Goal: Transaction & Acquisition: Purchase product/service

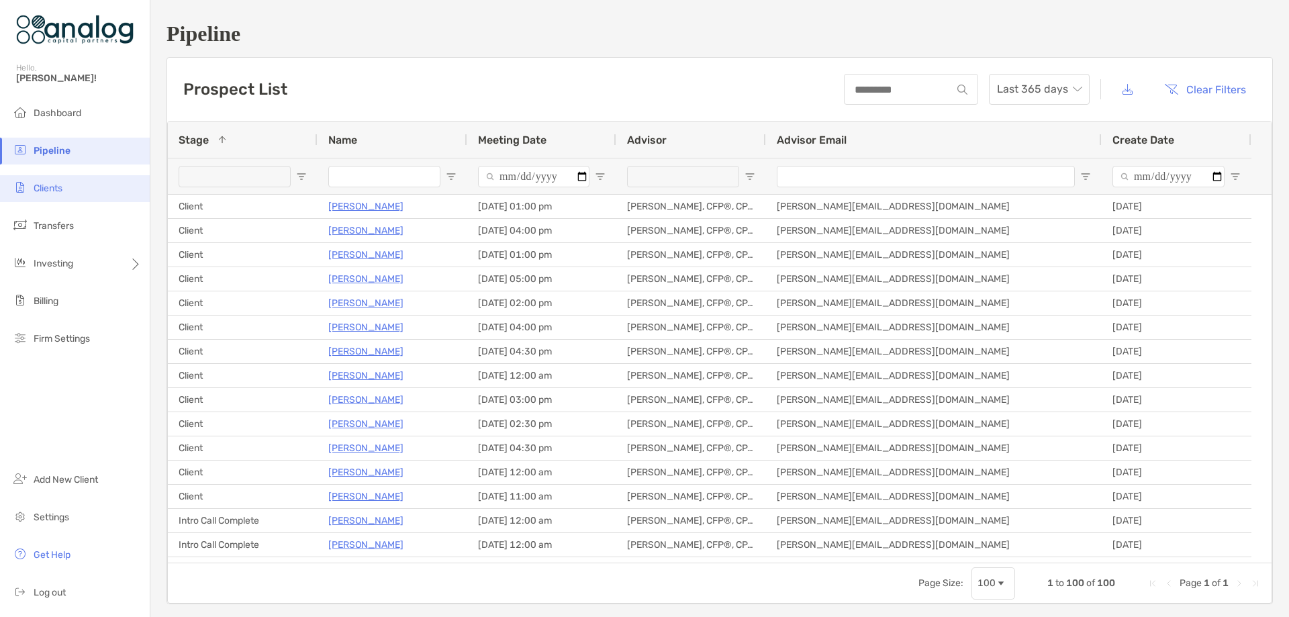
click at [54, 187] on span "Clients" at bounding box center [48, 188] width 29 height 11
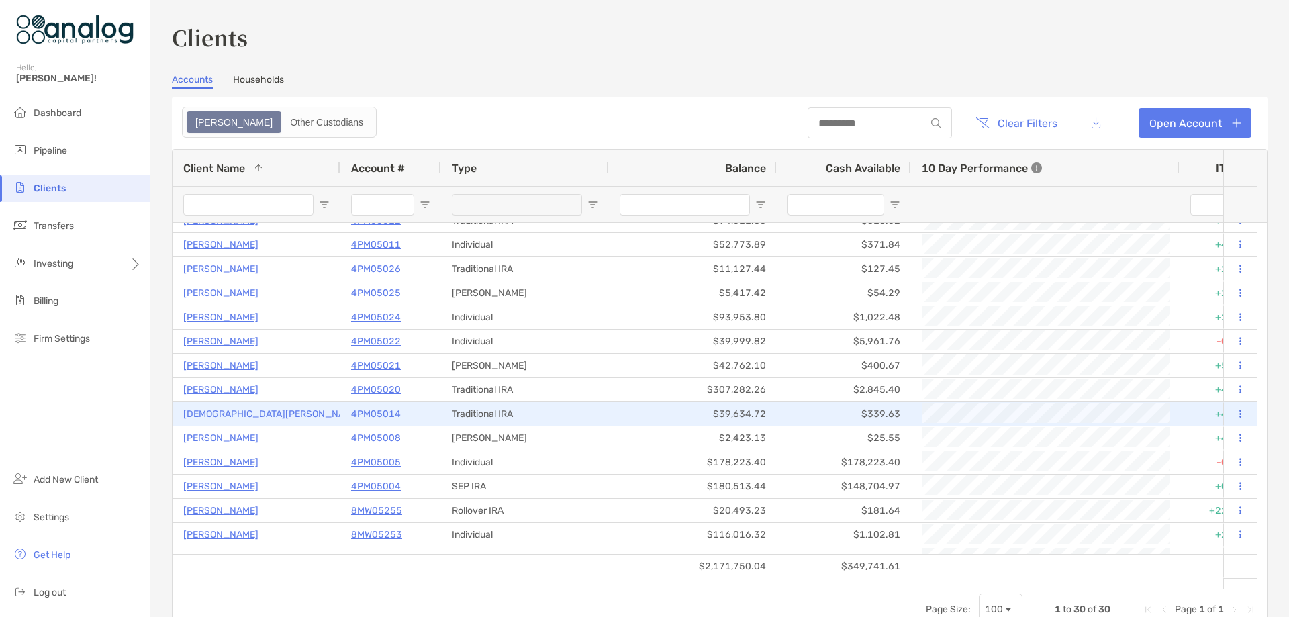
scroll to position [302, 0]
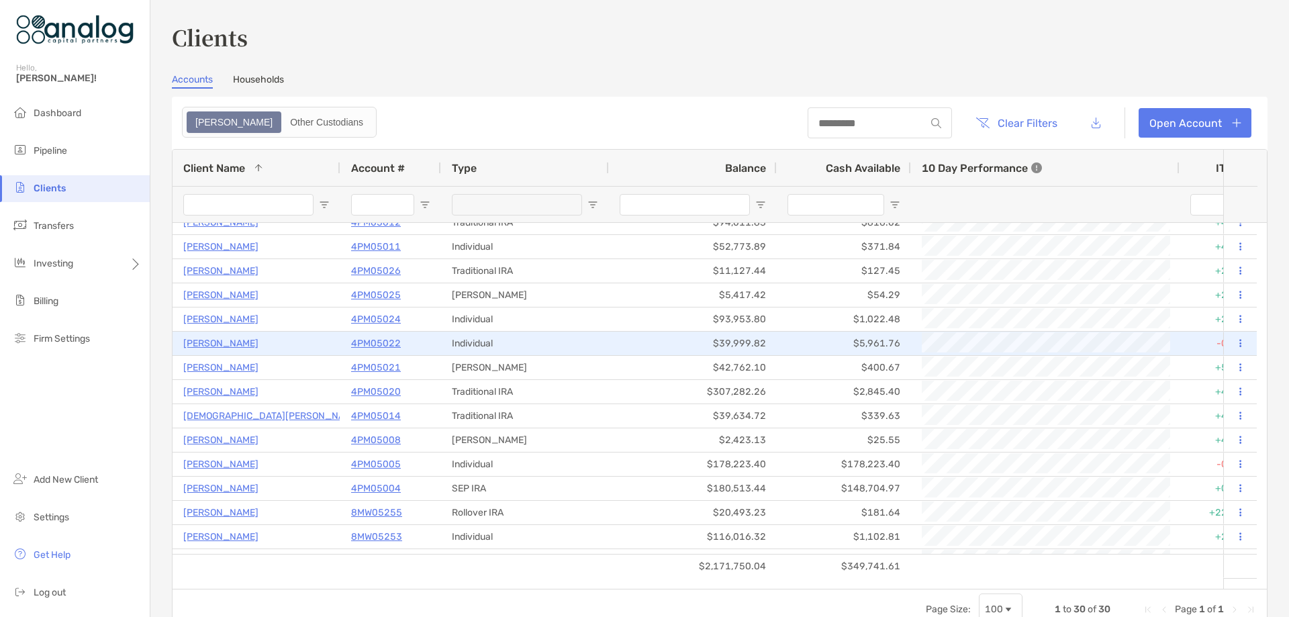
click at [365, 340] on p "4PM05022" at bounding box center [376, 343] width 50 height 17
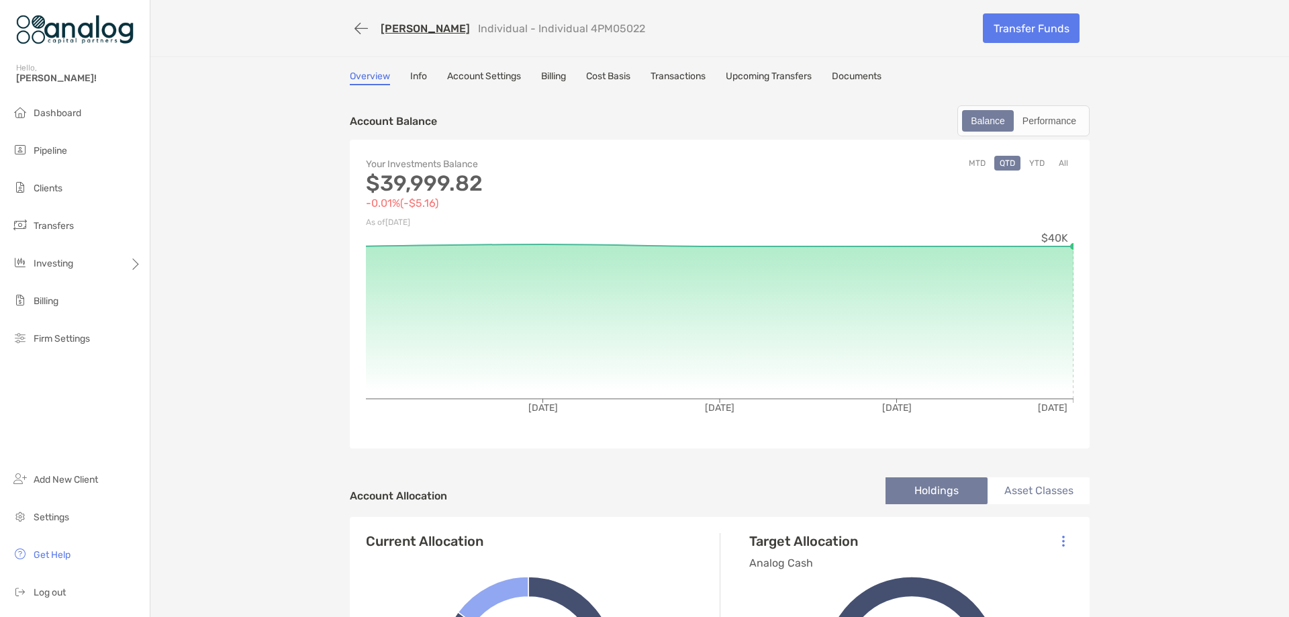
click at [775, 77] on link "Upcoming Transfers" at bounding box center [769, 77] width 86 height 15
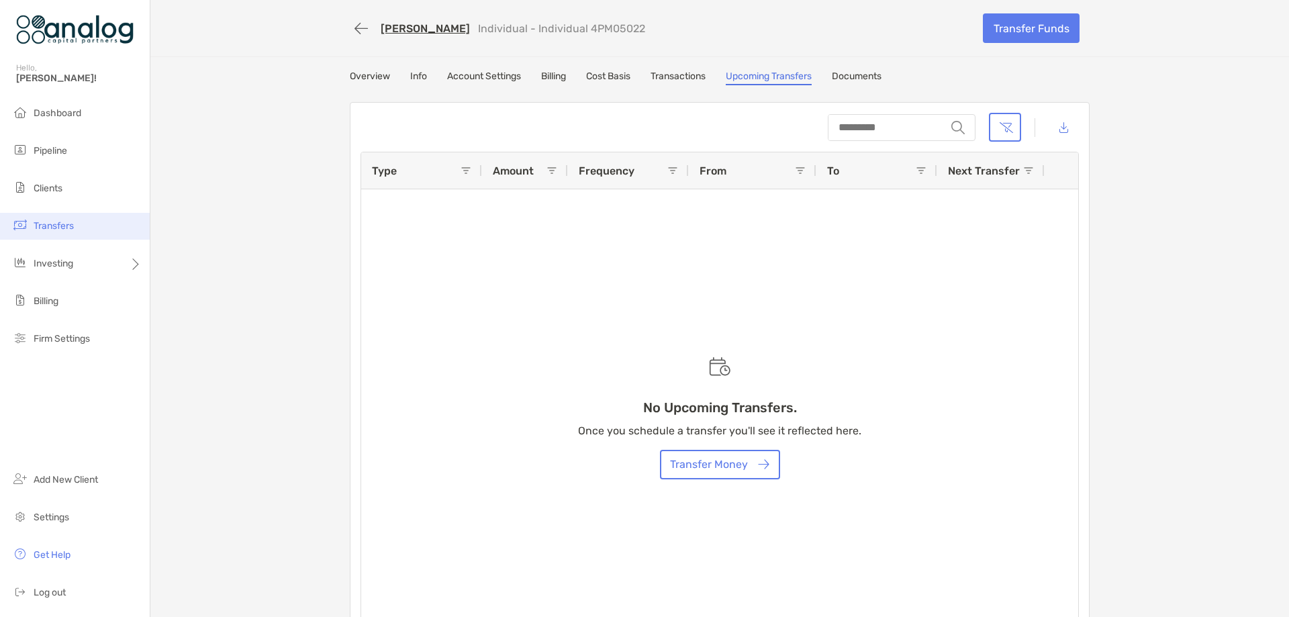
click at [67, 227] on span "Transfers" at bounding box center [54, 225] width 40 height 11
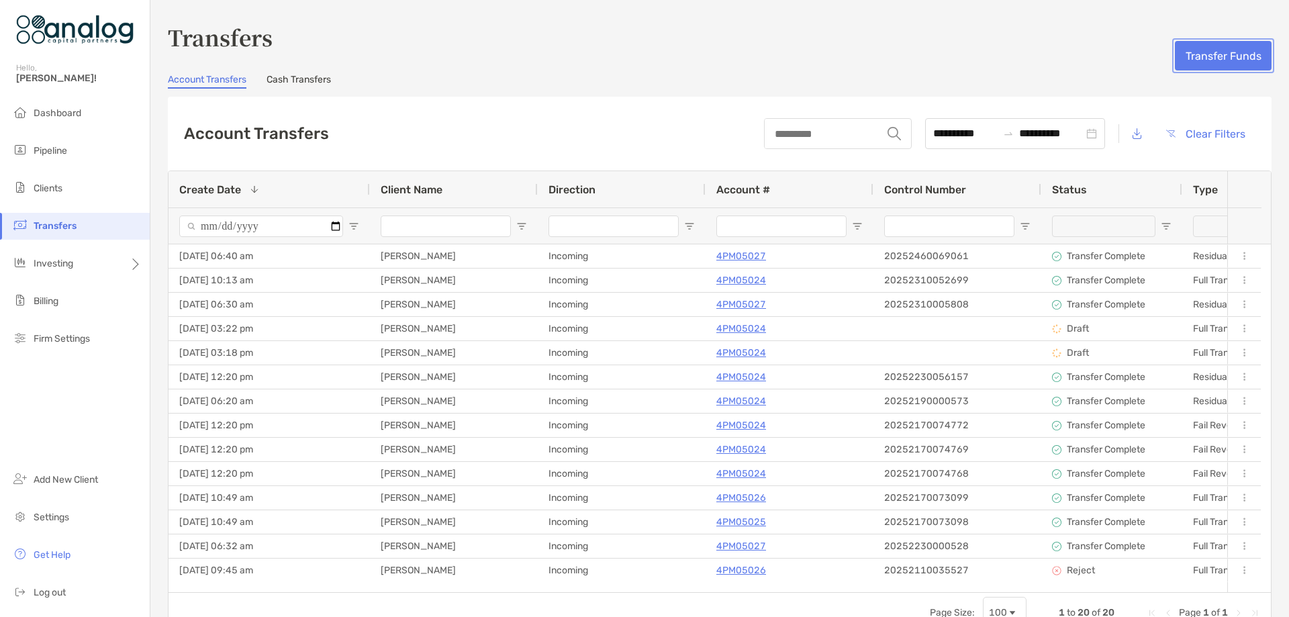
click at [1191, 63] on button "Transfer Funds" at bounding box center [1223, 56] width 97 height 30
click at [299, 74] on link "Cash Transfers" at bounding box center [299, 81] width 64 height 15
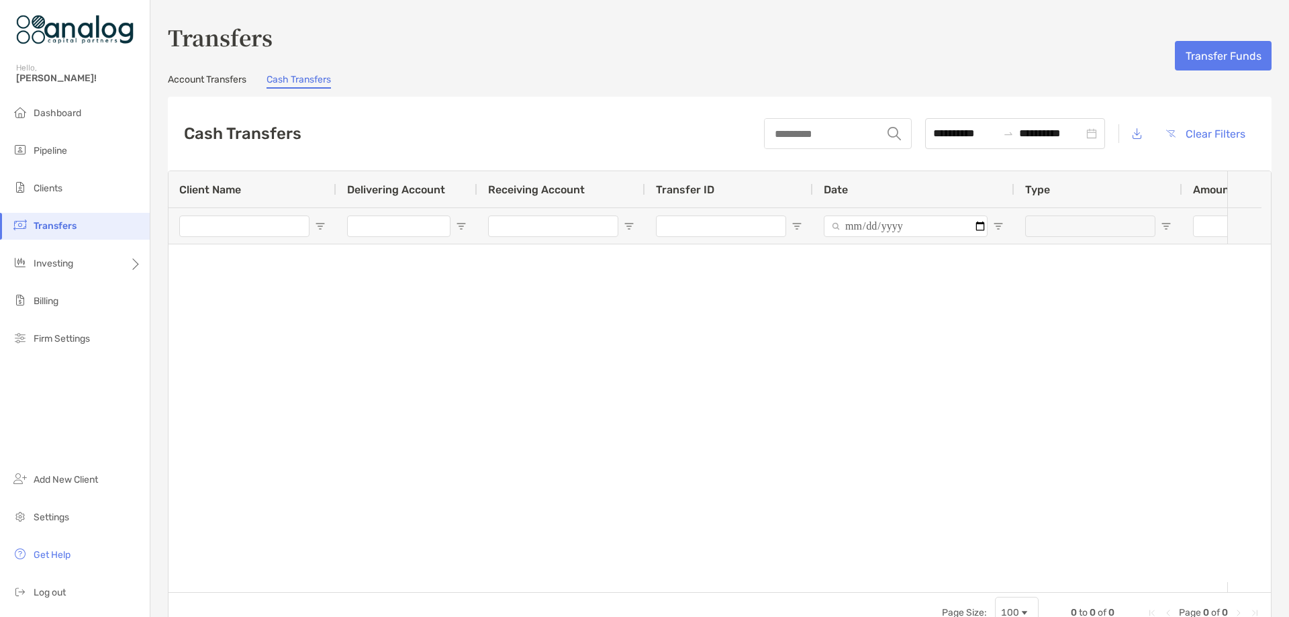
type input "**********"
type input "***"
click at [1203, 62] on button "Transfer Funds" at bounding box center [1223, 56] width 97 height 30
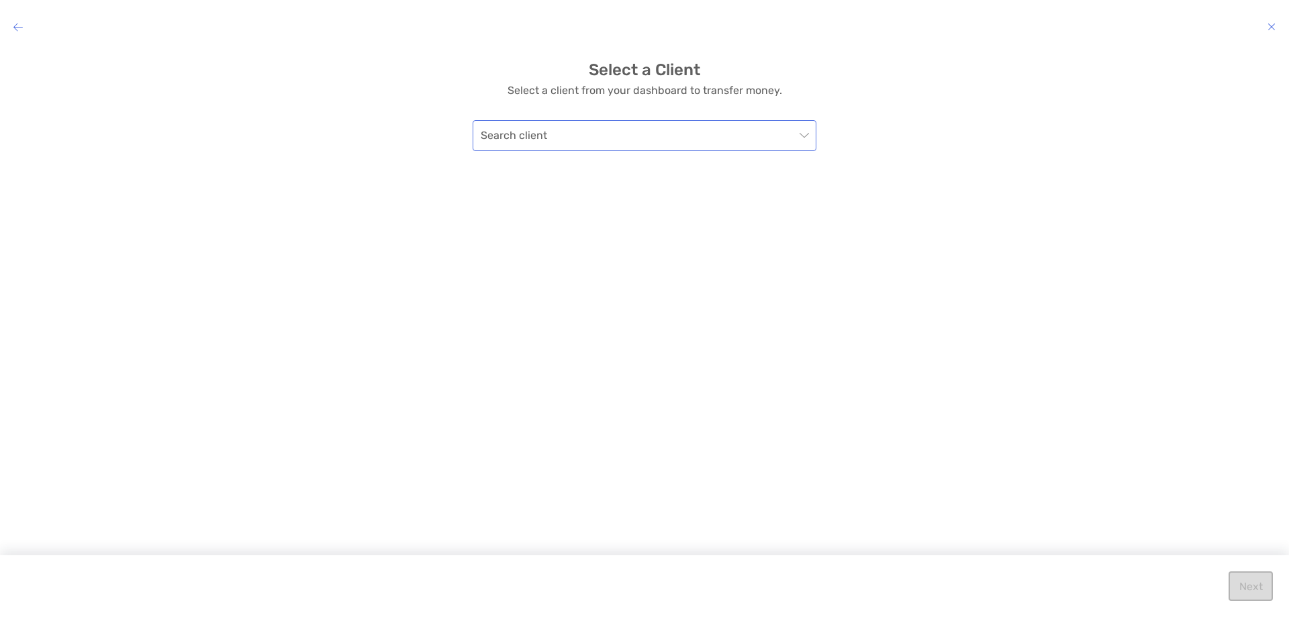
click at [775, 140] on input "modal" at bounding box center [638, 136] width 314 height 30
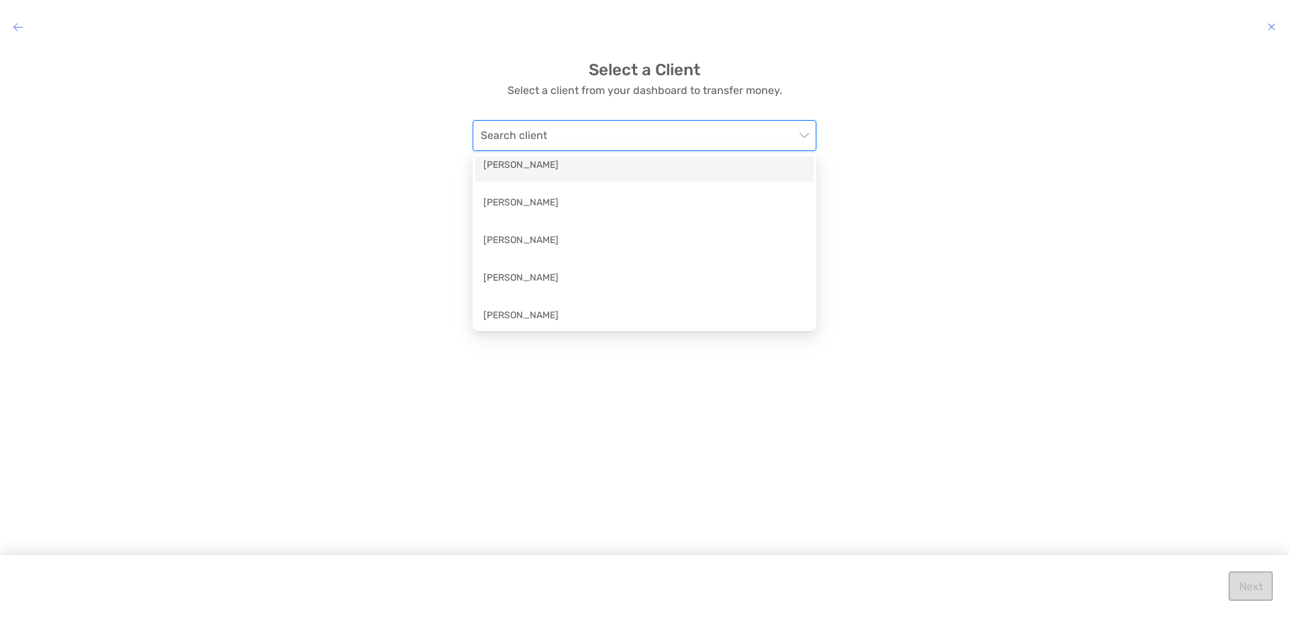
click at [565, 171] on div "John Farrer" at bounding box center [644, 166] width 322 height 17
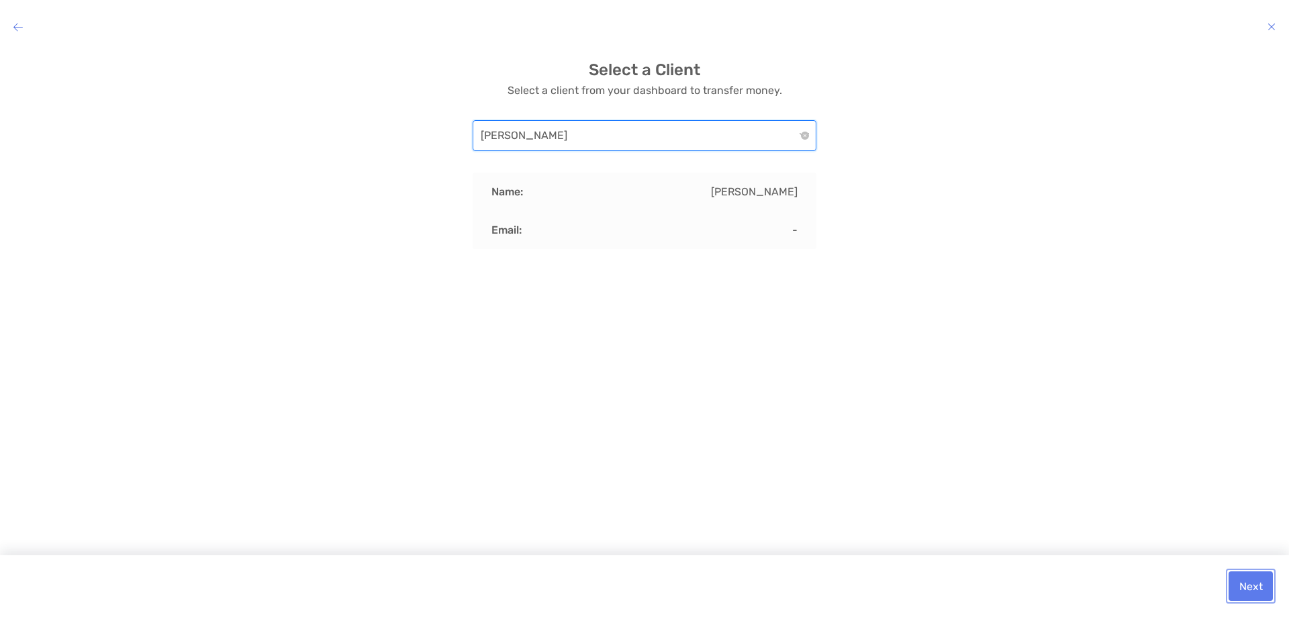
click at [1246, 587] on button "Next" at bounding box center [1251, 586] width 44 height 30
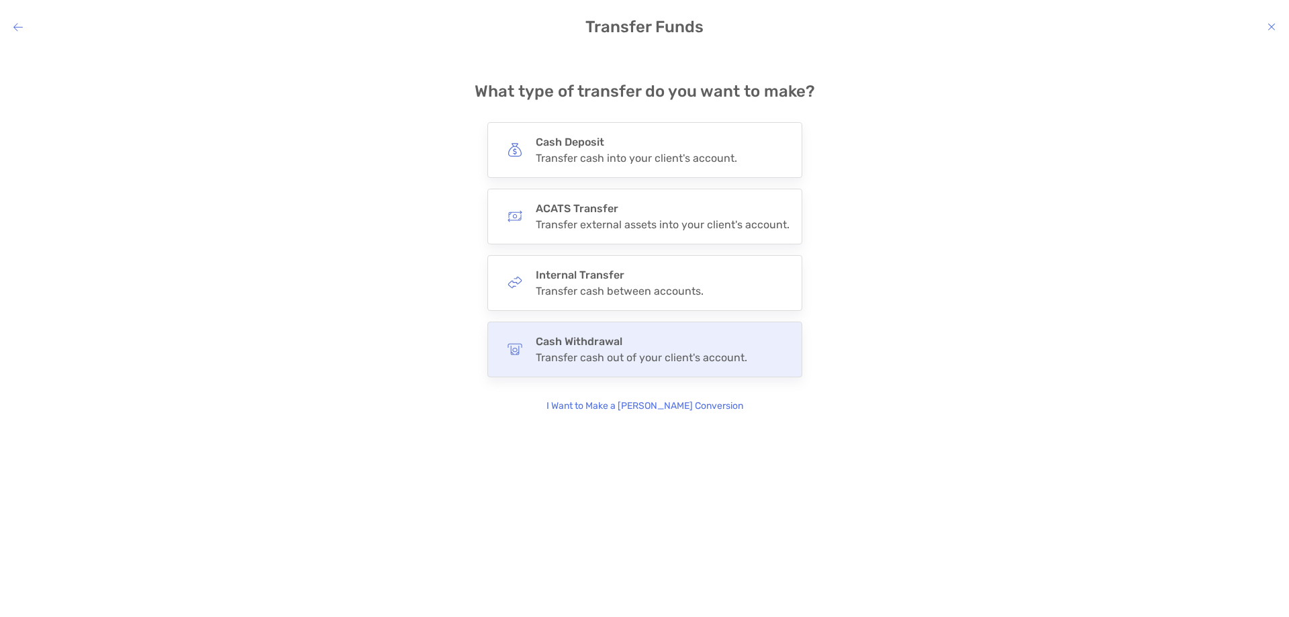
click at [634, 352] on div "Transfer cash out of your client's account." at bounding box center [641, 357] width 211 height 13
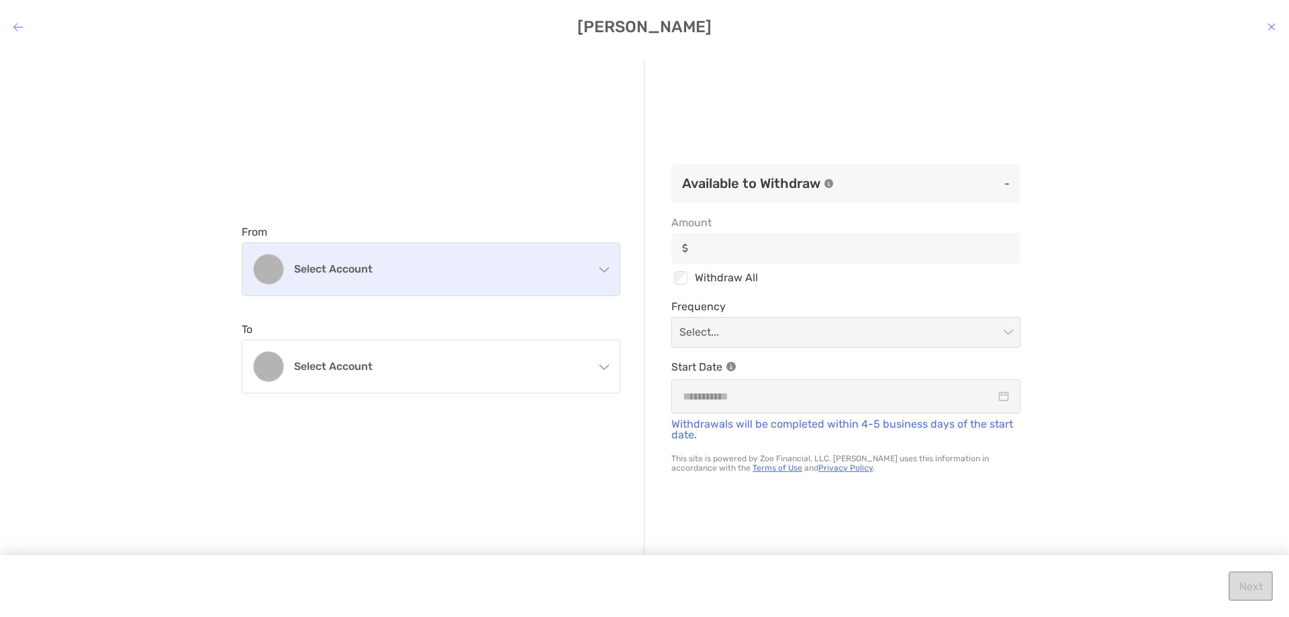
click at [601, 279] on div "Select account" at bounding box center [430, 269] width 377 height 52
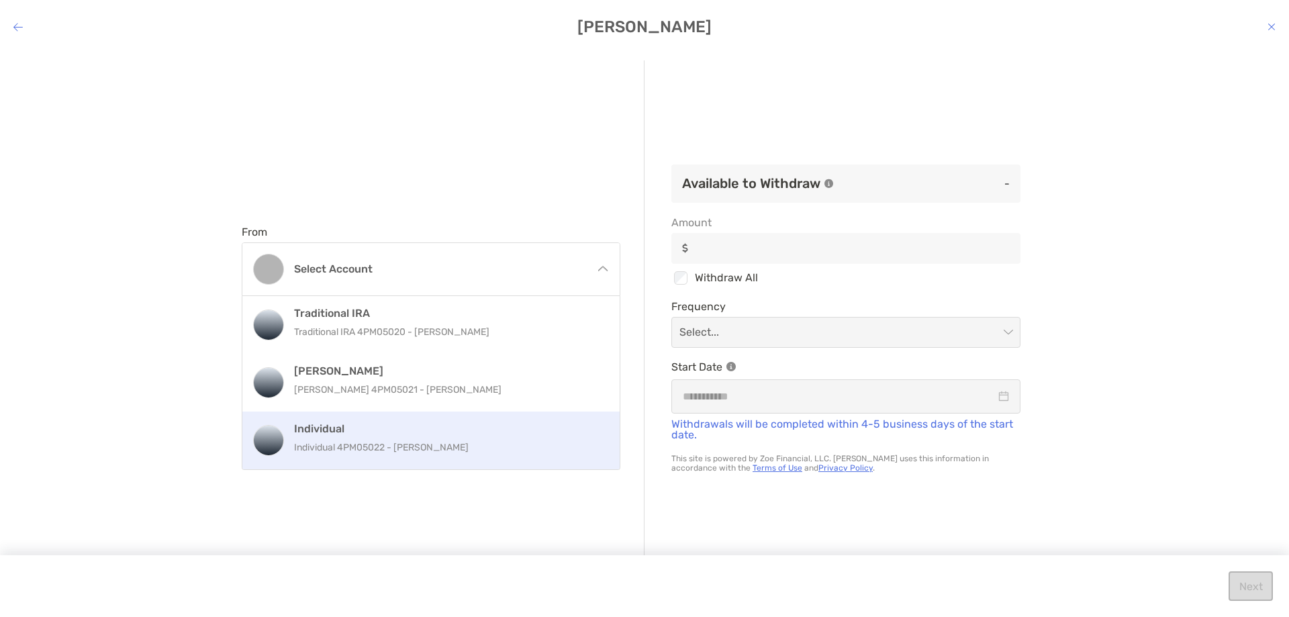
click at [485, 435] on div "Individual Individual 4PM05022 - John Farrer" at bounding box center [445, 440] width 303 height 36
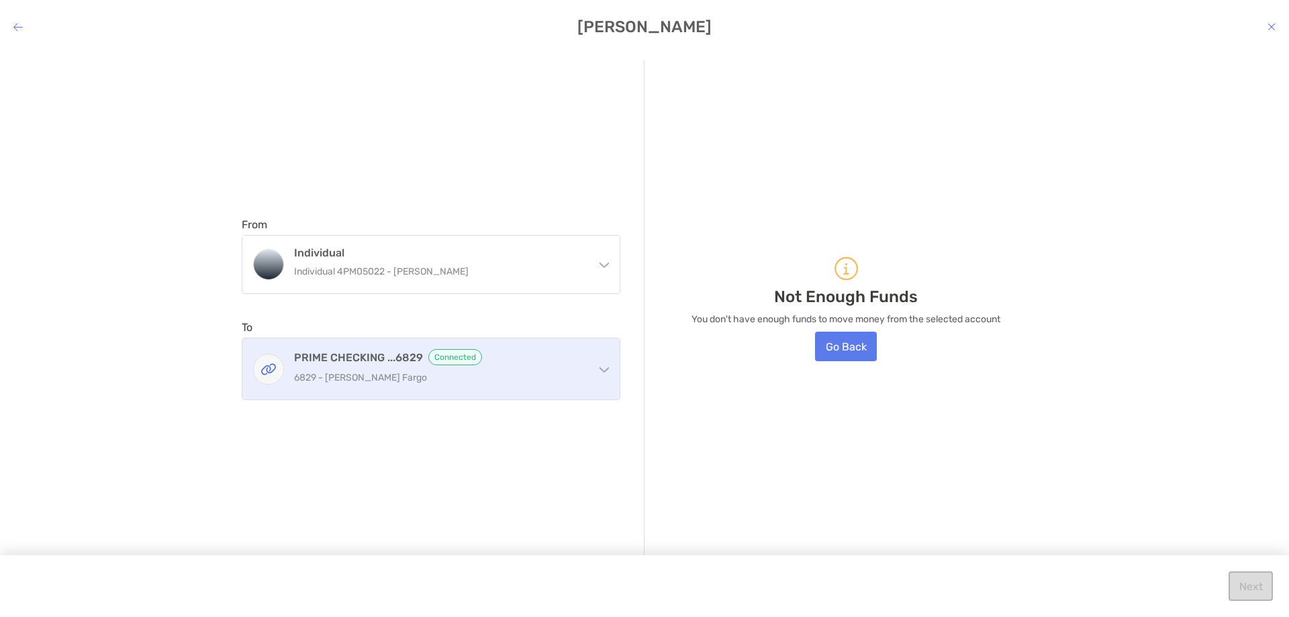
click at [604, 379] on div "PRIME CHECKING ...6829 Connected 6829 - Wells Fargo" at bounding box center [430, 368] width 377 height 61
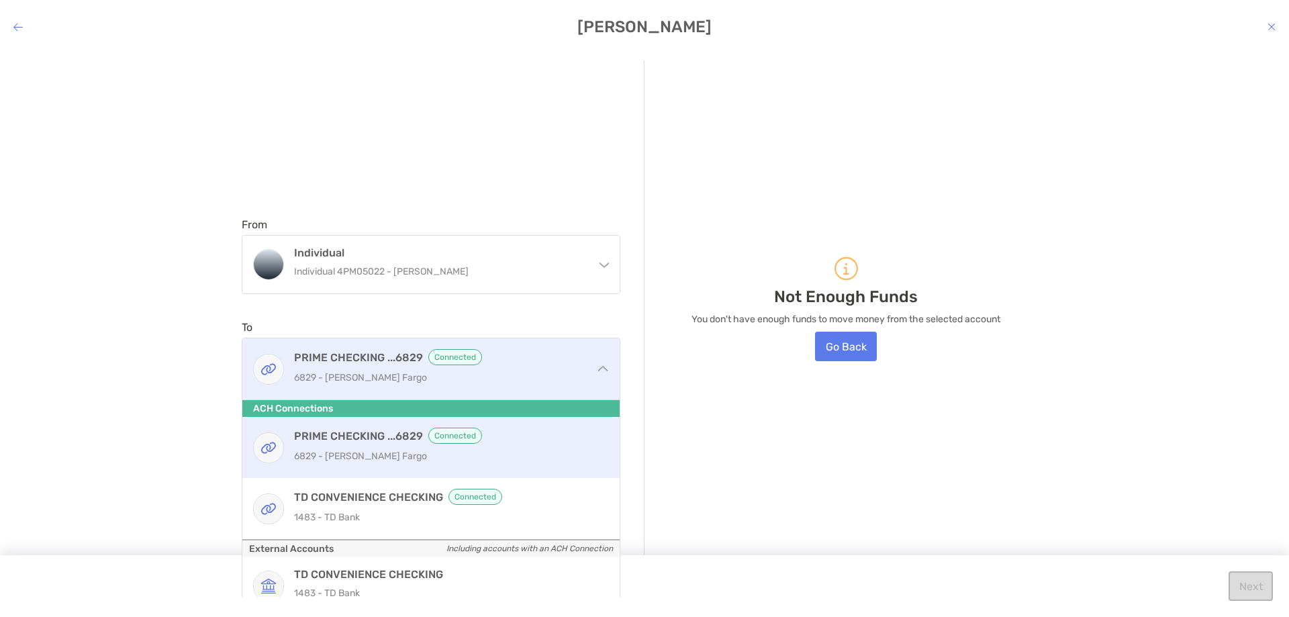
click at [550, 372] on p "6829 - Wells Fargo" at bounding box center [439, 377] width 290 height 17
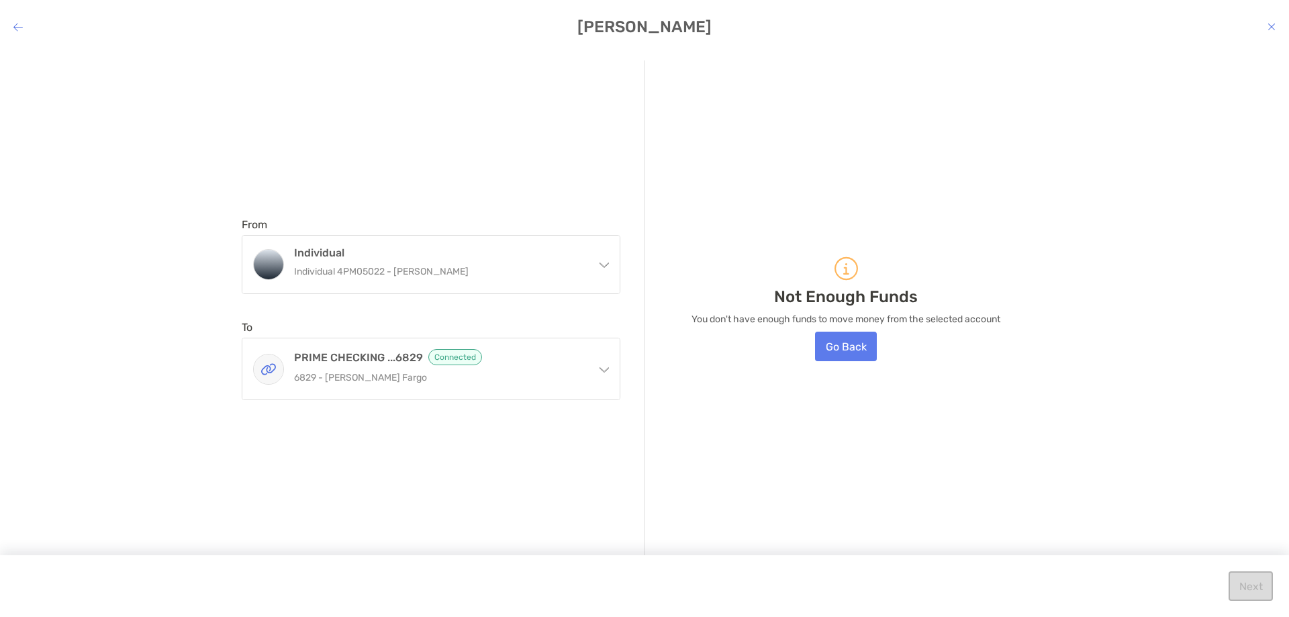
click at [841, 267] on icon "modal" at bounding box center [845, 268] width 23 height 23
click at [1277, 24] on h4 "John - Withdraw" at bounding box center [644, 26] width 1289 height 19
click at [1272, 26] on icon "modal" at bounding box center [1272, 26] width 8 height 11
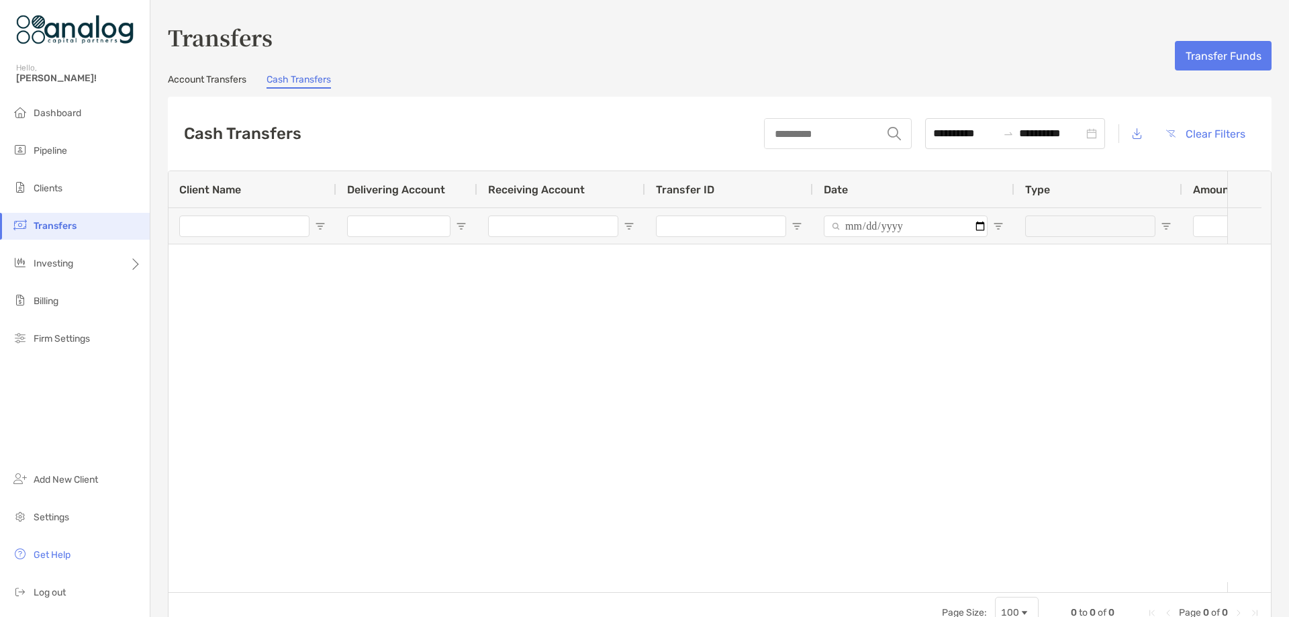
type input "**********"
type input "***"
click at [70, 262] on span "Investing" at bounding box center [54, 263] width 40 height 11
click at [172, 316] on span "Trading" at bounding box center [178, 317] width 32 height 11
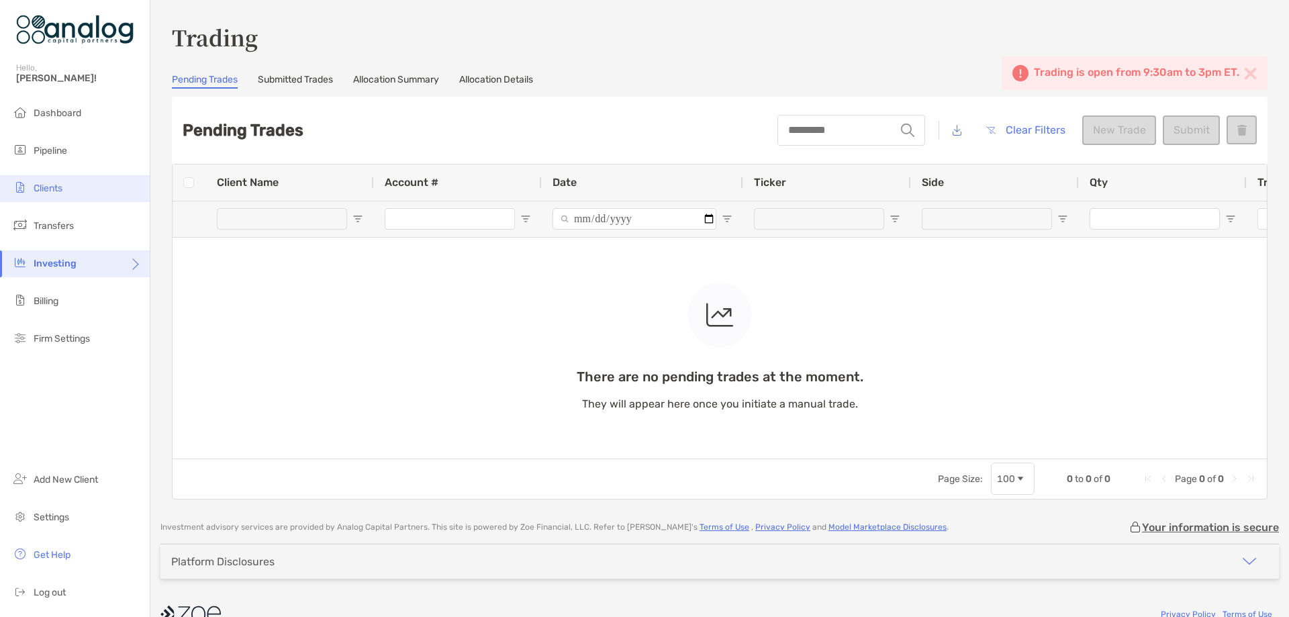
click at [65, 191] on li "Clients" at bounding box center [75, 188] width 150 height 27
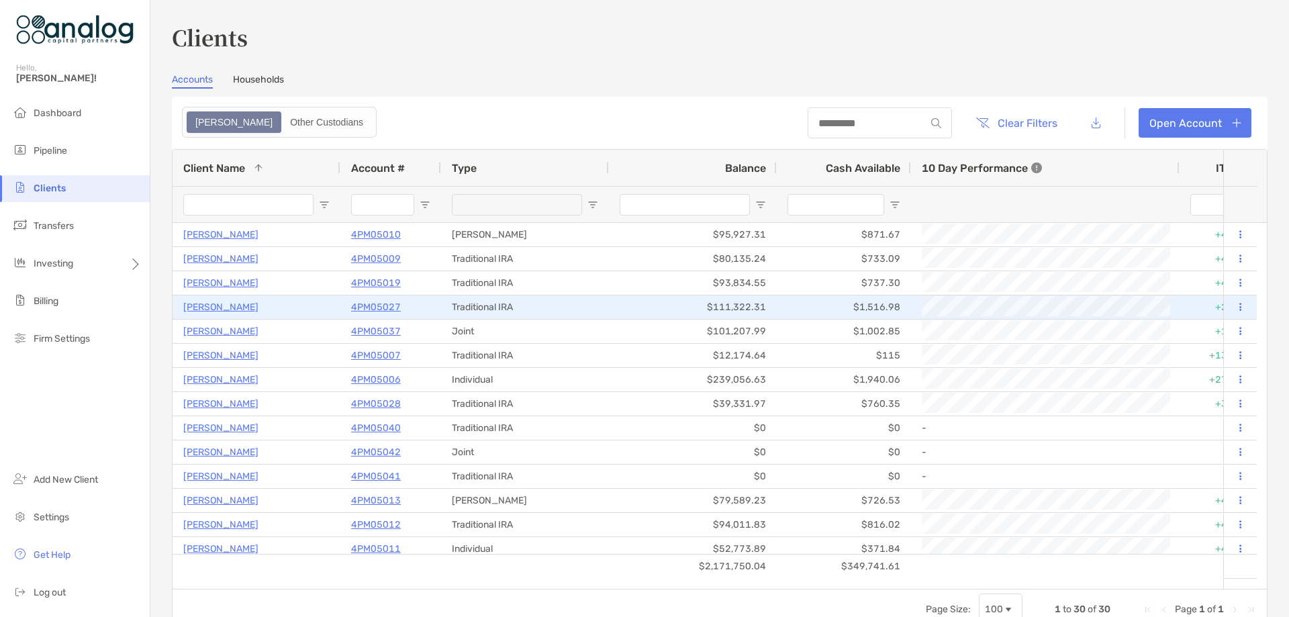
click at [371, 309] on p "4PM05027" at bounding box center [376, 307] width 50 height 17
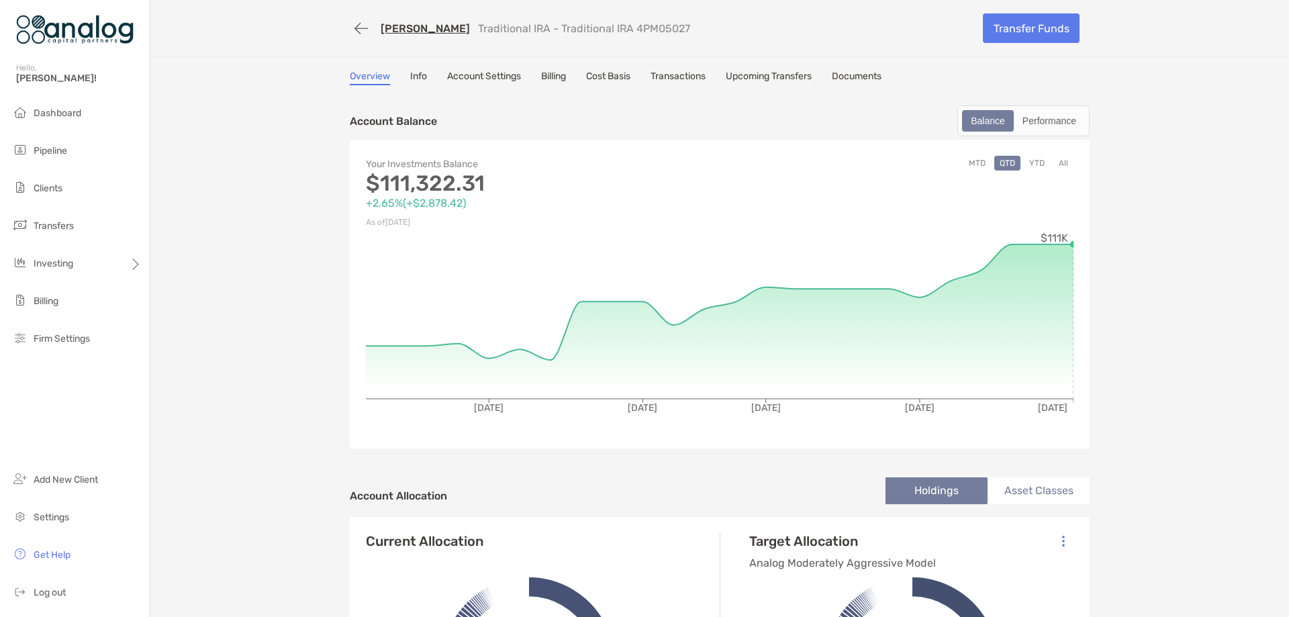
click at [507, 80] on link "Account Settings" at bounding box center [484, 77] width 74 height 15
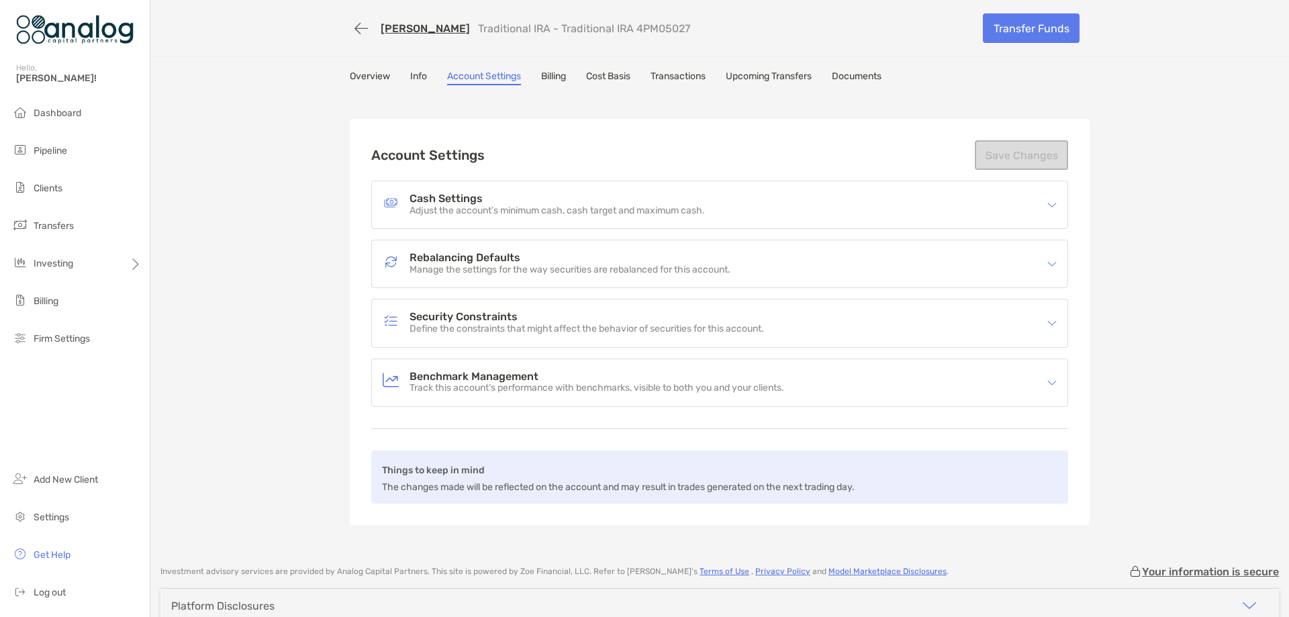
click at [559, 322] on h4 "Security Constraints" at bounding box center [587, 317] width 354 height 11
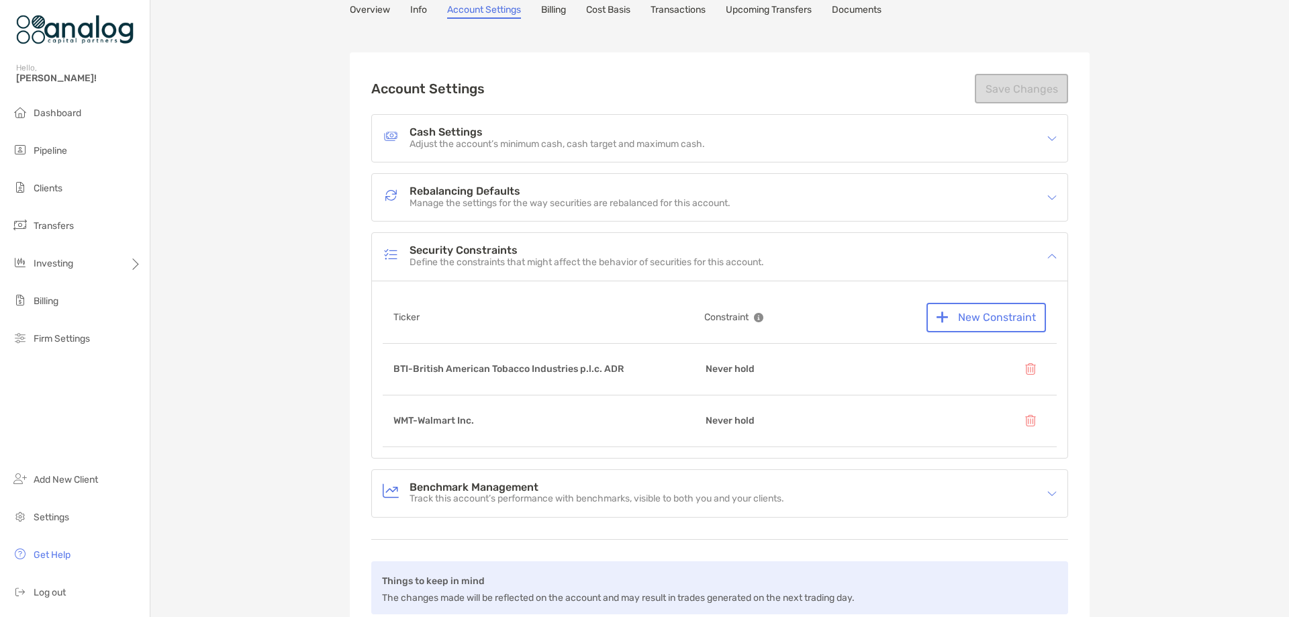
scroll to position [67, 0]
click at [949, 322] on button "New Constraint" at bounding box center [986, 317] width 120 height 30
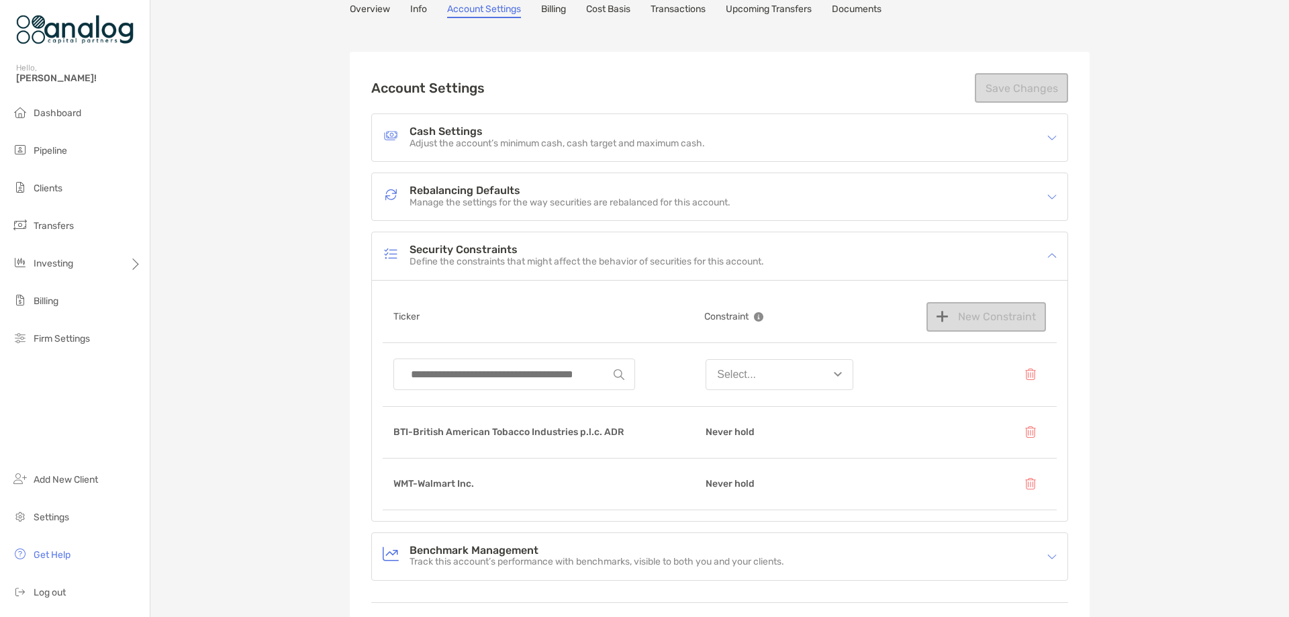
click at [566, 375] on input at bounding box center [508, 374] width 209 height 30
drag, startPoint x: 436, startPoint y: 379, endPoint x: 390, endPoint y: 377, distance: 46.4
click at [393, 378] on div "****" at bounding box center [514, 375] width 242 height 32
type input "*"
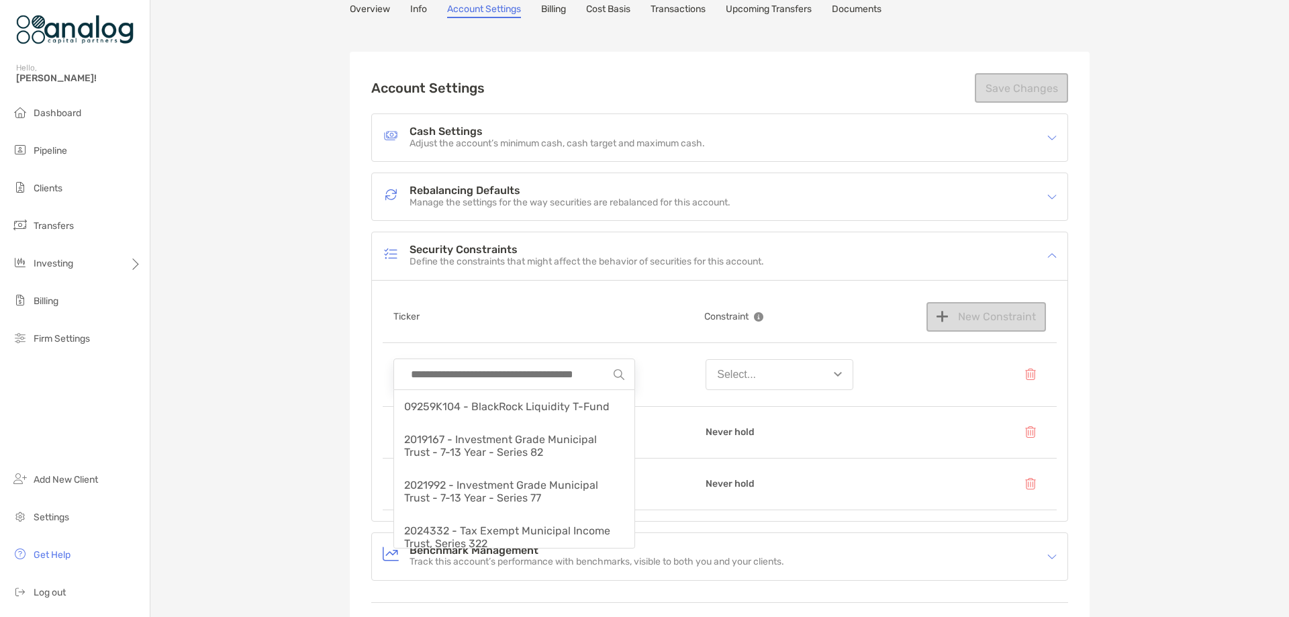
click at [469, 370] on input at bounding box center [508, 374] width 209 height 30
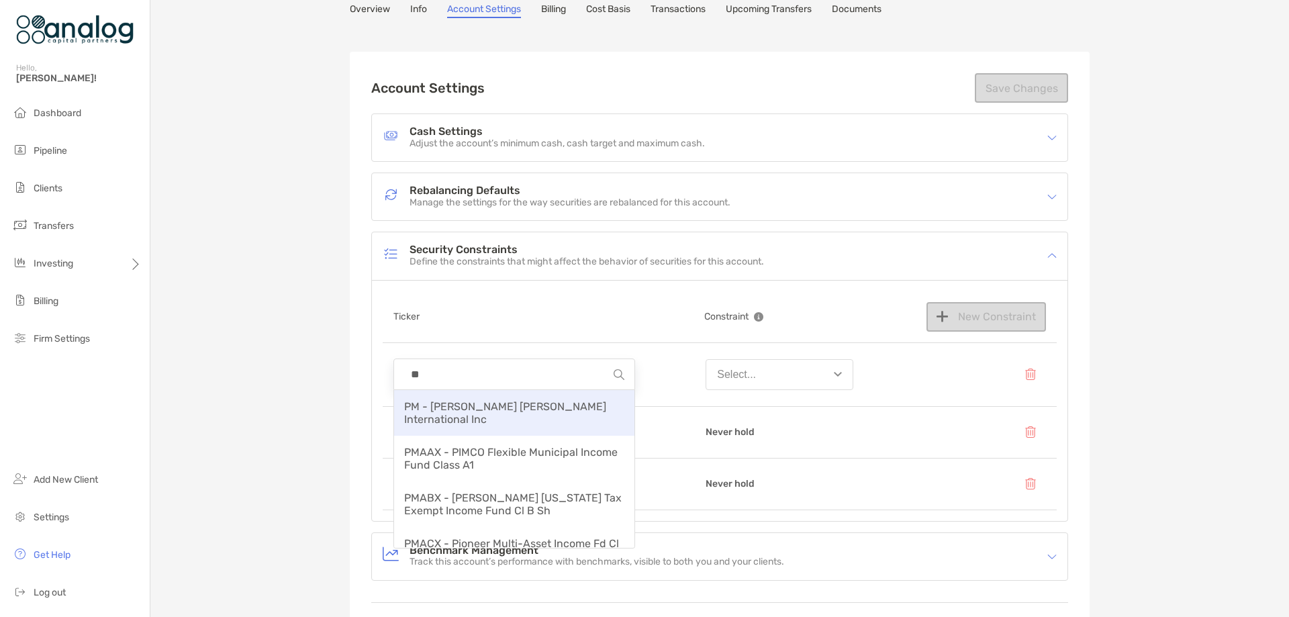
click at [481, 405] on span "PM - Philip Morris International Inc" at bounding box center [505, 413] width 202 height 26
type input "**********"
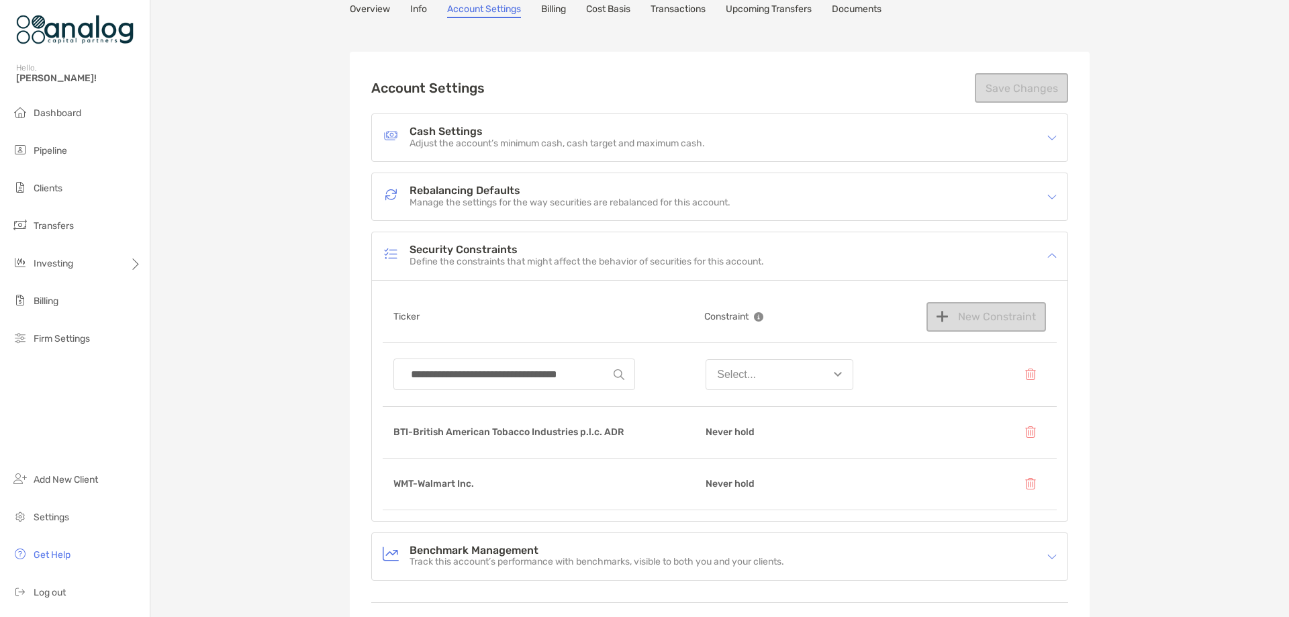
click at [806, 379] on button "Select..." at bounding box center [780, 374] width 148 height 31
click at [770, 512] on button "Never hold" at bounding box center [779, 512] width 146 height 35
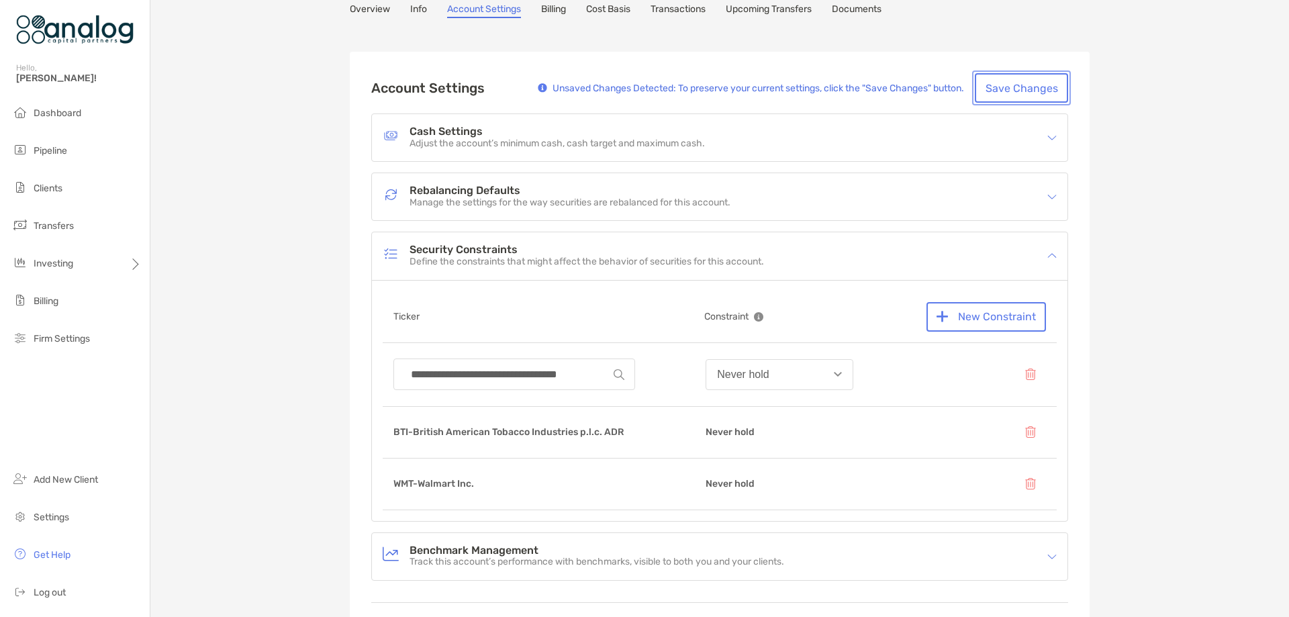
click at [1015, 91] on button "Save Changes" at bounding box center [1021, 88] width 93 height 30
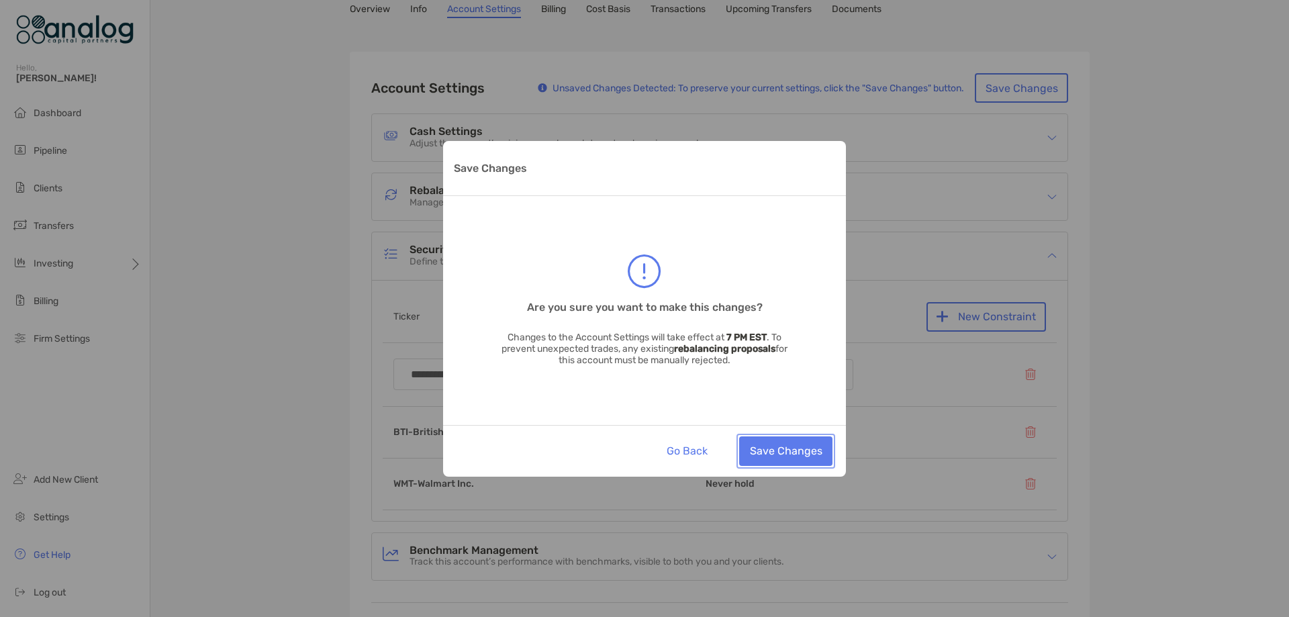
click at [787, 441] on button "Save Changes" at bounding box center [785, 451] width 93 height 30
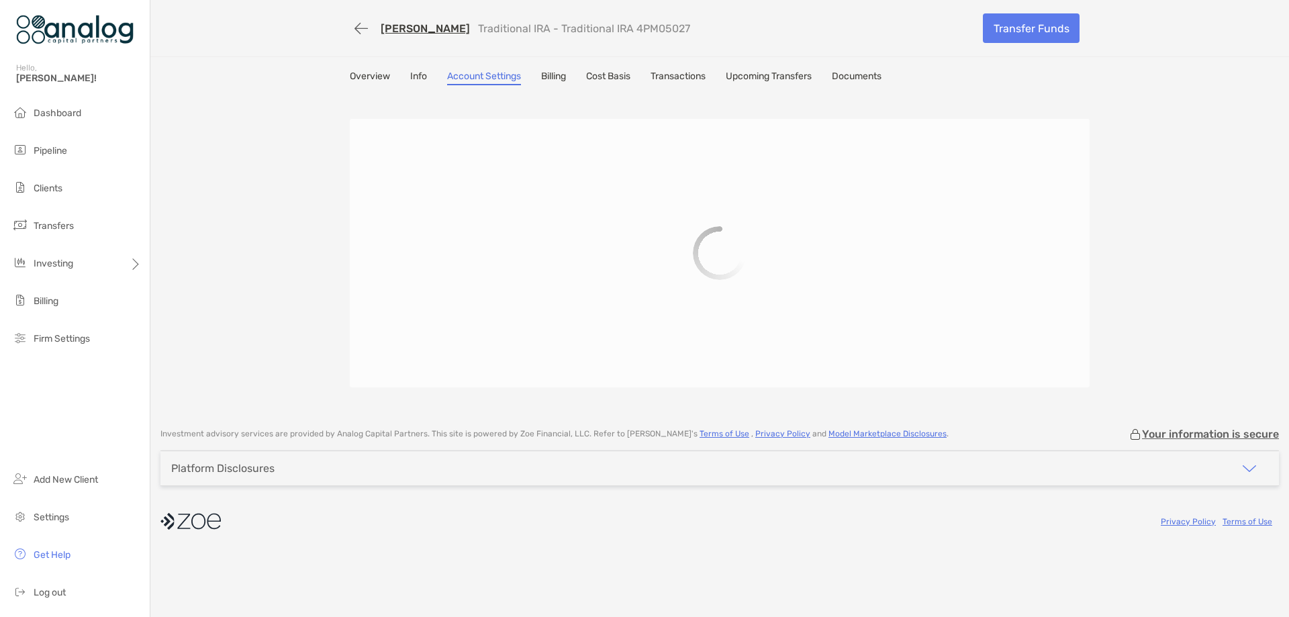
scroll to position [0, 0]
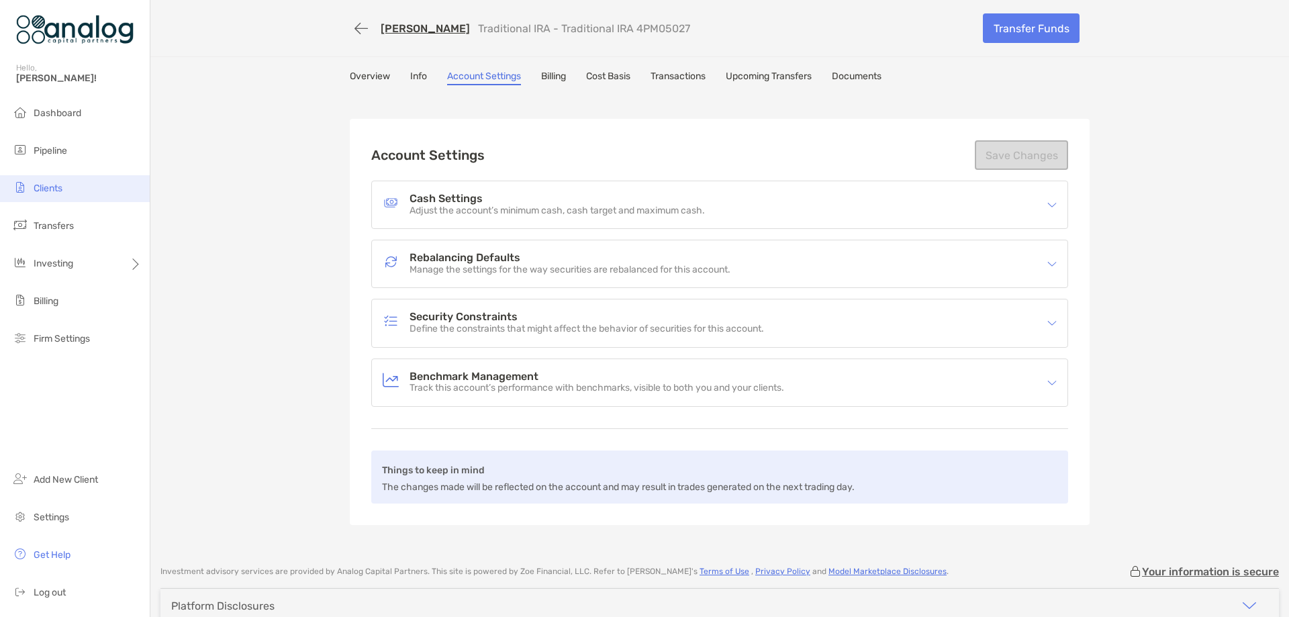
click at [58, 181] on li "Clients" at bounding box center [75, 188] width 150 height 27
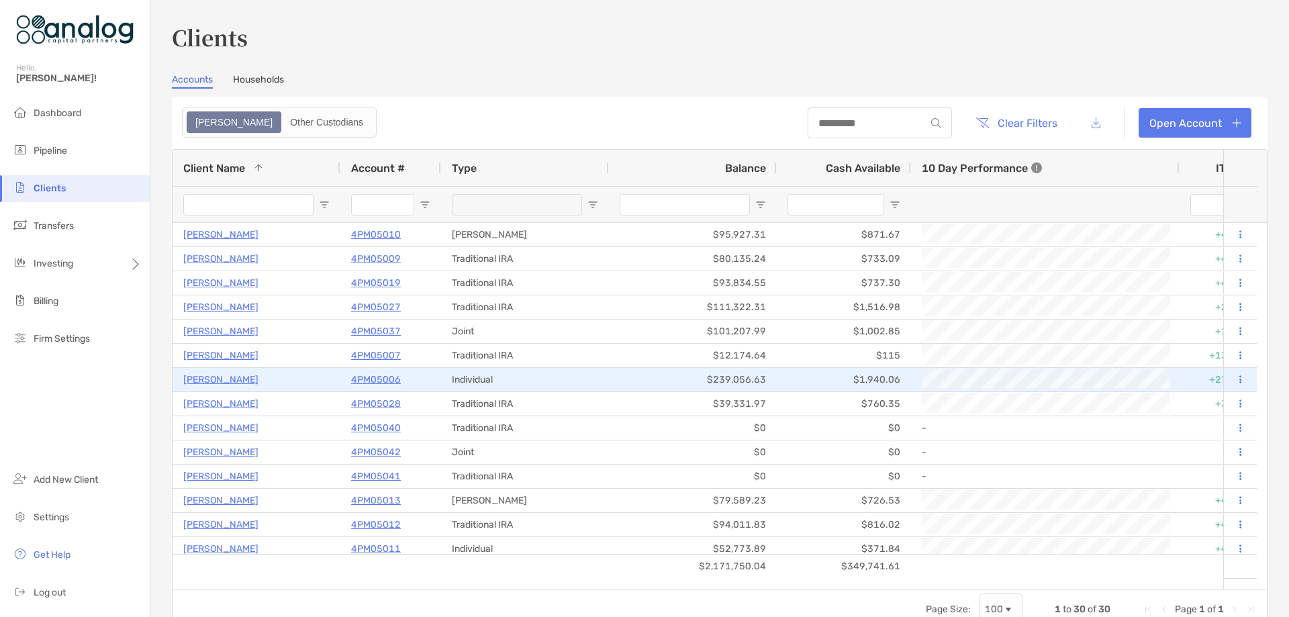
scroll to position [67, 0]
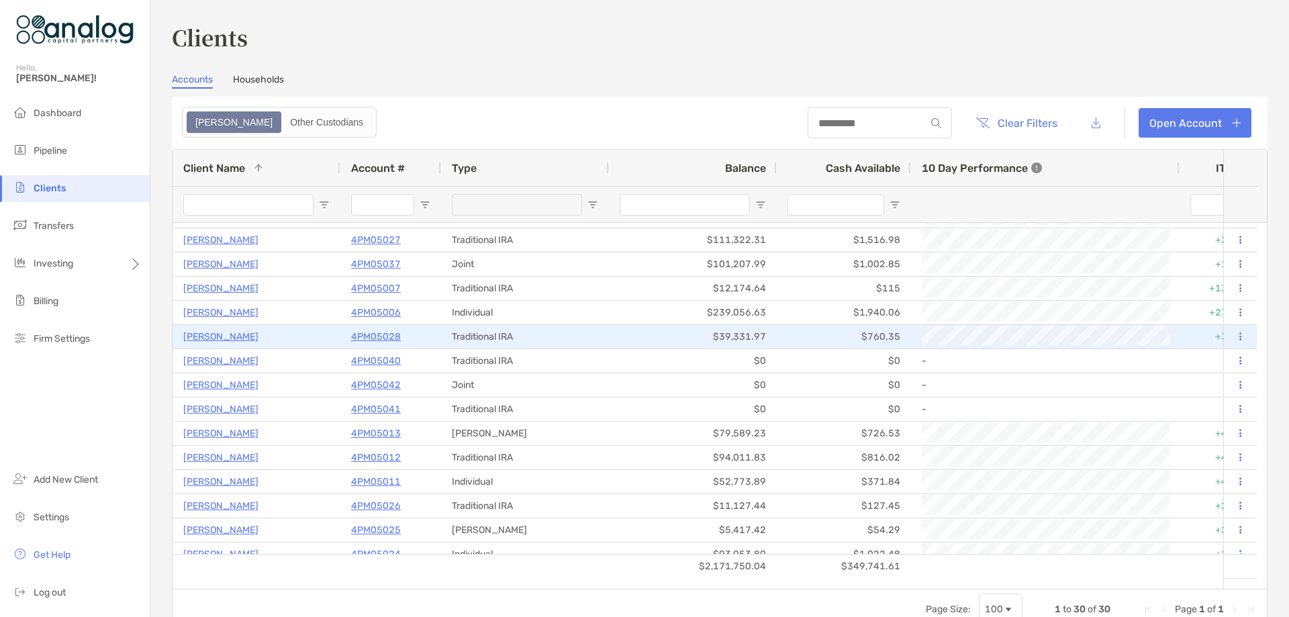
click at [395, 336] on p "4PM05028" at bounding box center [376, 336] width 50 height 17
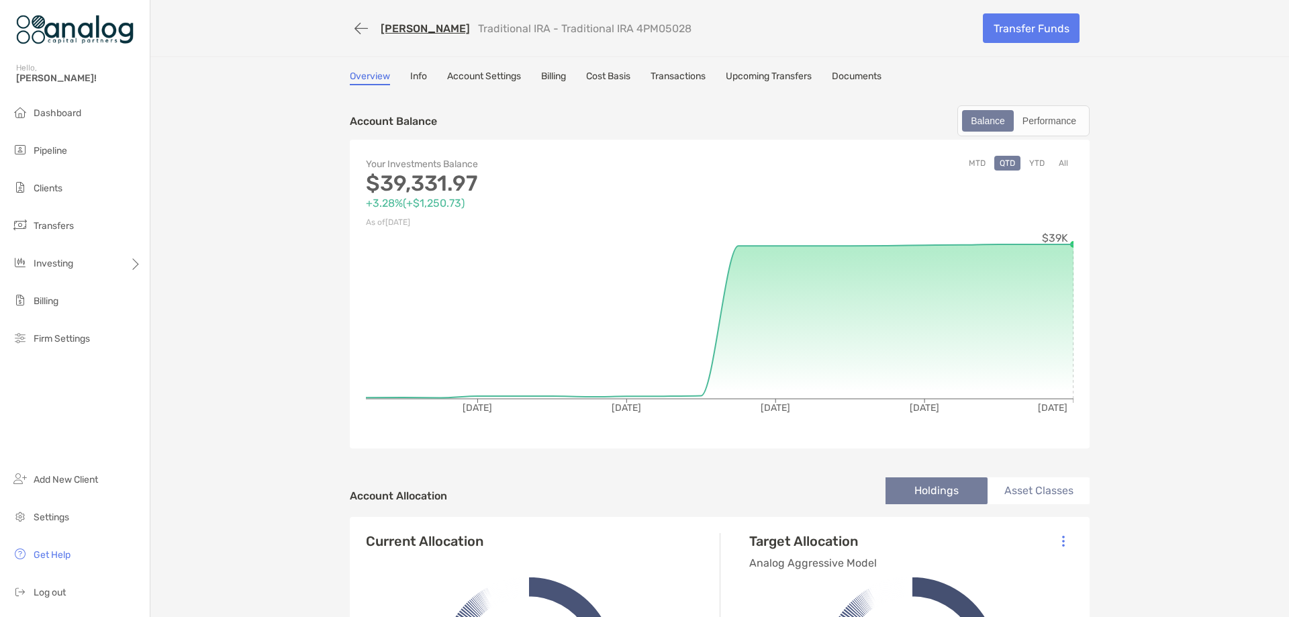
click at [499, 74] on link "Account Settings" at bounding box center [484, 77] width 74 height 15
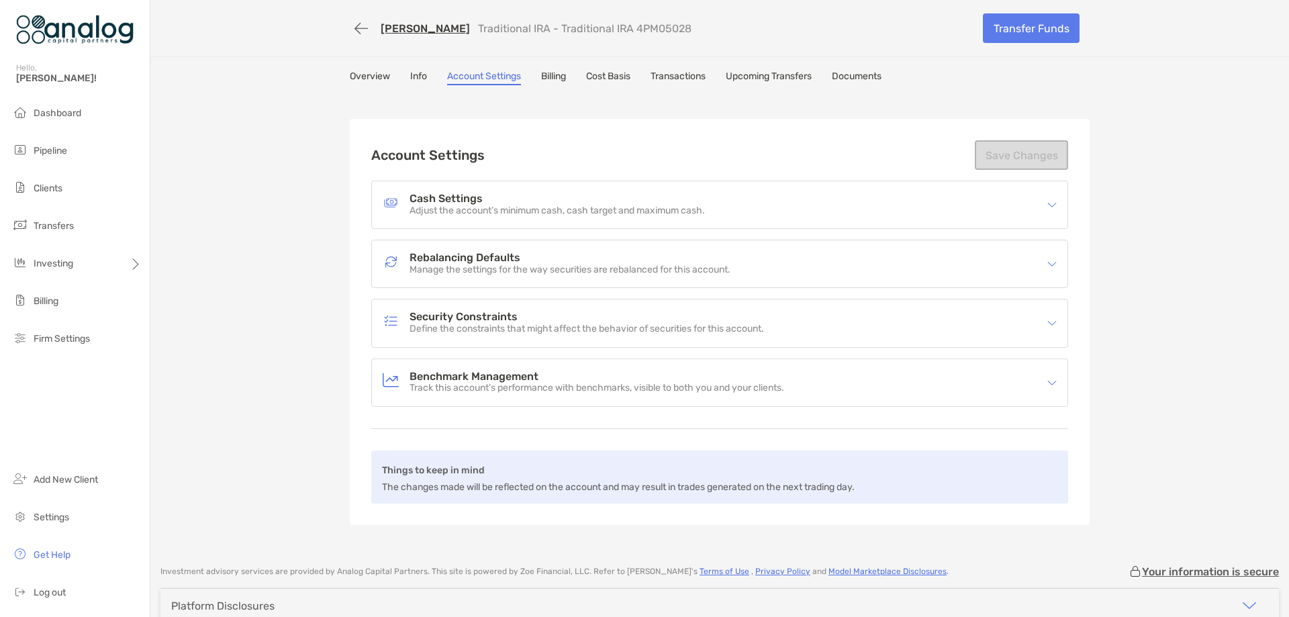
click at [482, 325] on p "Define the constraints that might affect the behavior of securities for this ac…" at bounding box center [587, 329] width 354 height 11
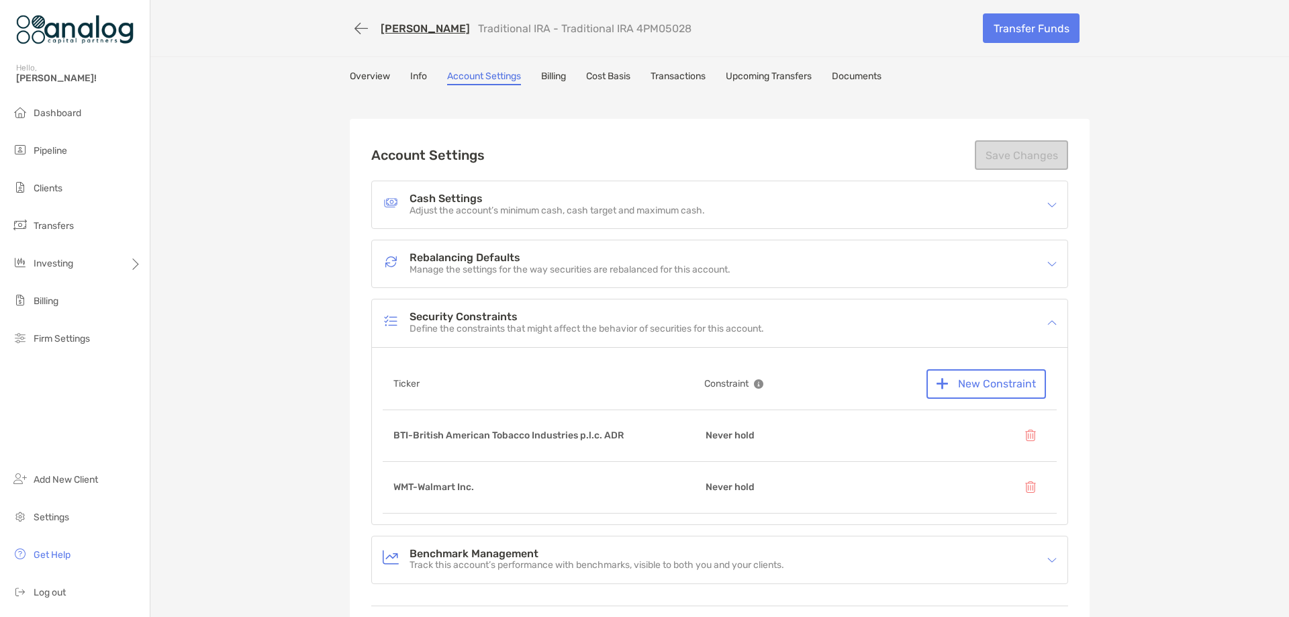
click at [492, 383] on div "Ticker" at bounding box center [514, 384] width 242 height 30
click at [408, 384] on p "Ticker" at bounding box center [406, 383] width 26 height 17
click at [955, 379] on button "New Constraint" at bounding box center [986, 384] width 120 height 30
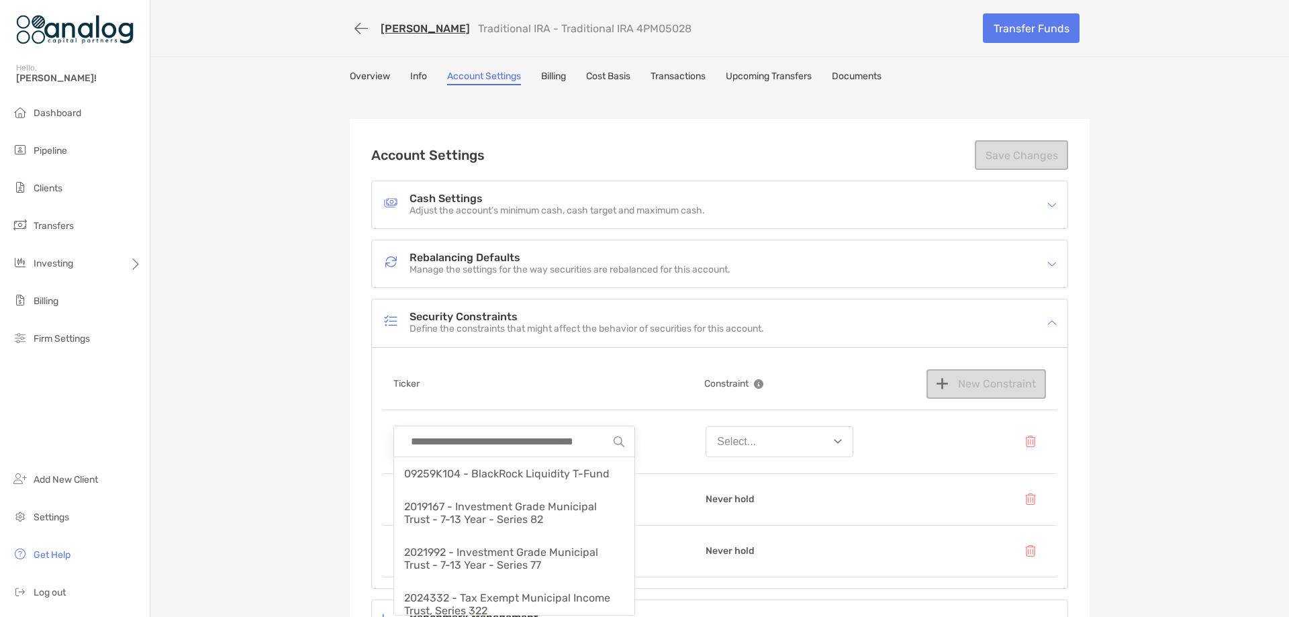
click at [478, 438] on input at bounding box center [508, 441] width 209 height 30
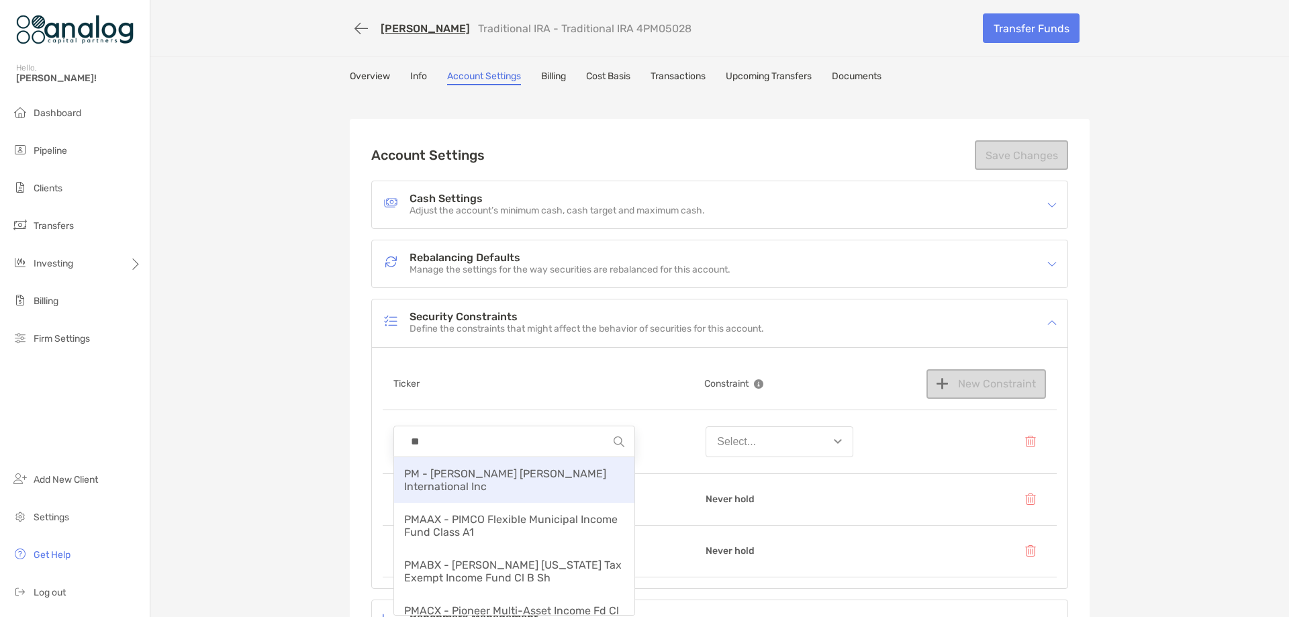
click at [485, 471] on span "PM - Philip Morris International Inc" at bounding box center [505, 480] width 202 height 26
type input "**********"
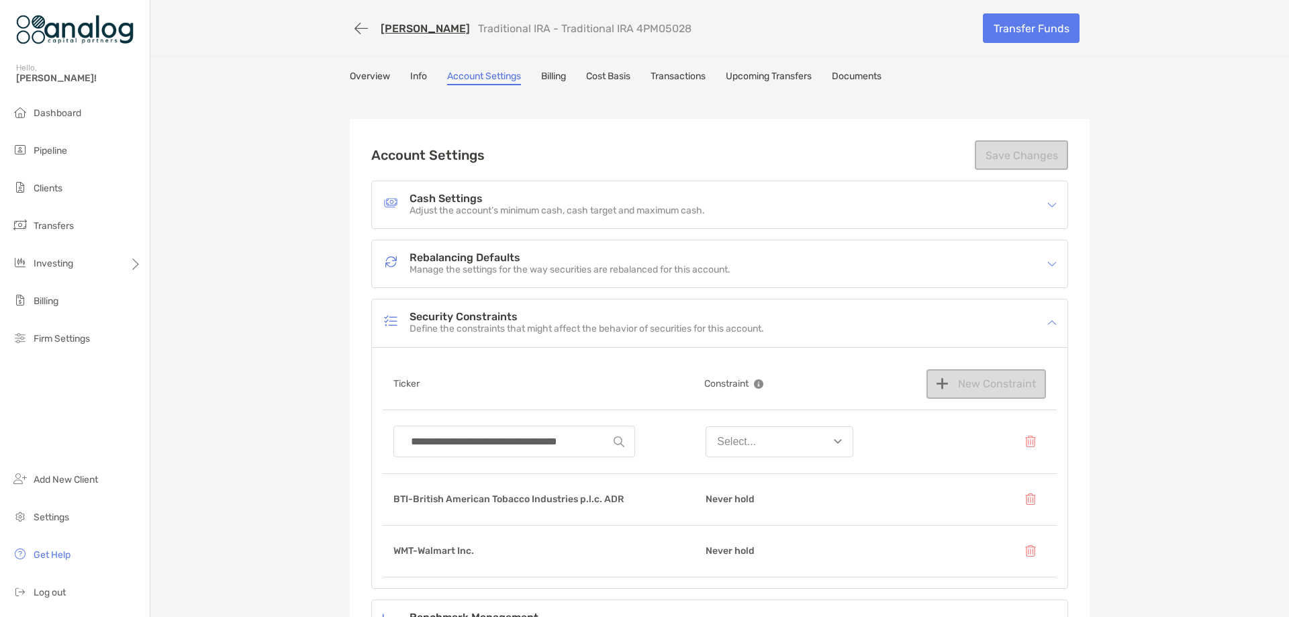
click at [835, 443] on img "button" at bounding box center [838, 441] width 8 height 5
click at [763, 575] on div "Never hold" at bounding box center [743, 579] width 52 height 12
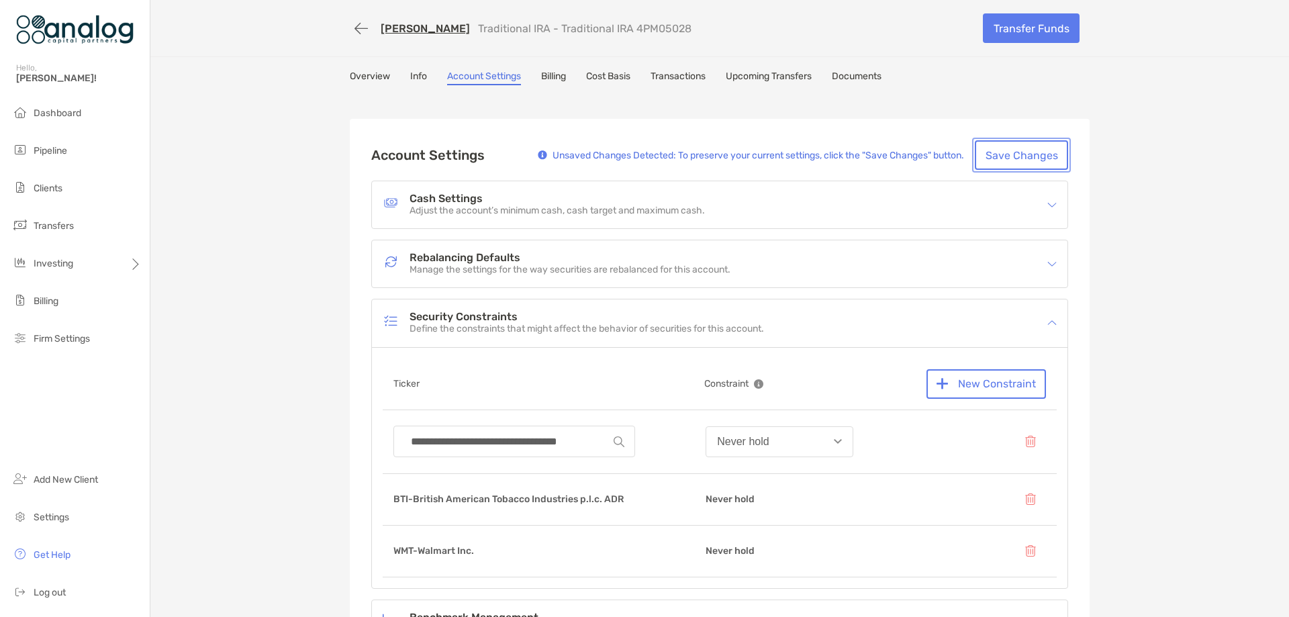
click at [986, 160] on button "Save Changes" at bounding box center [1021, 155] width 93 height 30
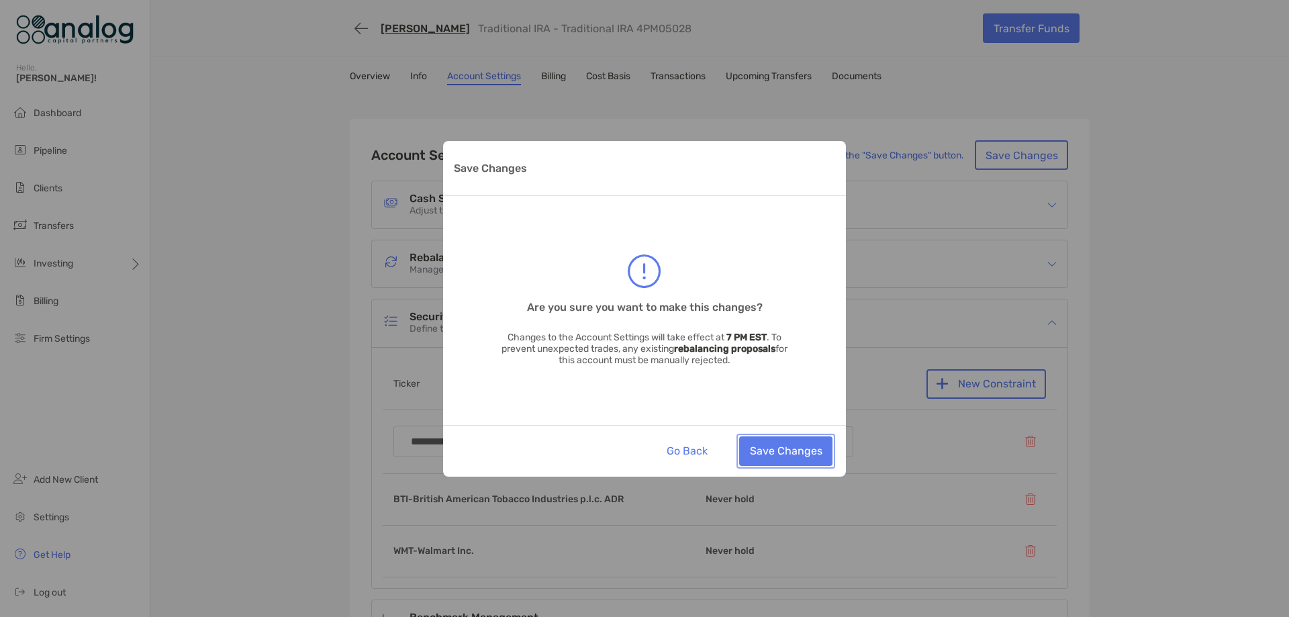
click at [765, 442] on button "Save Changes" at bounding box center [785, 451] width 93 height 30
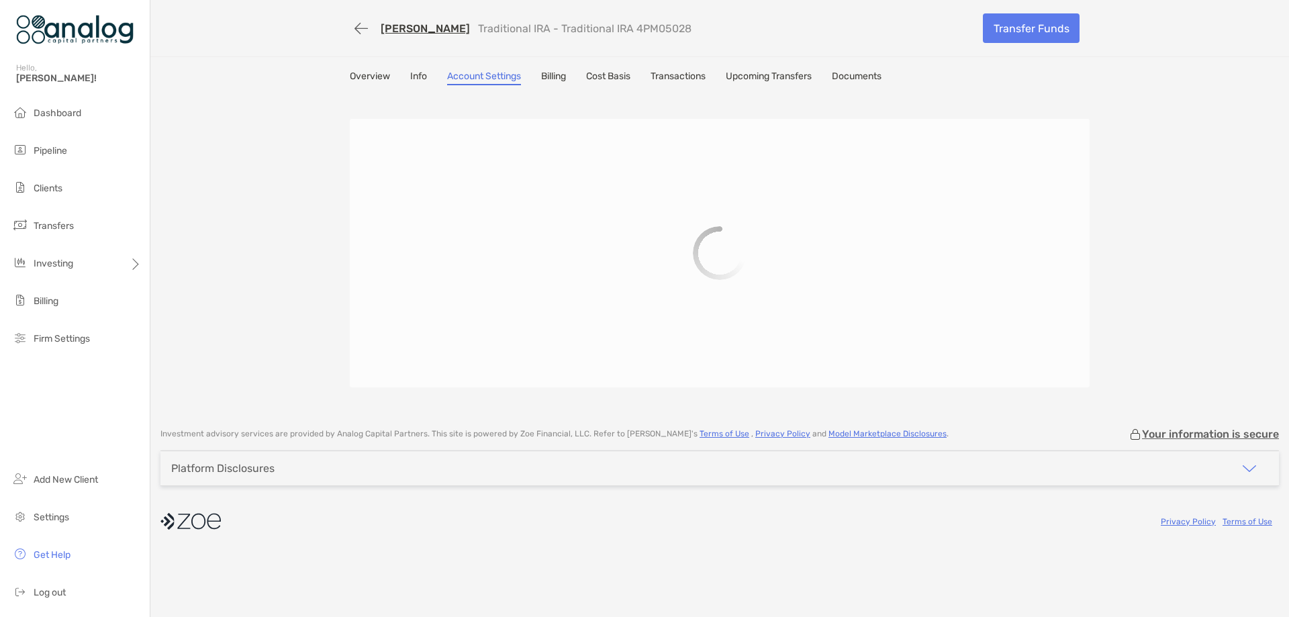
click at [671, 77] on link "Transactions" at bounding box center [678, 77] width 55 height 15
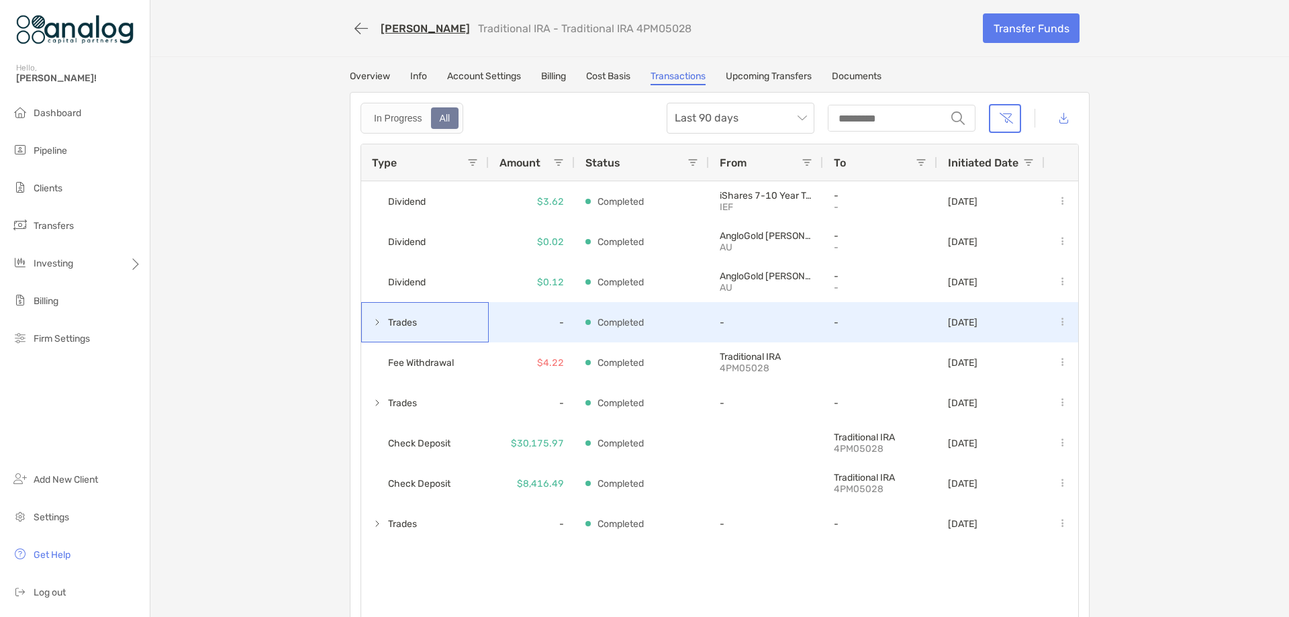
click at [372, 324] on span at bounding box center [377, 322] width 11 height 11
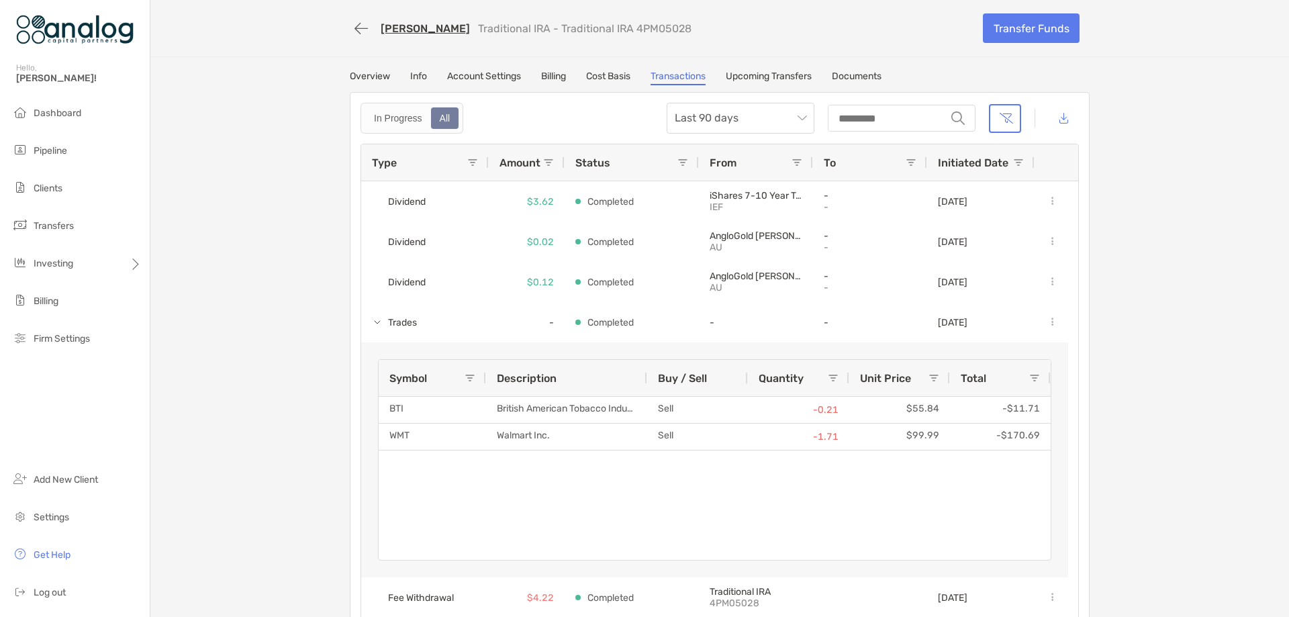
click at [610, 76] on link "Cost Basis" at bounding box center [608, 77] width 44 height 15
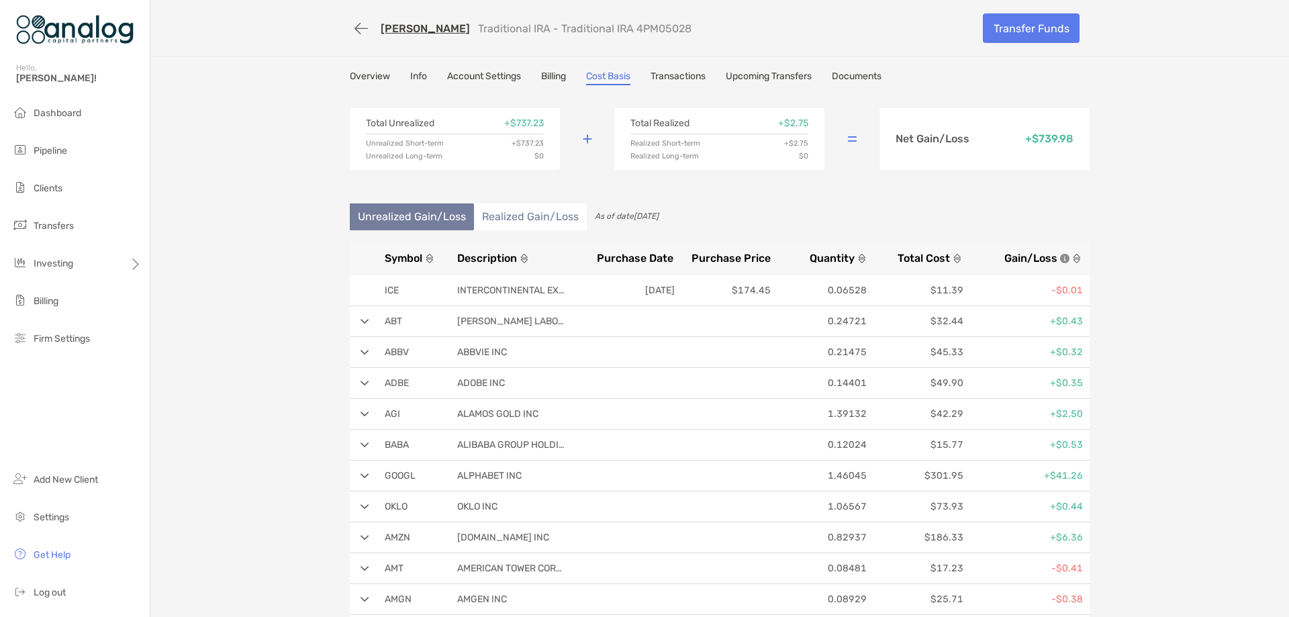
click at [405, 260] on span "Symbol" at bounding box center [404, 258] width 38 height 13
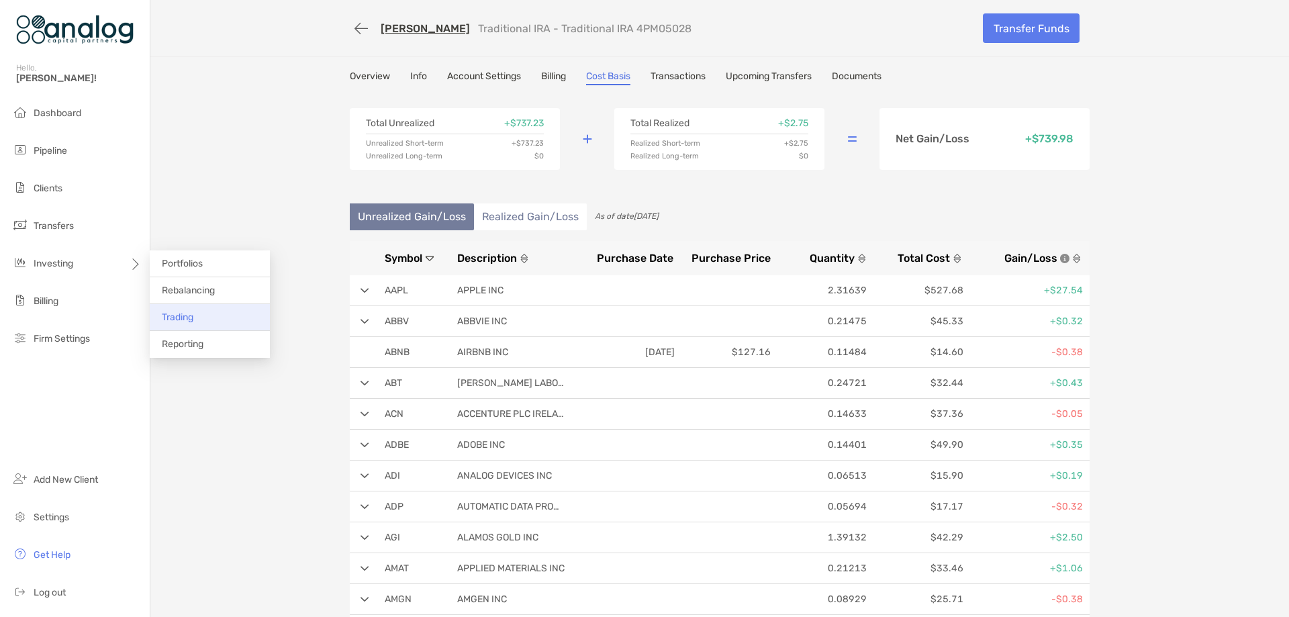
click at [177, 317] on span "Trading" at bounding box center [178, 317] width 32 height 11
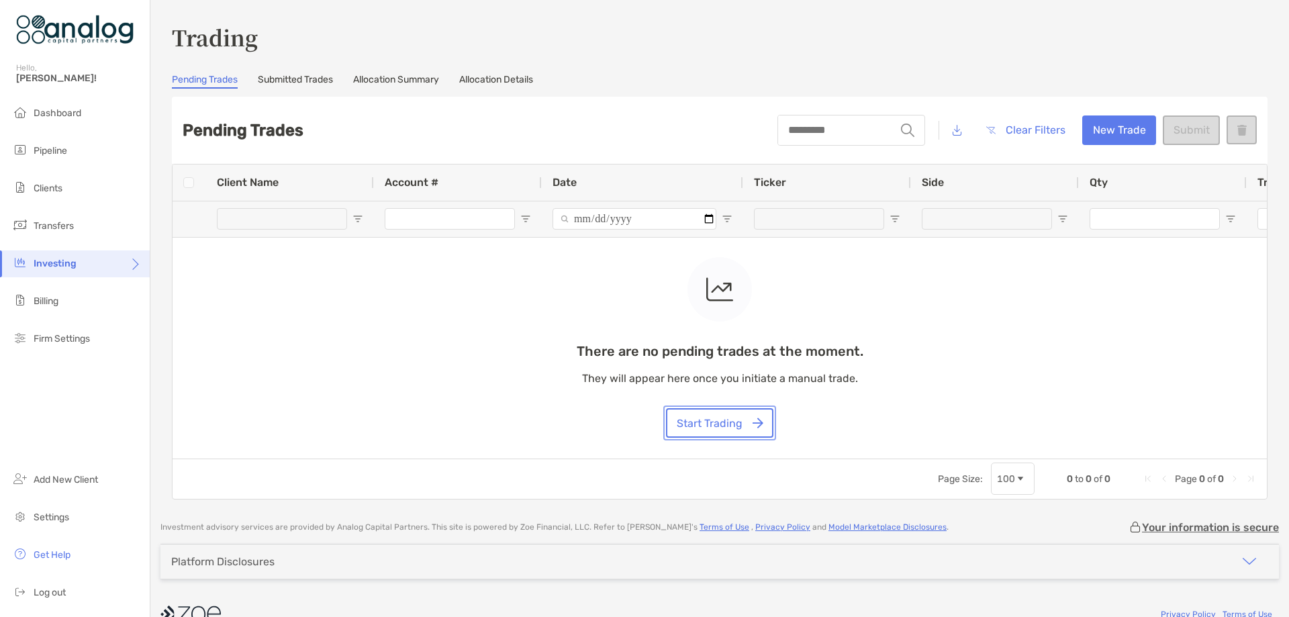
click at [749, 412] on button "Start Trading" at bounding box center [719, 423] width 107 height 30
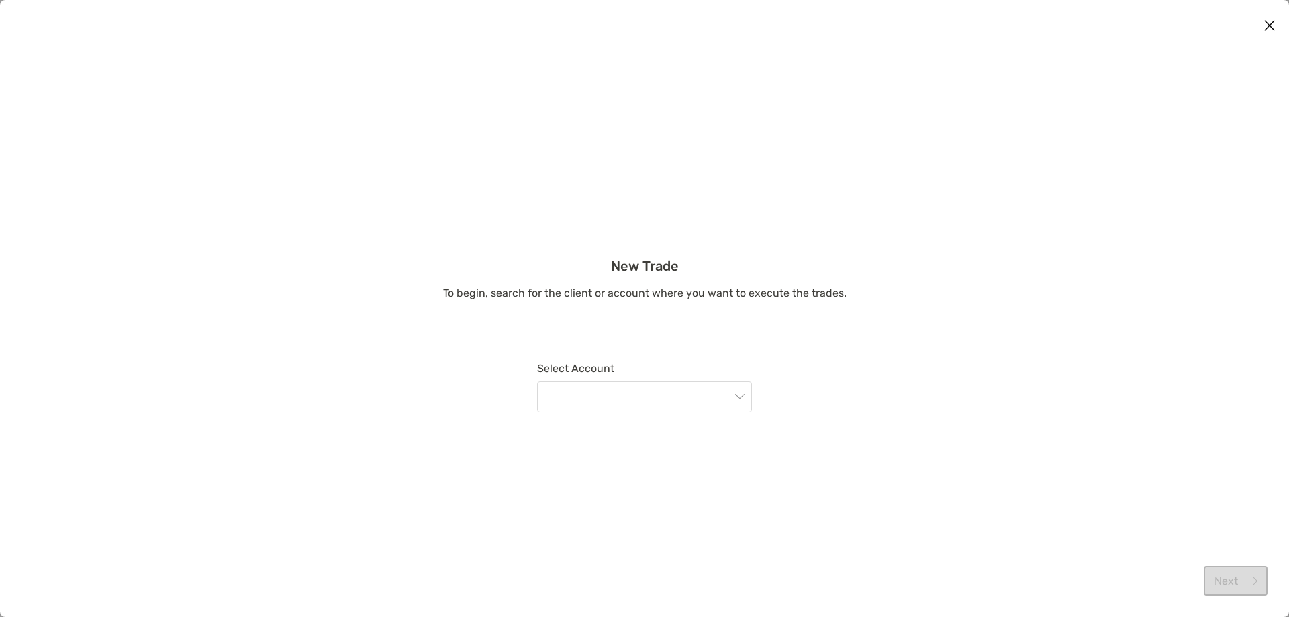
click at [714, 416] on div "Select Account" at bounding box center [644, 398] width 215 height 72
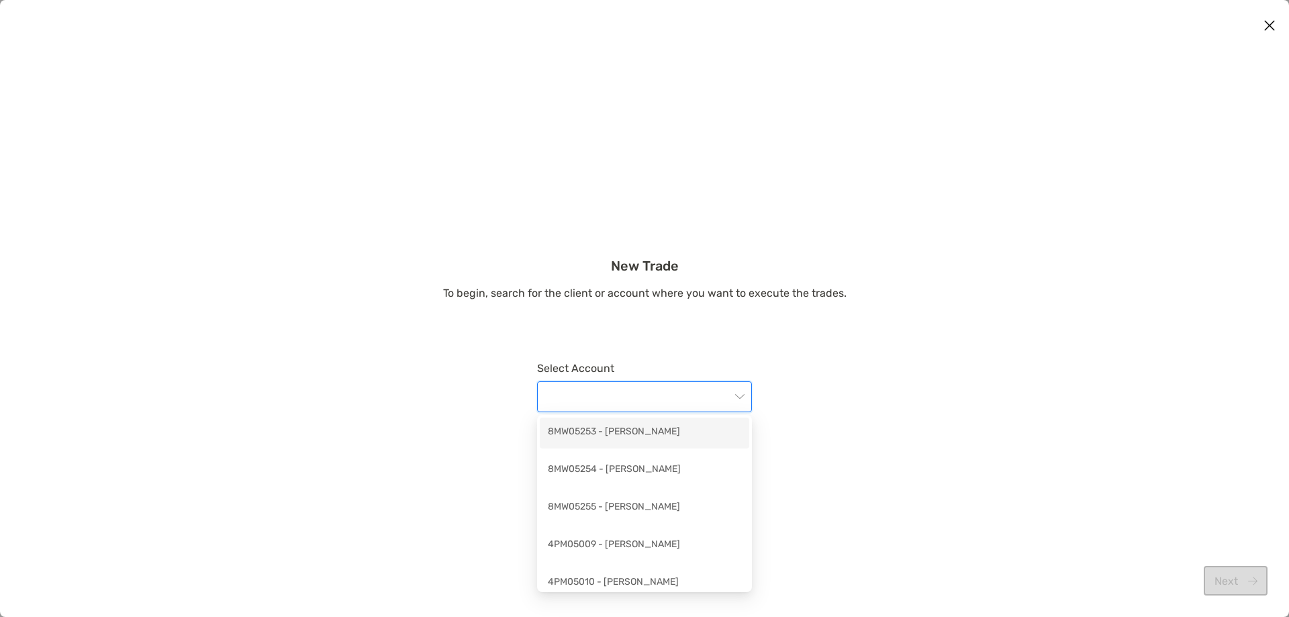
click at [712, 407] on input "modal" at bounding box center [637, 397] width 185 height 30
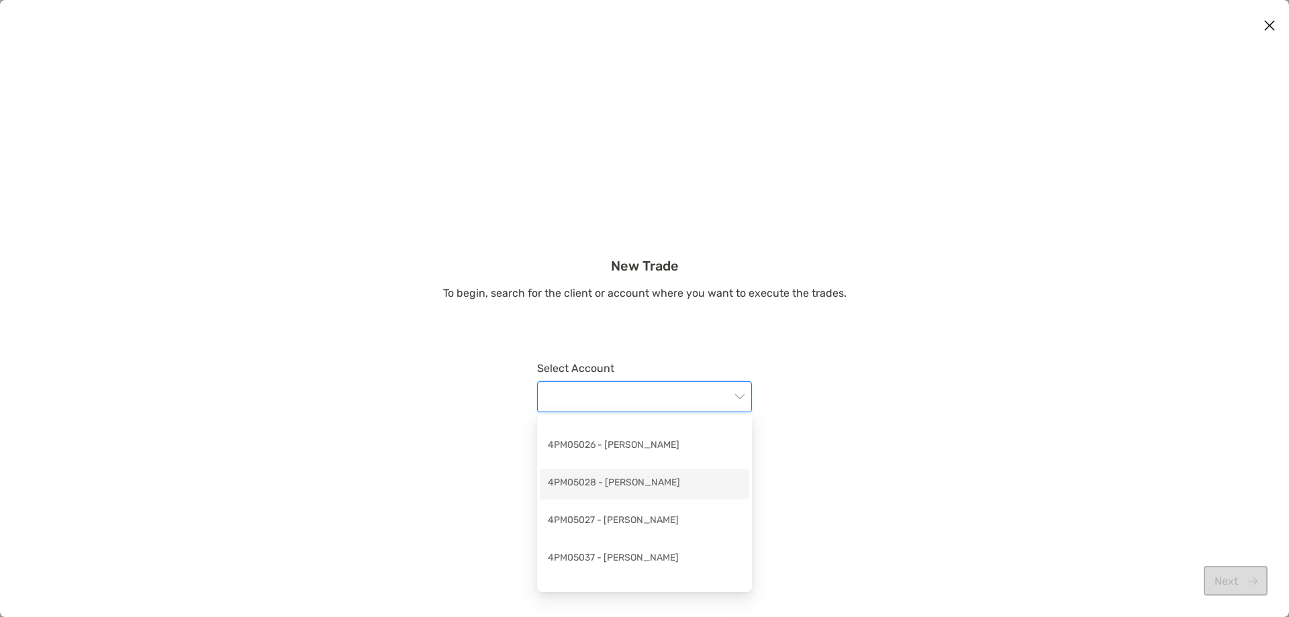
click at [687, 475] on div "4PM05028 - Dianne Mogilevsky Carty" at bounding box center [644, 484] width 209 height 31
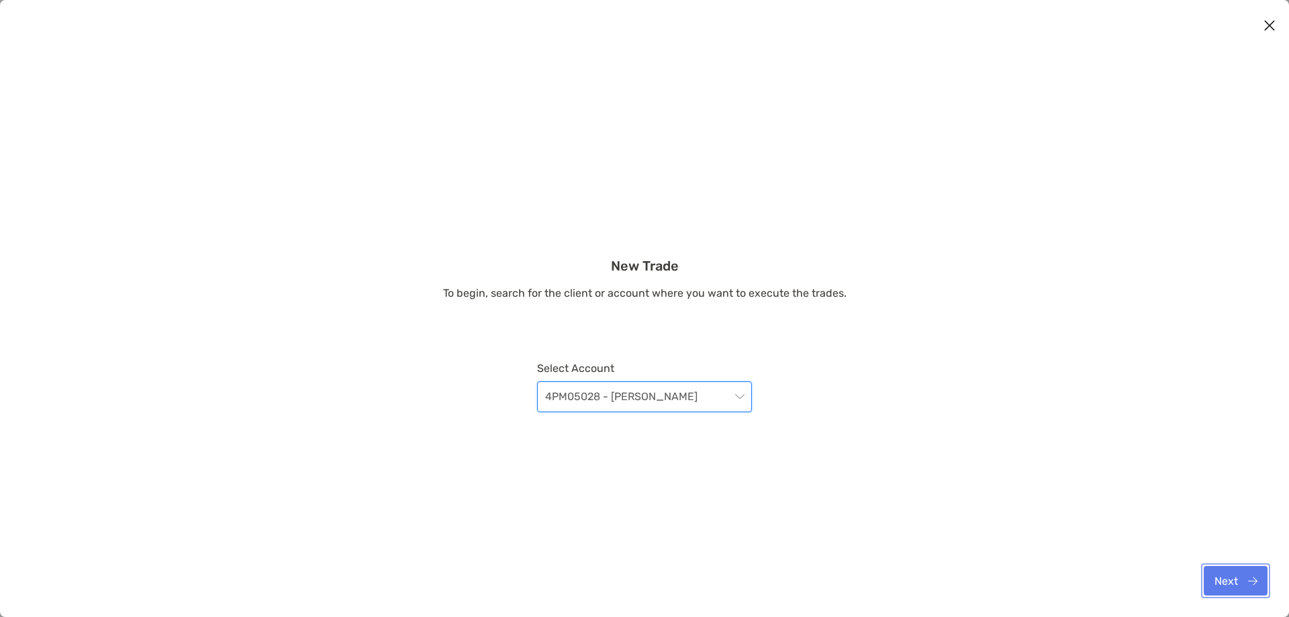
click at [1225, 574] on button "Next" at bounding box center [1236, 581] width 64 height 30
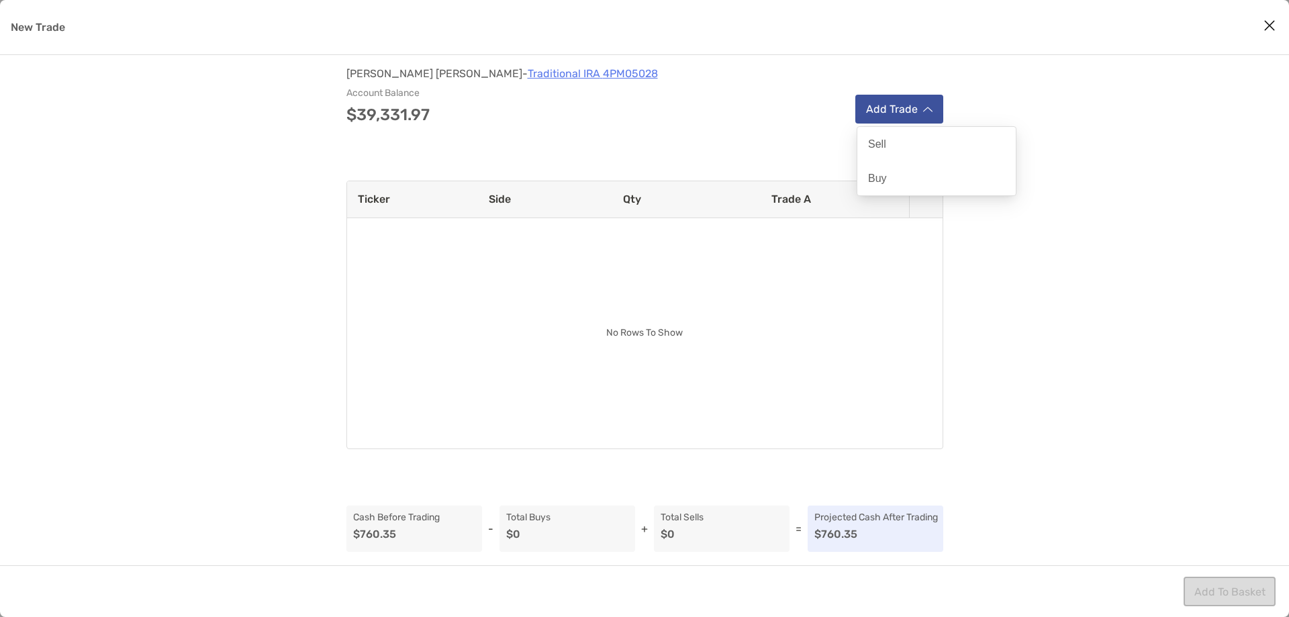
click at [896, 114] on button "Add Trade" at bounding box center [899, 109] width 88 height 29
click at [894, 117] on button "Add Trade" at bounding box center [899, 109] width 88 height 29
click at [894, 176] on div "Buy" at bounding box center [936, 178] width 158 height 34
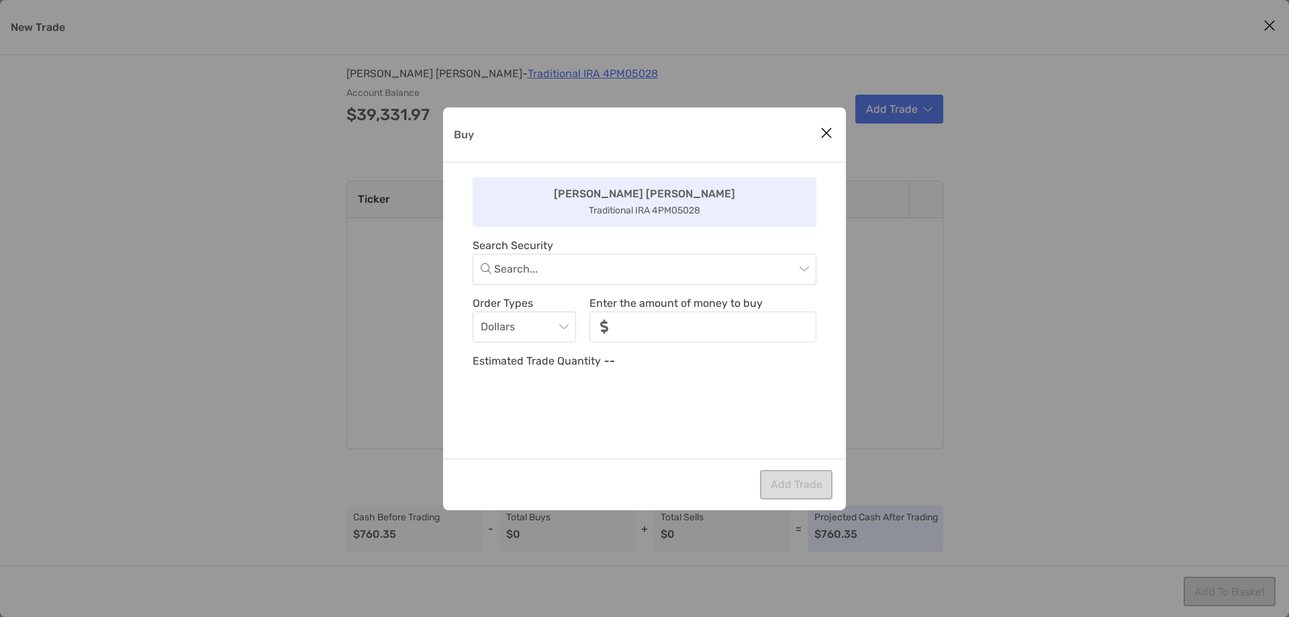
click at [828, 138] on icon "Close modal" at bounding box center [826, 133] width 12 height 16
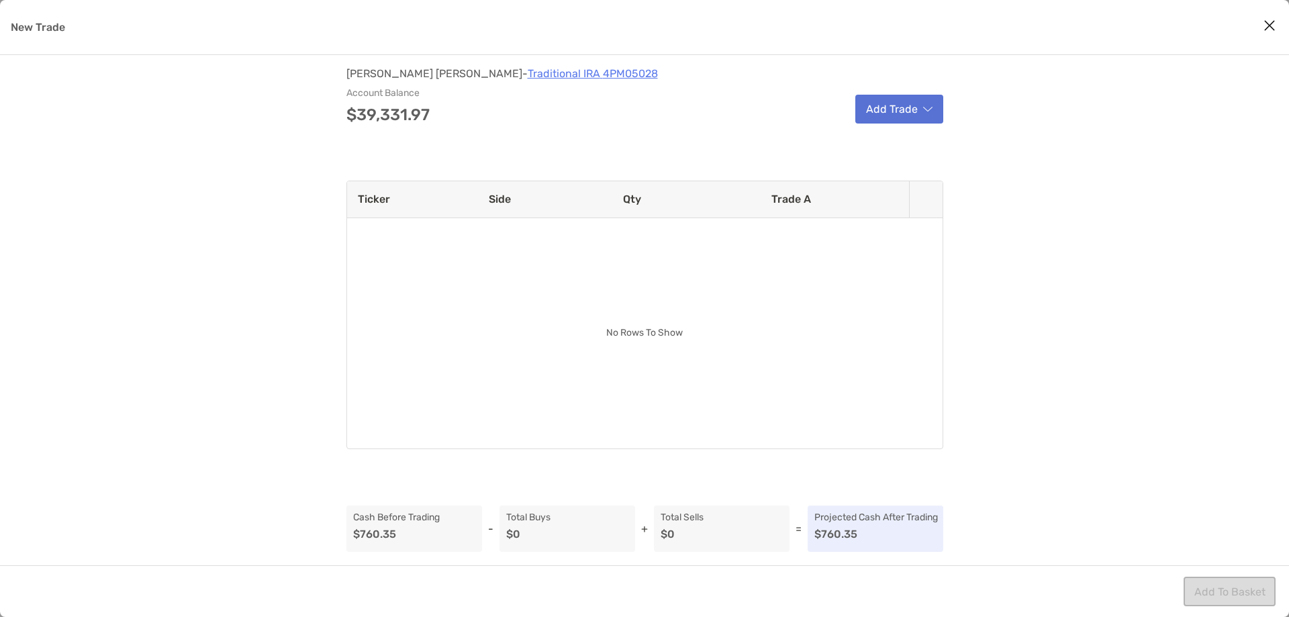
click at [887, 121] on button "Add Trade" at bounding box center [899, 109] width 88 height 29
click at [883, 148] on p "Sell" at bounding box center [877, 144] width 18 height 13
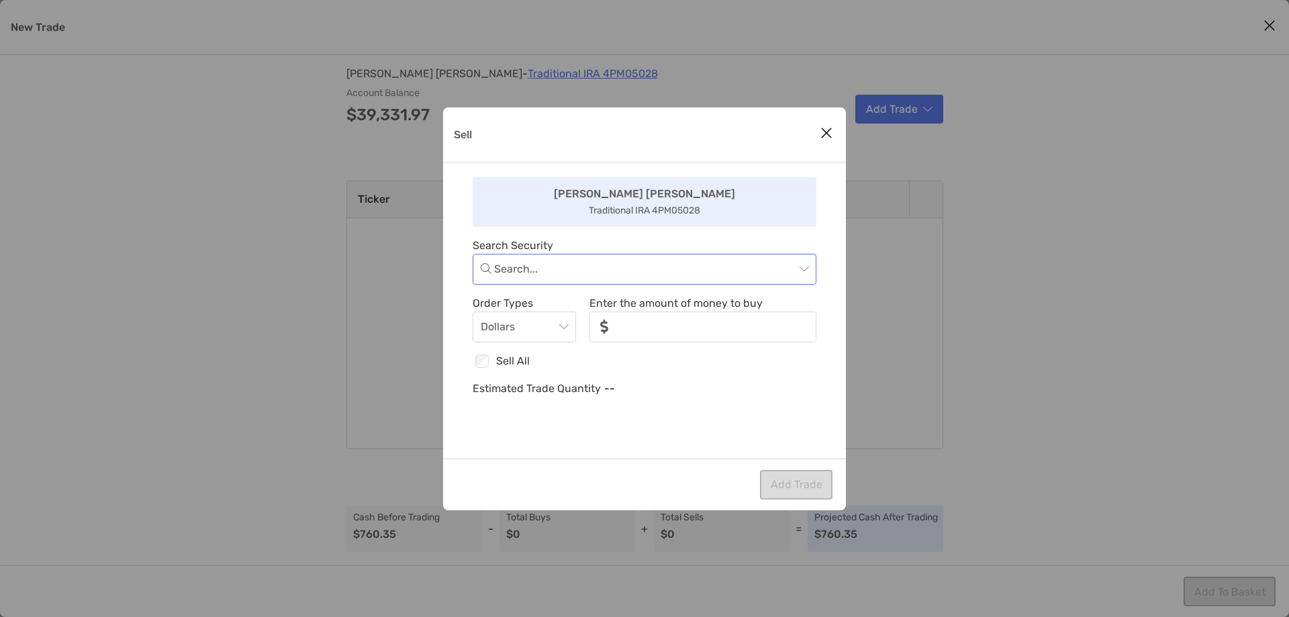
click at [720, 260] on input "Sell" at bounding box center [644, 269] width 301 height 30
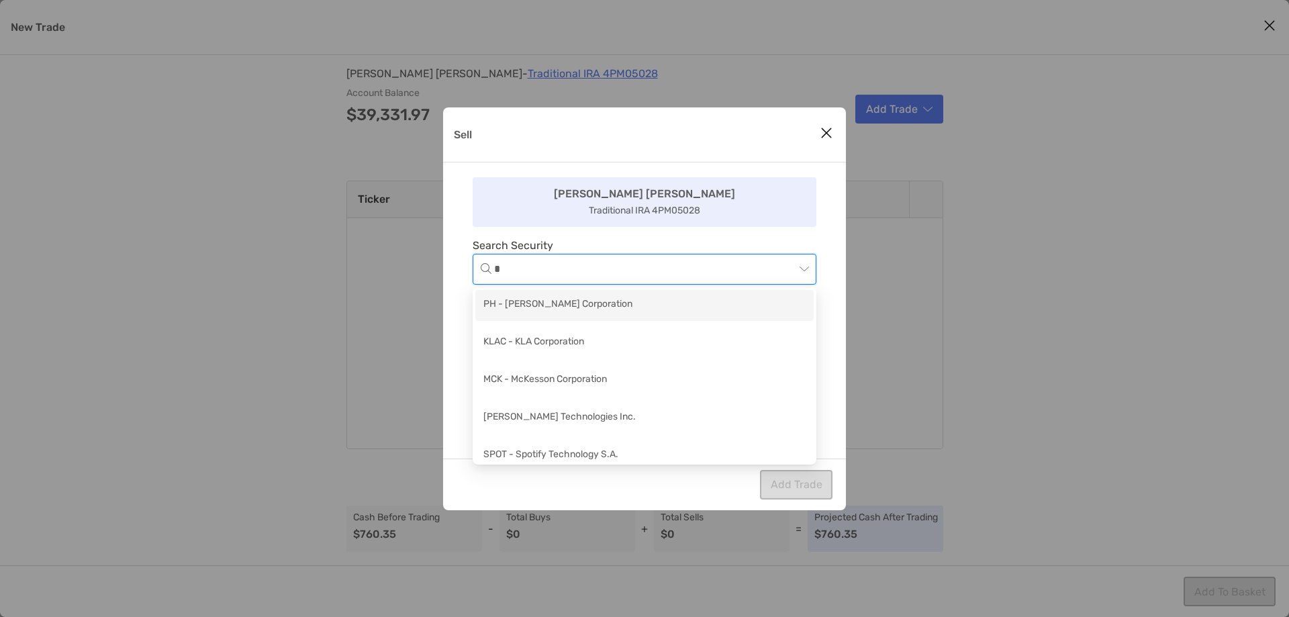
type input "**"
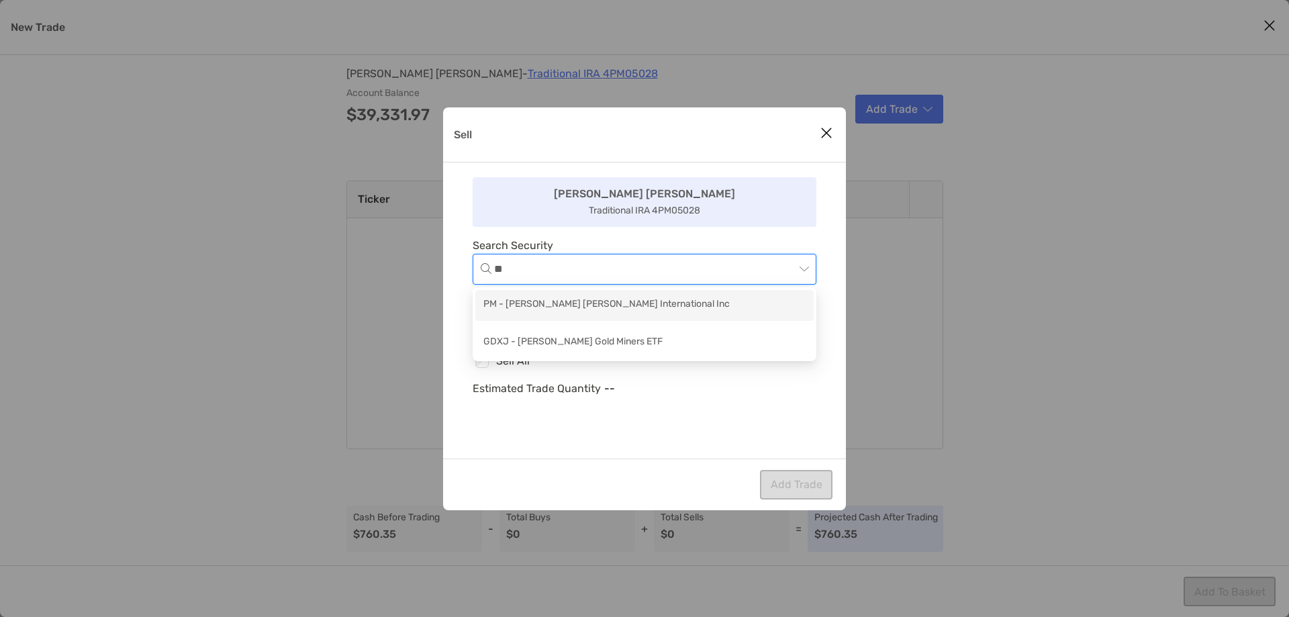
click at [688, 299] on div "PM - Philip Morris International Inc" at bounding box center [644, 305] width 322 height 17
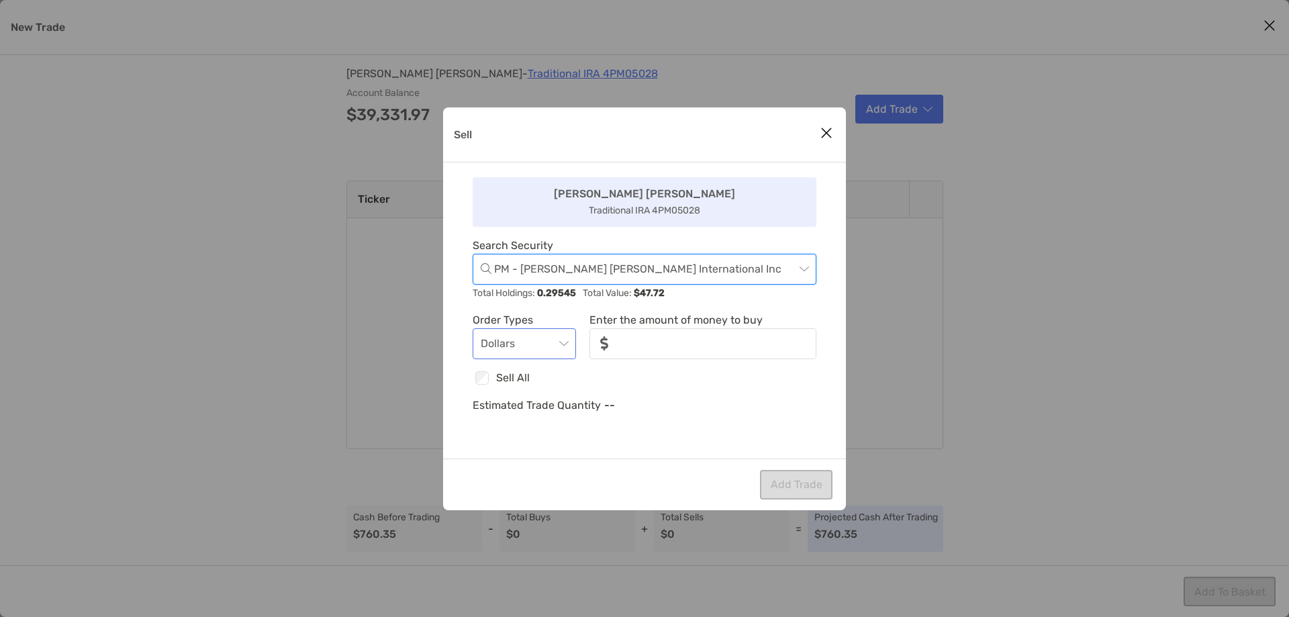
click at [561, 351] on span "Dollars" at bounding box center [524, 344] width 87 height 30
click at [709, 316] on p "Enter the amount of money to buy" at bounding box center [702, 320] width 227 height 17
type input "*******"
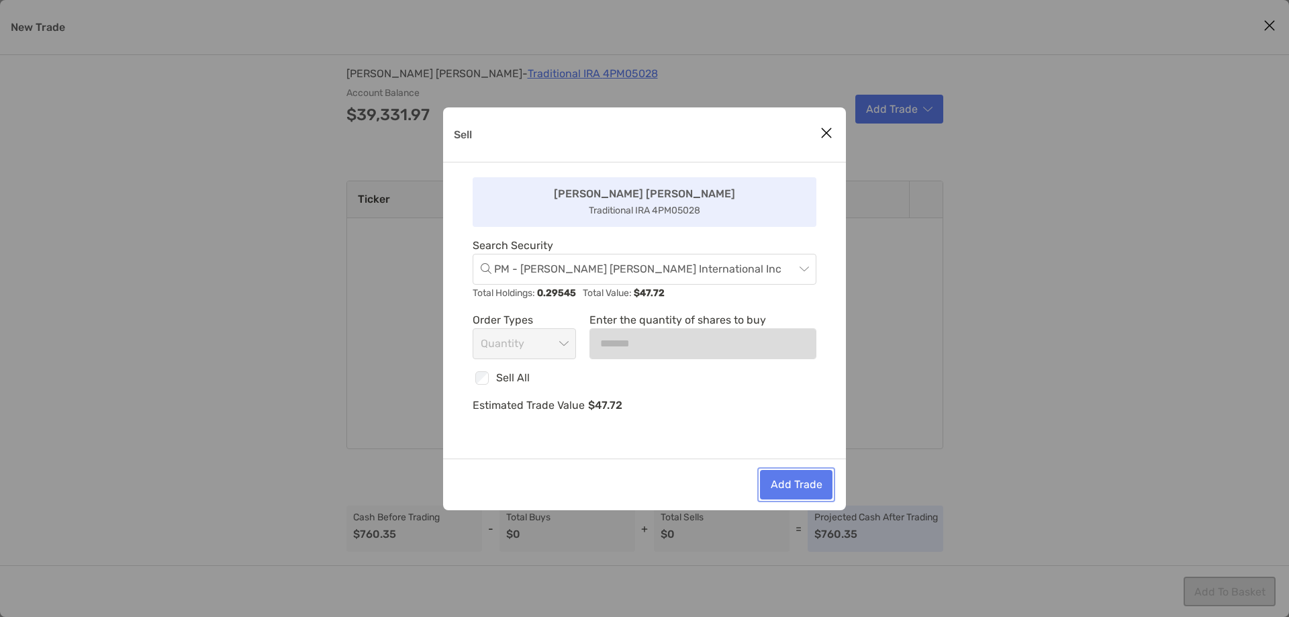
click at [778, 480] on button "Add Trade" at bounding box center [796, 485] width 73 height 30
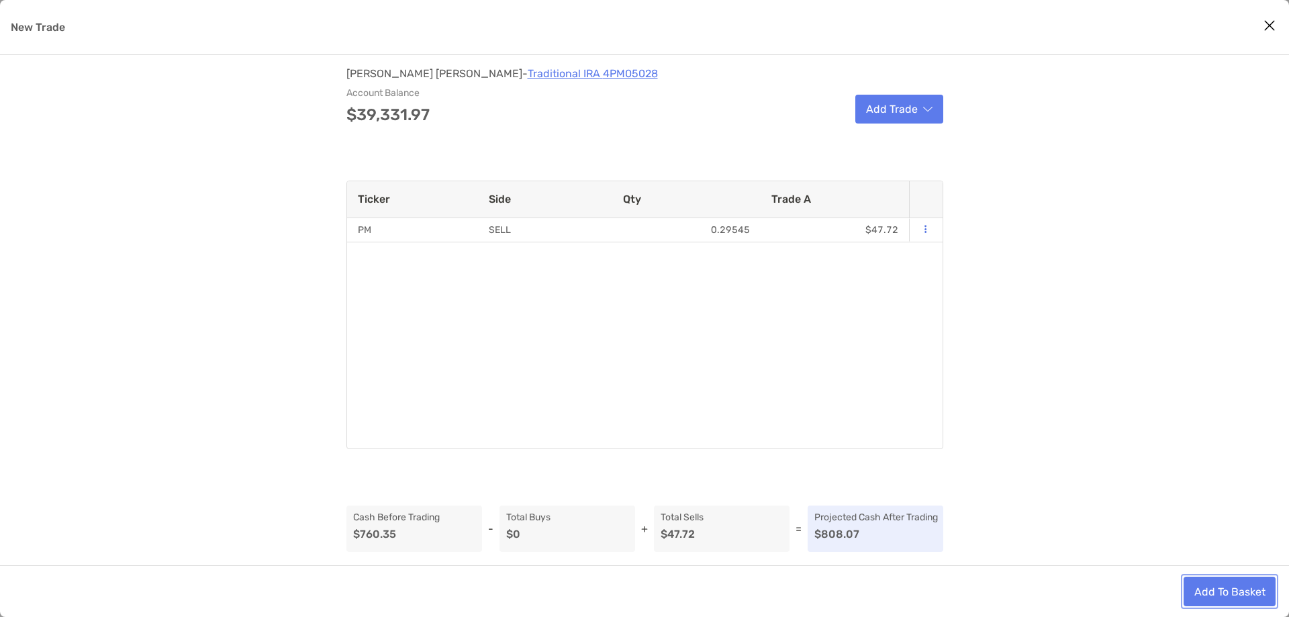
click at [1212, 589] on button "Add To Basket" at bounding box center [1230, 592] width 92 height 30
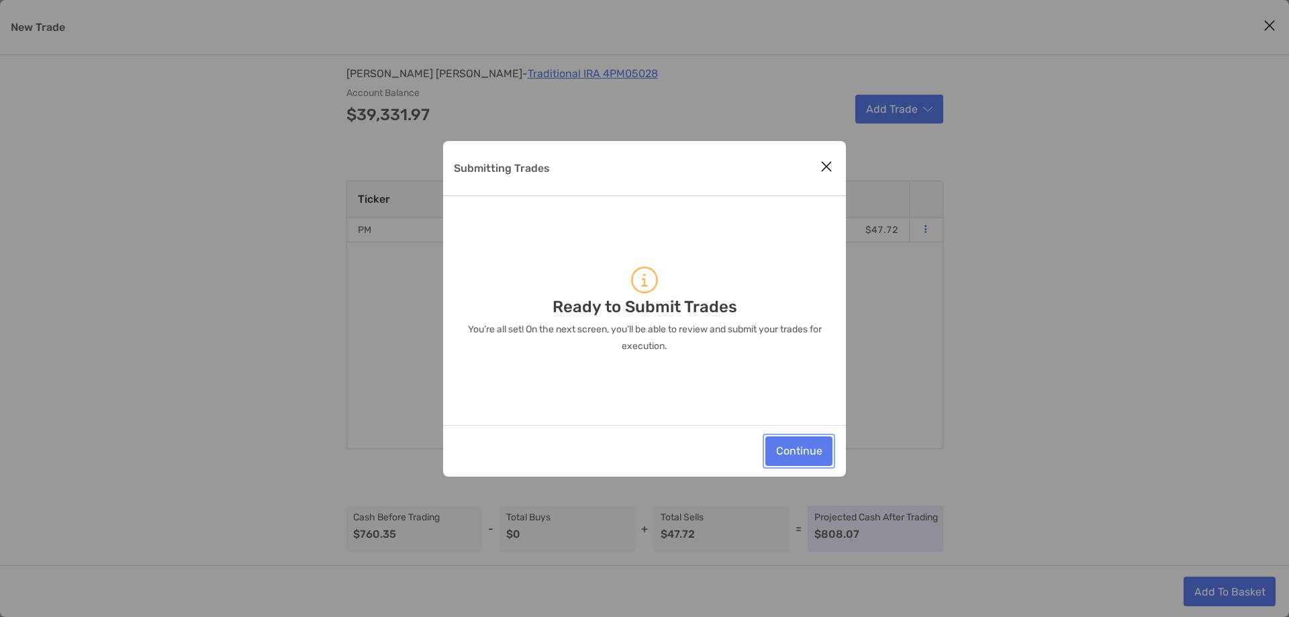
click at [817, 442] on button "Continue" at bounding box center [798, 451] width 67 height 30
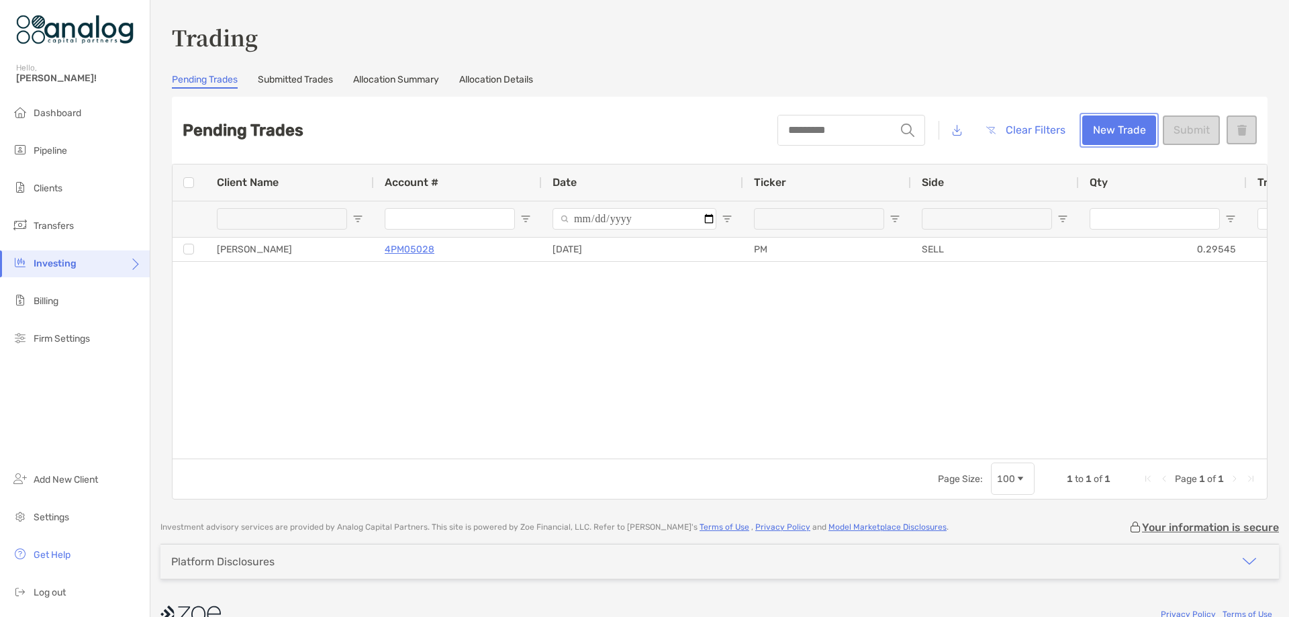
click at [1104, 138] on button "New Trade" at bounding box center [1119, 130] width 74 height 30
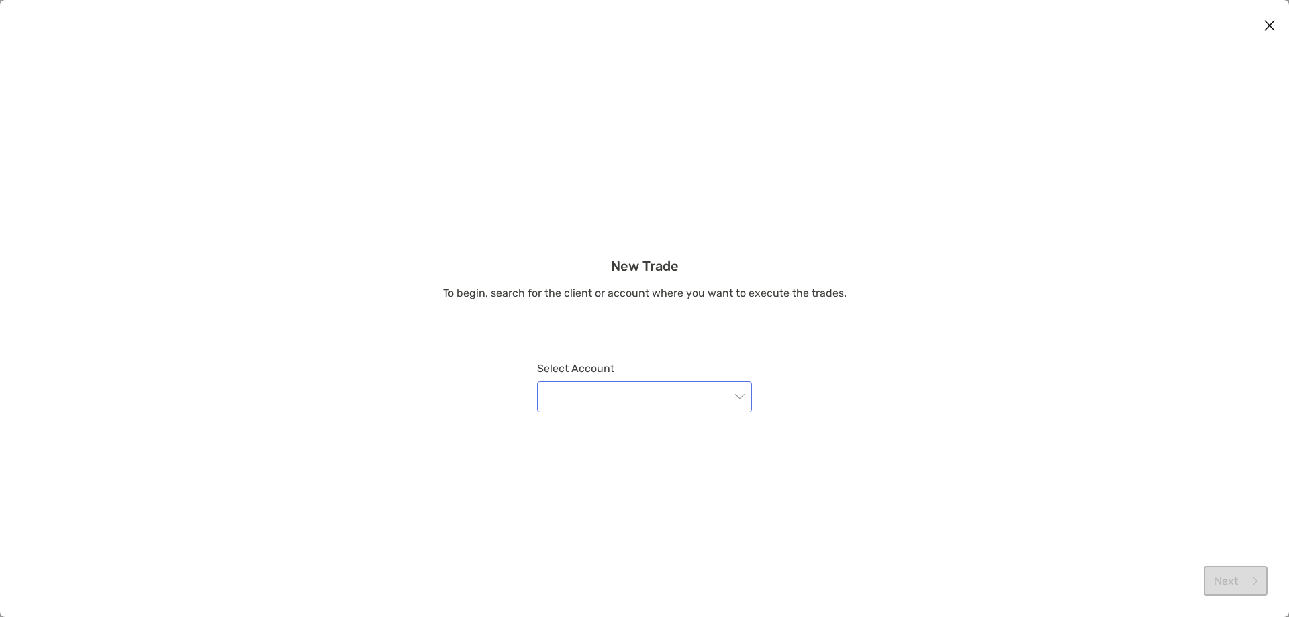
click at [737, 394] on span "modal" at bounding box center [644, 397] width 199 height 30
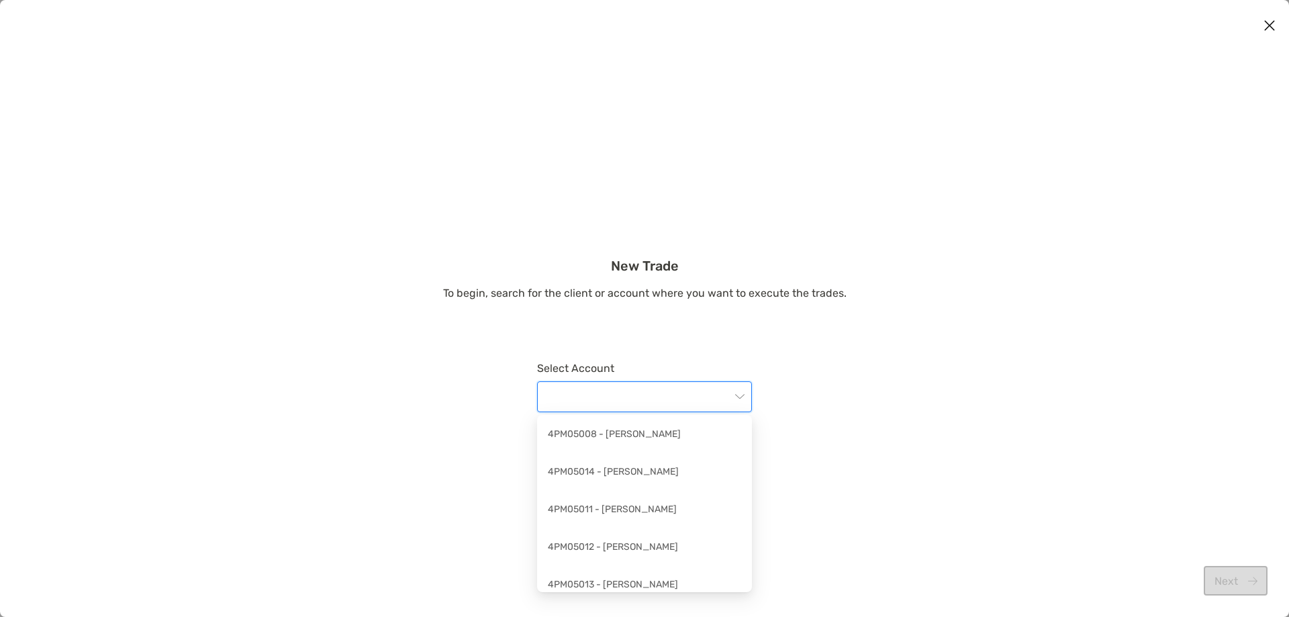
scroll to position [738, 0]
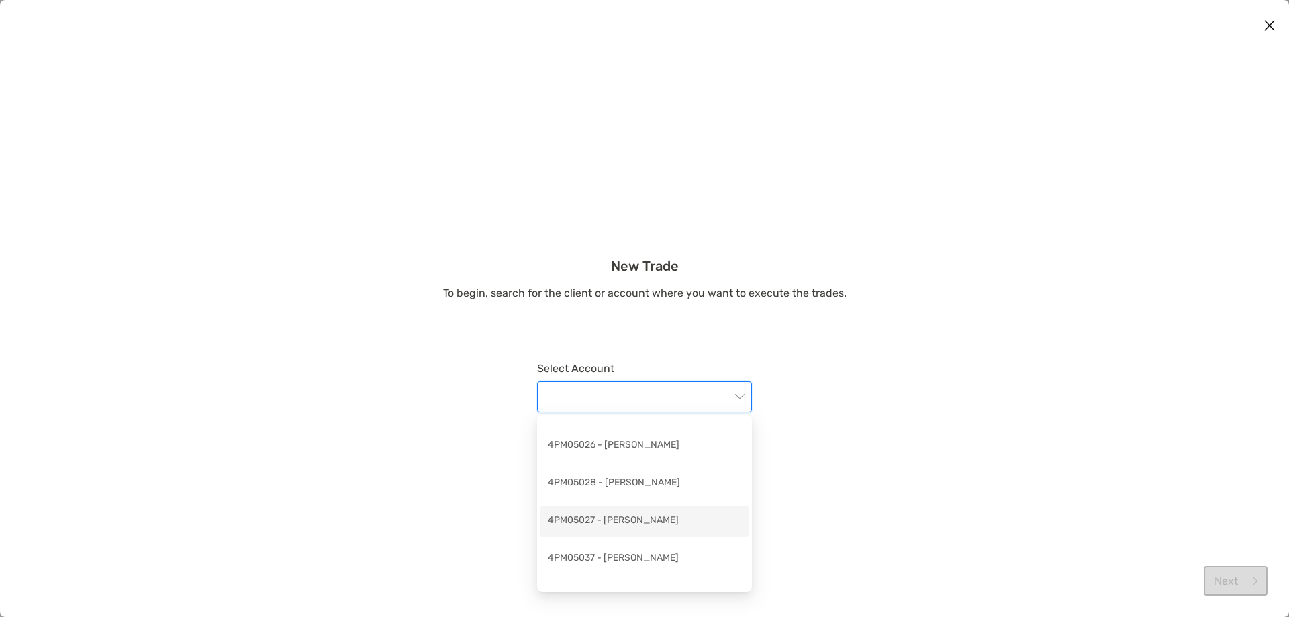
click at [689, 516] on div "4PM05027 - [PERSON_NAME]" at bounding box center [644, 521] width 193 height 17
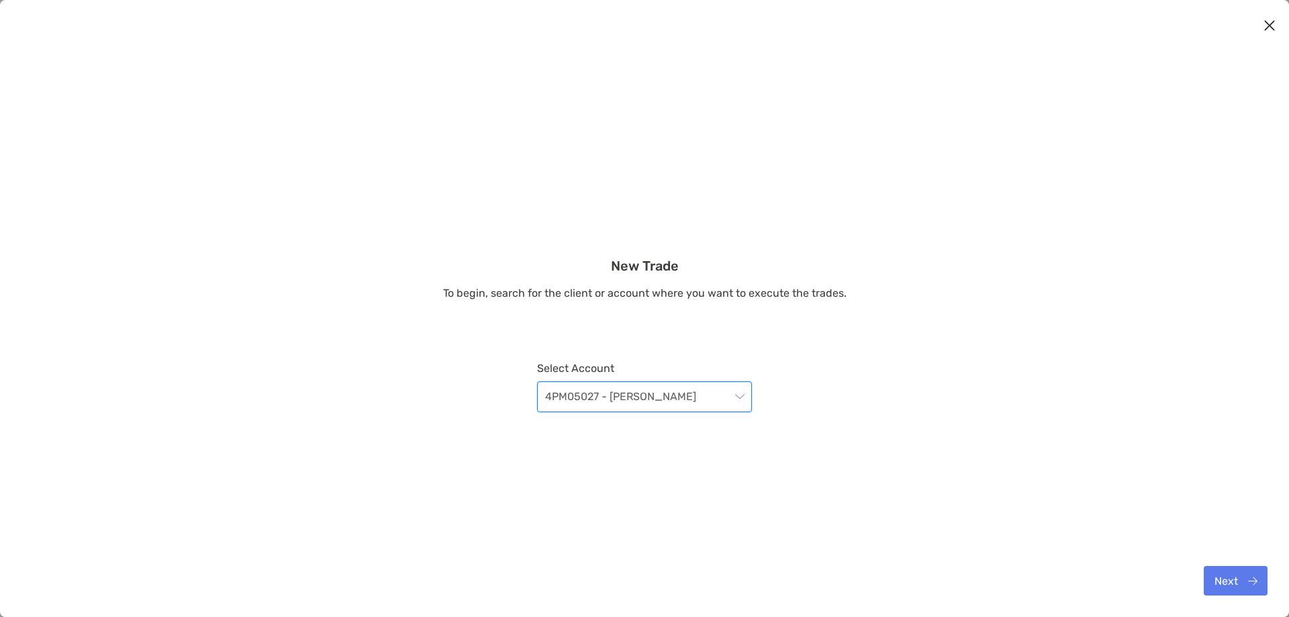
click at [716, 391] on span "4PM05027 - [PERSON_NAME]" at bounding box center [644, 397] width 199 height 30
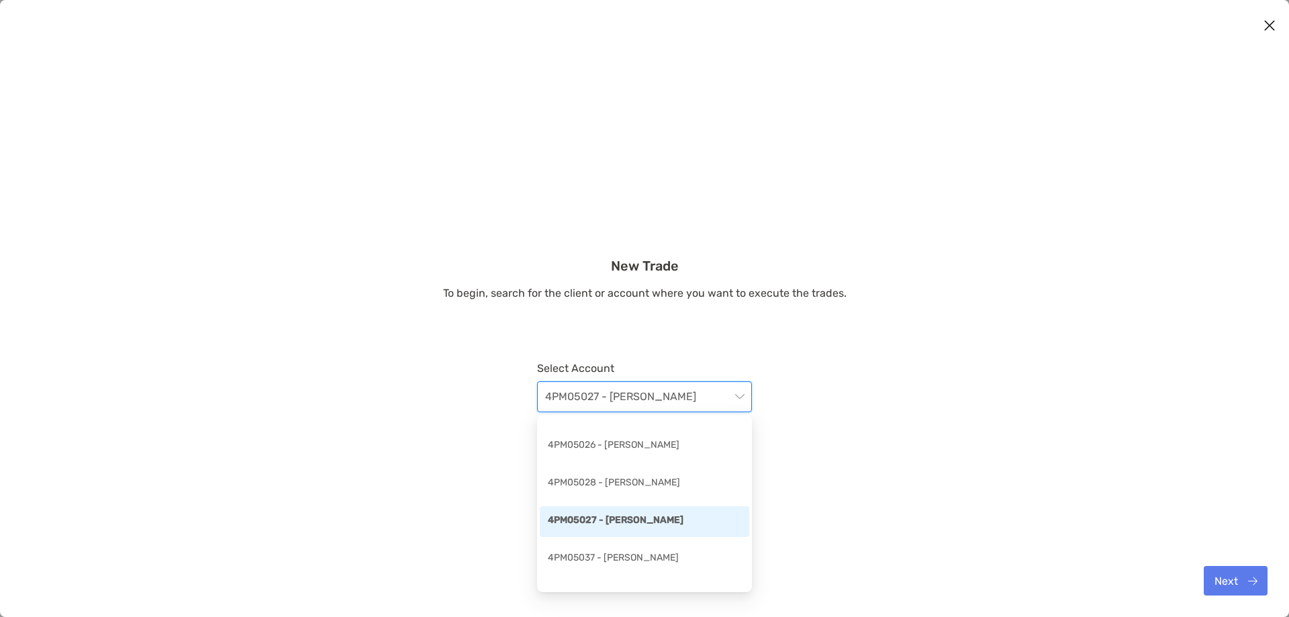
scroll to position [679, 0]
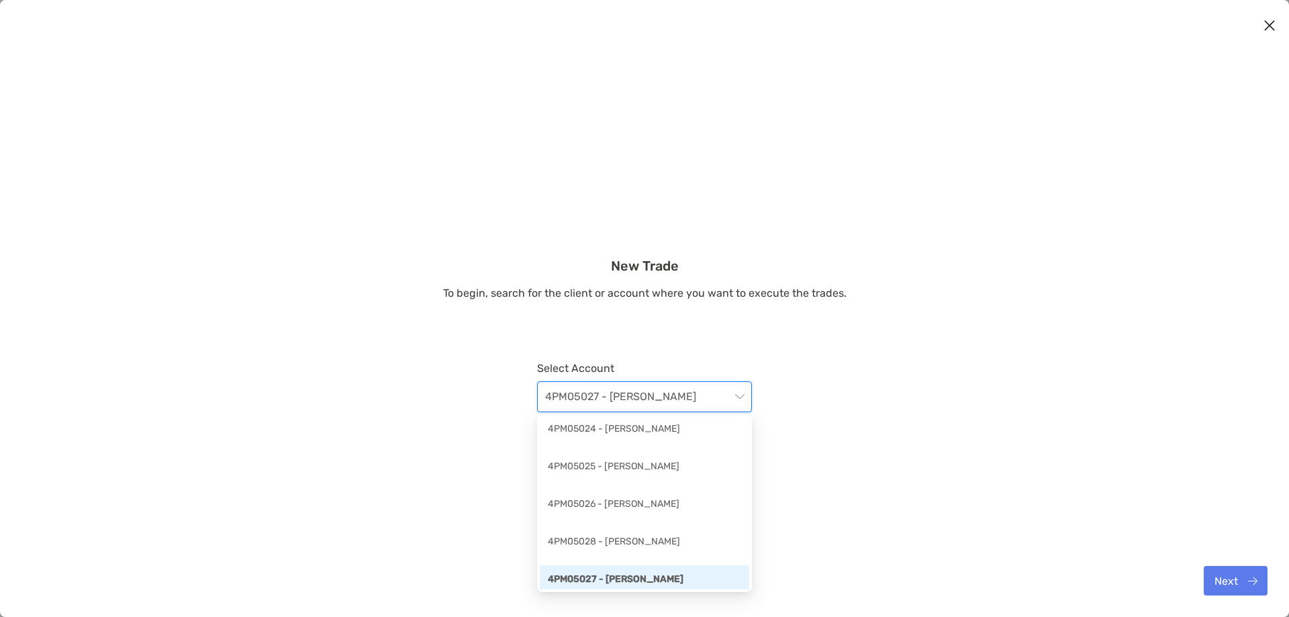
click at [883, 397] on div "New Trade To begin, search for the client or account where you want to execute …" at bounding box center [644, 346] width 1289 height 176
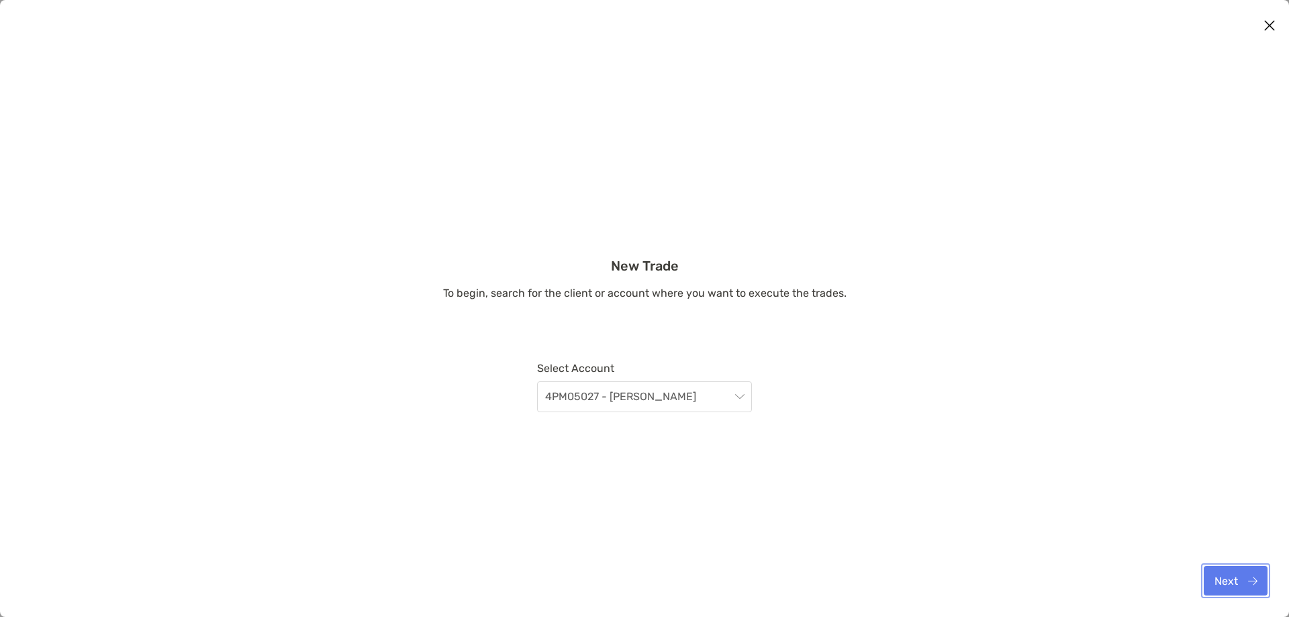
click at [1233, 581] on button "Next" at bounding box center [1236, 581] width 64 height 30
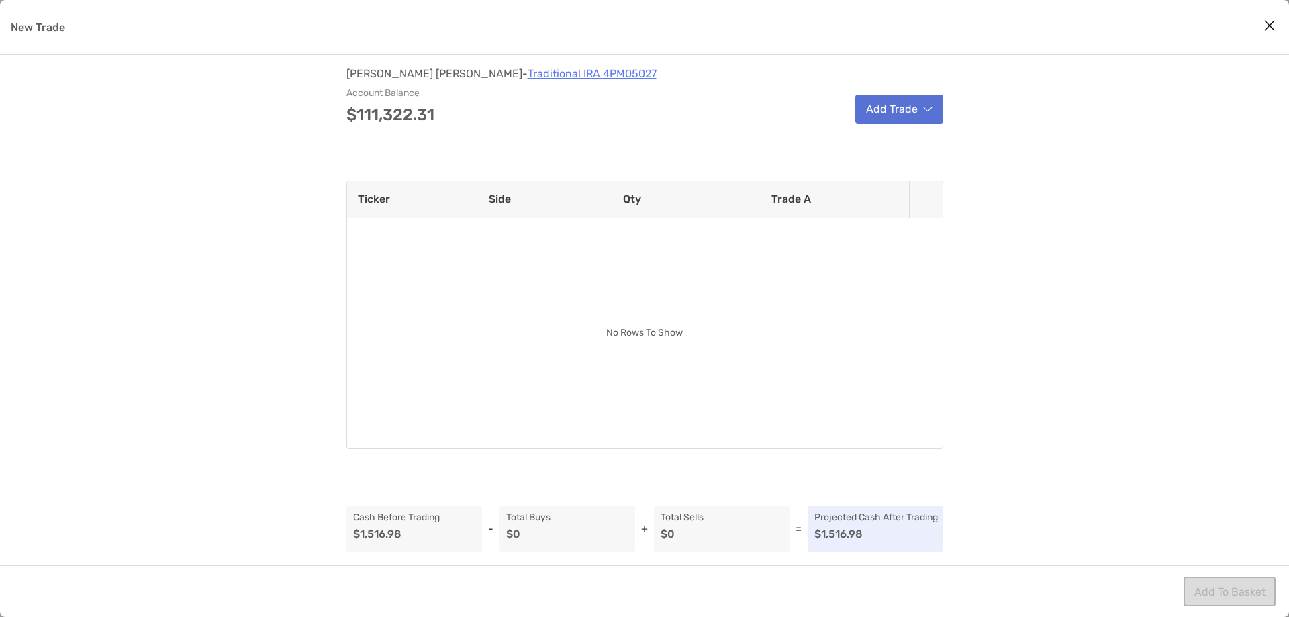
click at [880, 123] on button "Add Trade" at bounding box center [899, 109] width 88 height 29
click at [898, 115] on button "Add Trade" at bounding box center [899, 109] width 88 height 29
click at [898, 145] on div "Sell" at bounding box center [936, 144] width 158 height 34
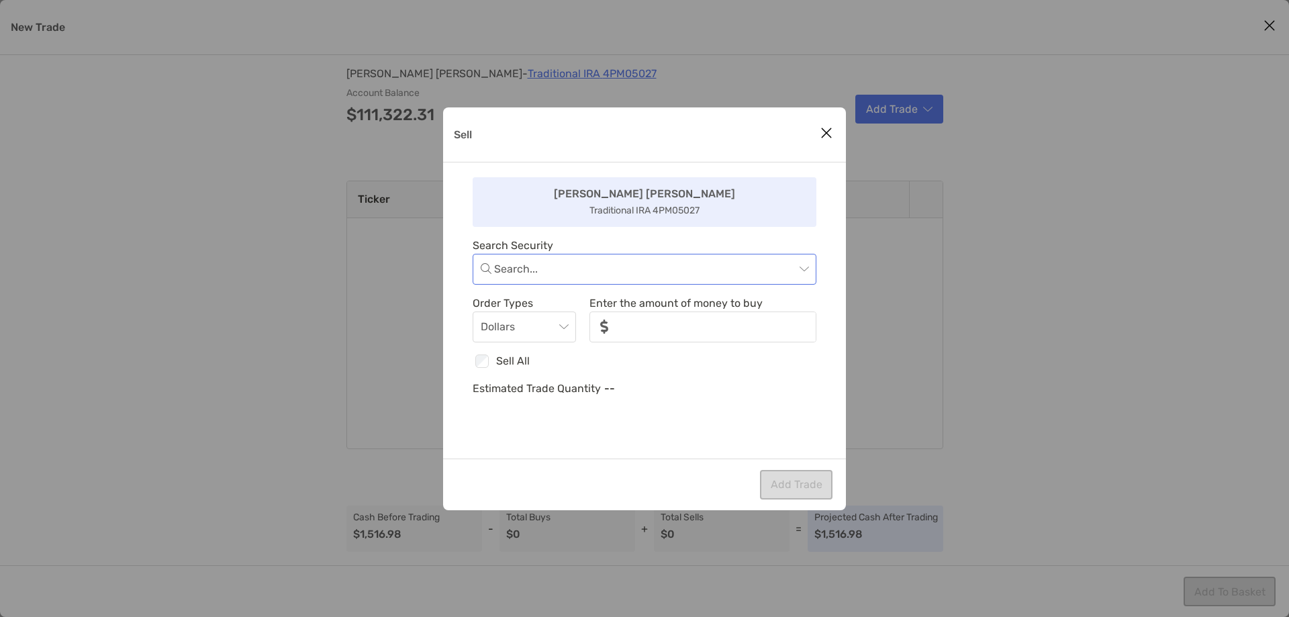
click at [567, 274] on input "Sell" at bounding box center [644, 269] width 301 height 30
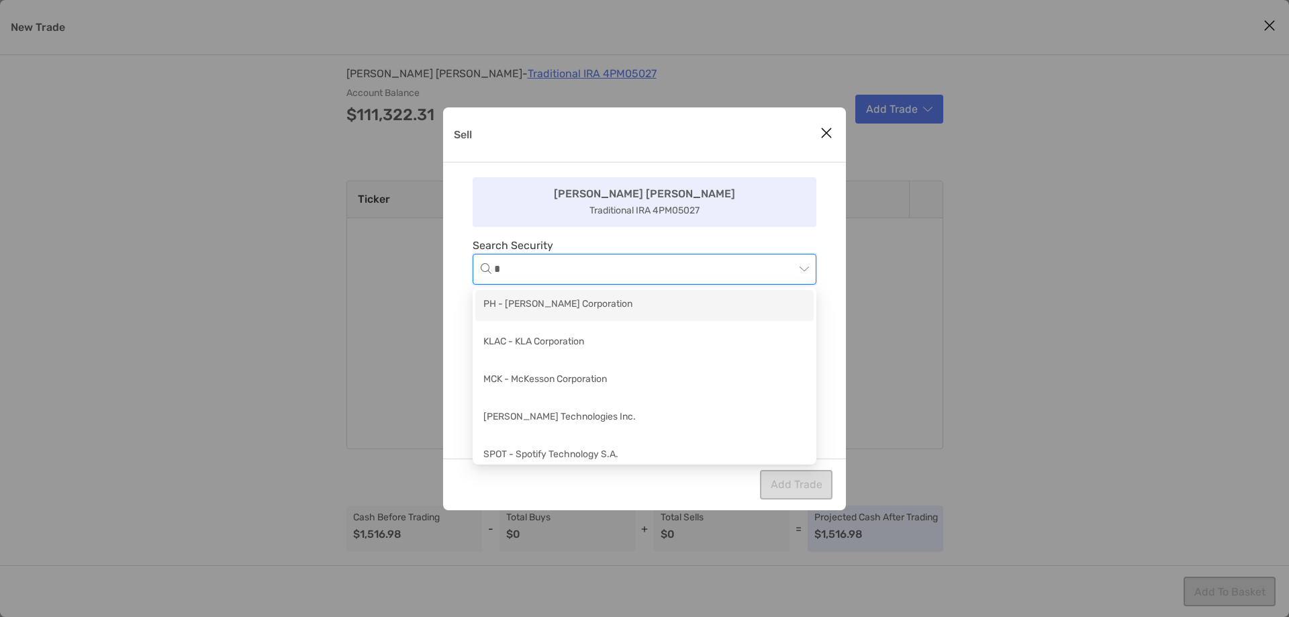
type input "**"
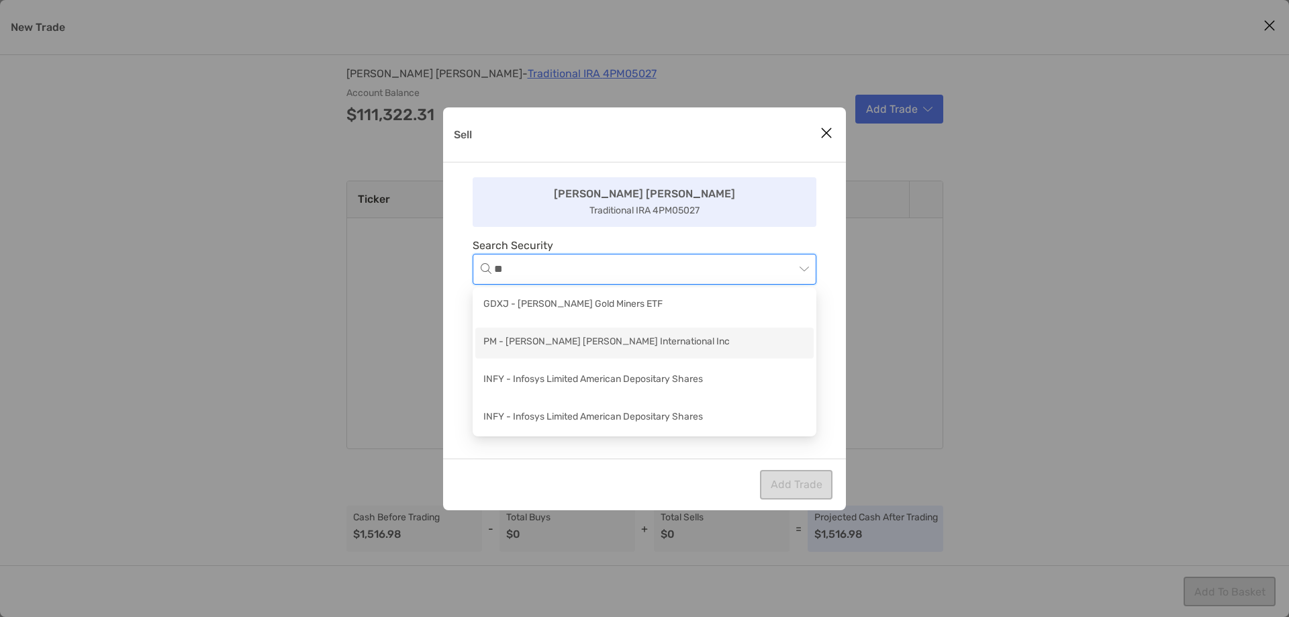
click at [570, 341] on div "PM - [PERSON_NAME] [PERSON_NAME] International Inc" at bounding box center [644, 342] width 322 height 17
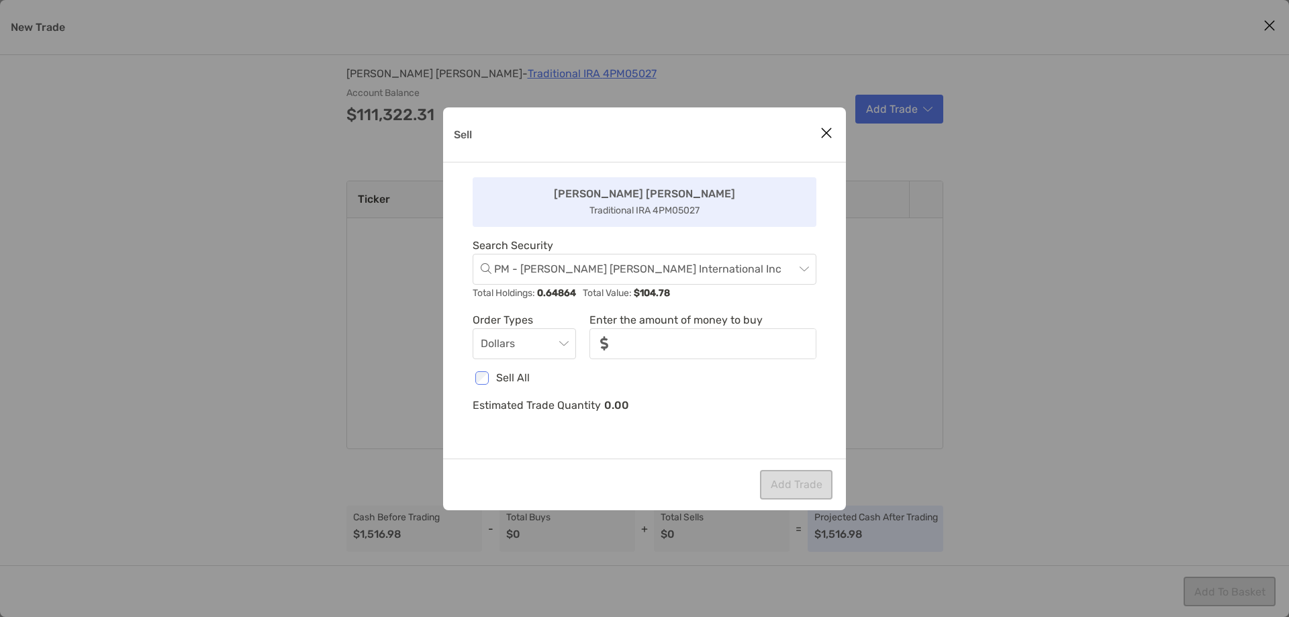
type input "*******"
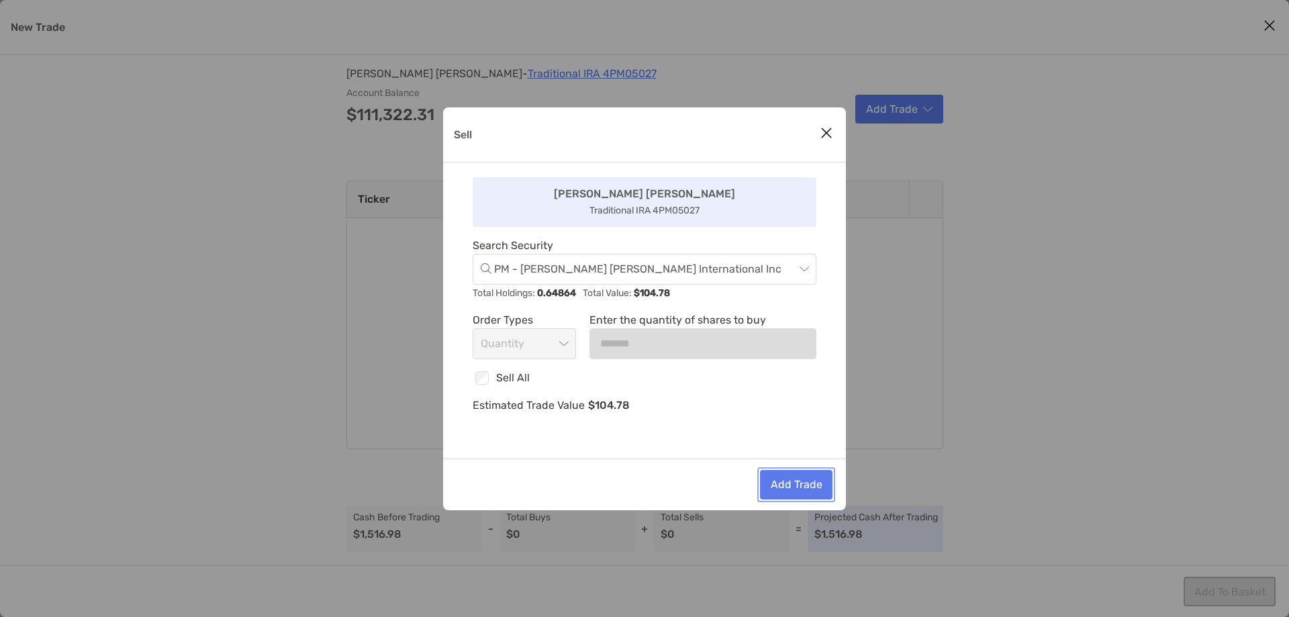
click at [783, 481] on button "Add Trade" at bounding box center [796, 485] width 73 height 30
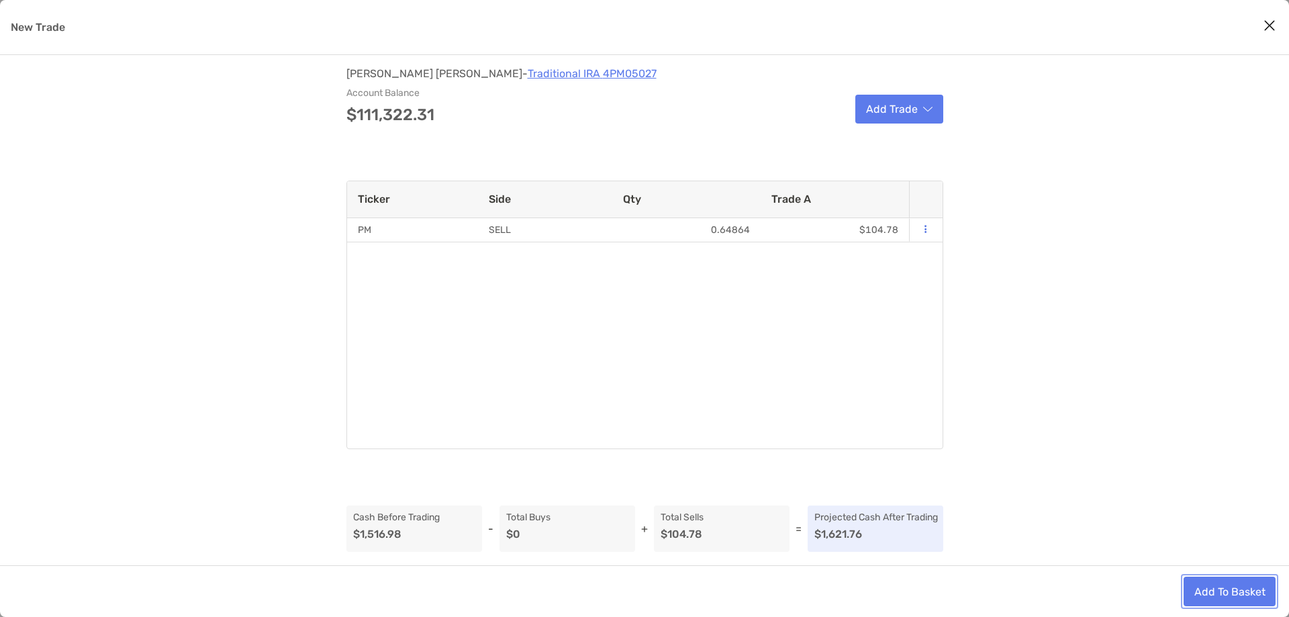
click at [1206, 586] on button "Add To Basket" at bounding box center [1230, 592] width 92 height 30
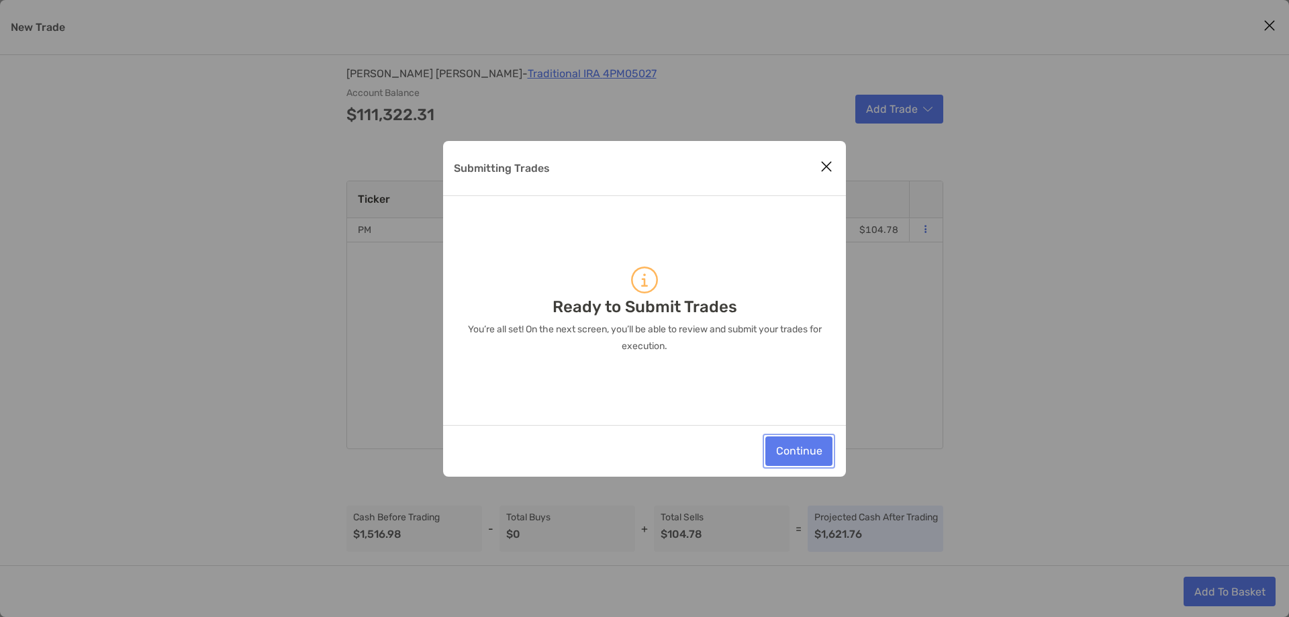
click at [796, 452] on button "Continue" at bounding box center [798, 451] width 67 height 30
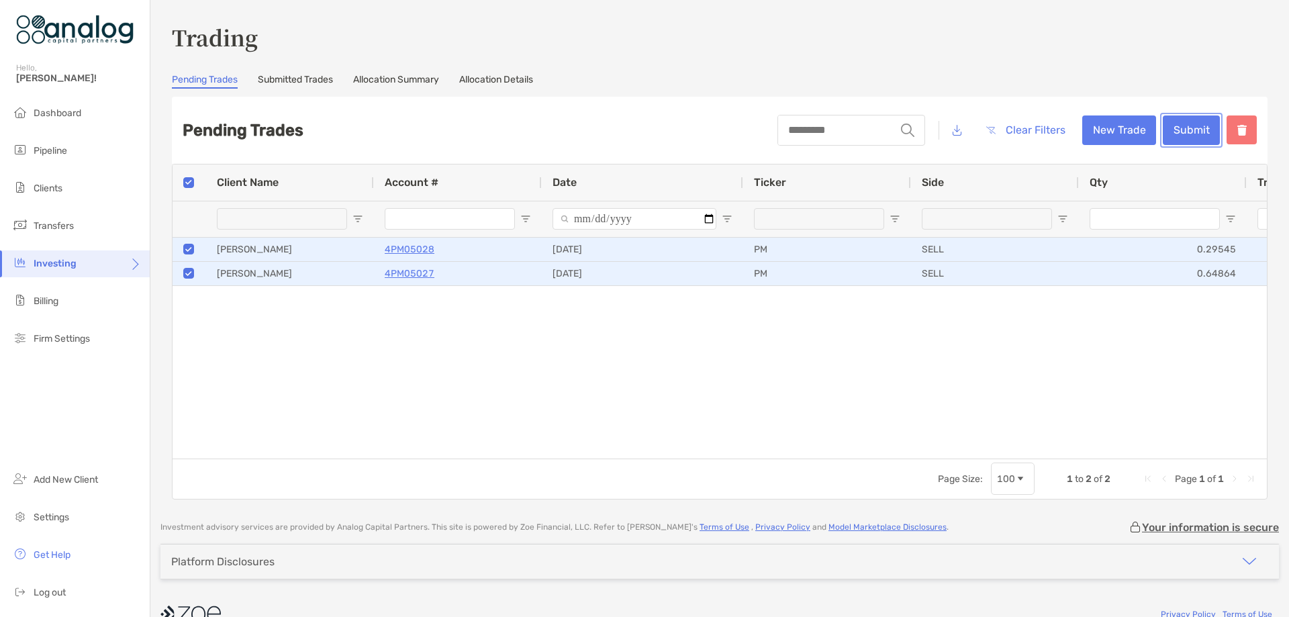
click at [1181, 124] on button "Submit" at bounding box center [1191, 130] width 57 height 30
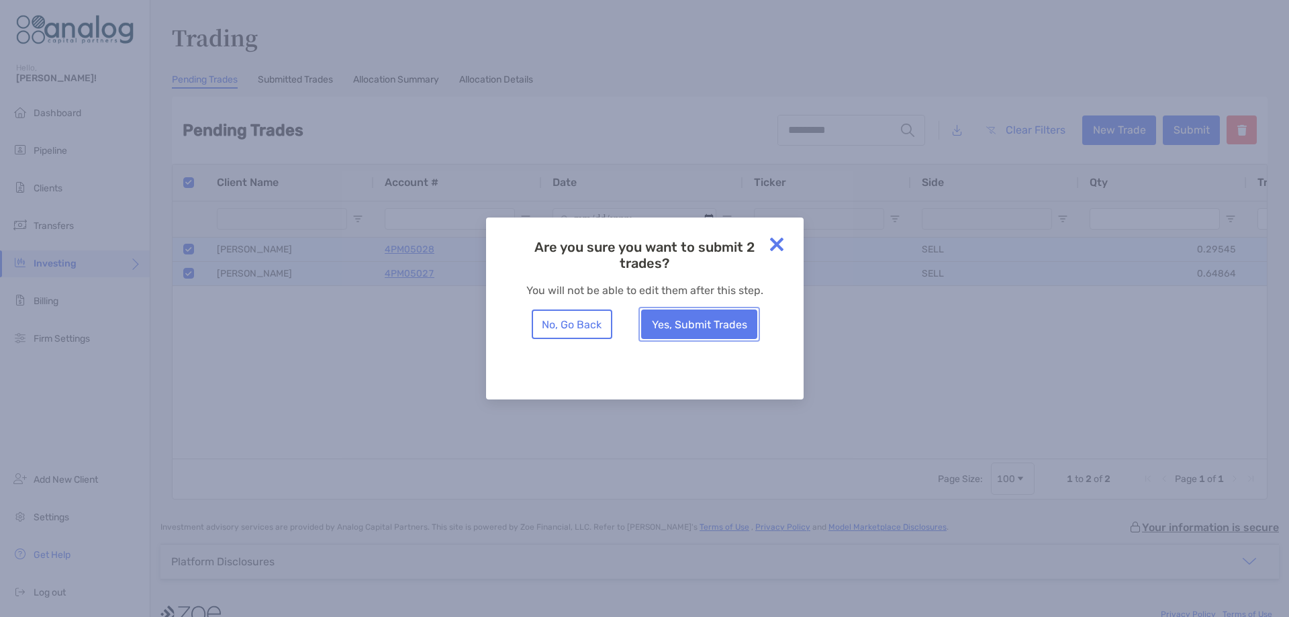
click at [720, 322] on button "Yes, Submit Trades" at bounding box center [699, 324] width 116 height 30
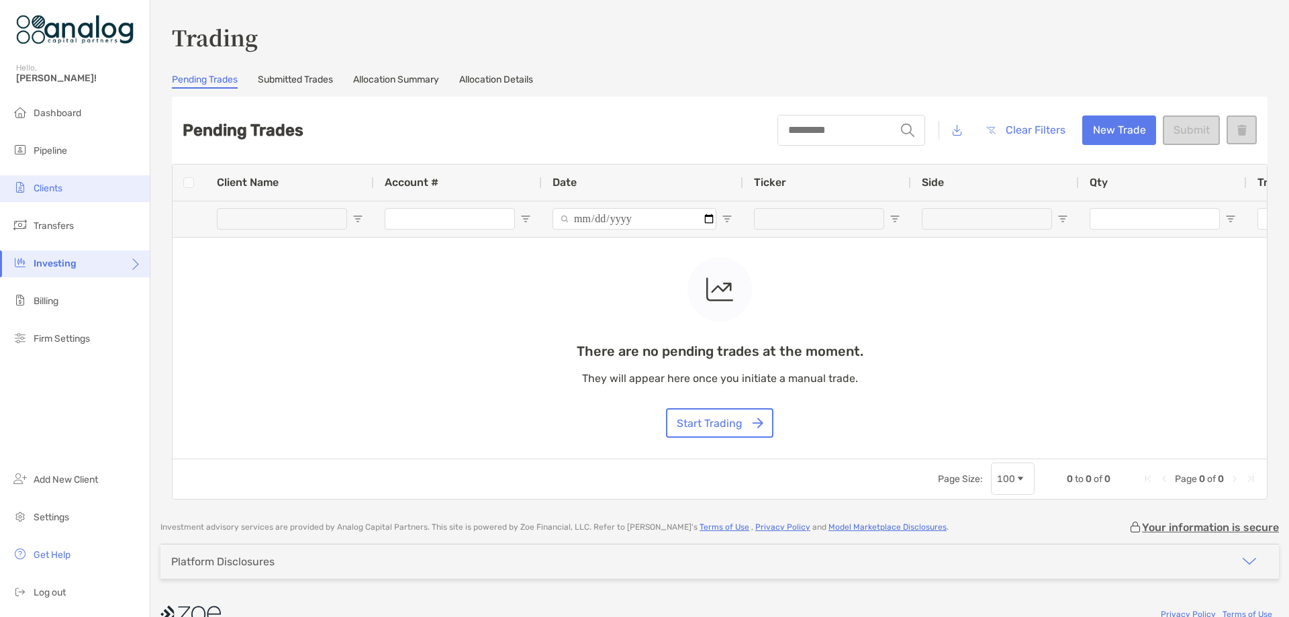
click at [47, 190] on span "Clients" at bounding box center [48, 188] width 29 height 11
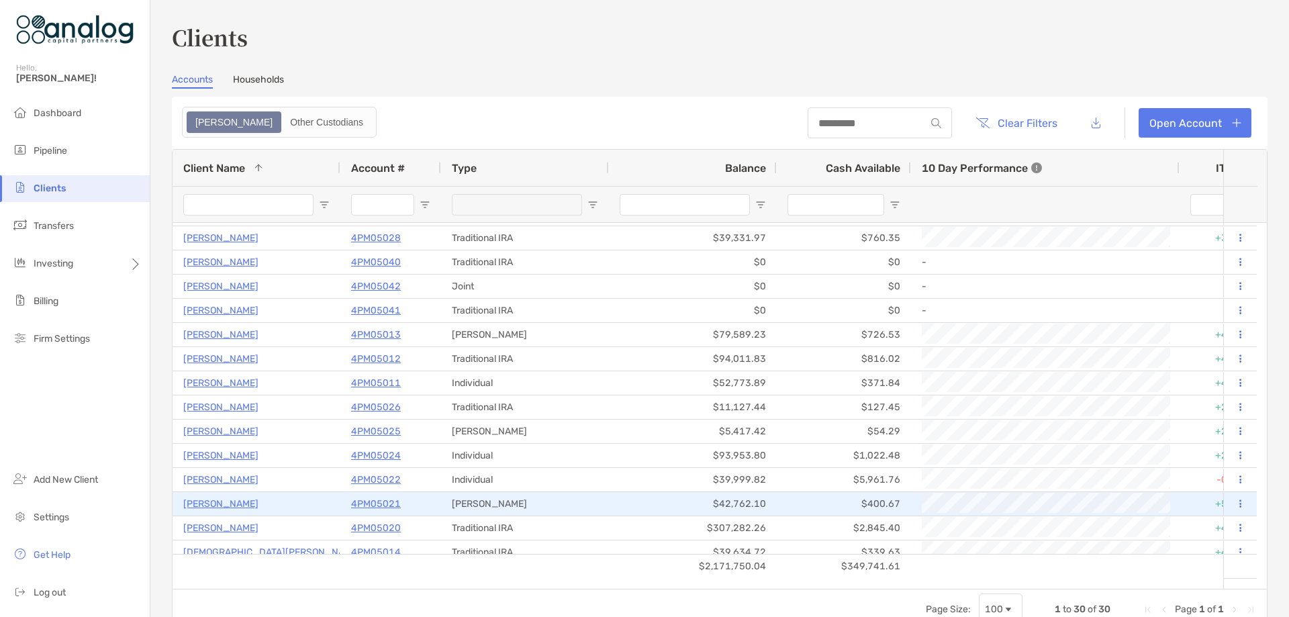
scroll to position [269, 0]
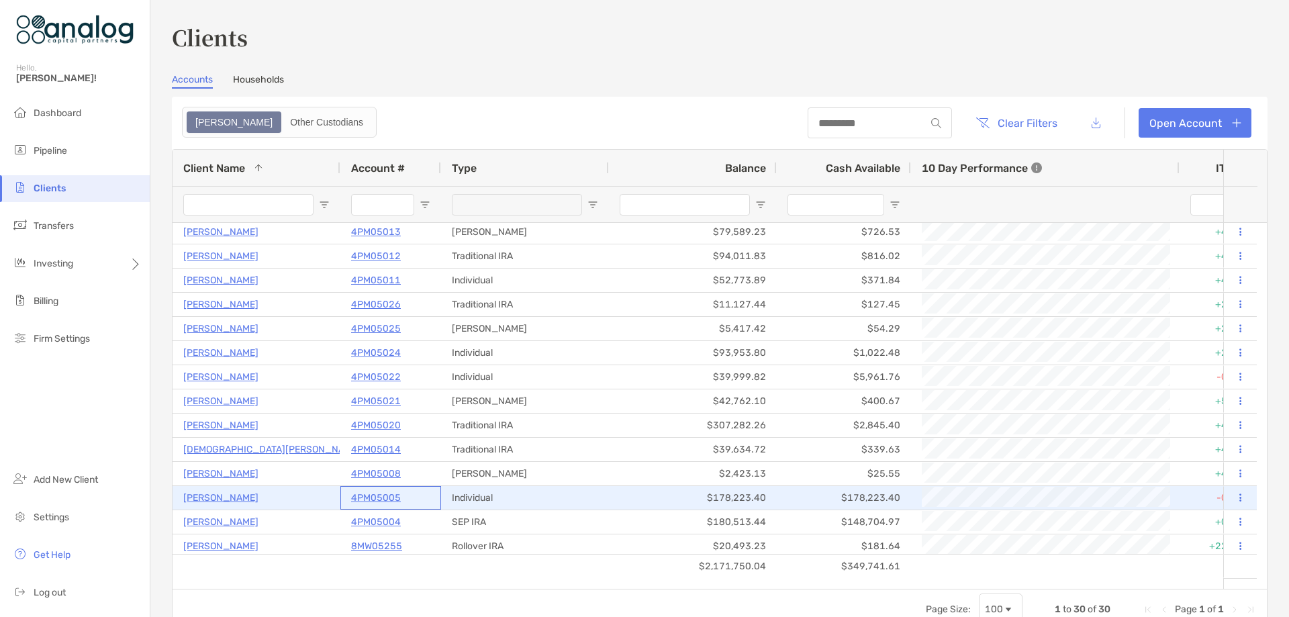
click at [388, 495] on p "4PM05005" at bounding box center [376, 497] width 50 height 17
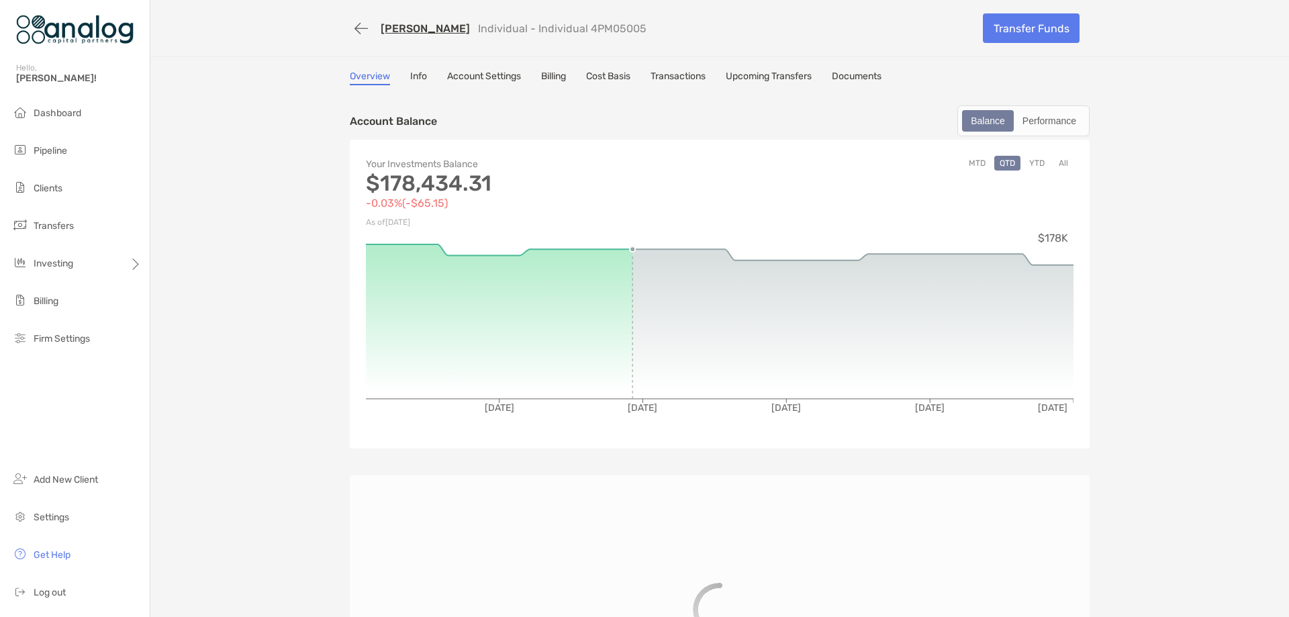
click at [674, 75] on link "Transactions" at bounding box center [678, 77] width 55 height 15
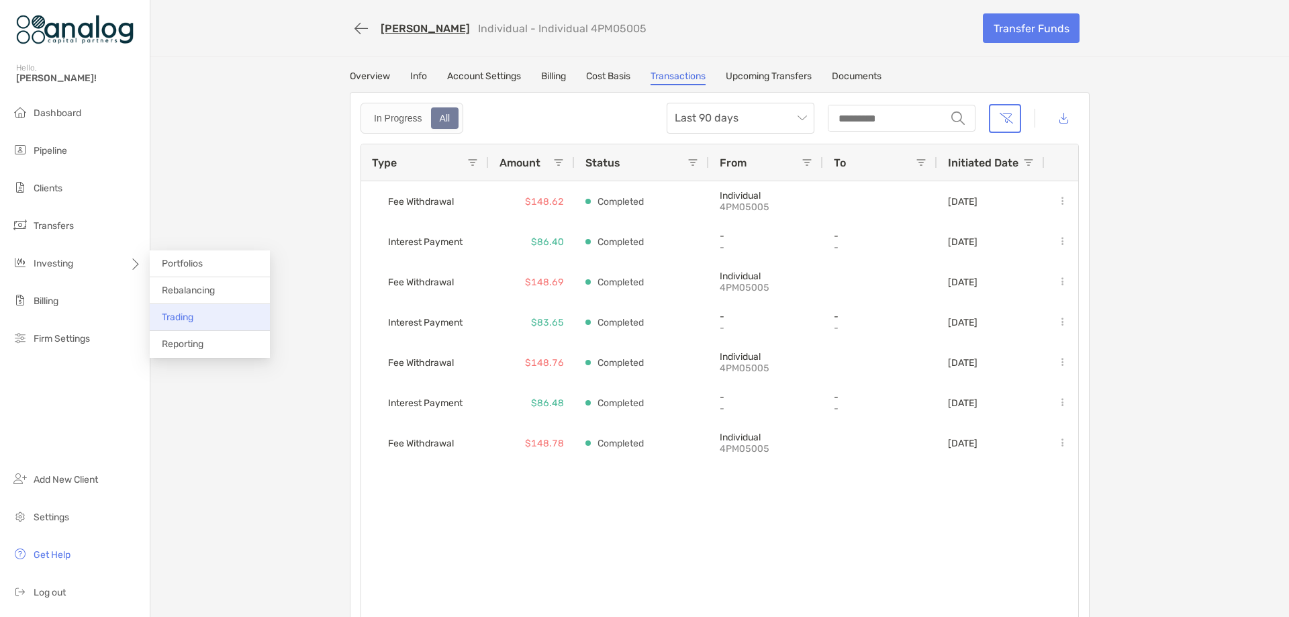
click at [177, 315] on span "Trading" at bounding box center [178, 317] width 32 height 11
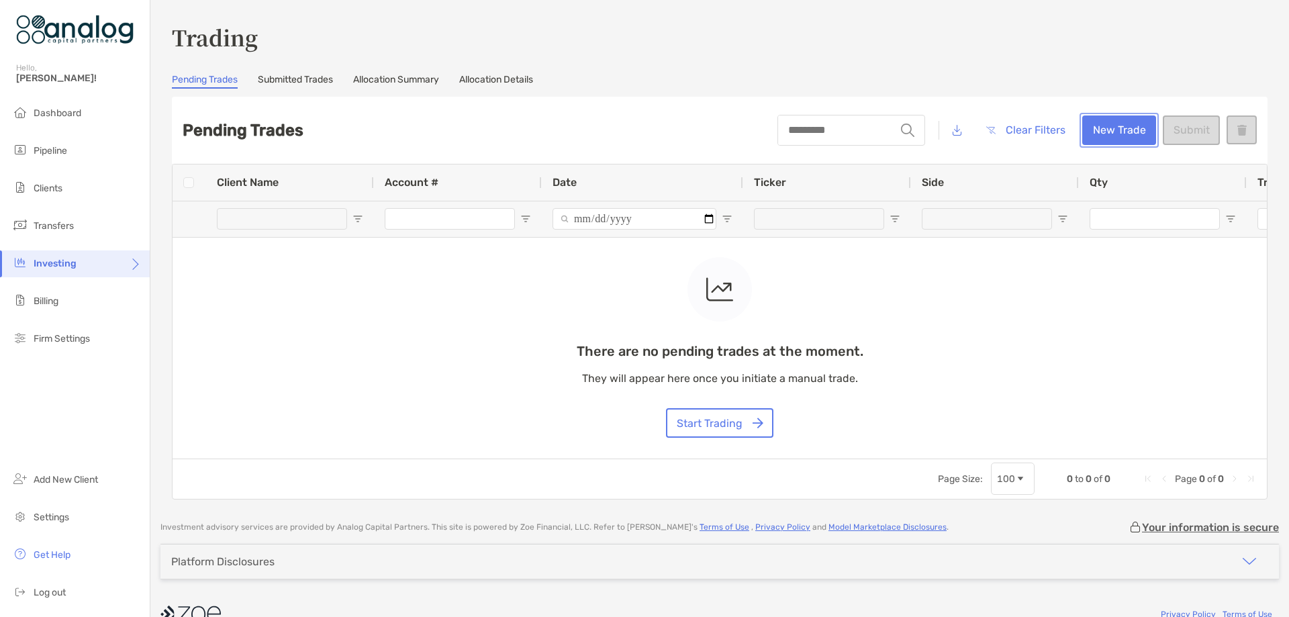
click at [1108, 132] on button "New Trade" at bounding box center [1119, 130] width 74 height 30
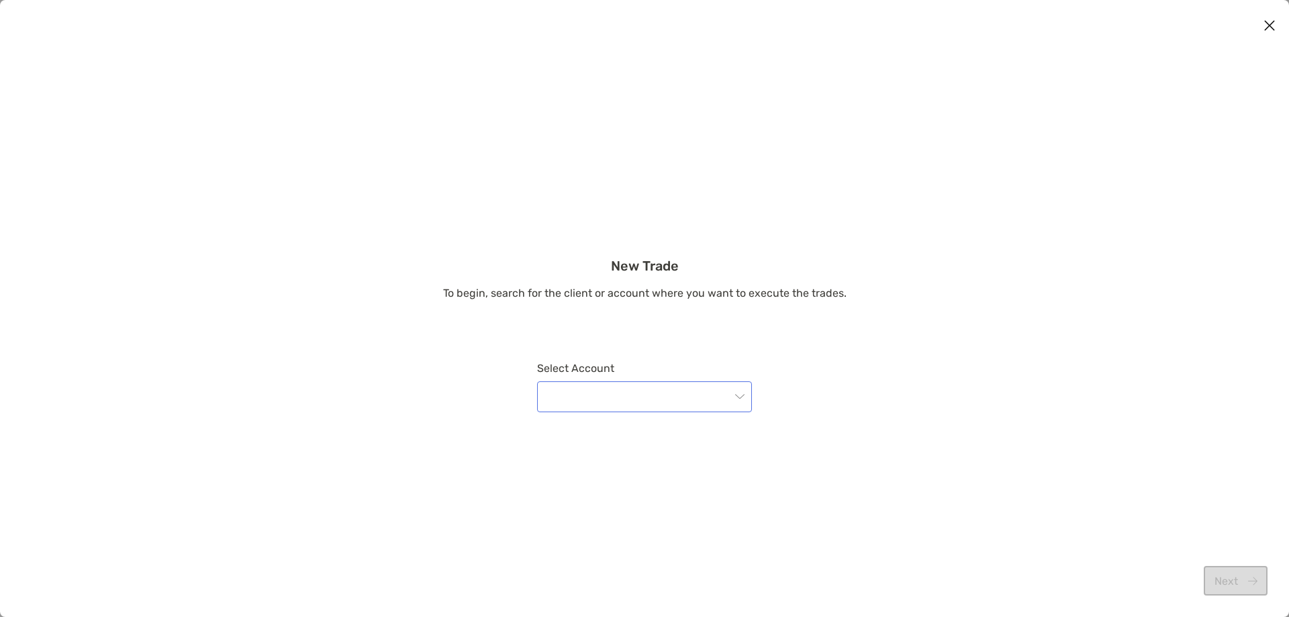
click at [657, 387] on input "modal" at bounding box center [637, 397] width 185 height 30
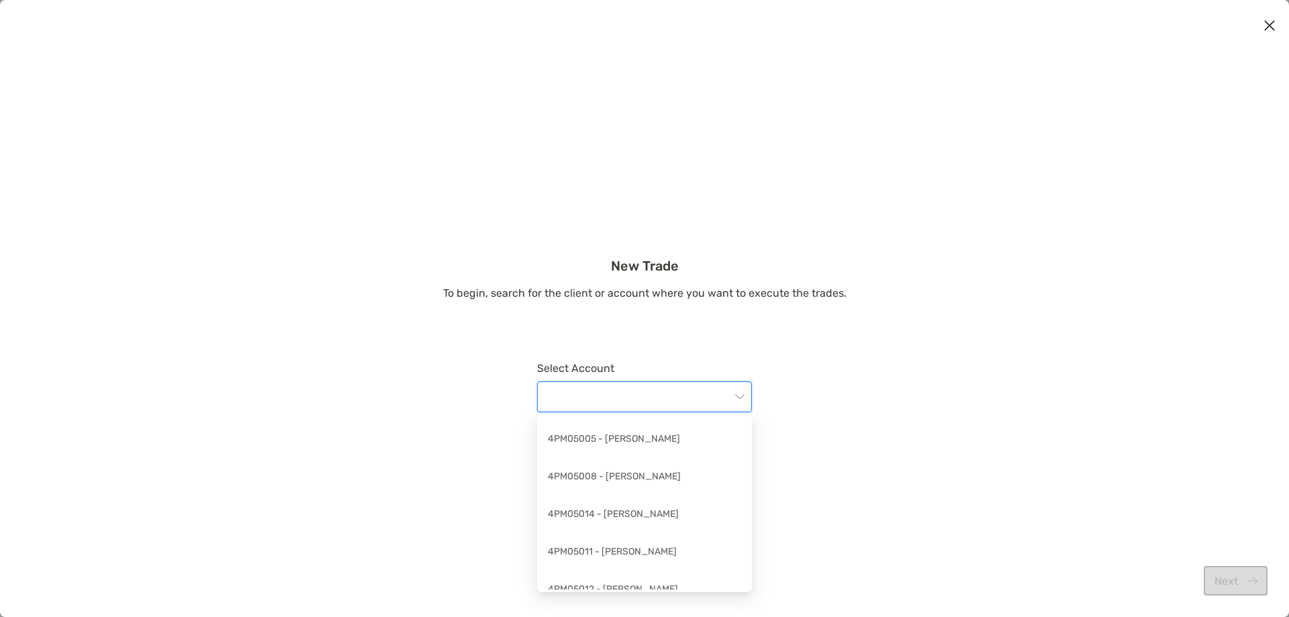
scroll to position [269, 0]
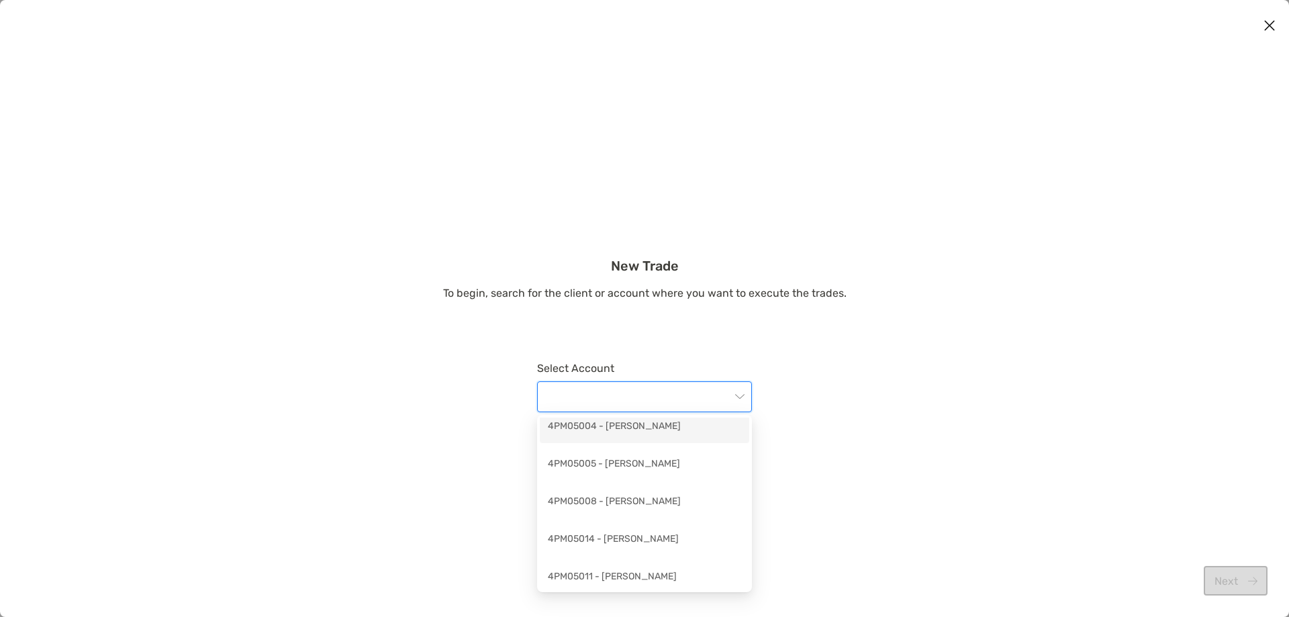
click at [667, 427] on div "4PM05004 - Michael Walsh" at bounding box center [644, 427] width 193 height 17
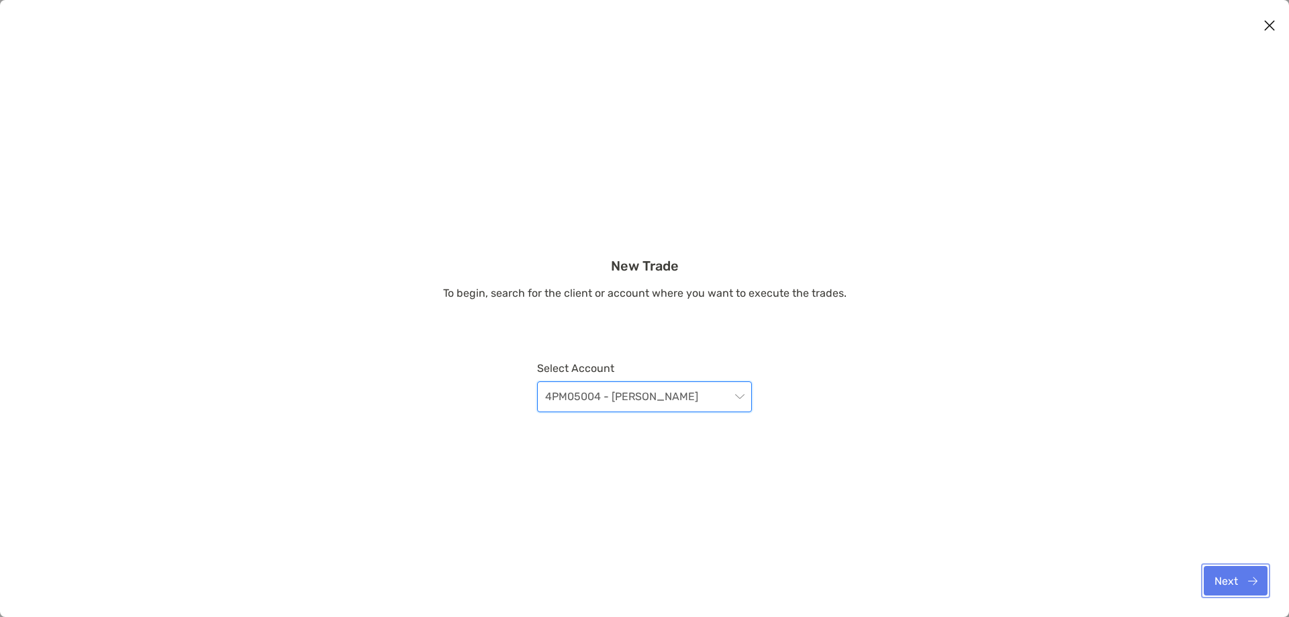
click at [1233, 570] on button "Next" at bounding box center [1236, 581] width 64 height 30
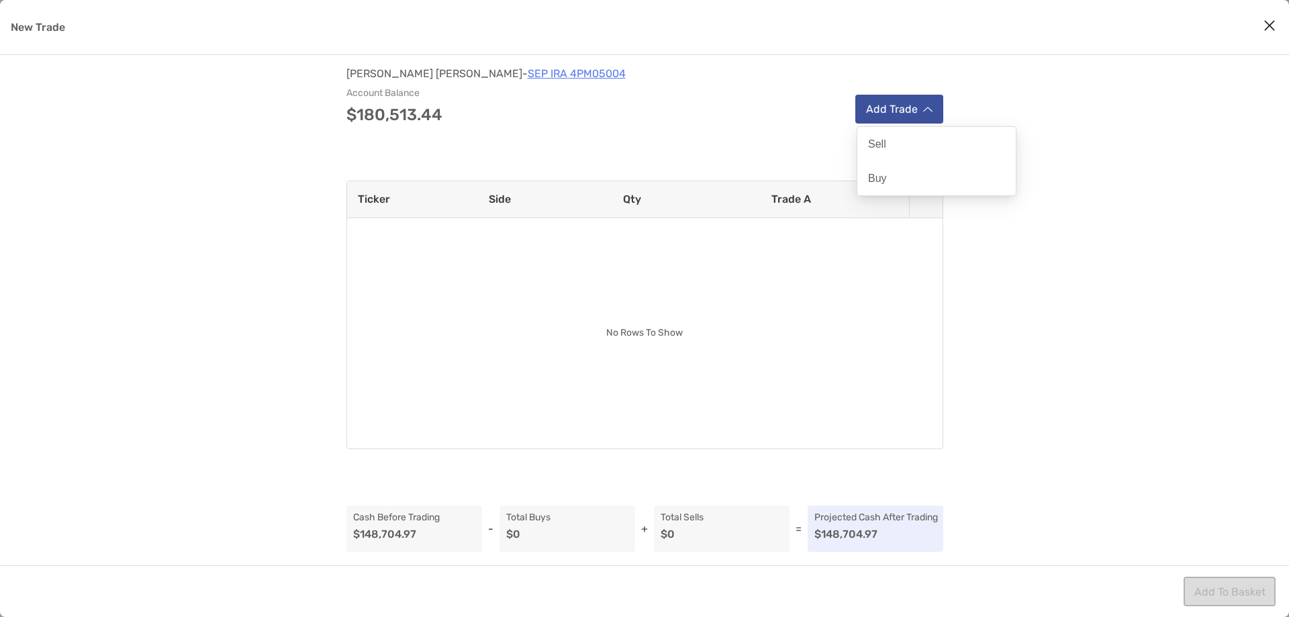
click at [908, 118] on button "Add Trade" at bounding box center [899, 109] width 88 height 29
click at [902, 174] on div "Buy" at bounding box center [936, 178] width 158 height 34
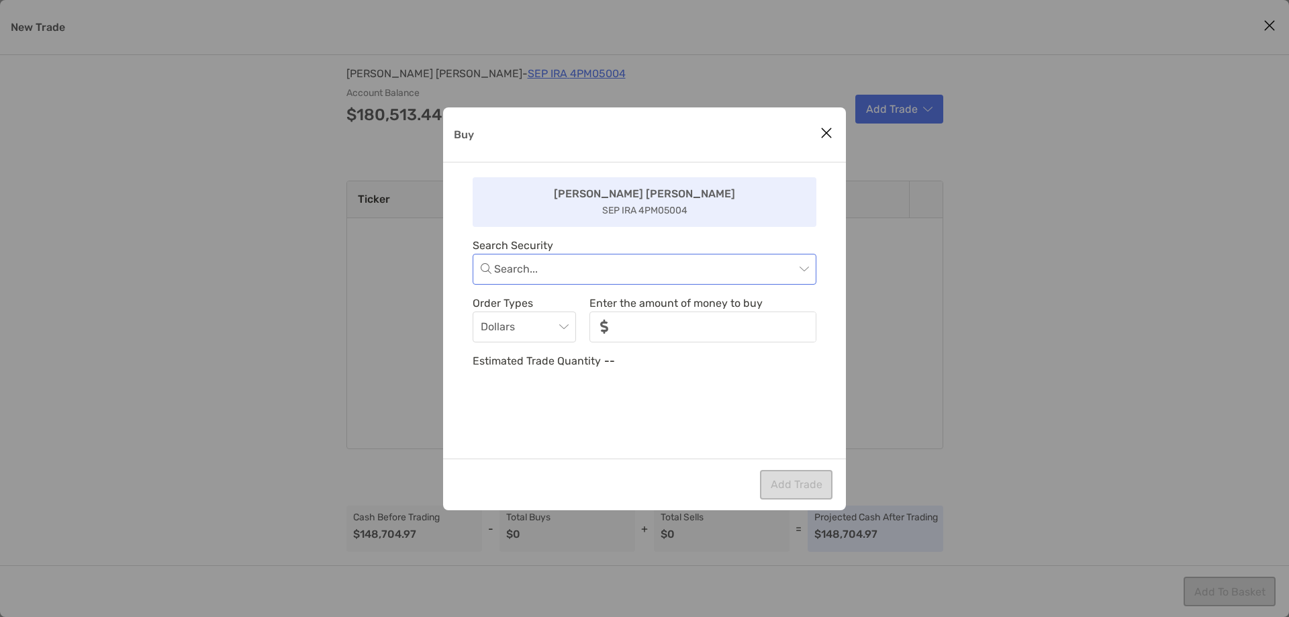
click at [602, 263] on input "Buy" at bounding box center [644, 269] width 301 height 30
type input "**"
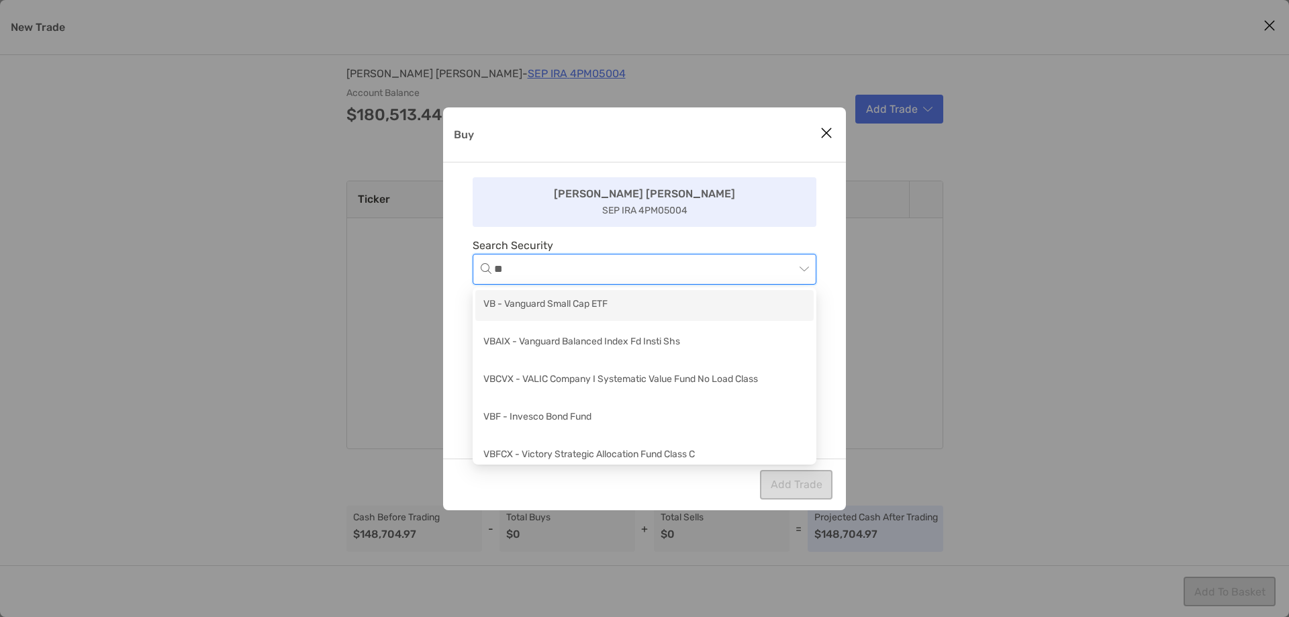
click at [604, 297] on div "VB - Vanguard Small Cap ETF" at bounding box center [644, 305] width 322 height 17
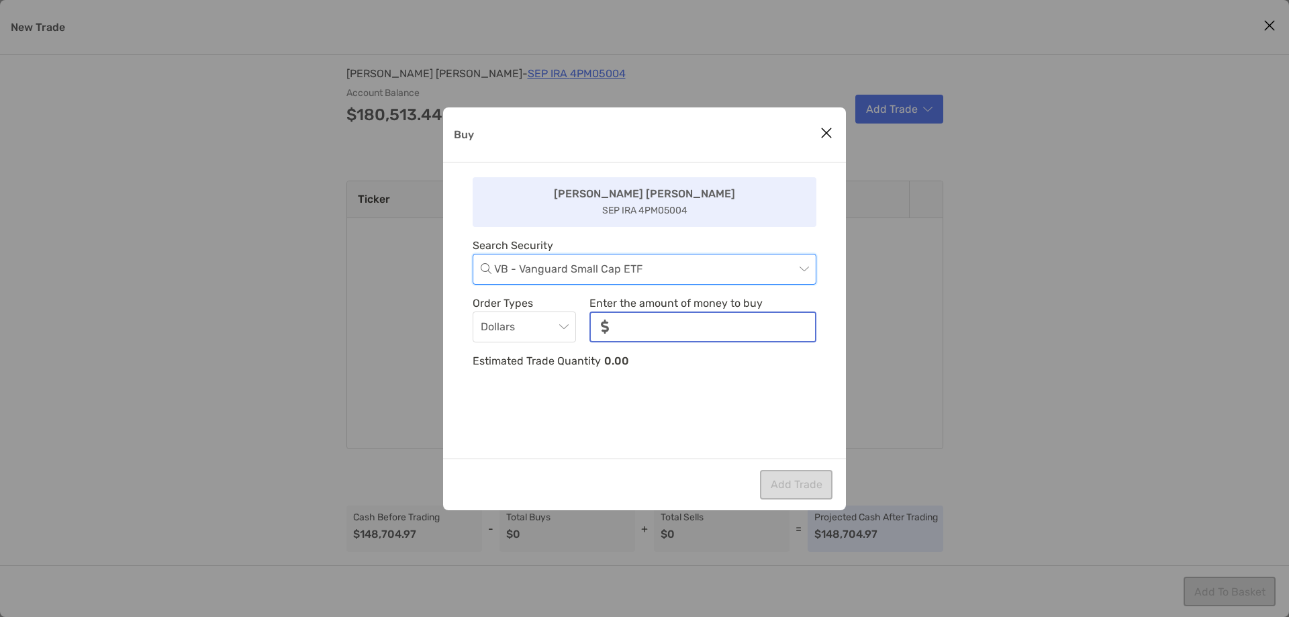
click at [643, 324] on input "noSymbolCurrency" at bounding box center [717, 327] width 195 height 28
type input "******"
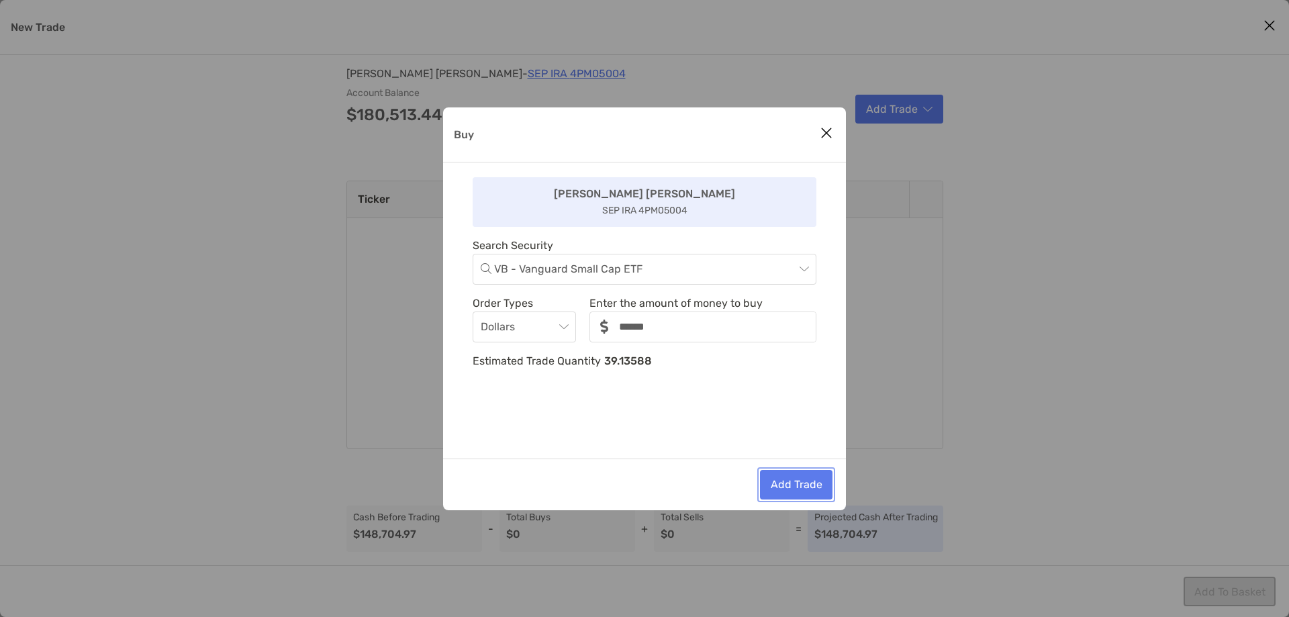
click at [798, 480] on button "Add Trade" at bounding box center [796, 485] width 73 height 30
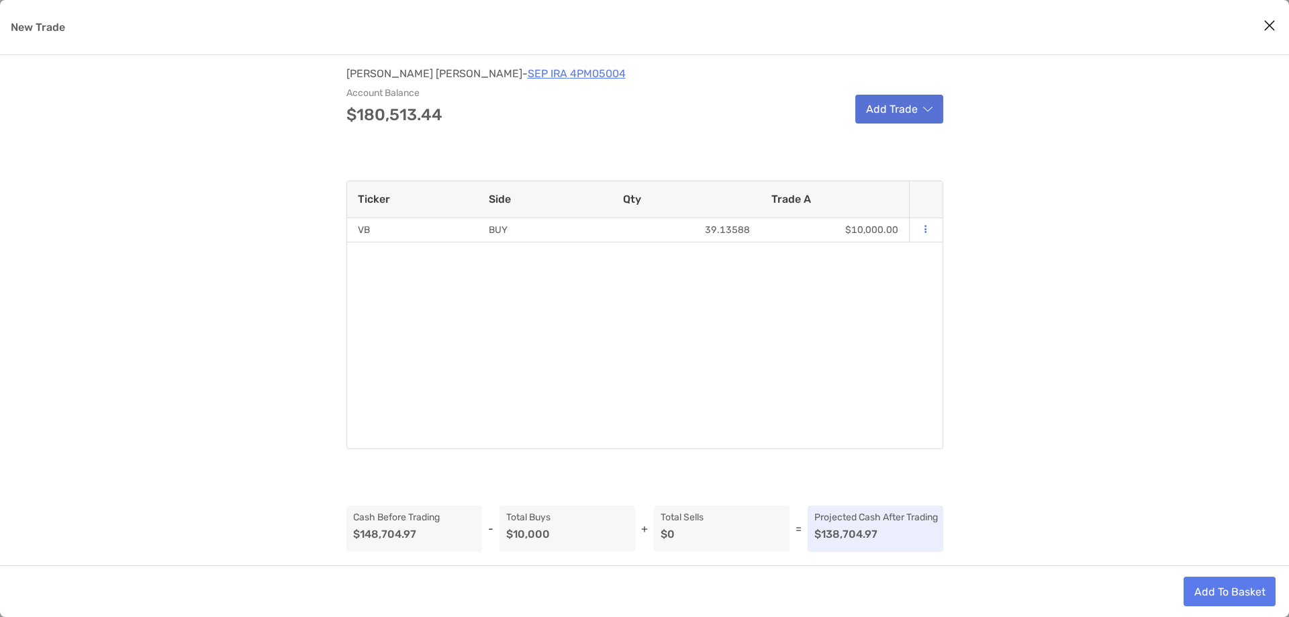
click at [939, 122] on button "Add Trade" at bounding box center [899, 109] width 88 height 29
click at [936, 117] on button "Add Trade" at bounding box center [899, 109] width 88 height 29
click at [920, 171] on div "Buy" at bounding box center [936, 178] width 158 height 34
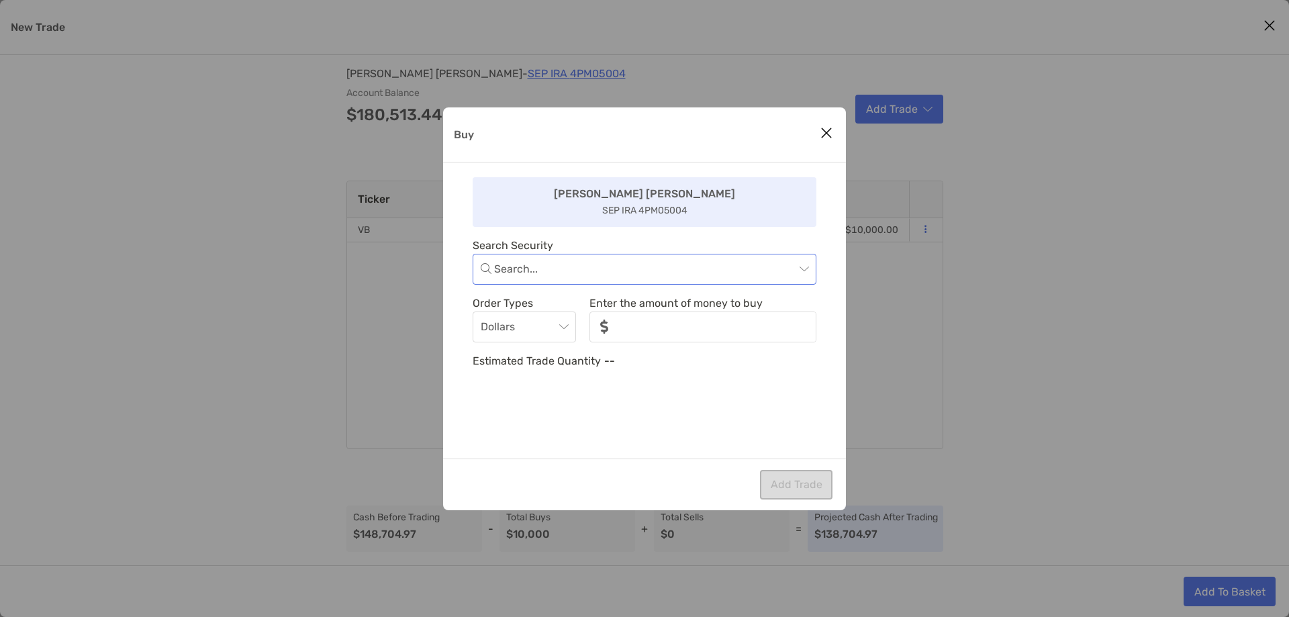
click at [772, 265] on input "Buy" at bounding box center [644, 269] width 301 height 30
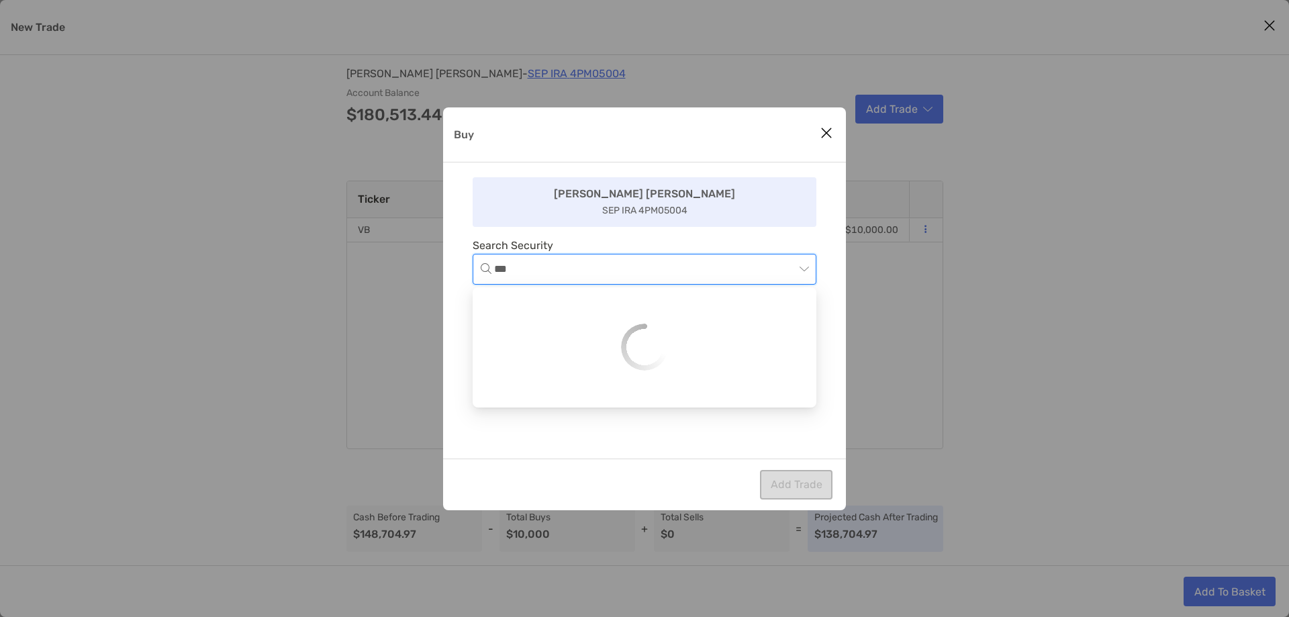
type input "****"
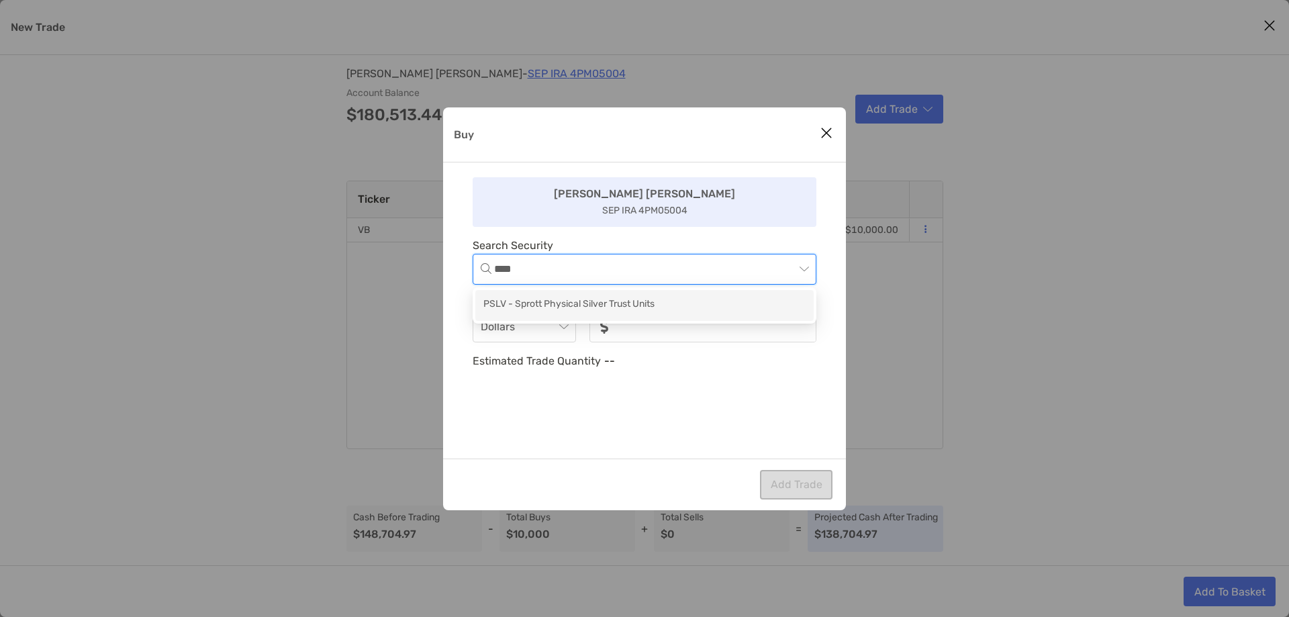
click at [653, 301] on div "PSLV - Sprott Physical Silver Trust Units" at bounding box center [644, 305] width 322 height 17
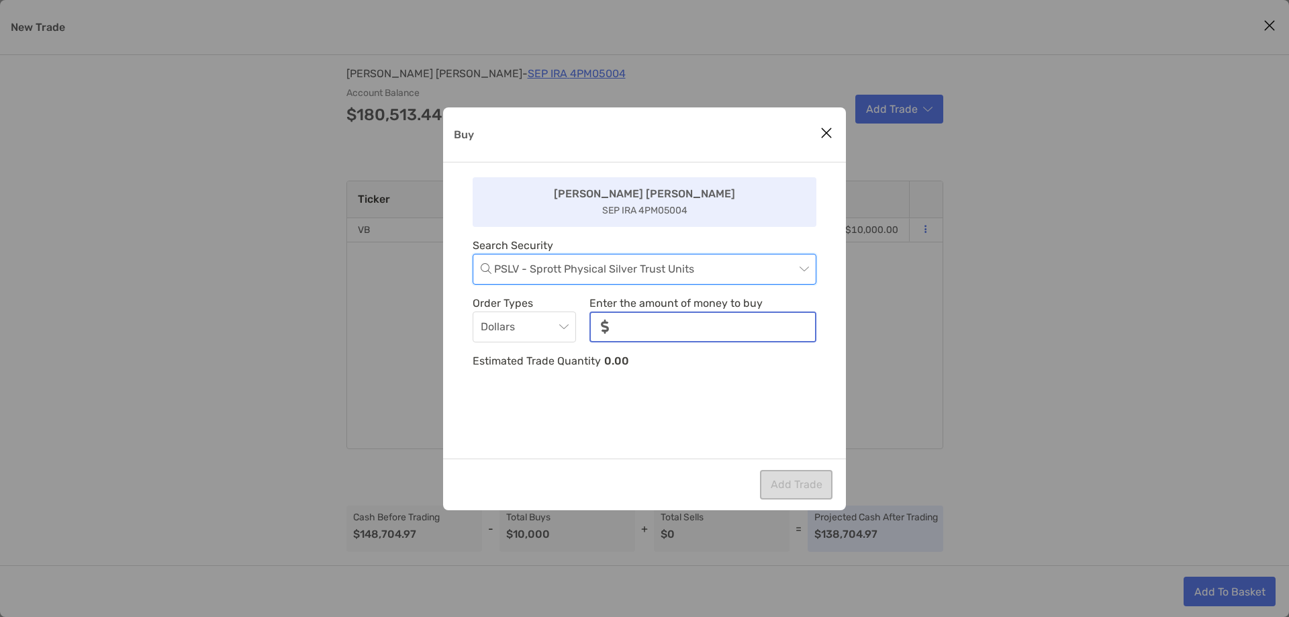
click at [675, 326] on input "noSymbolCurrency" at bounding box center [717, 327] width 195 height 28
type input "*****"
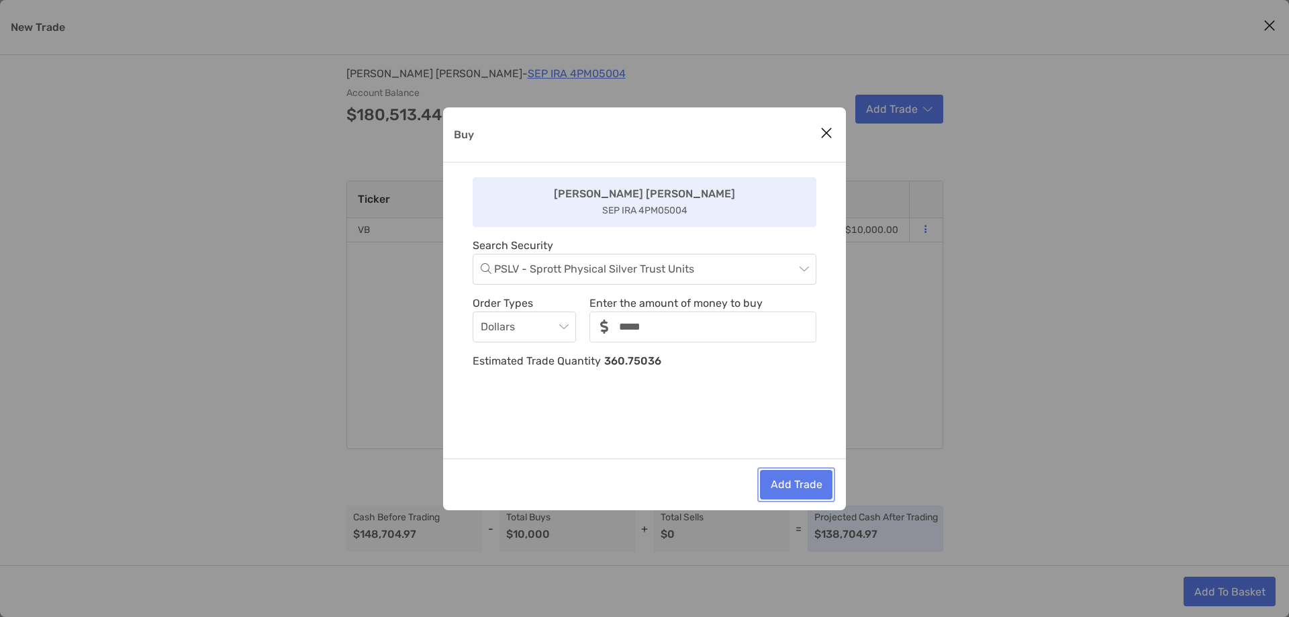
click at [797, 475] on button "Add Trade" at bounding box center [796, 485] width 73 height 30
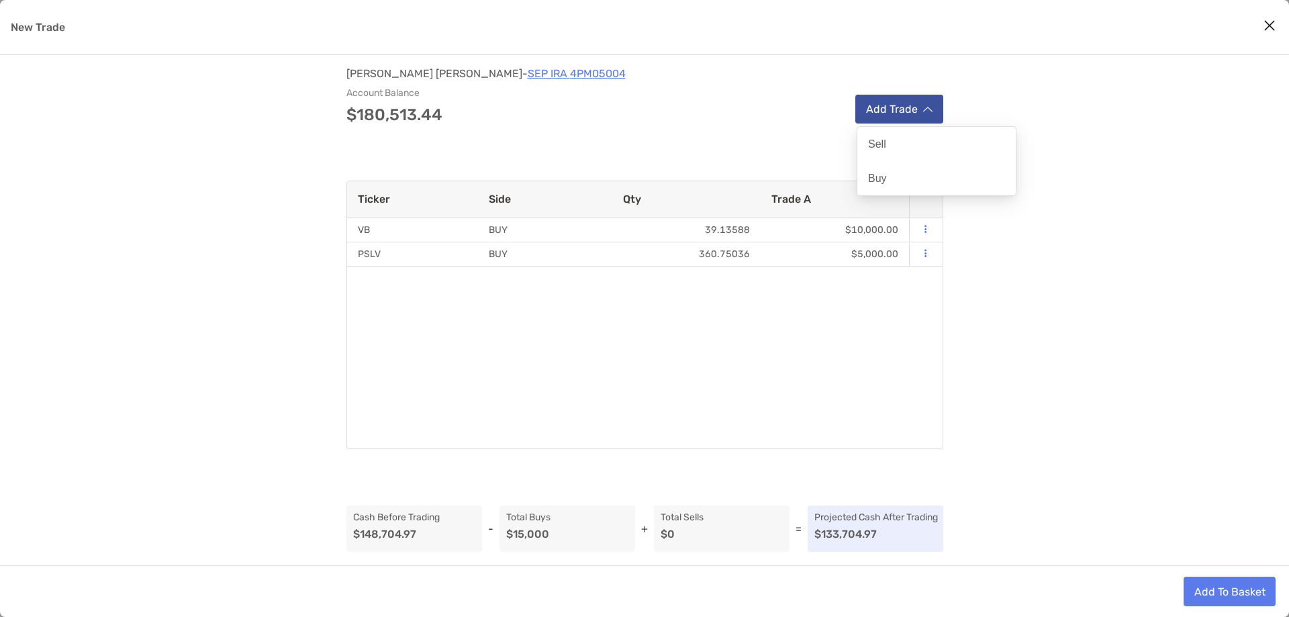
click at [924, 109] on img "modal" at bounding box center [927, 109] width 9 height 7
click at [886, 173] on div "Buy" at bounding box center [936, 178] width 158 height 34
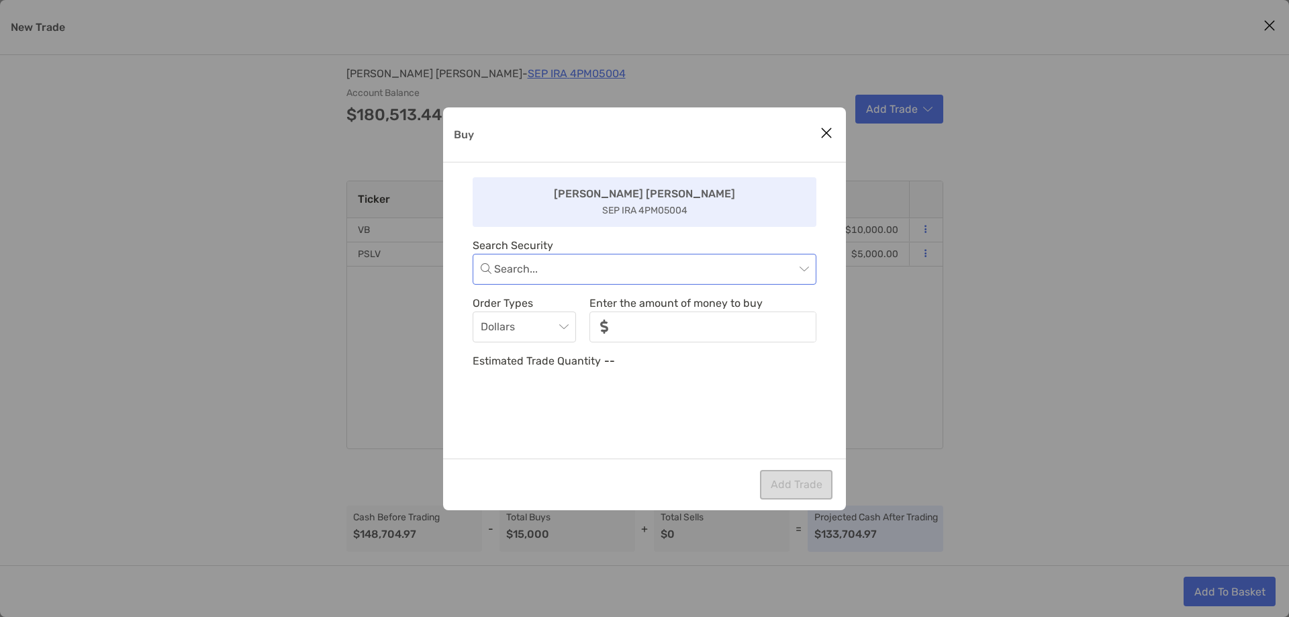
click at [701, 271] on input "Buy" at bounding box center [644, 269] width 301 height 30
type input "***"
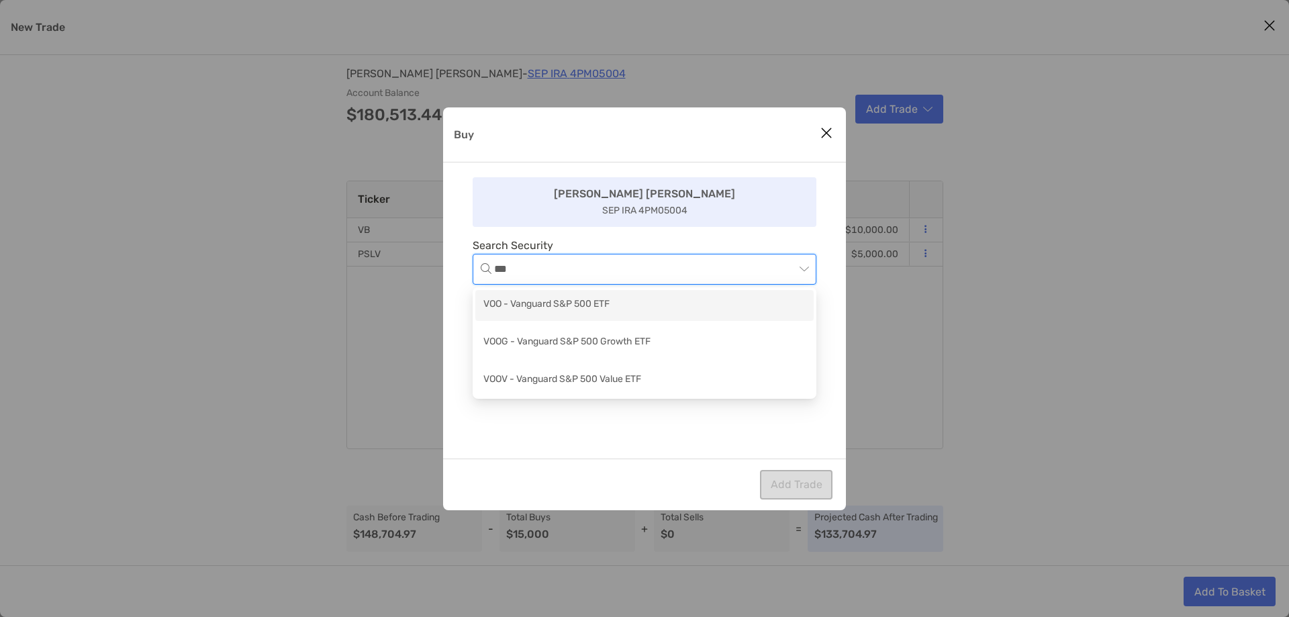
click at [647, 300] on div "VOO - Vanguard S&P 500 ETF" at bounding box center [644, 305] width 322 height 17
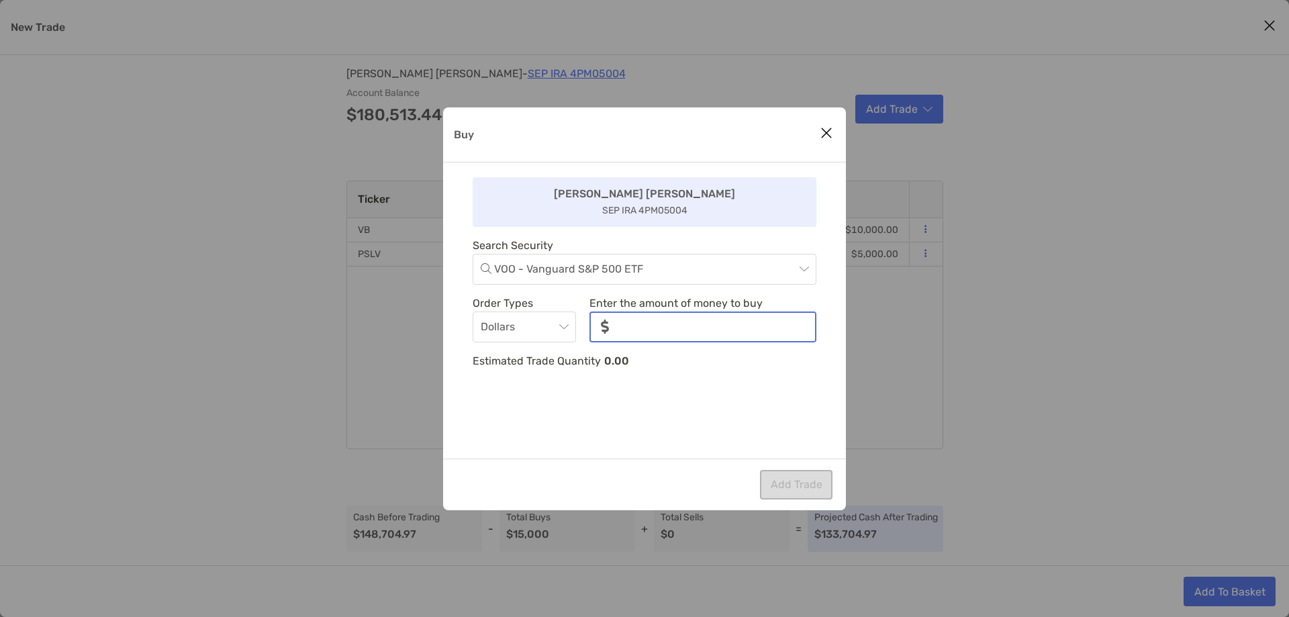
click at [660, 323] on input "noSymbolCurrency" at bounding box center [717, 327] width 195 height 28
type input "*****"
click at [782, 477] on button "Add Trade" at bounding box center [796, 485] width 73 height 30
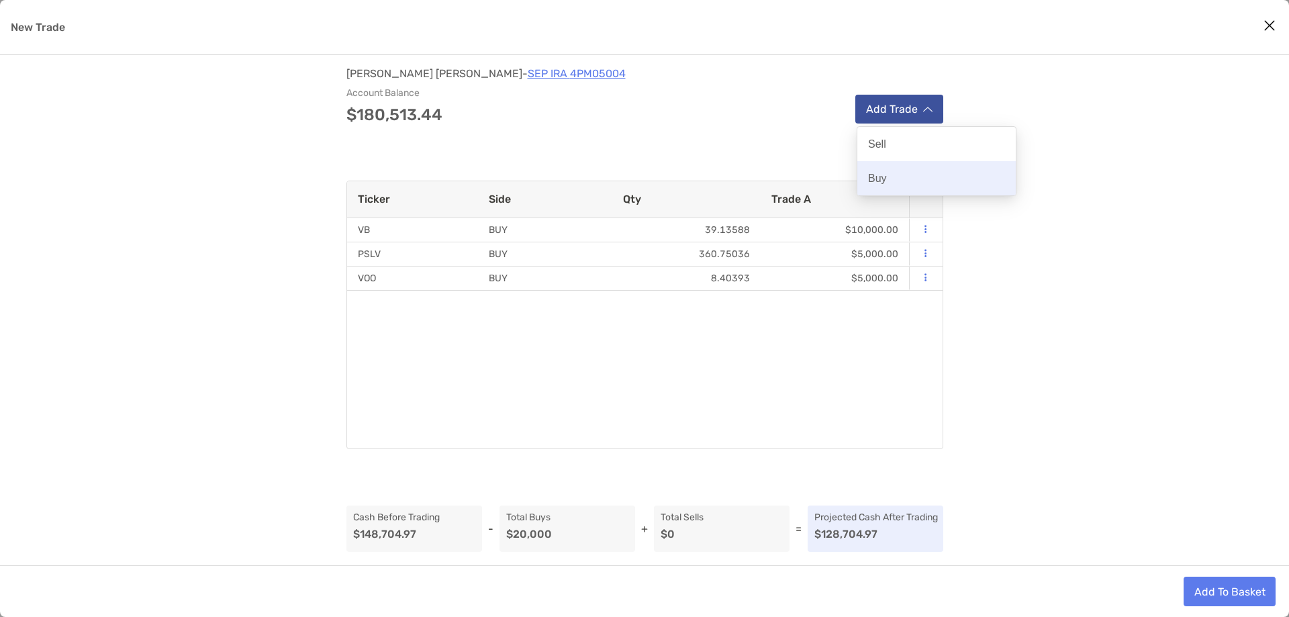
click at [917, 170] on div "Buy" at bounding box center [936, 178] width 158 height 34
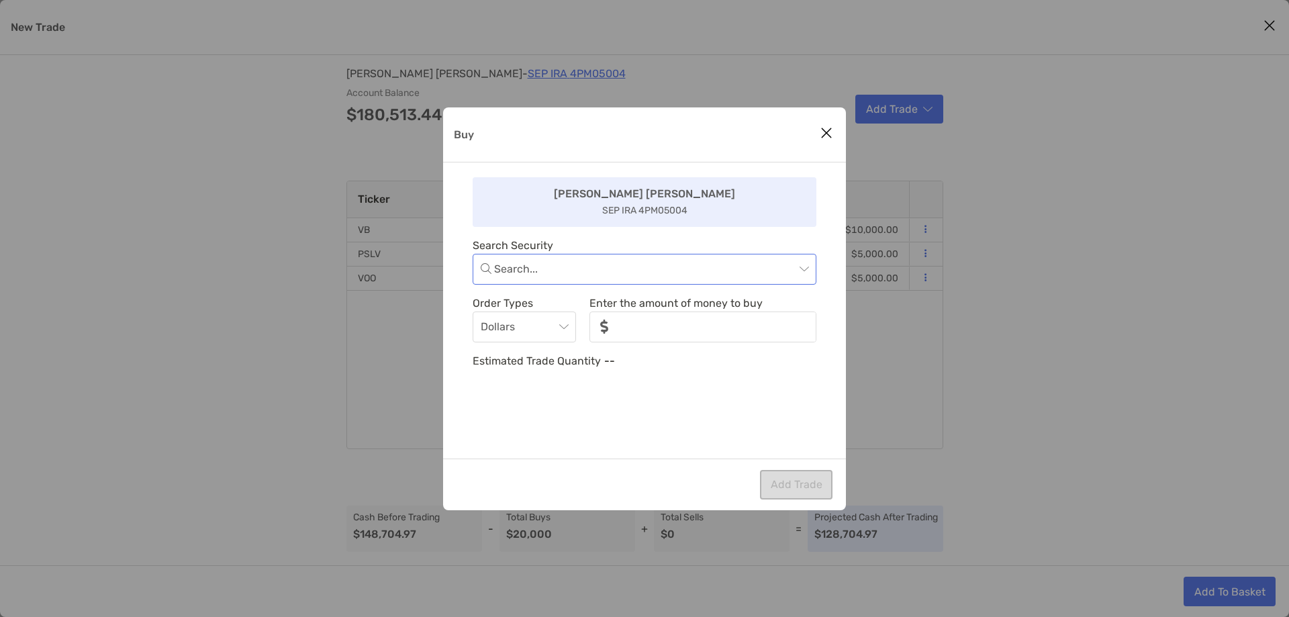
click at [687, 256] on input "Buy" at bounding box center [644, 269] width 301 height 30
type input "***"
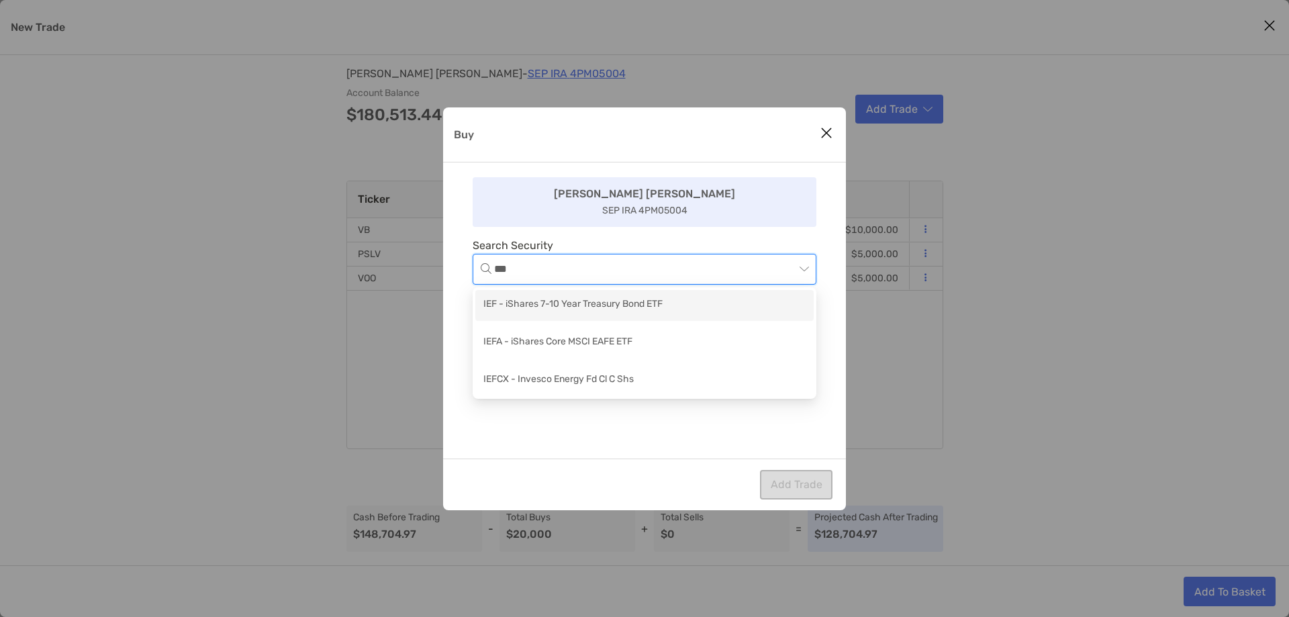
click at [662, 301] on div "IEF - iShares 7-10 Year Treasury Bond ETF" at bounding box center [644, 305] width 322 height 17
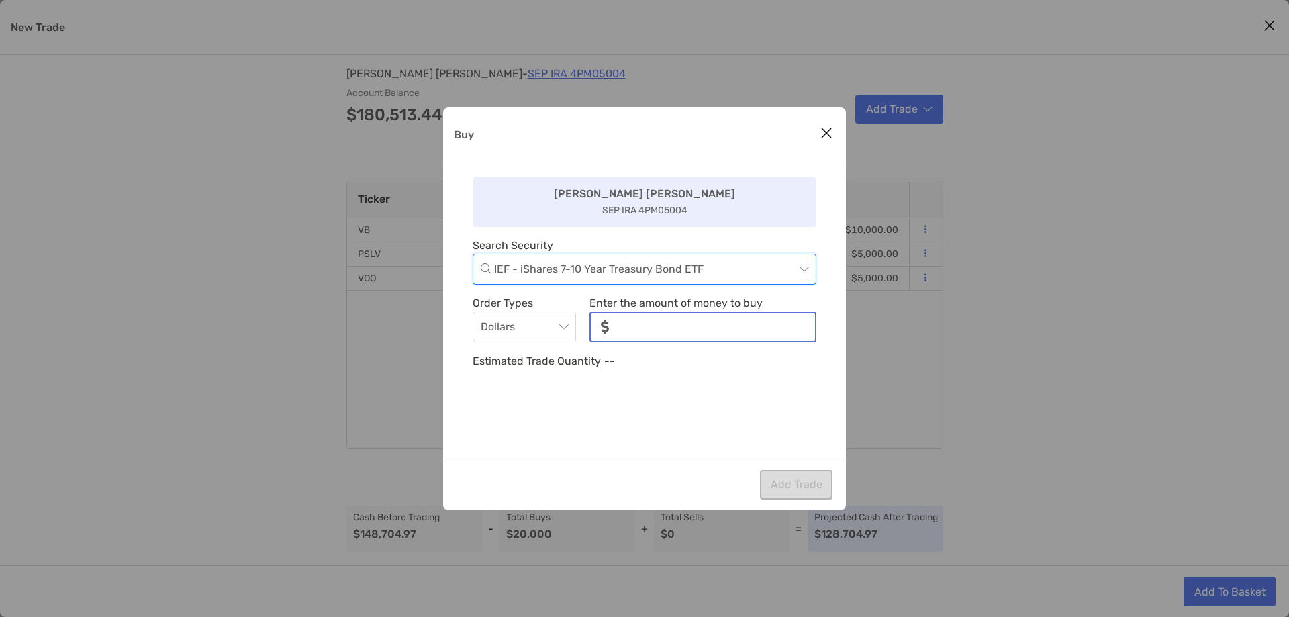
click at [657, 320] on input "noSymbolCurrency" at bounding box center [717, 327] width 195 height 28
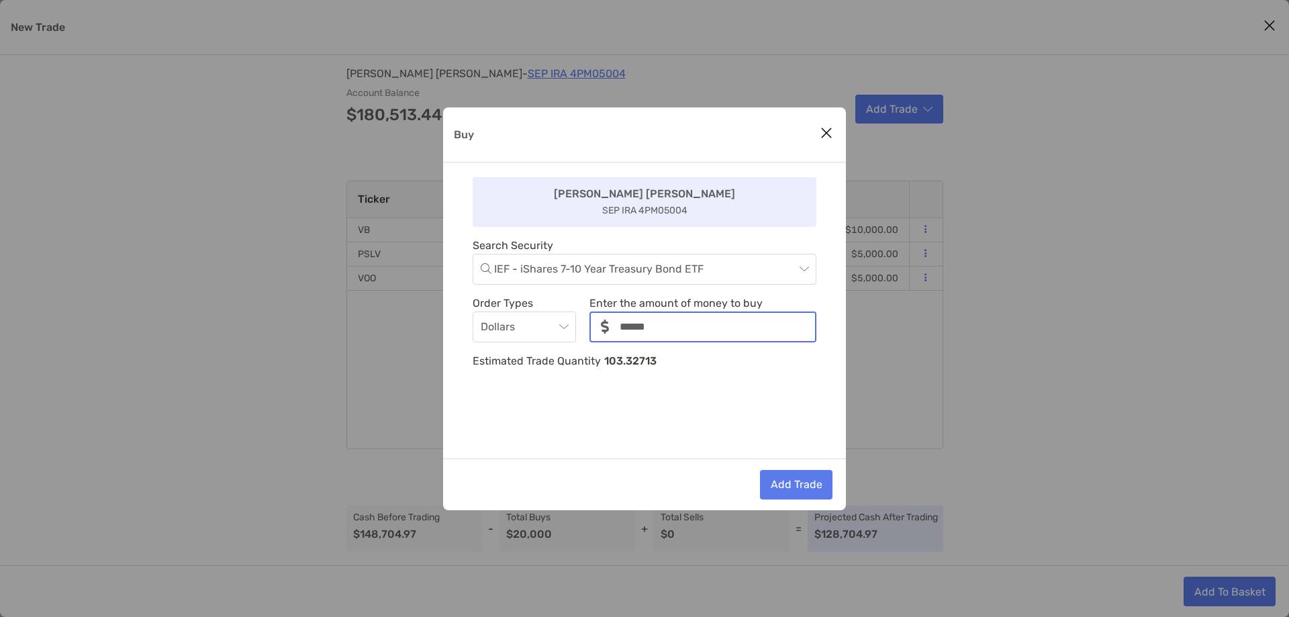
type input "******"
click at [785, 477] on button "Add Trade" at bounding box center [796, 485] width 73 height 30
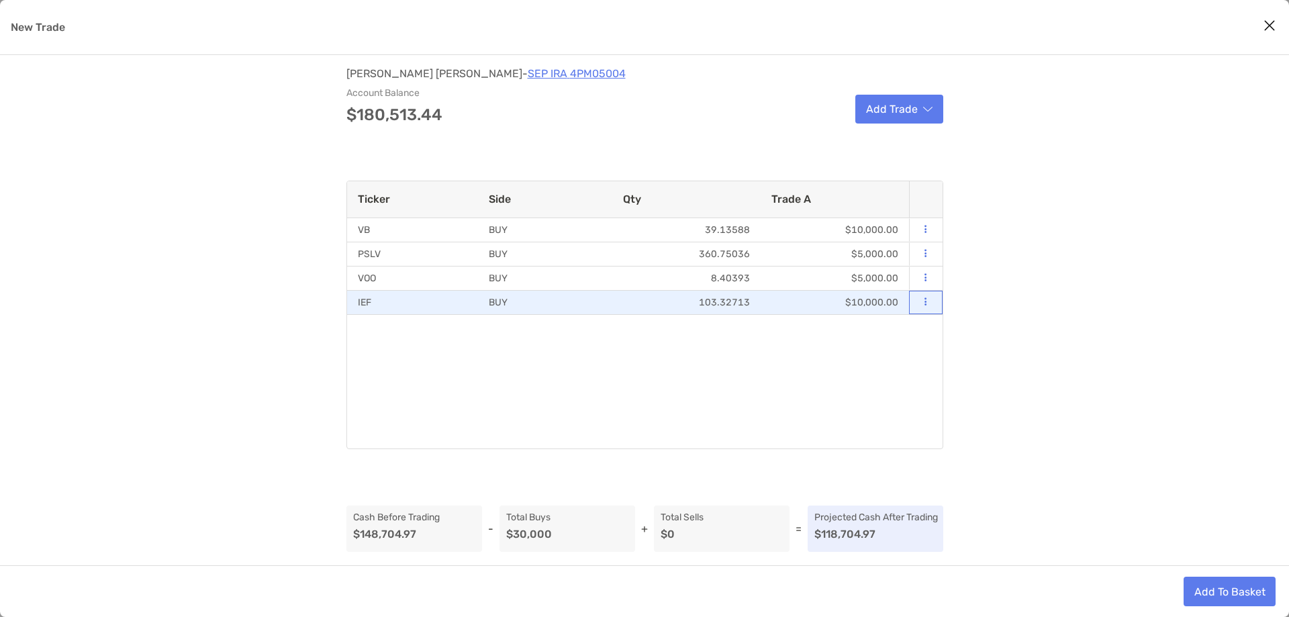
click at [926, 305] on icon "modal" at bounding box center [925, 301] width 2 height 9
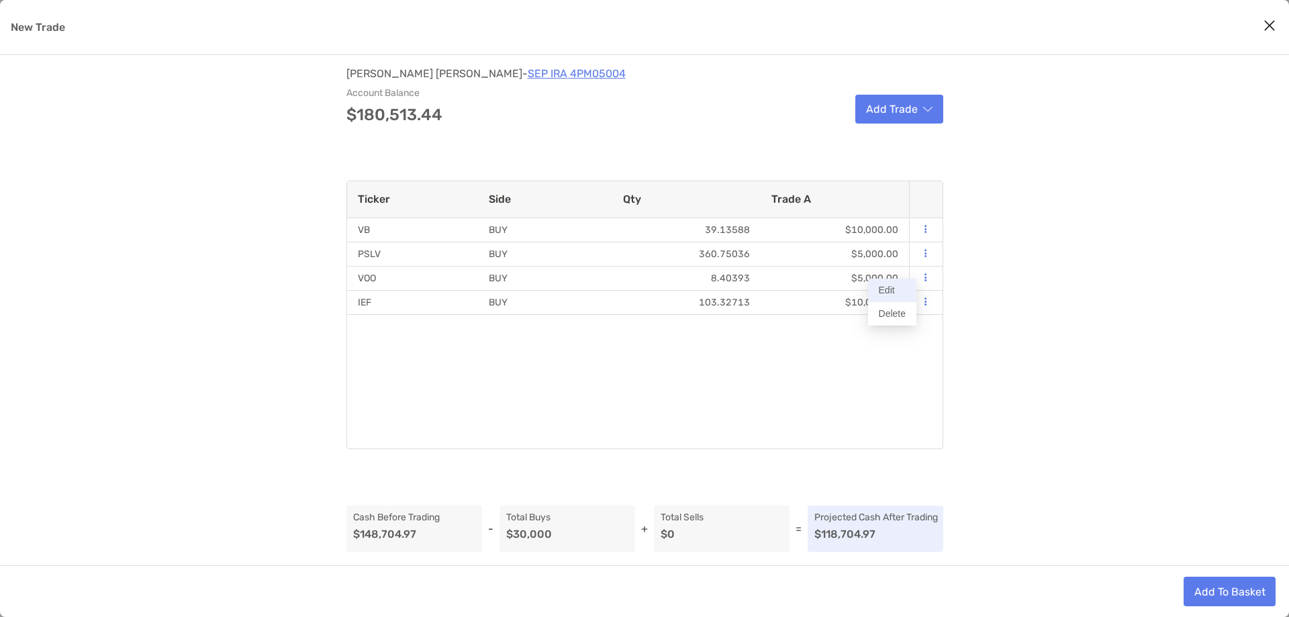
click at [898, 294] on button "Edit" at bounding box center [892, 290] width 48 height 23
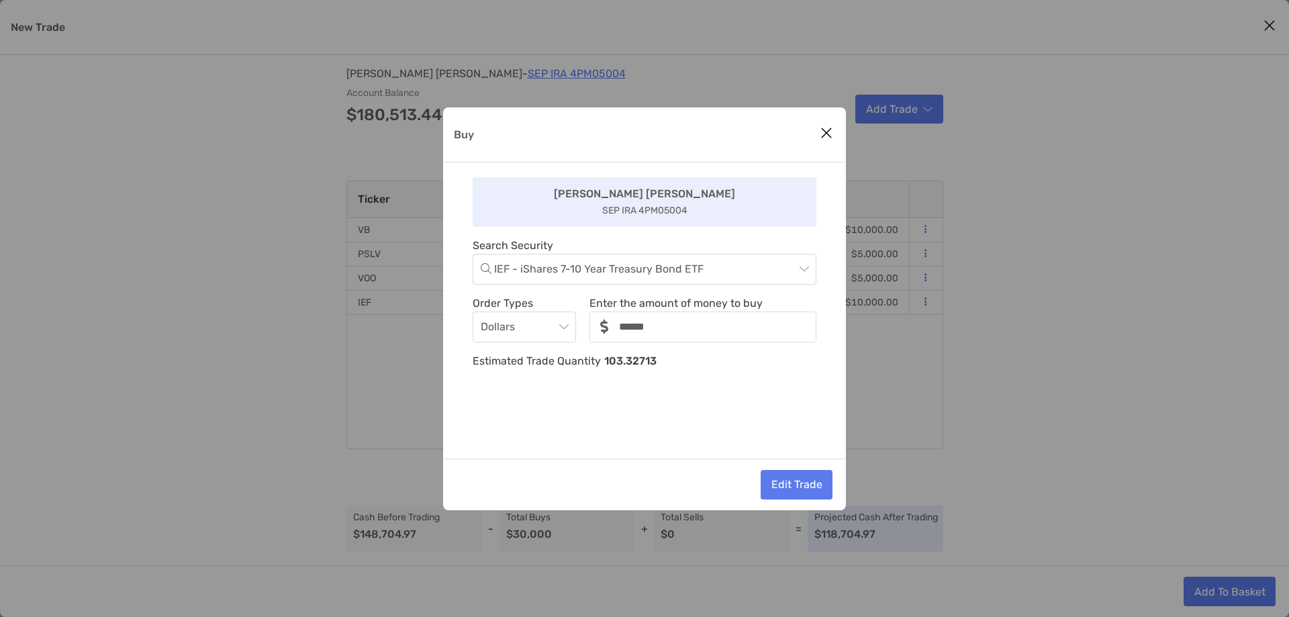
click at [704, 310] on p "Enter the amount of money to buy" at bounding box center [702, 303] width 227 height 17
drag, startPoint x: 677, startPoint y: 320, endPoint x: 620, endPoint y: 324, distance: 57.3
click at [620, 324] on input "noSymbolCurrency" at bounding box center [717, 327] width 195 height 28
type input "******"
click at [796, 478] on button "Edit Trade" at bounding box center [797, 485] width 72 height 30
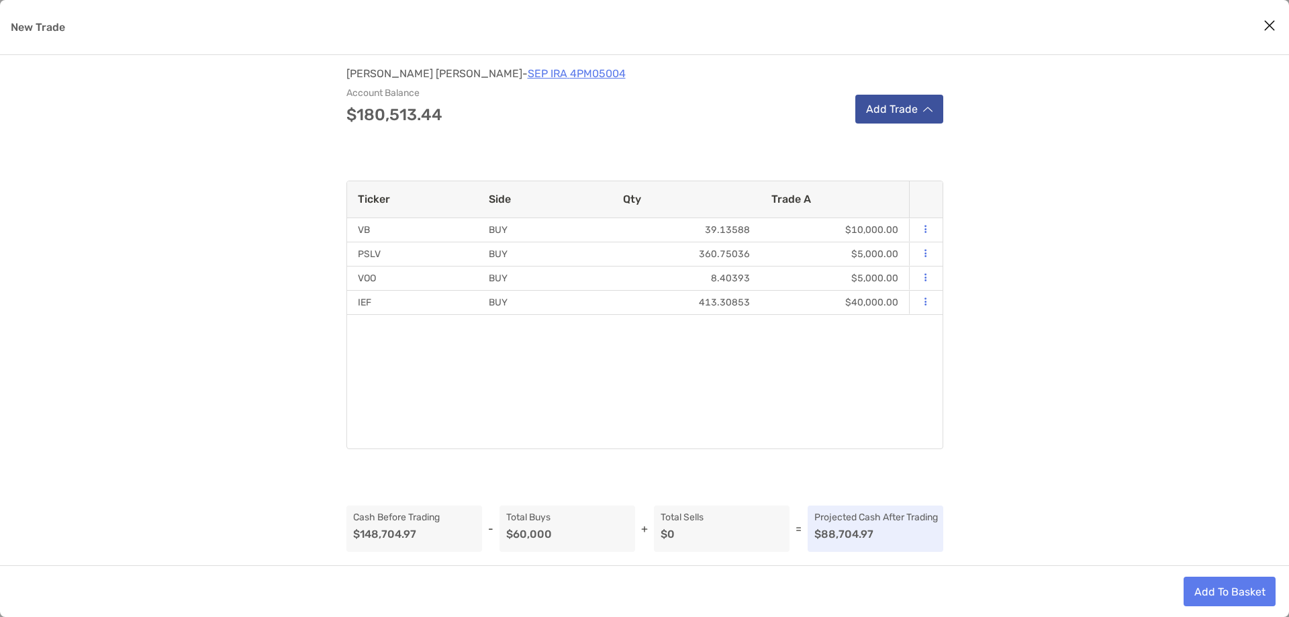
click at [923, 122] on button "Add Trade" at bounding box center [899, 109] width 88 height 29
click at [922, 169] on div "Buy" at bounding box center [936, 178] width 158 height 34
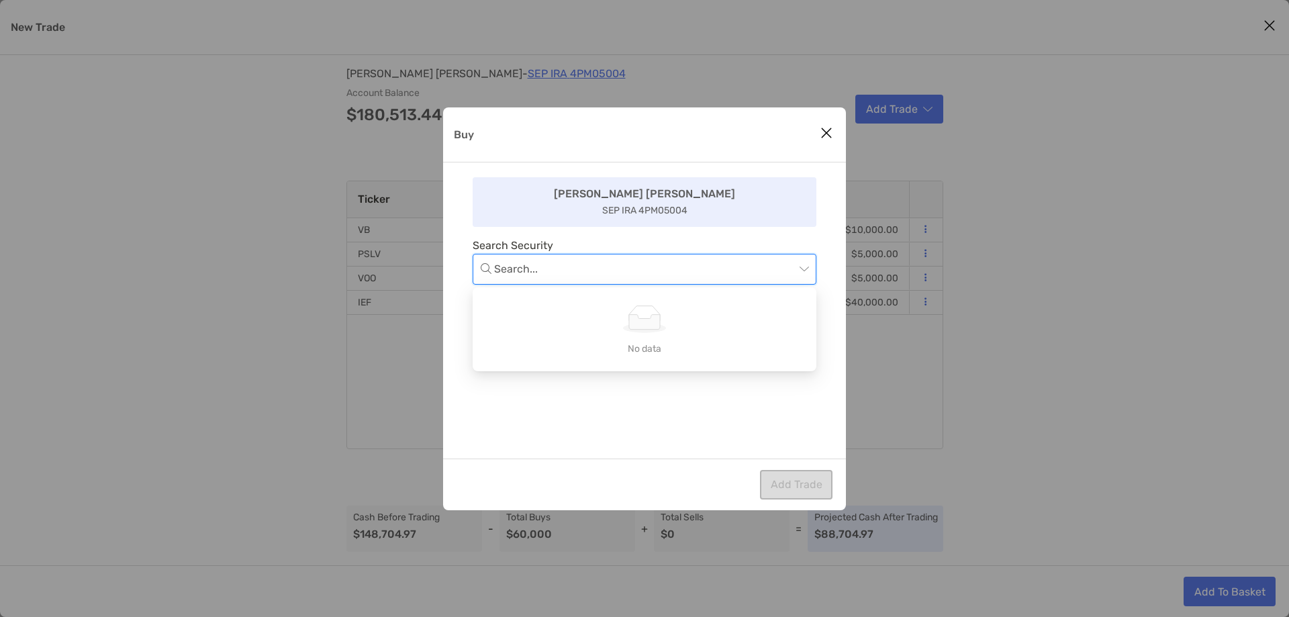
click at [665, 270] on input "Buy" at bounding box center [644, 269] width 301 height 30
type input "***"
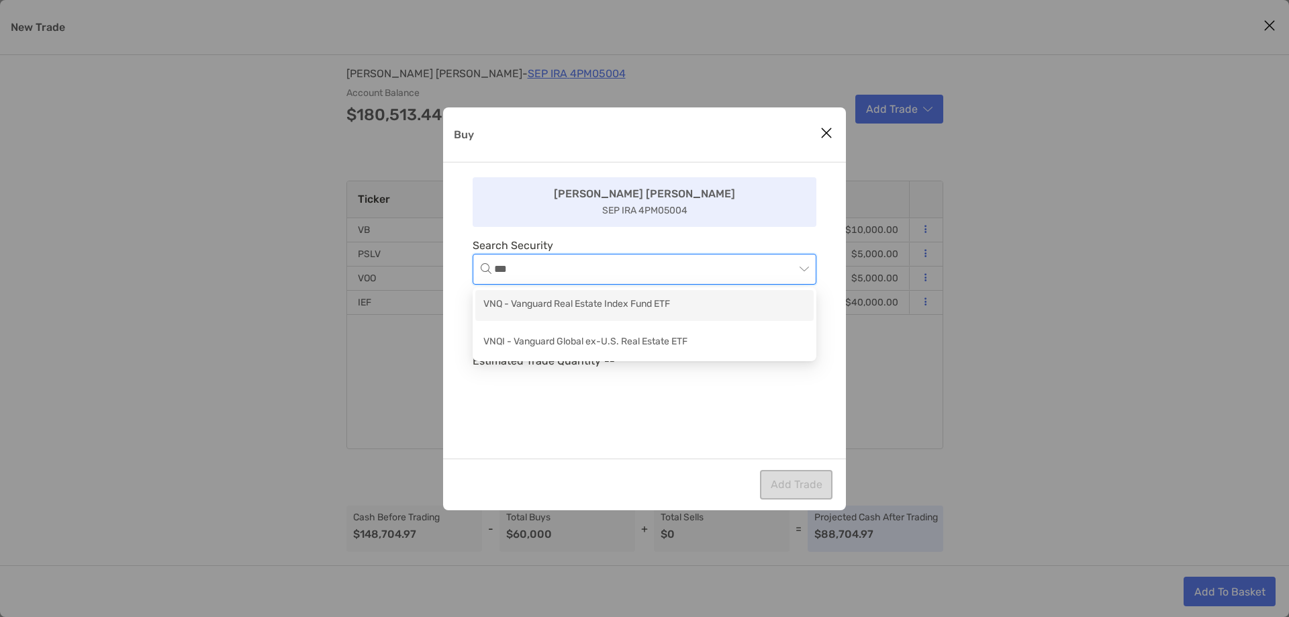
click at [653, 298] on div "VNQ - Vanguard Real Estate Index Fund ETF" at bounding box center [644, 305] width 322 height 17
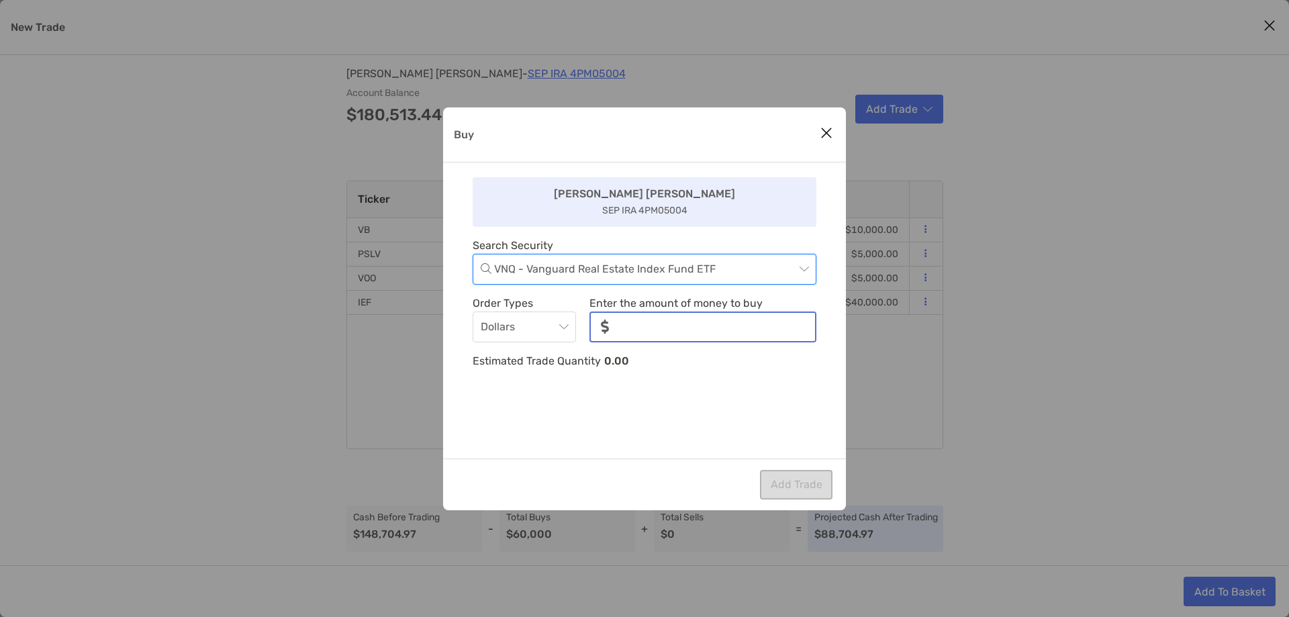
click at [655, 317] on input "noSymbolCurrency" at bounding box center [717, 327] width 195 height 28
type input "******"
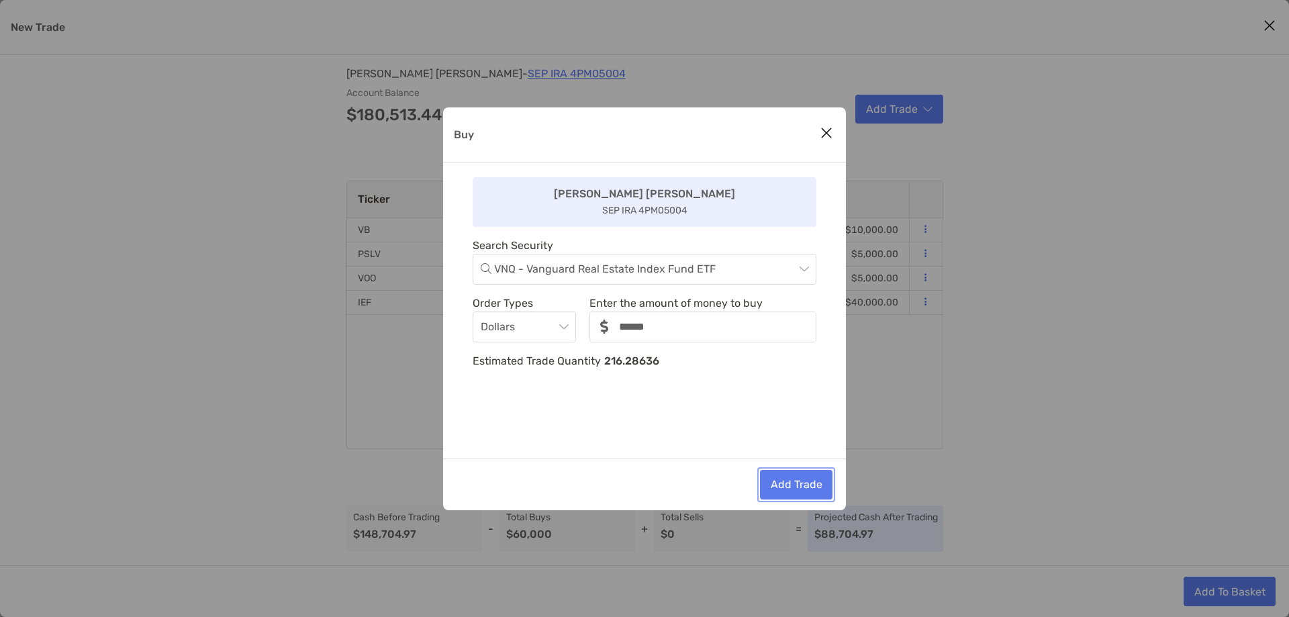
click at [779, 477] on button "Add Trade" at bounding box center [796, 485] width 73 height 30
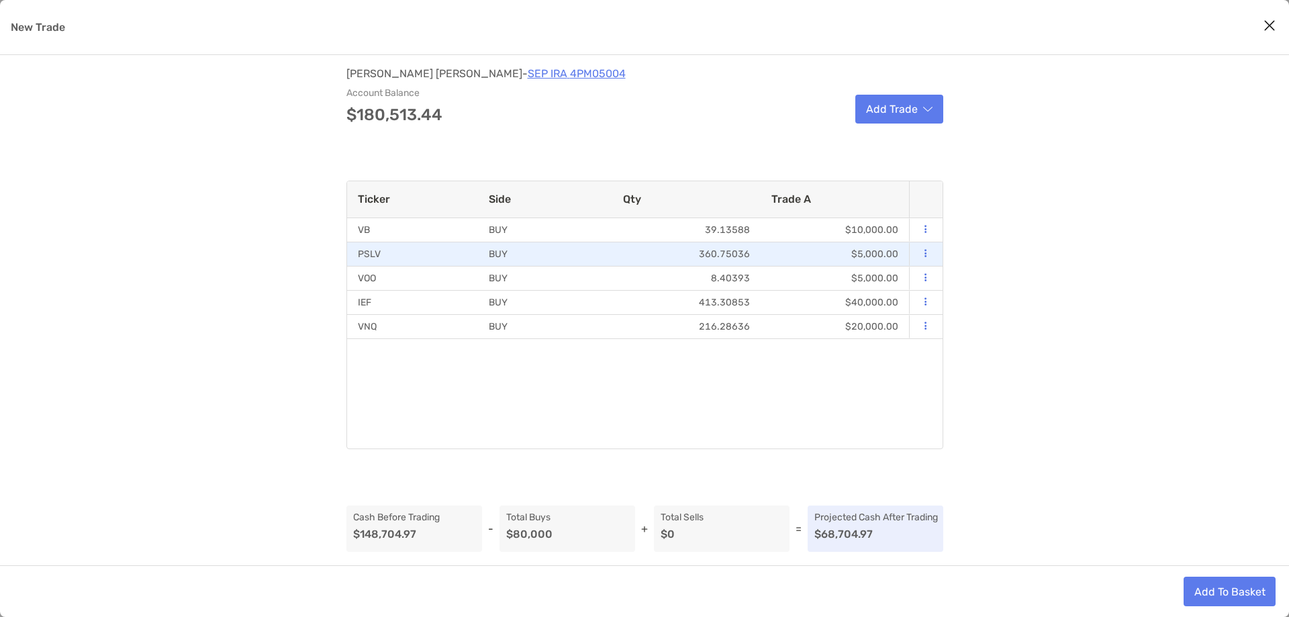
click at [926, 253] on icon "modal" at bounding box center [925, 253] width 2 height 9
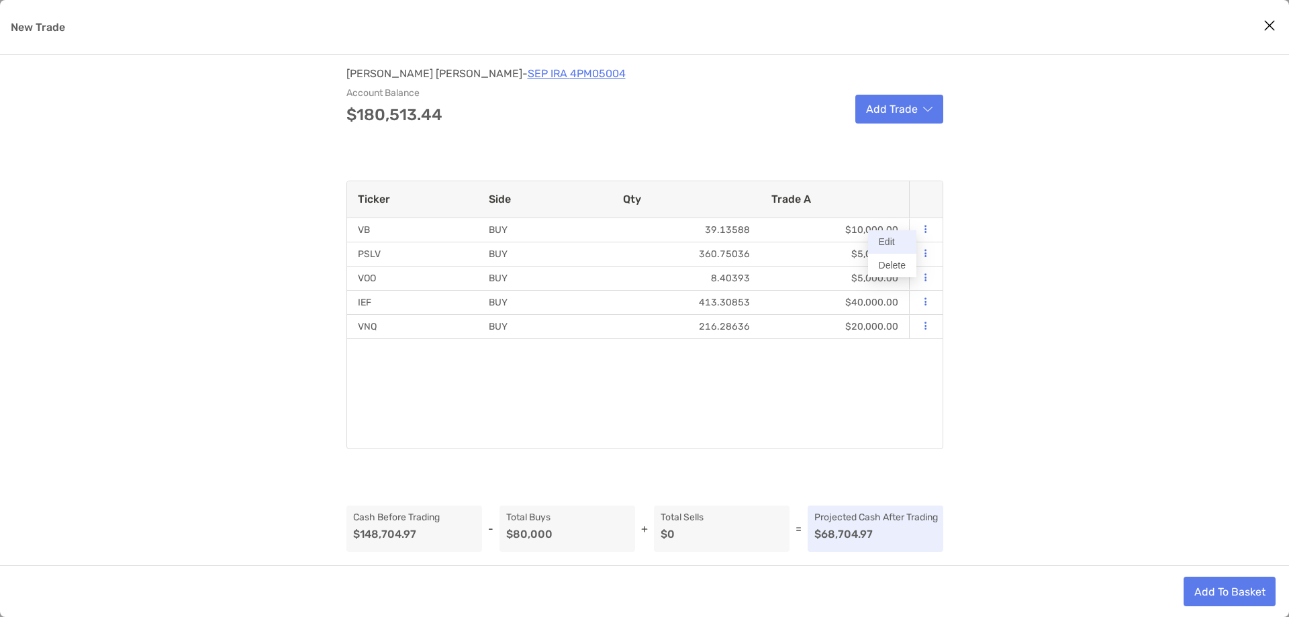
click at [899, 246] on button "Edit" at bounding box center [892, 241] width 48 height 23
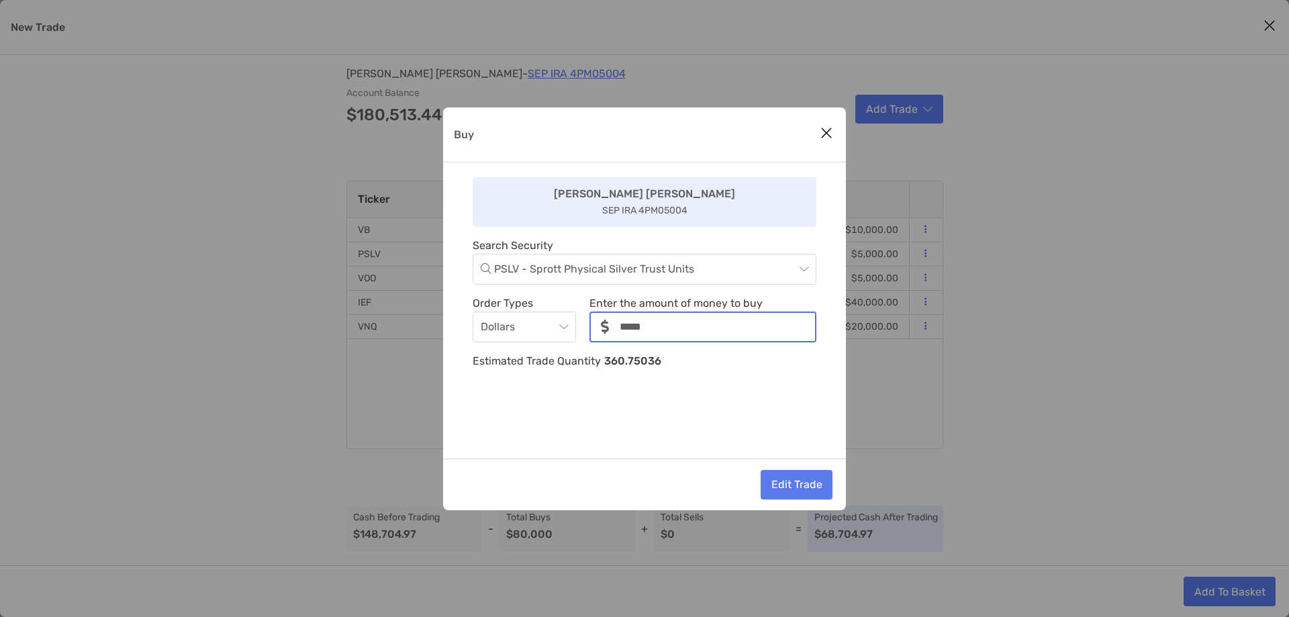
drag, startPoint x: 756, startPoint y: 316, endPoint x: 541, endPoint y: 303, distance: 215.2
click at [558, 316] on div "Order Types Dollars Enter the amount of money to buy noSymbolCurrency" at bounding box center [645, 319] width 344 height 48
type input "******"
click at [774, 480] on button "Edit Trade" at bounding box center [797, 485] width 72 height 30
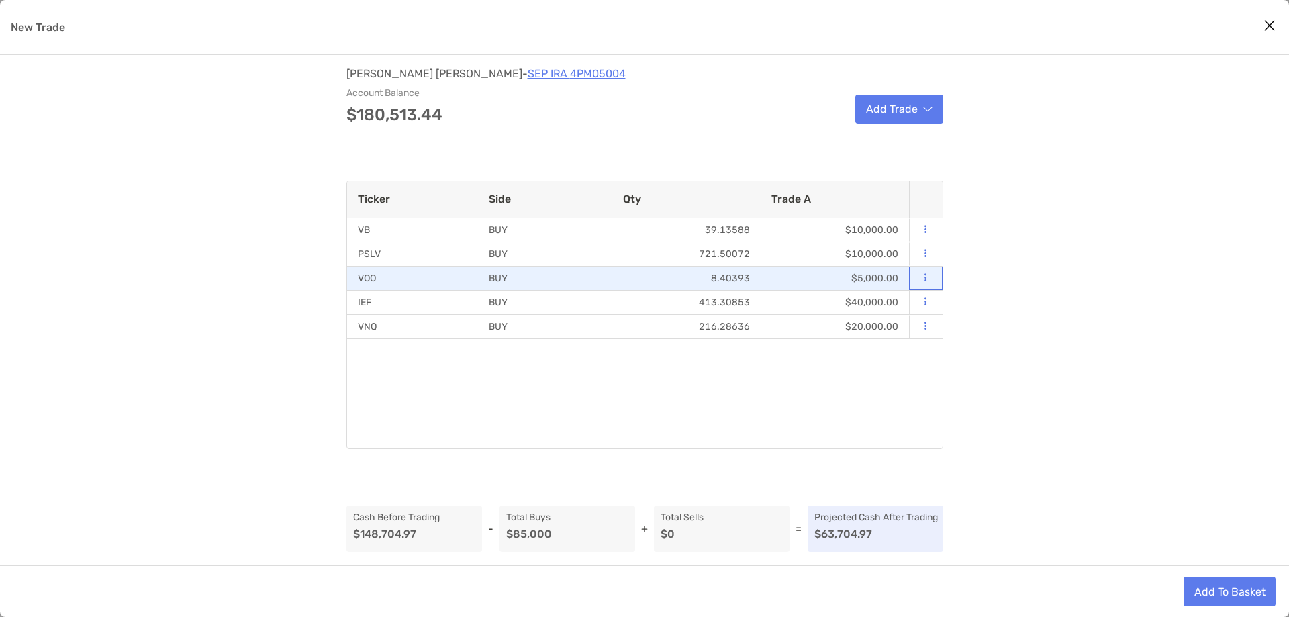
click at [924, 277] on icon "modal" at bounding box center [925, 277] width 2 height 9
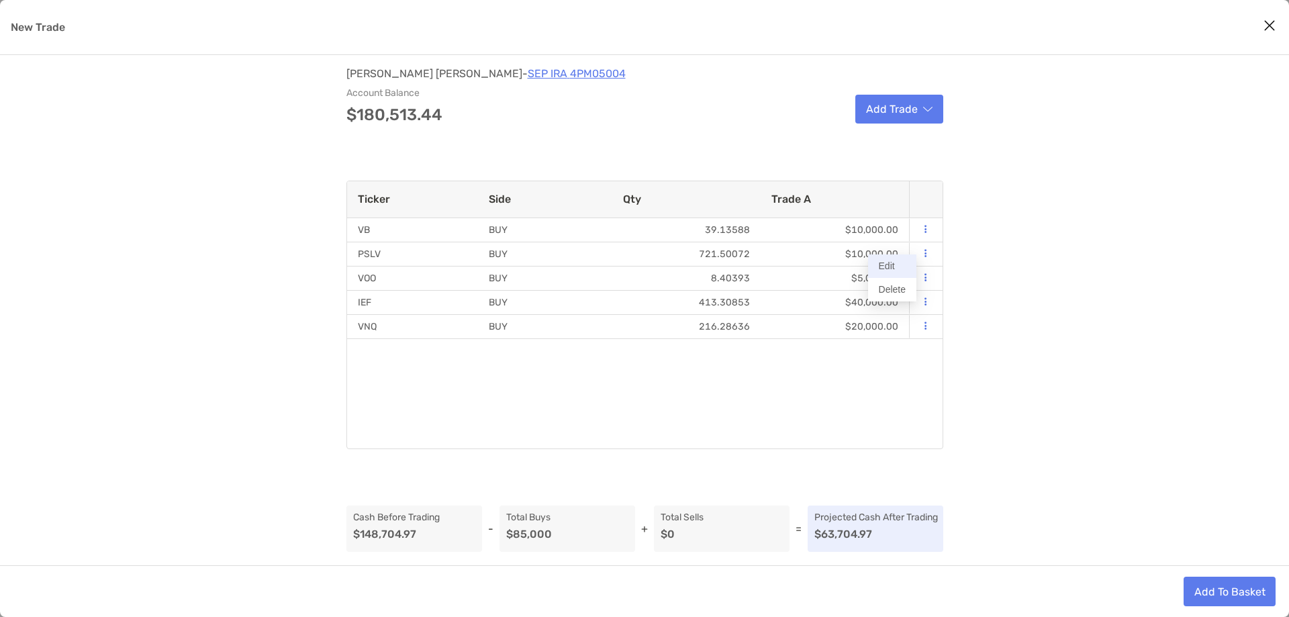
click at [887, 271] on button "Edit" at bounding box center [892, 265] width 48 height 23
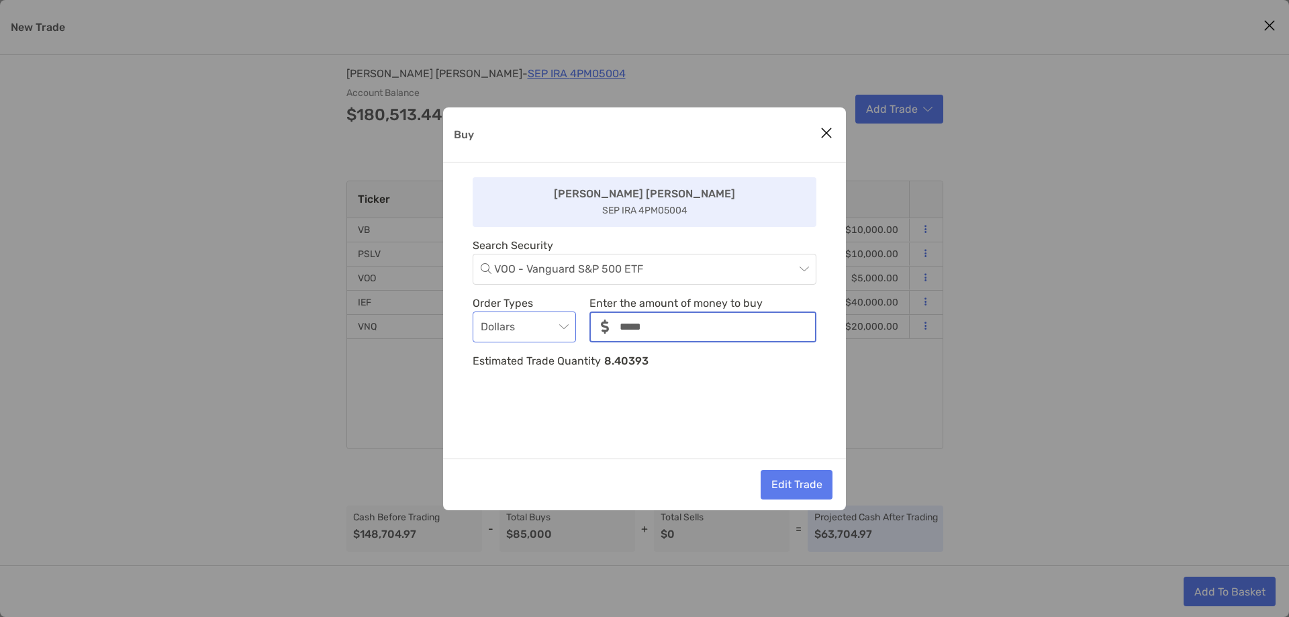
drag, startPoint x: 696, startPoint y: 316, endPoint x: 575, endPoint y: 322, distance: 121.0
click at [581, 324] on div "Order Types Dollars Enter the amount of money to buy noSymbolCurrency" at bounding box center [645, 319] width 344 height 48
type input "******"
click at [783, 478] on button "Edit Trade" at bounding box center [797, 485] width 72 height 30
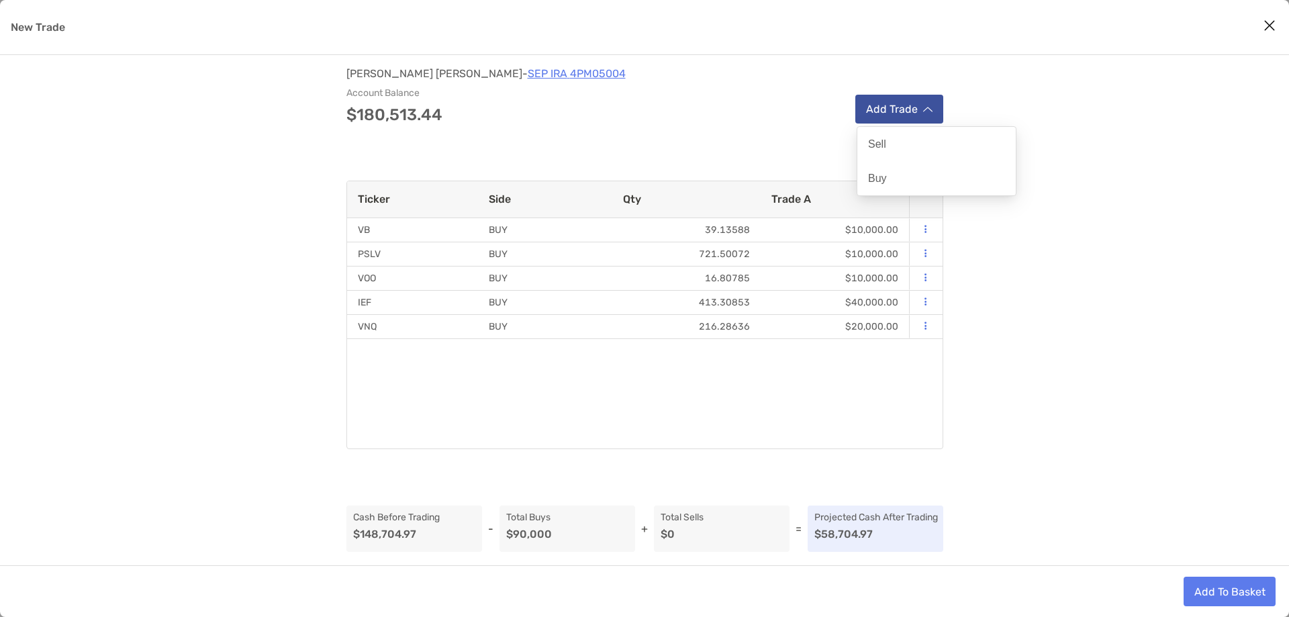
click at [935, 118] on button "Add Trade" at bounding box center [899, 109] width 88 height 29
click at [934, 174] on div "Buy" at bounding box center [936, 178] width 158 height 34
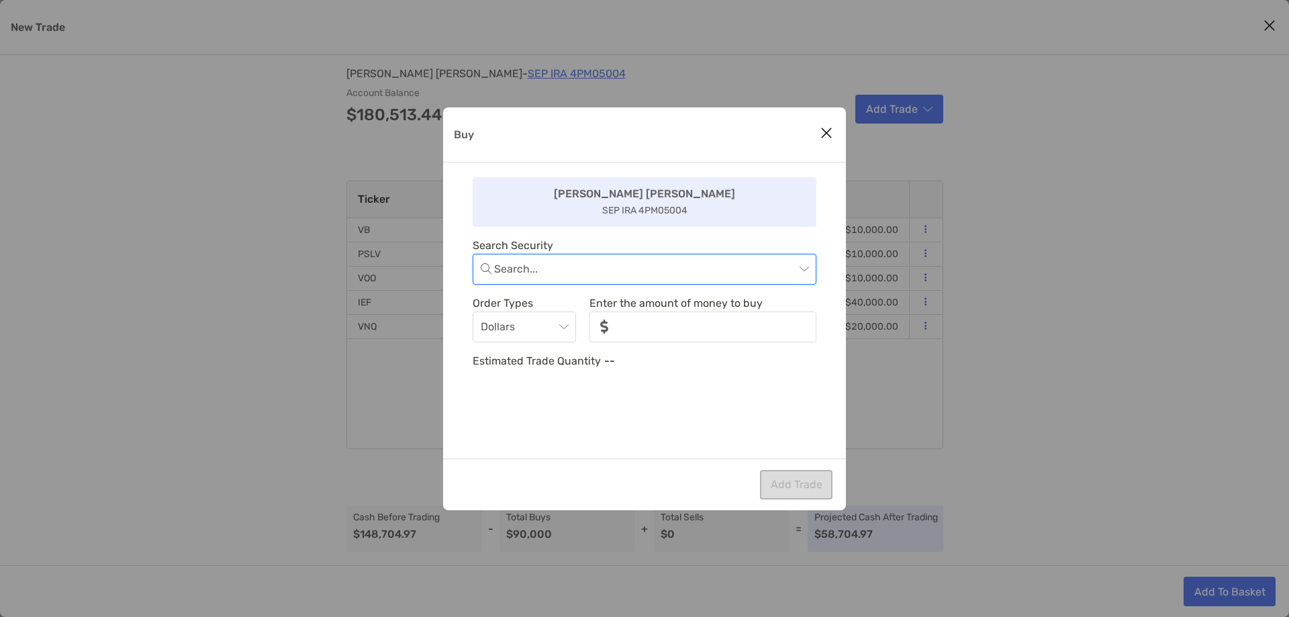
click at [630, 269] on input "Buy" at bounding box center [644, 269] width 301 height 30
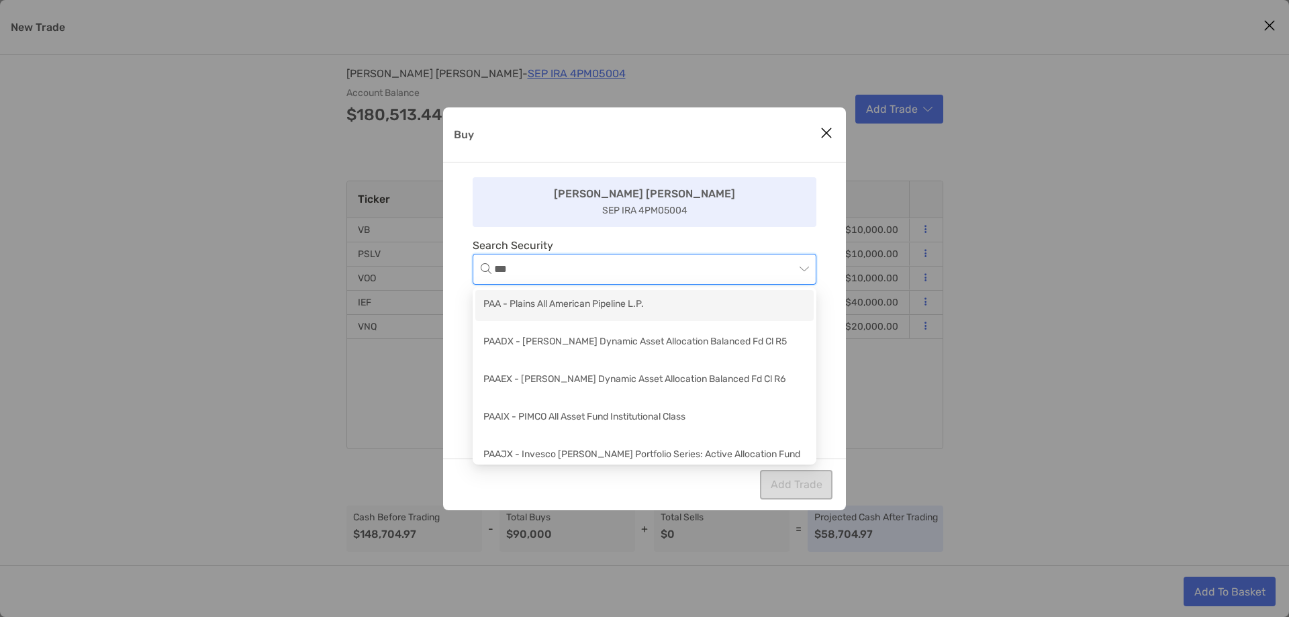
type input "****"
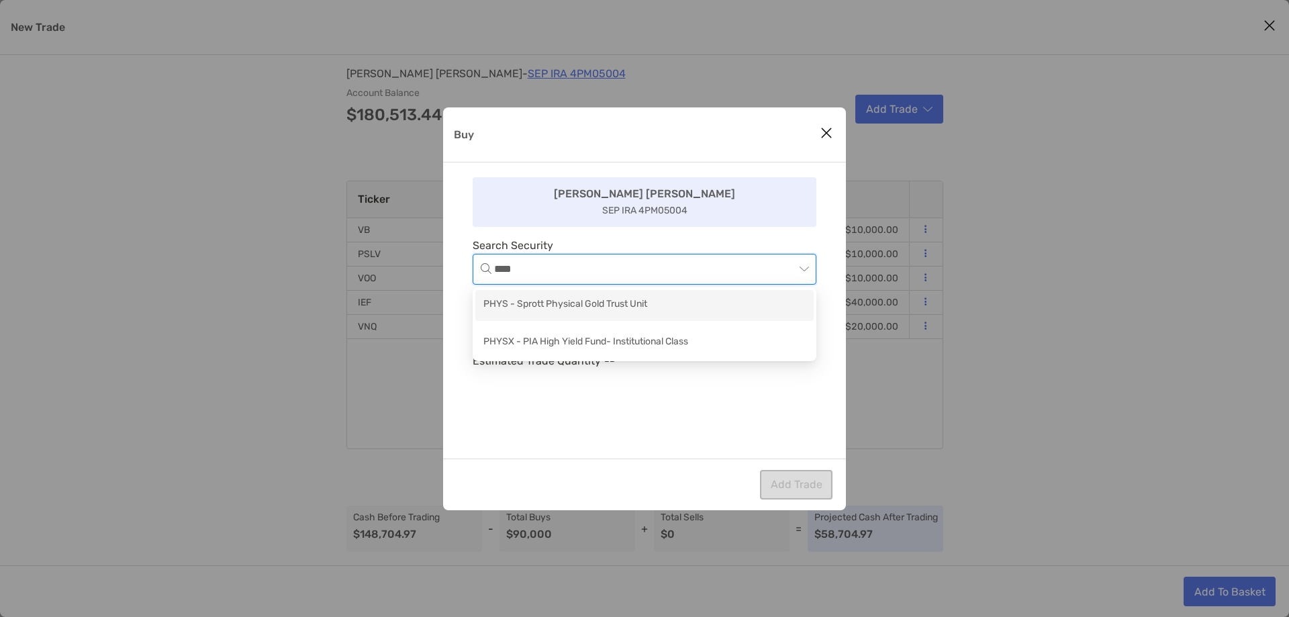
click at [627, 297] on div "PHYS - Sprott Physical Gold Trust Unit" at bounding box center [644, 305] width 322 height 17
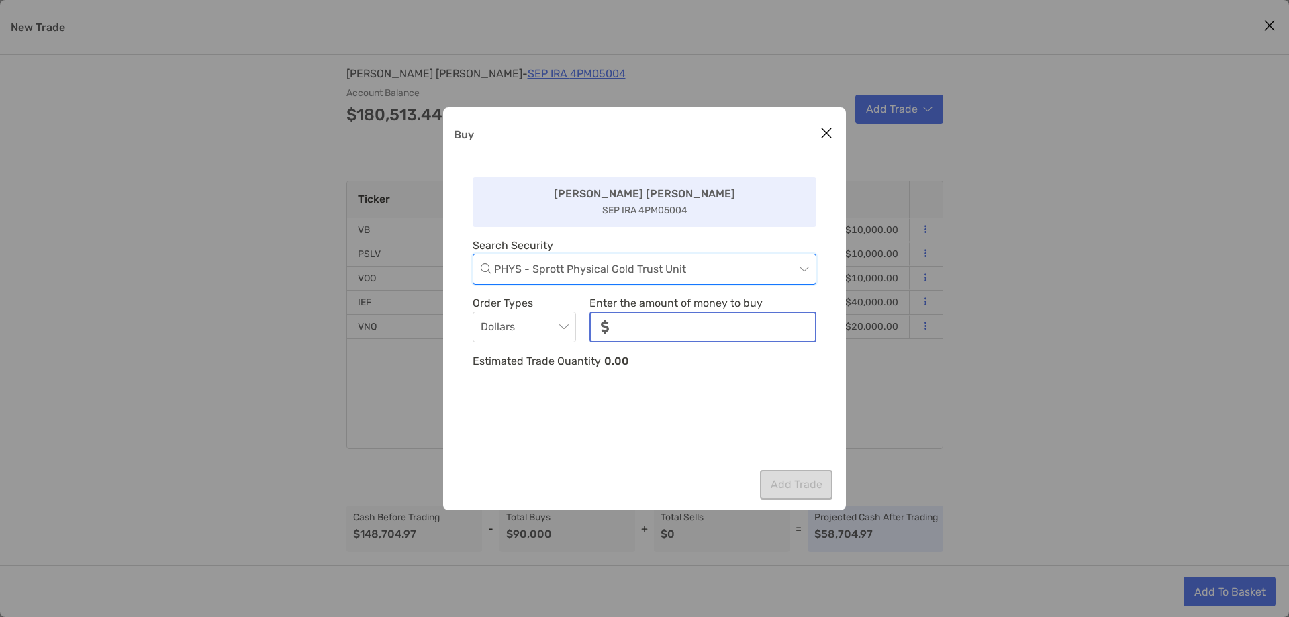
click at [670, 322] on input "noSymbolCurrency" at bounding box center [717, 327] width 195 height 28
type input "******"
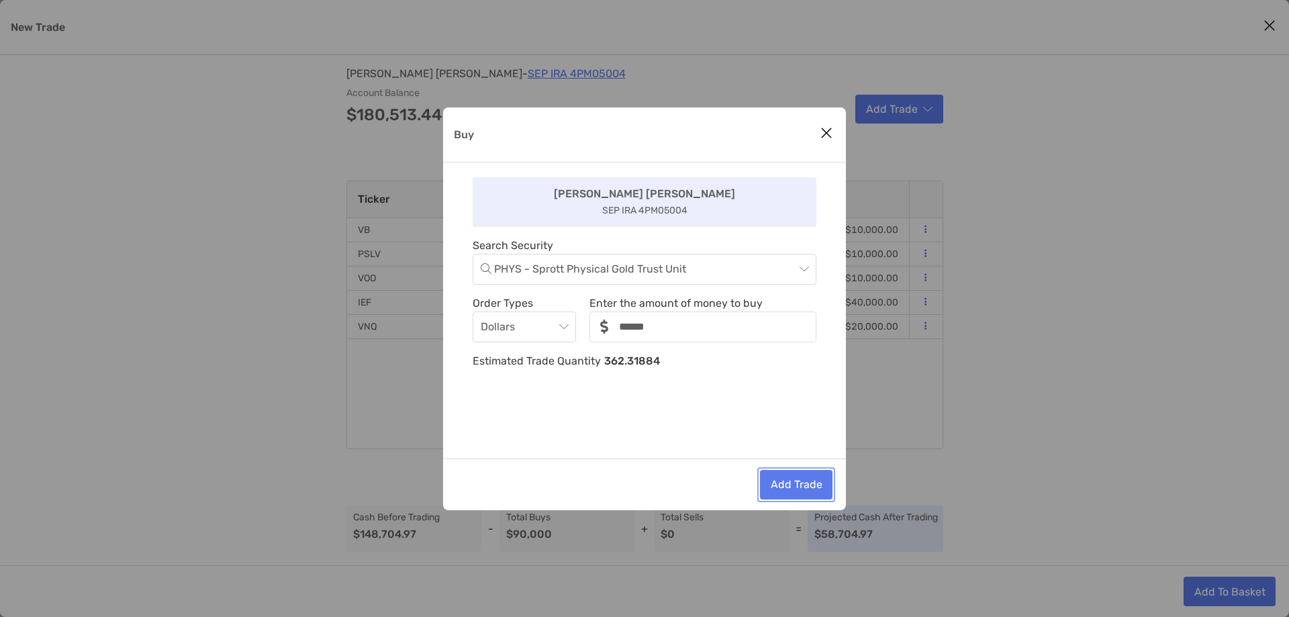
click at [777, 479] on button "Add Trade" at bounding box center [796, 485] width 73 height 30
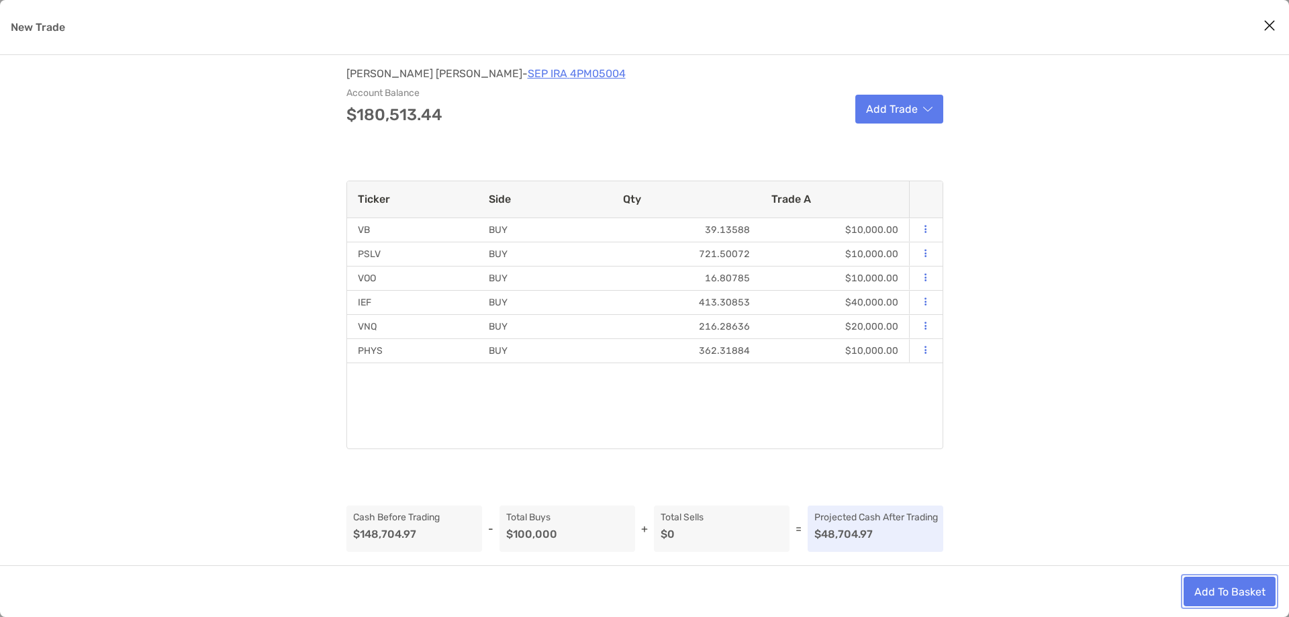
click at [1204, 589] on button "Add To Basket" at bounding box center [1230, 592] width 92 height 30
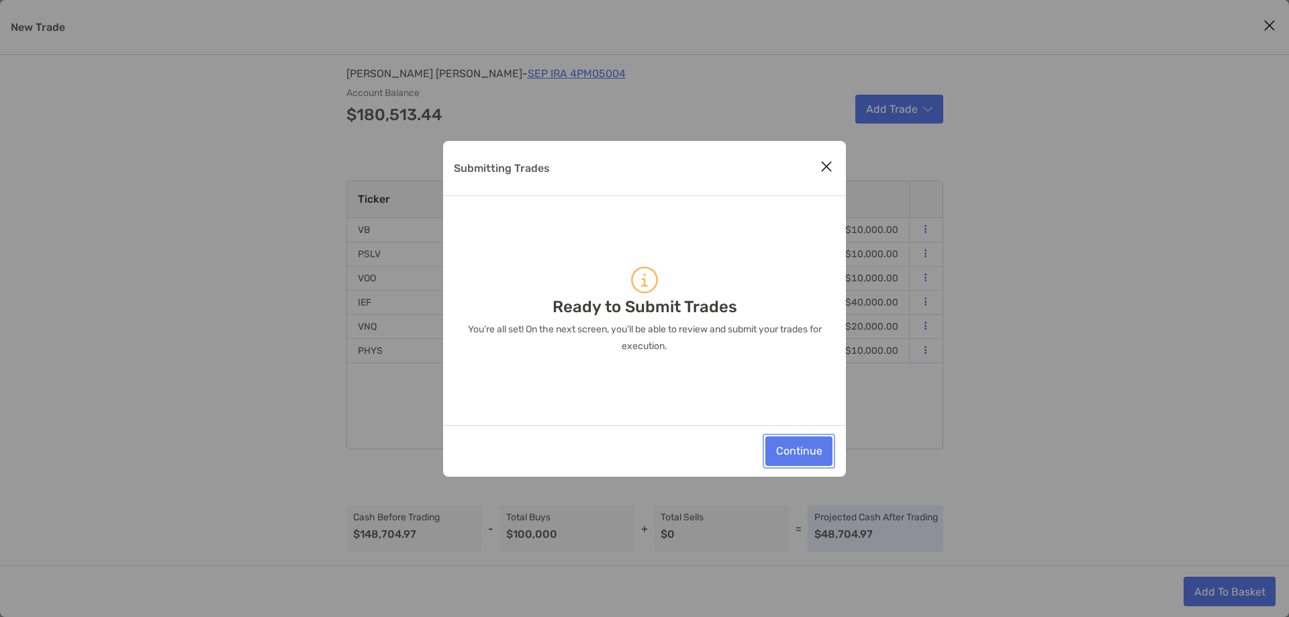
click at [808, 446] on button "Continue" at bounding box center [798, 451] width 67 height 30
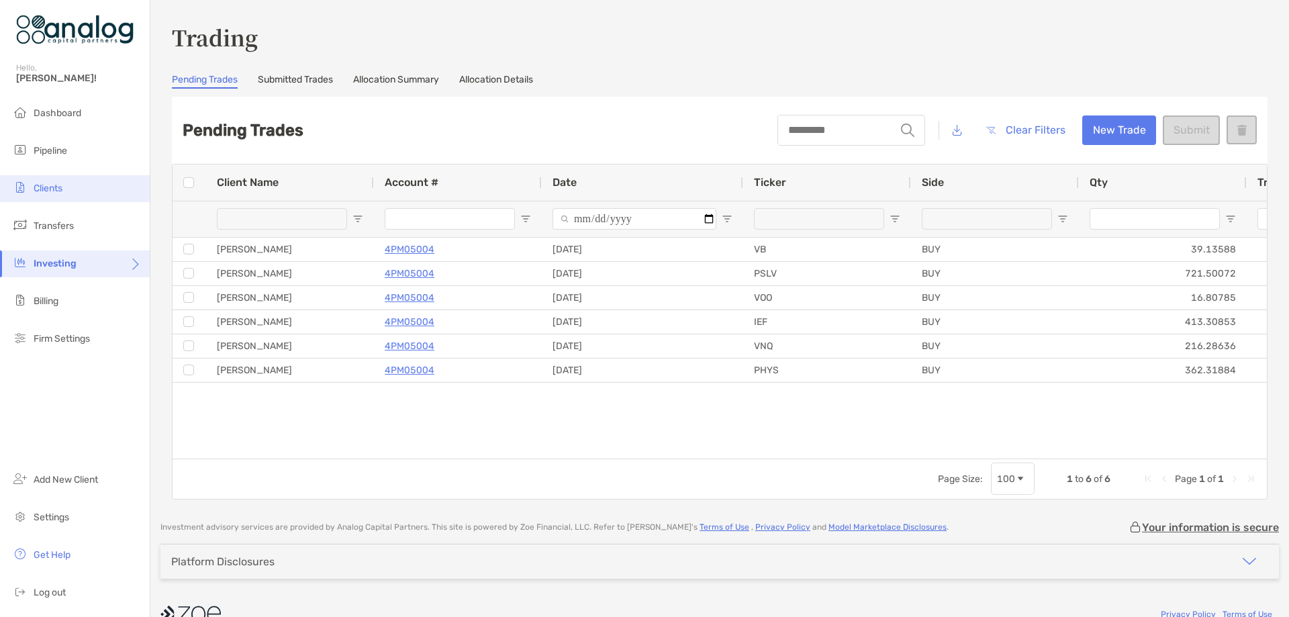
click at [58, 184] on span "Clients" at bounding box center [48, 188] width 29 height 11
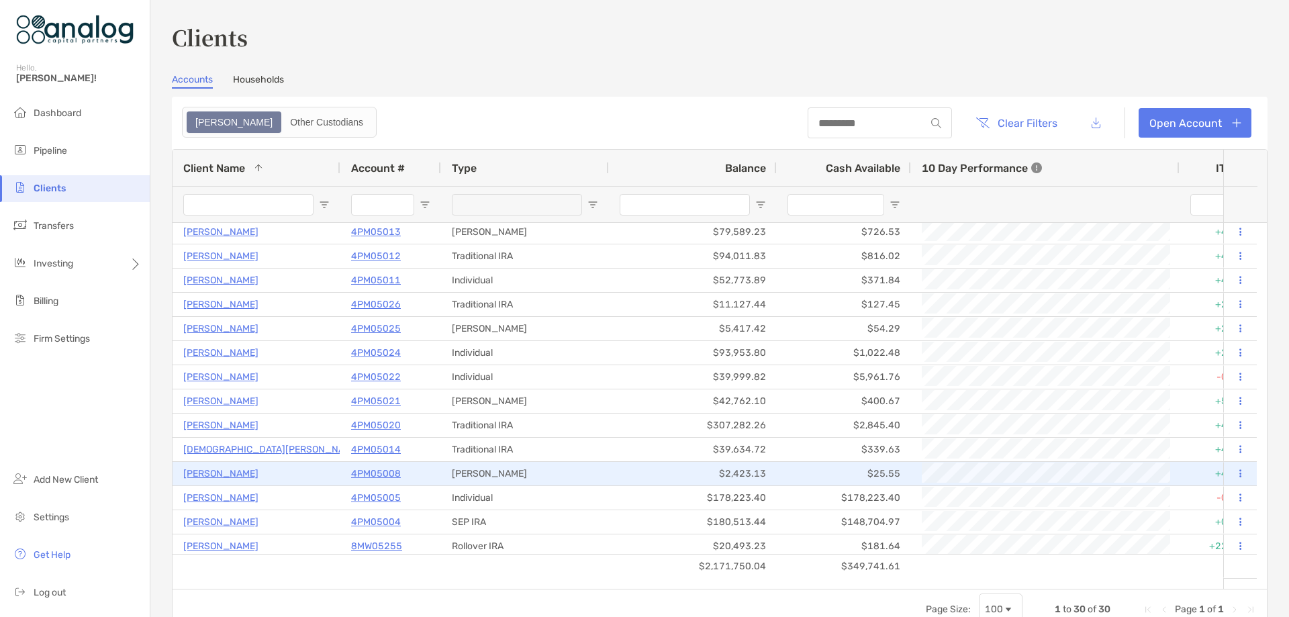
scroll to position [336, 0]
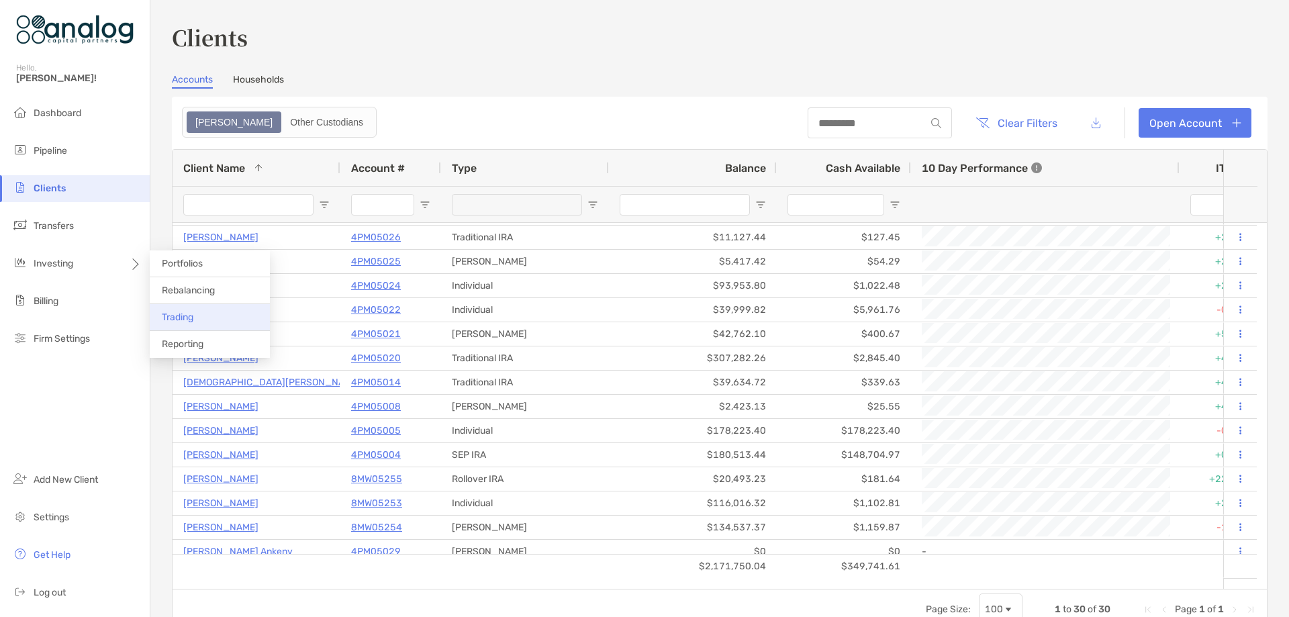
click at [183, 315] on span "Trading" at bounding box center [178, 317] width 32 height 11
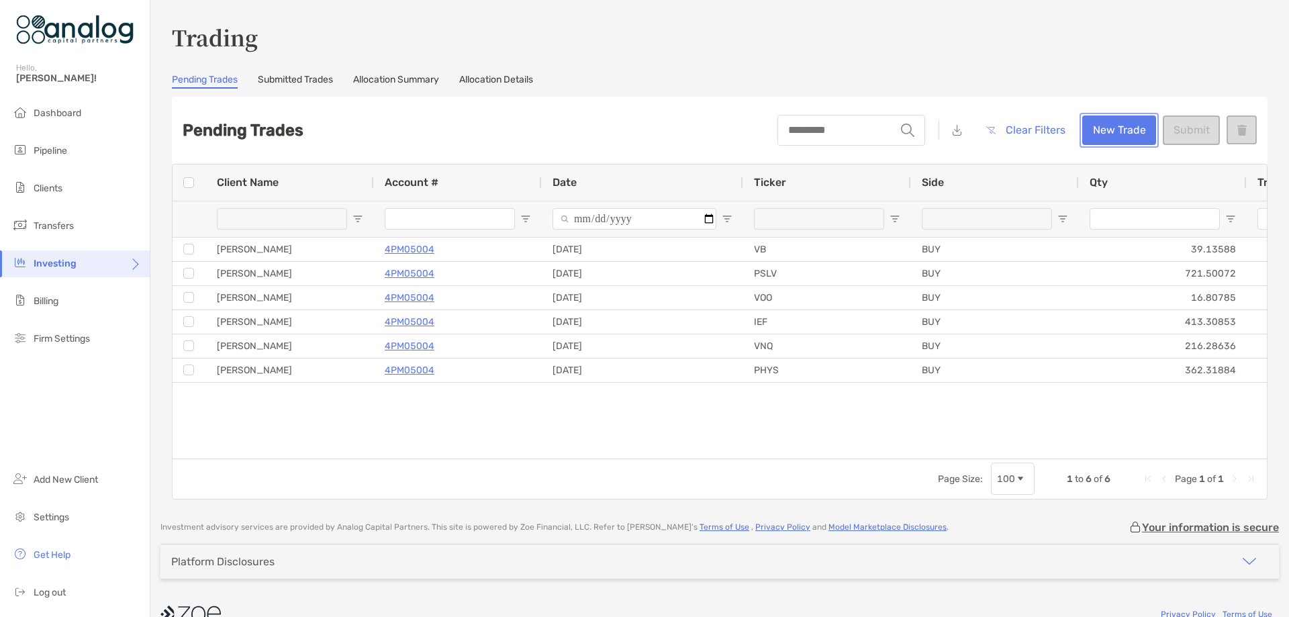
click at [1114, 140] on button "New Trade" at bounding box center [1119, 130] width 74 height 30
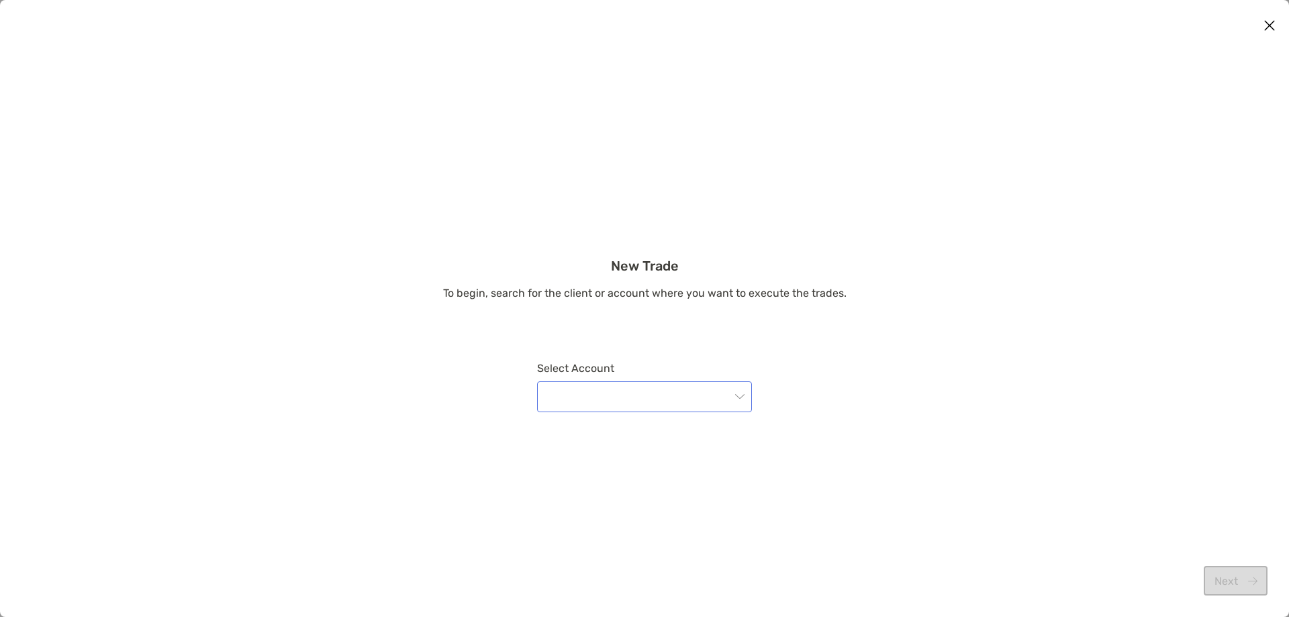
click at [648, 388] on input "modal" at bounding box center [637, 397] width 185 height 30
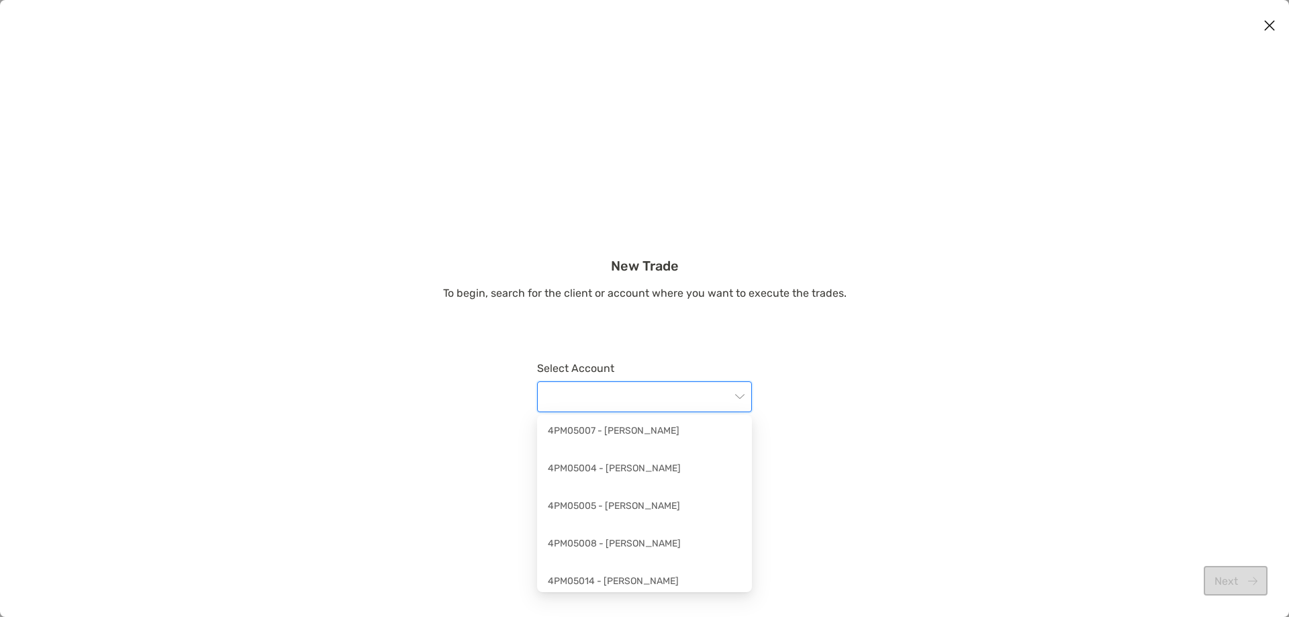
scroll to position [201, 0]
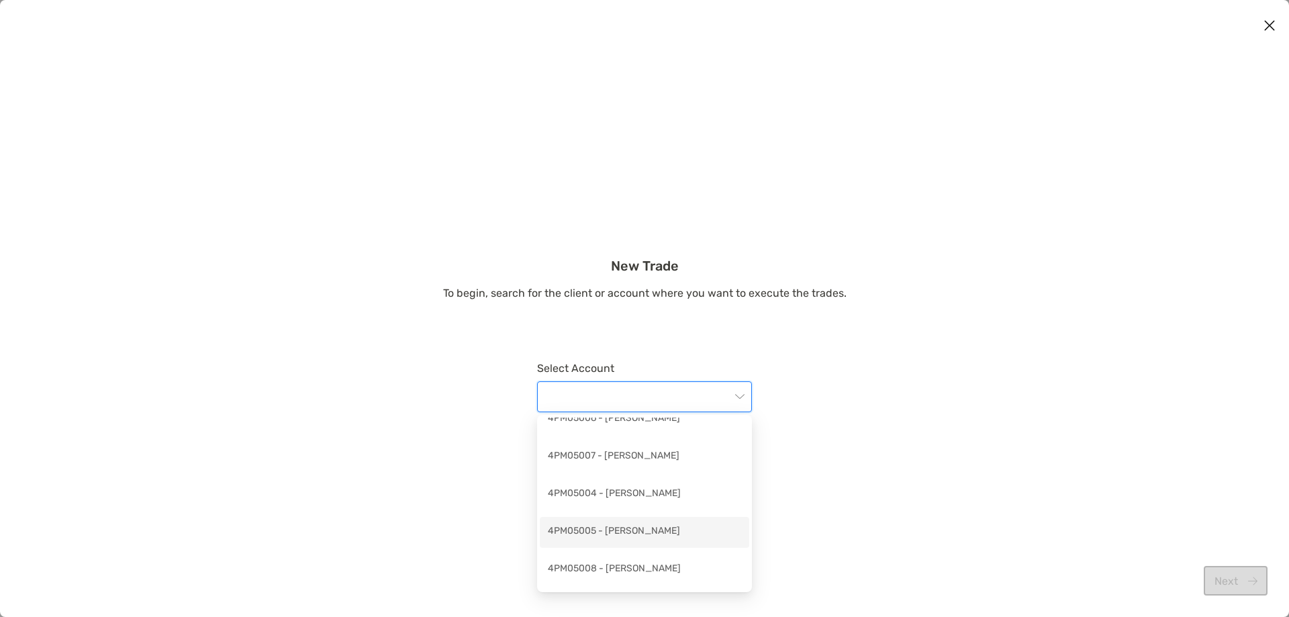
click at [620, 524] on div "4PM05005 - Michael Walsh" at bounding box center [644, 532] width 193 height 17
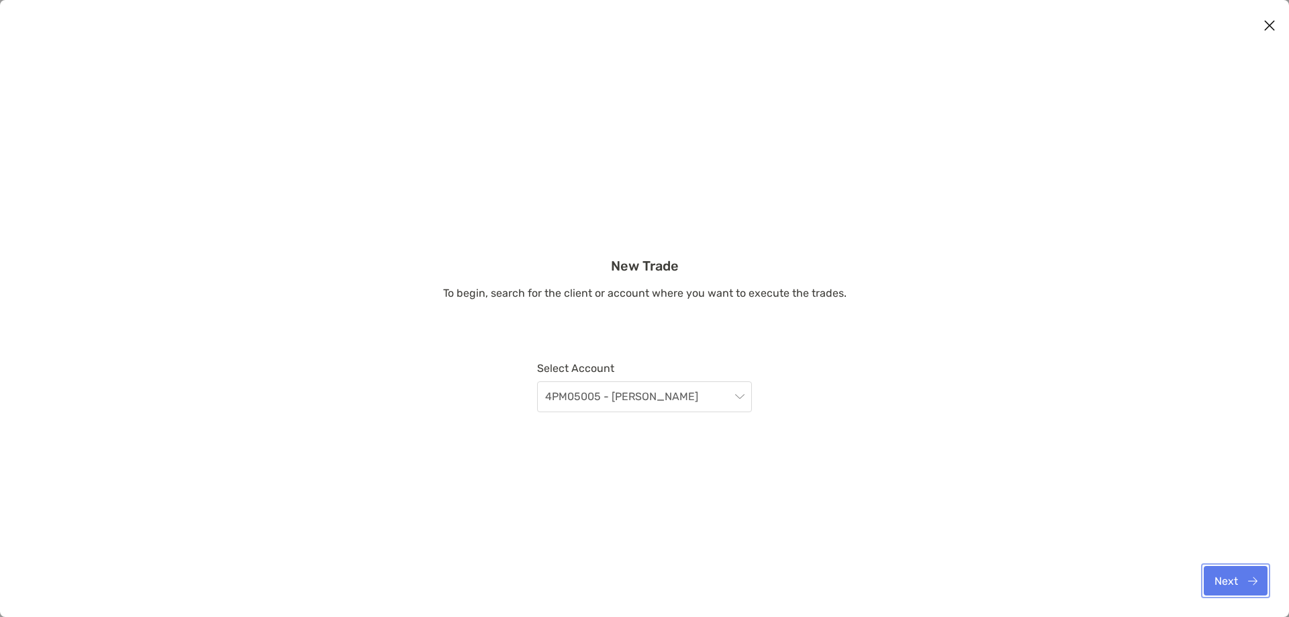
click at [1225, 583] on button "Next" at bounding box center [1236, 581] width 64 height 30
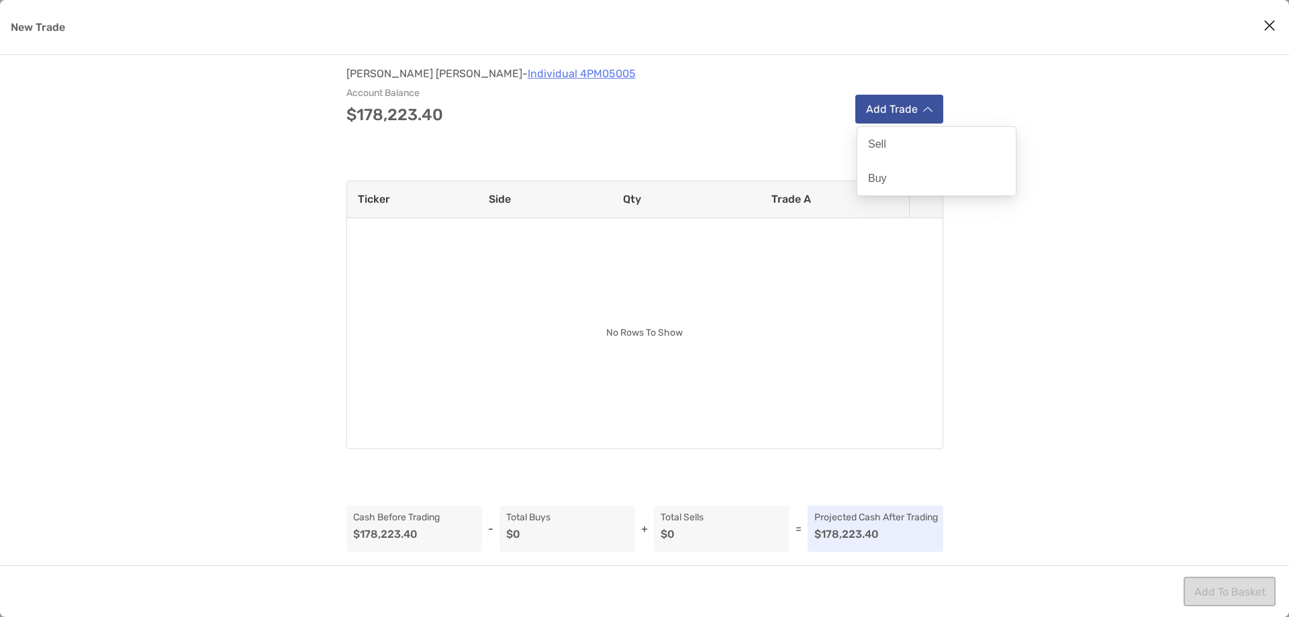
click at [926, 114] on figure "modal" at bounding box center [927, 109] width 9 height 14
click at [920, 173] on div "Buy" at bounding box center [936, 178] width 158 height 34
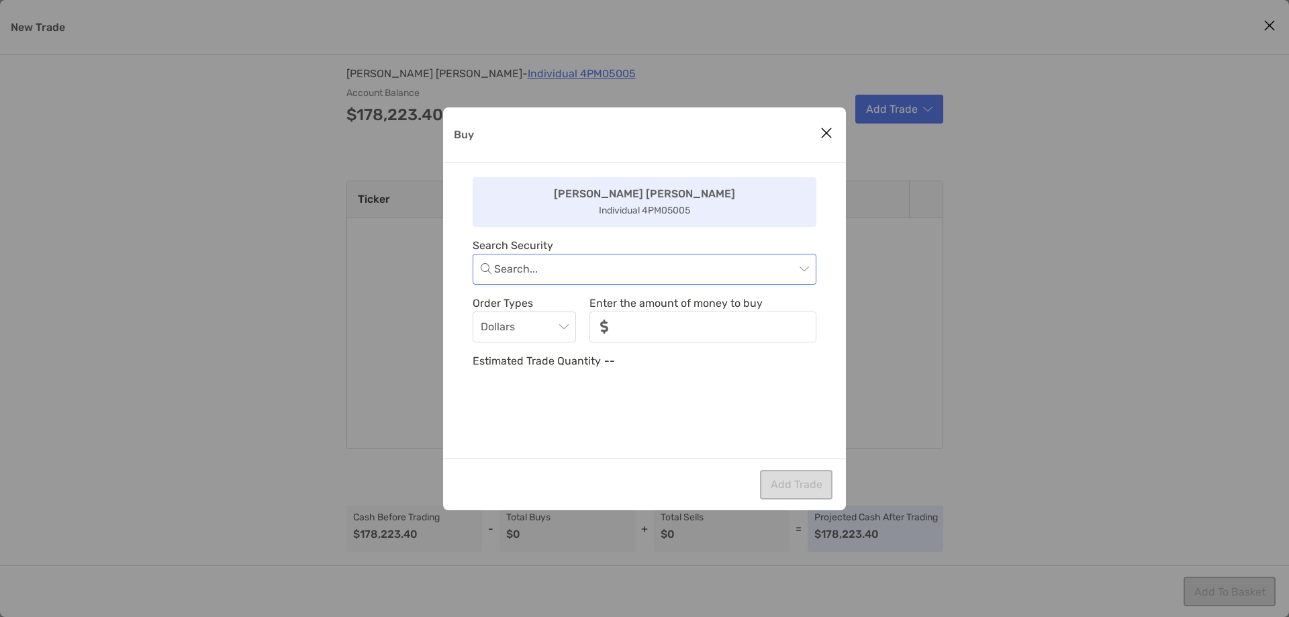
click at [804, 264] on span "Buy" at bounding box center [651, 269] width 314 height 30
click at [734, 267] on input "Buy" at bounding box center [644, 269] width 301 height 30
type input "****"
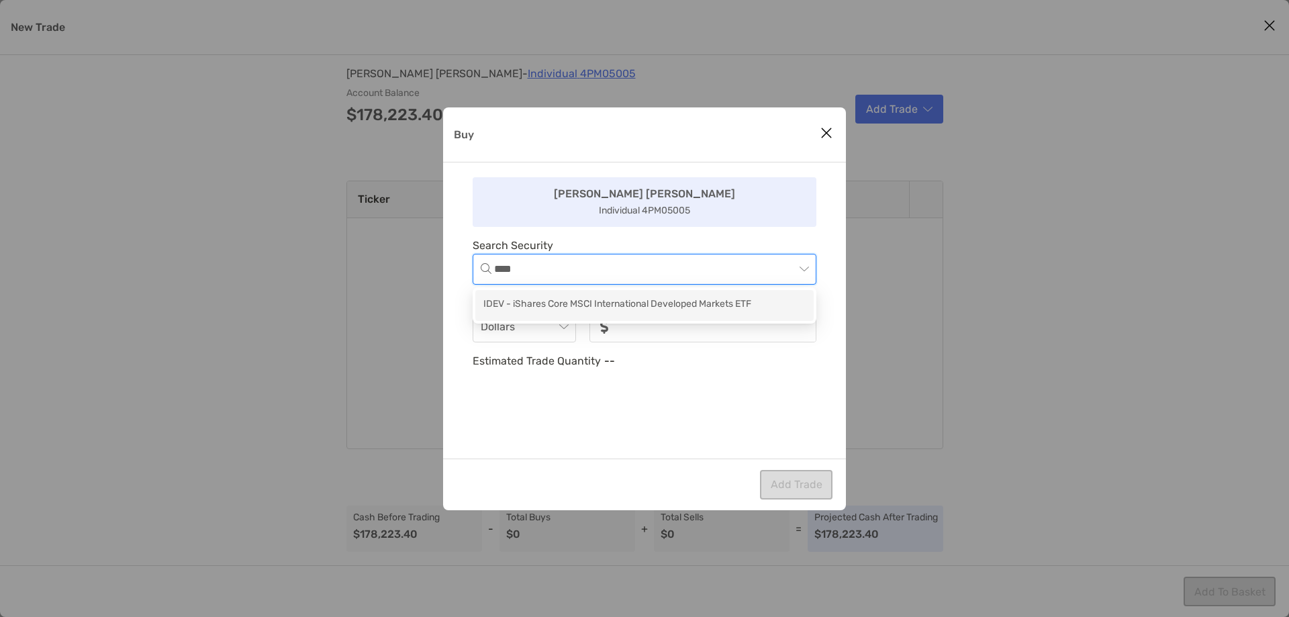
click at [702, 302] on div "IDEV - iShares Core MSCI International Developed Markets ETF" at bounding box center [644, 305] width 322 height 17
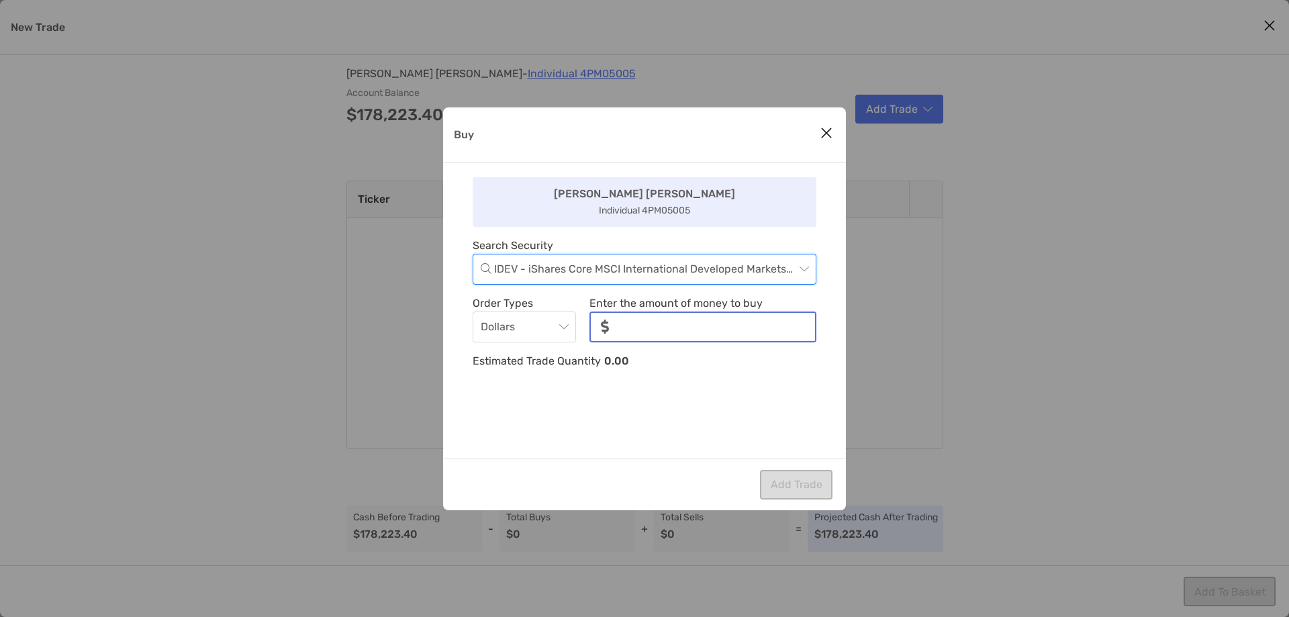
click at [700, 320] on input "noSymbolCurrency" at bounding box center [717, 327] width 195 height 28
type input "*****"
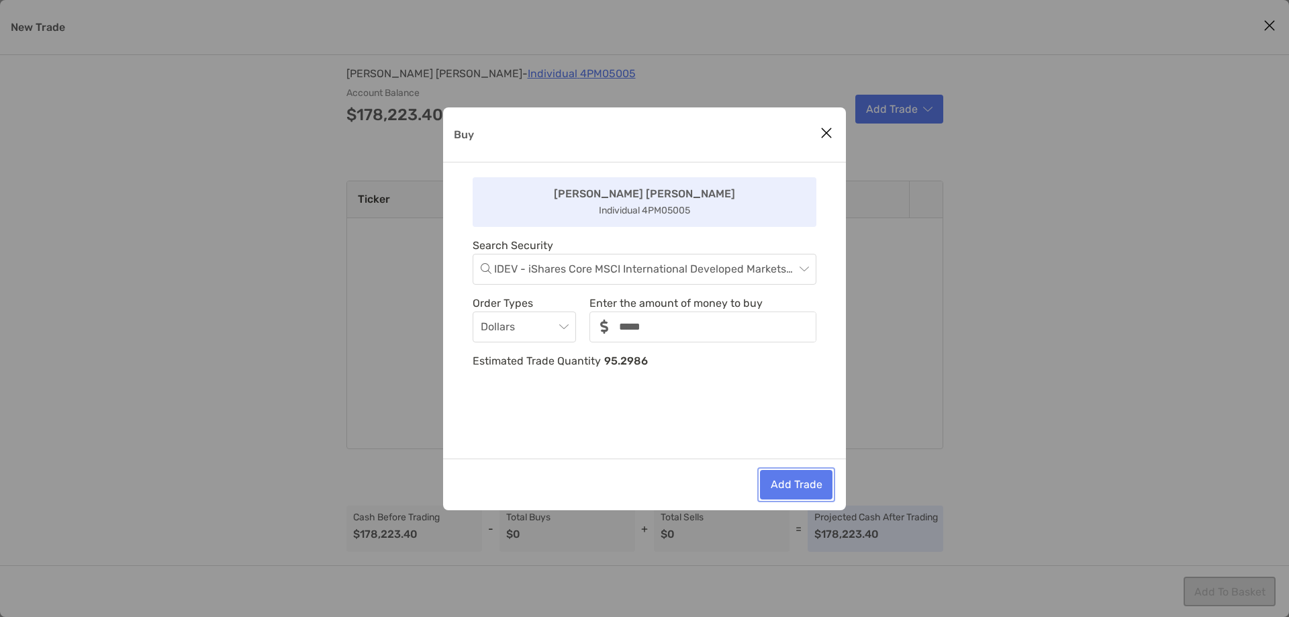
click at [785, 475] on button "Add Trade" at bounding box center [796, 485] width 73 height 30
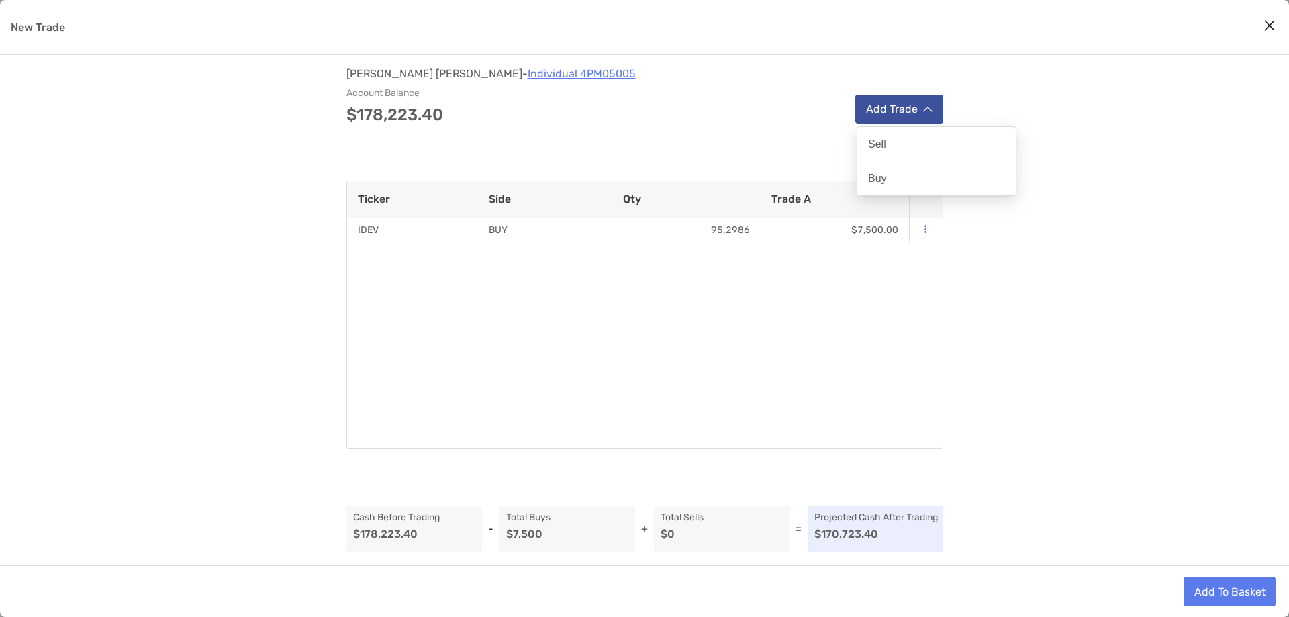
click at [926, 112] on img "modal" at bounding box center [927, 109] width 9 height 7
click at [932, 173] on div "Buy" at bounding box center [936, 178] width 158 height 34
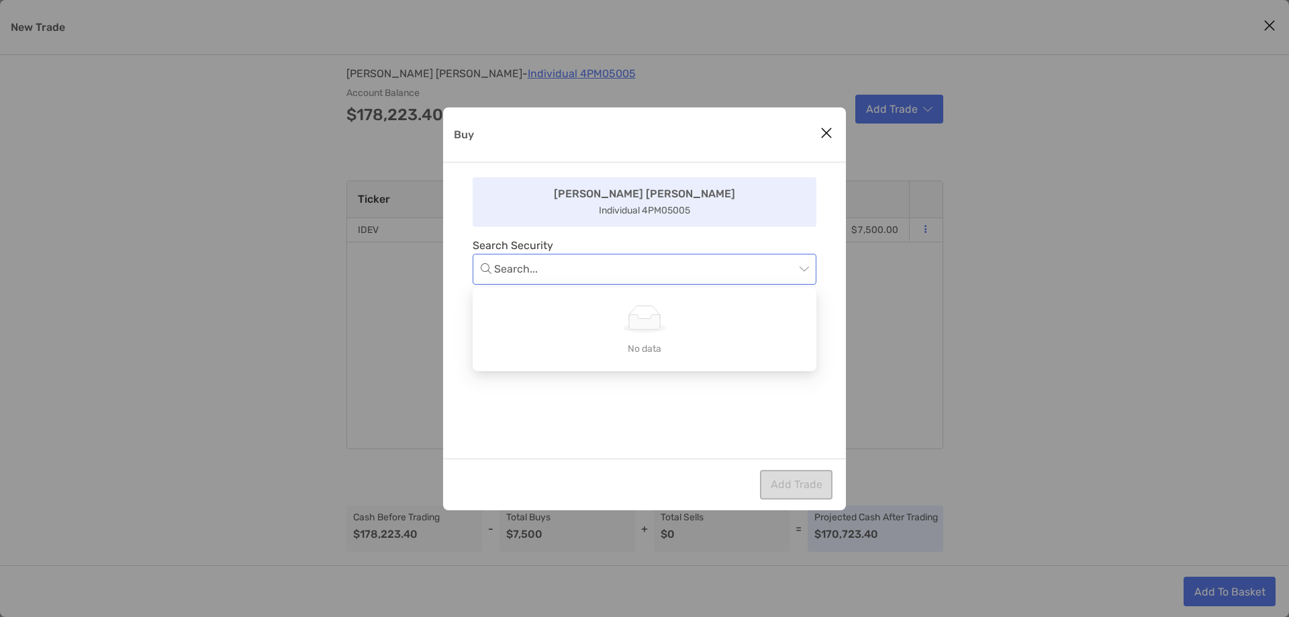
click at [800, 267] on span "Buy" at bounding box center [651, 269] width 314 height 30
click at [778, 262] on input "Buy" at bounding box center [644, 269] width 301 height 30
type input "***"
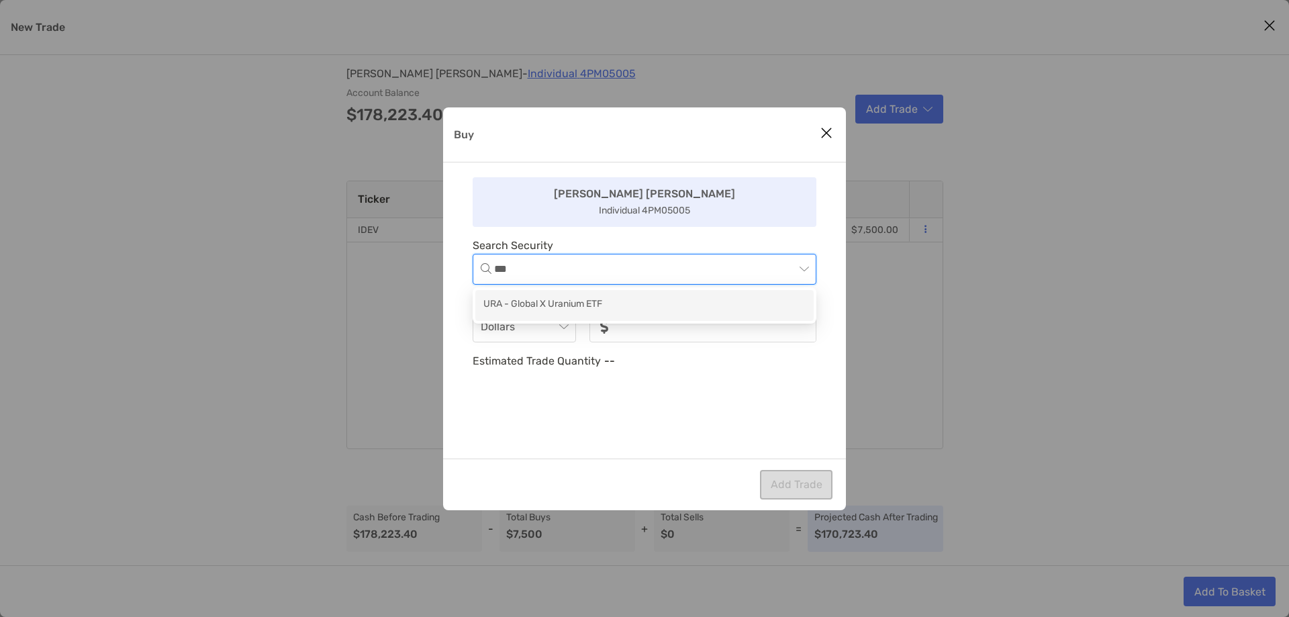
click at [691, 301] on div "URA - Global X Uranium ETF" at bounding box center [644, 305] width 322 height 17
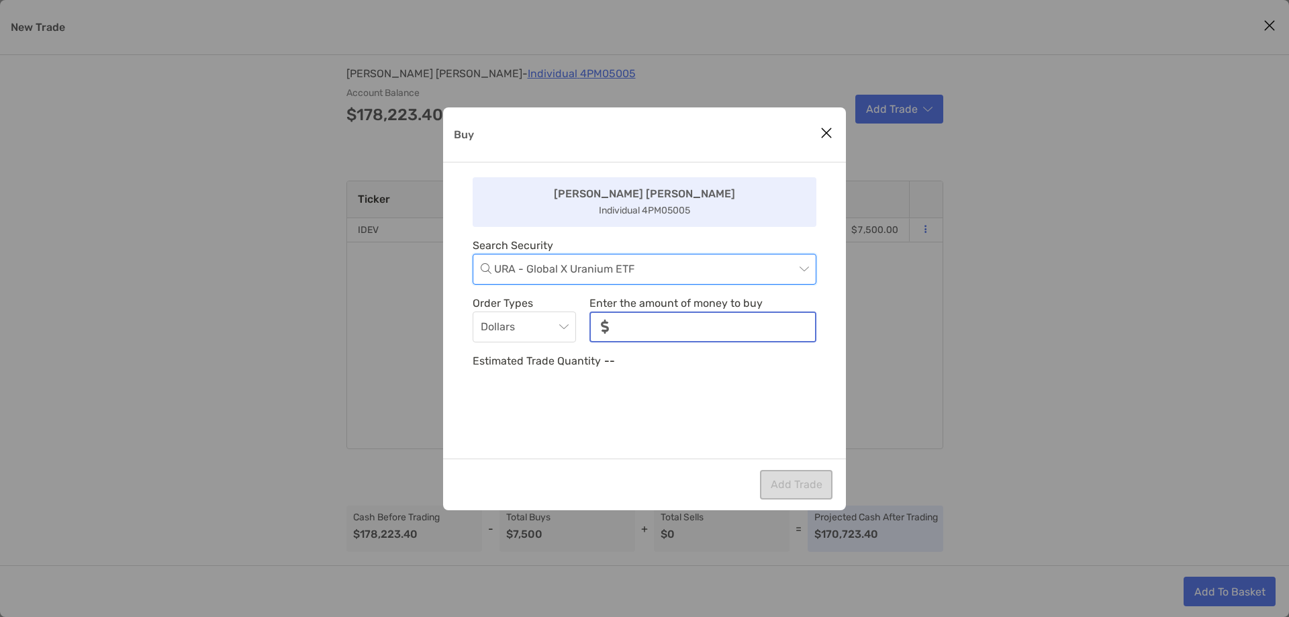
click at [684, 327] on input "noSymbolCurrency" at bounding box center [717, 327] width 195 height 28
type input "*****"
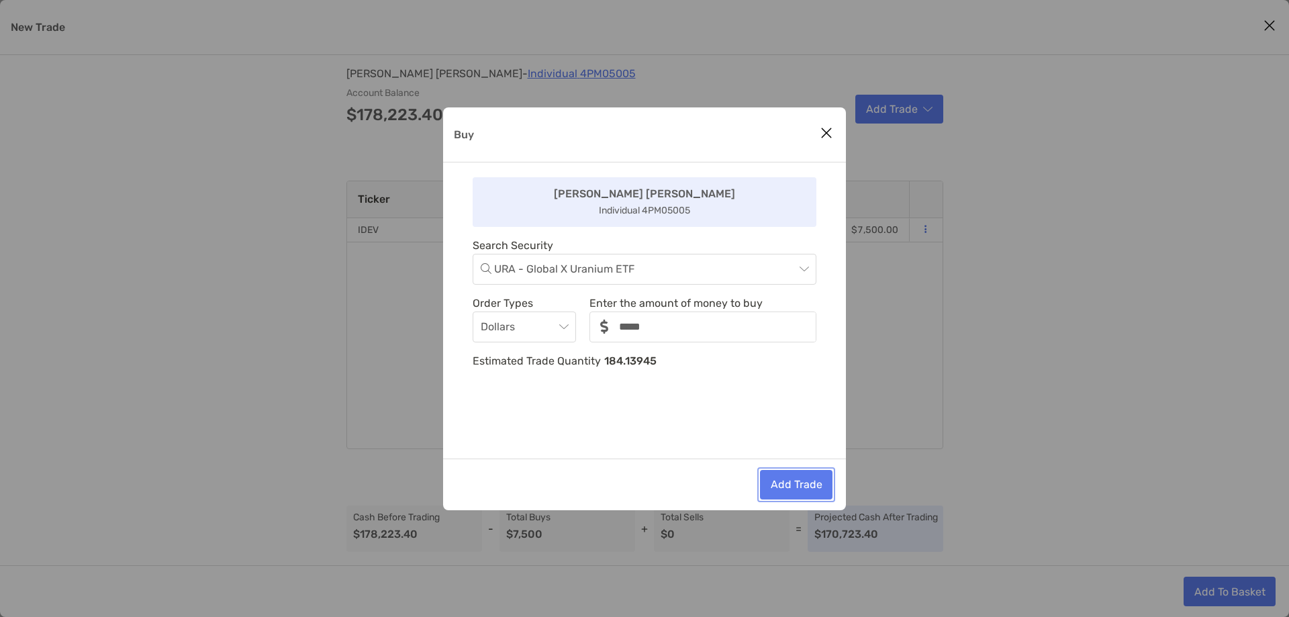
click at [776, 481] on button "Add Trade" at bounding box center [796, 485] width 73 height 30
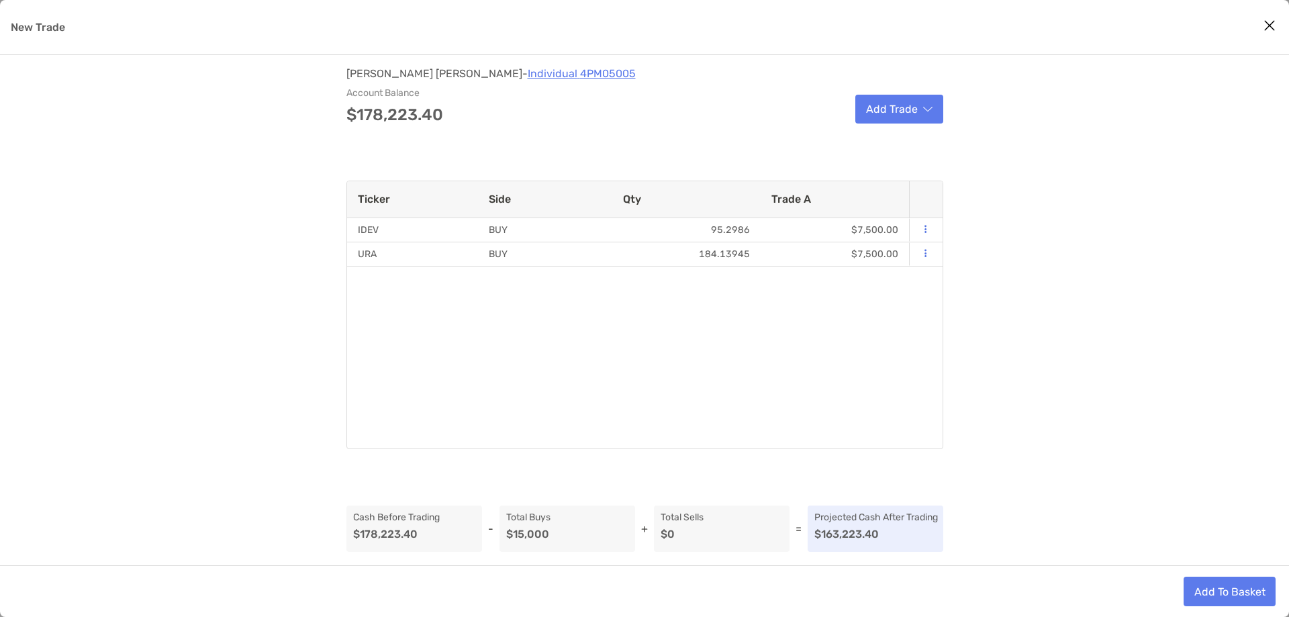
click at [928, 126] on div "Michael Walsh - Individual 4PM05005 Account Balance $178,223.40 Add Trade Ticke…" at bounding box center [644, 310] width 1289 height 510
click at [928, 122] on button "Add Trade" at bounding box center [899, 109] width 88 height 29
click at [901, 167] on div "Buy" at bounding box center [936, 178] width 158 height 34
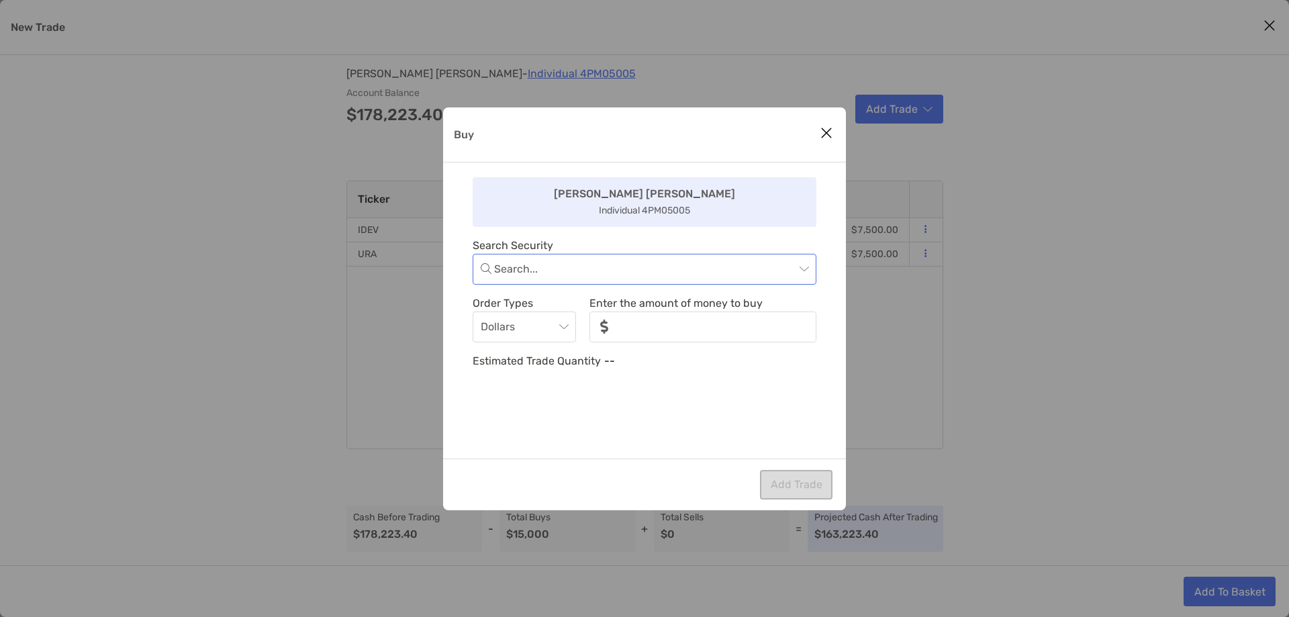
click at [675, 258] on input "Buy" at bounding box center [644, 269] width 301 height 30
type input "***"
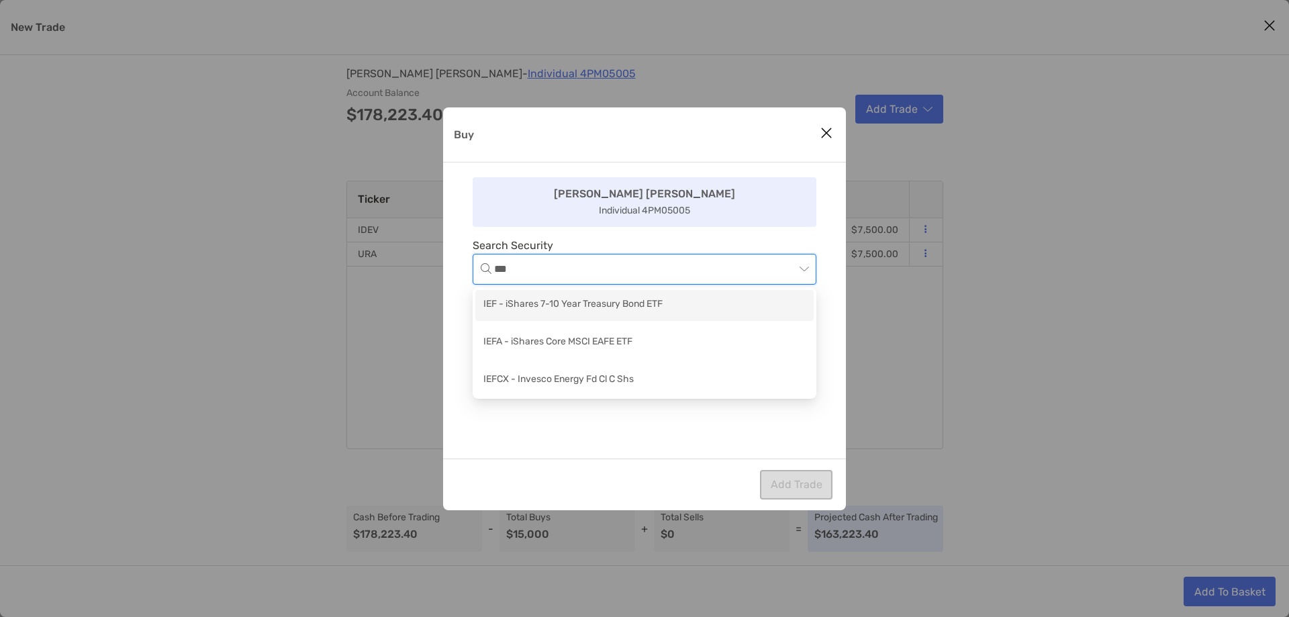
click at [661, 299] on div "IEF - iShares 7-10 Year Treasury Bond ETF" at bounding box center [644, 305] width 322 height 17
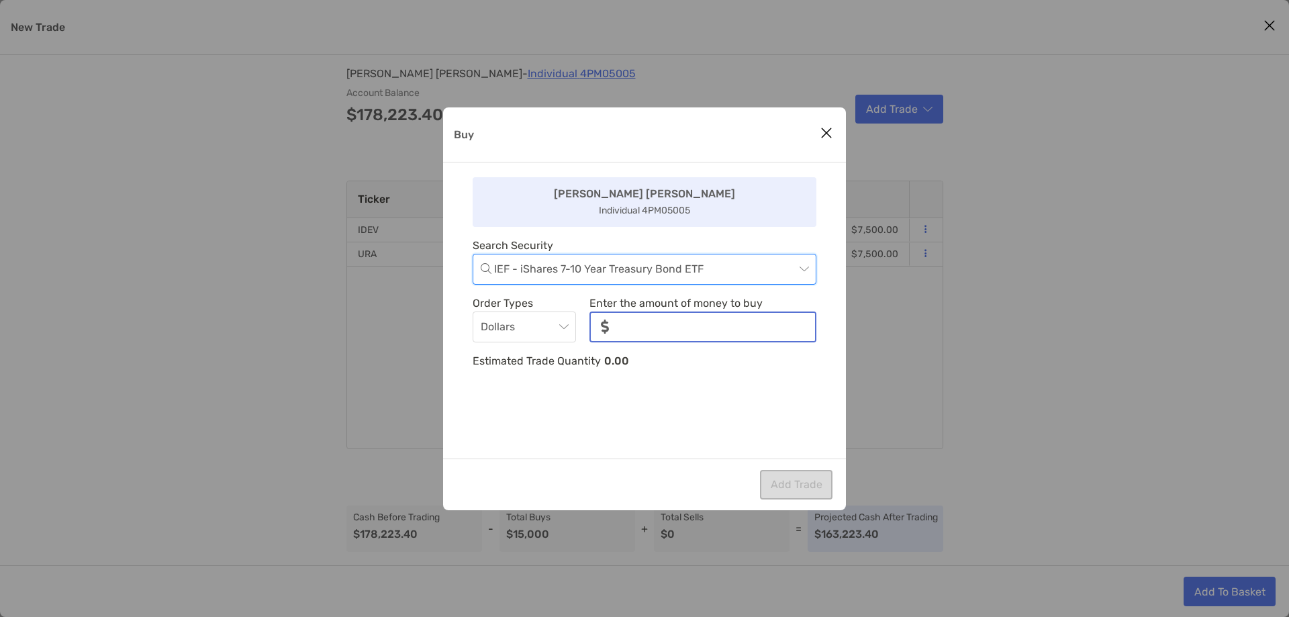
click at [684, 329] on input "noSymbolCurrency" at bounding box center [717, 327] width 195 height 28
type input "******"
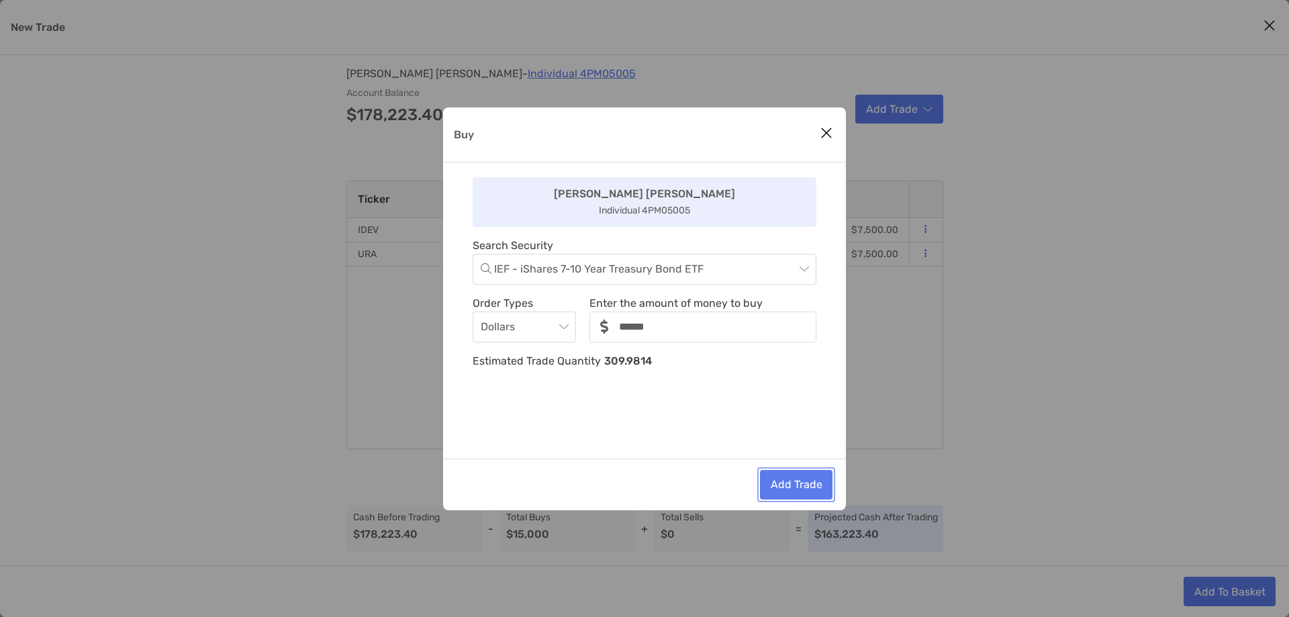
click at [783, 474] on button "Add Trade" at bounding box center [796, 485] width 73 height 30
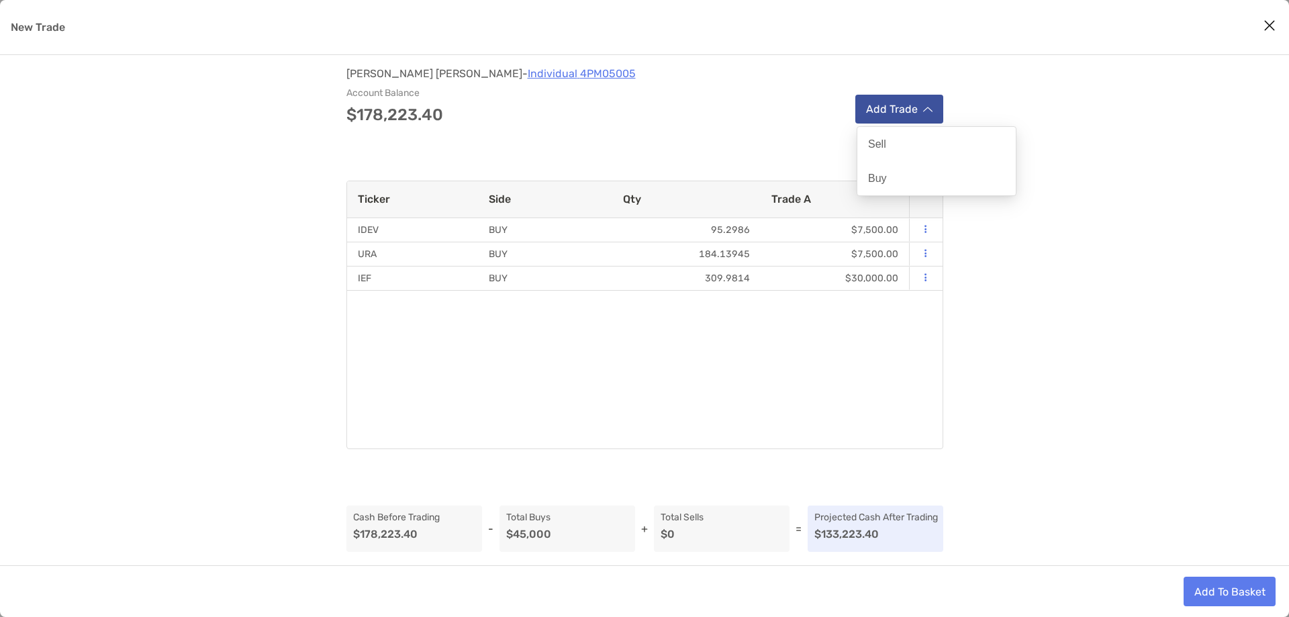
click at [930, 117] on button "Add Trade" at bounding box center [899, 109] width 88 height 29
click at [936, 180] on div "Buy" at bounding box center [936, 178] width 158 height 34
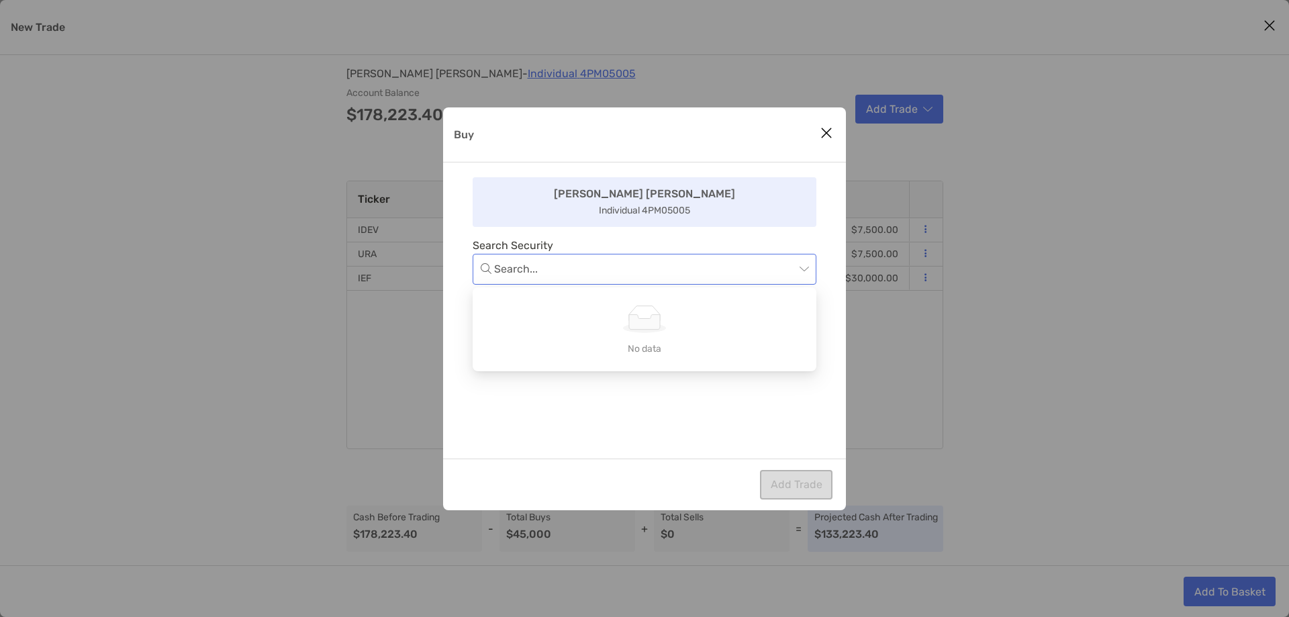
click at [810, 258] on div "Search..." at bounding box center [645, 269] width 344 height 31
click at [751, 263] on input "Buy" at bounding box center [644, 269] width 301 height 30
type input "***"
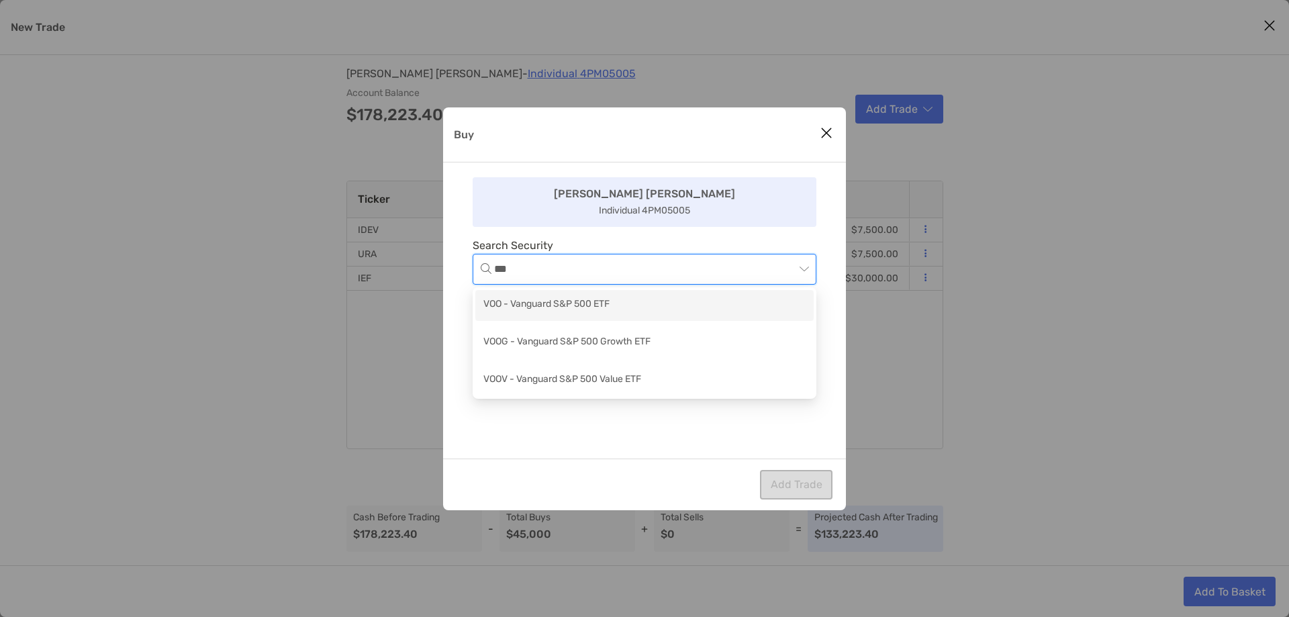
click at [712, 305] on div "VOO - Vanguard S&P 500 ETF" at bounding box center [644, 305] width 322 height 17
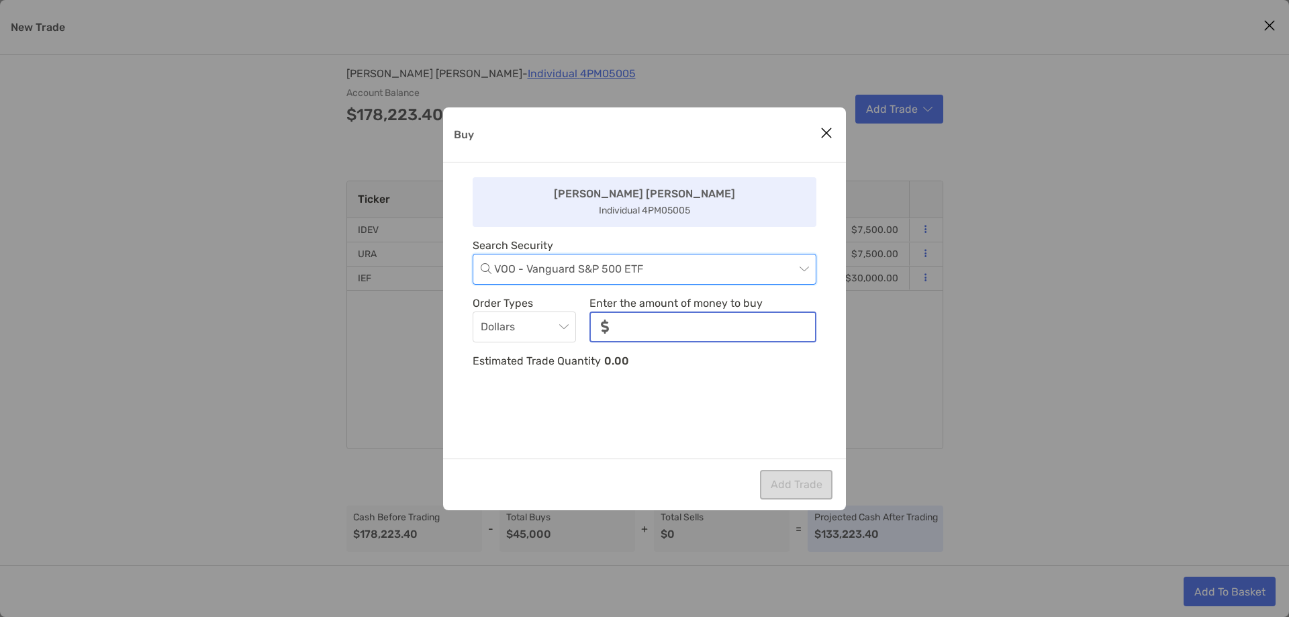
click at [710, 334] on input "noSymbolCurrency" at bounding box center [717, 327] width 195 height 28
type input "******"
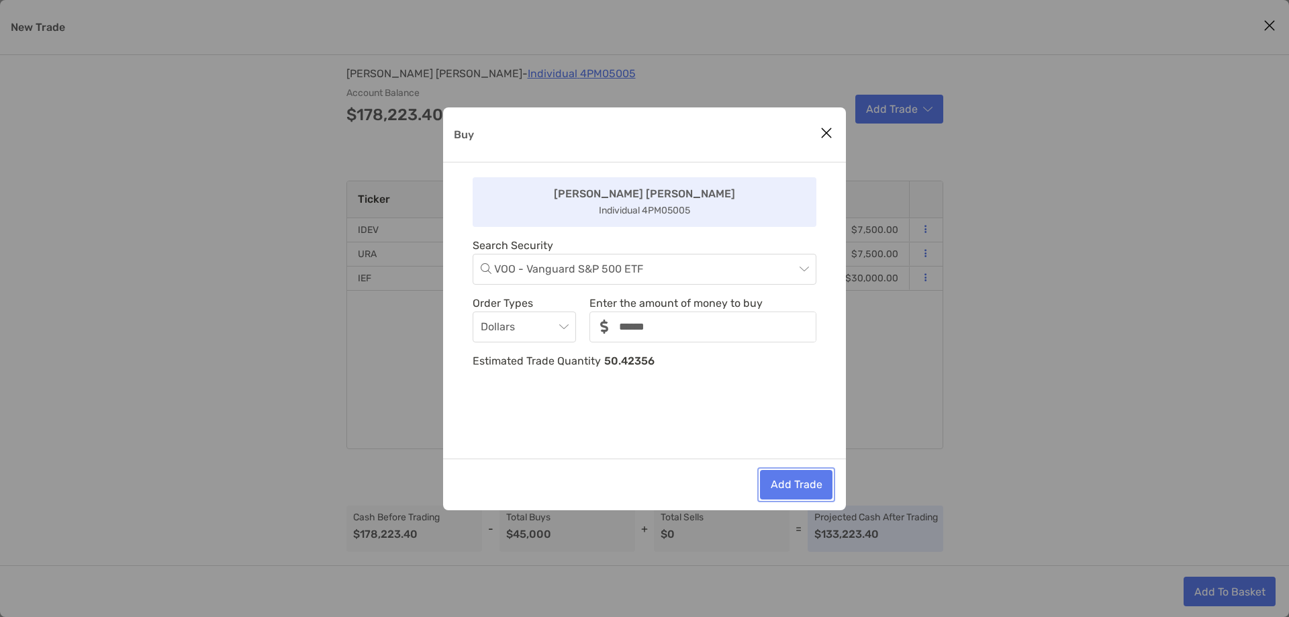
click at [785, 476] on button "Add Trade" at bounding box center [796, 485] width 73 height 30
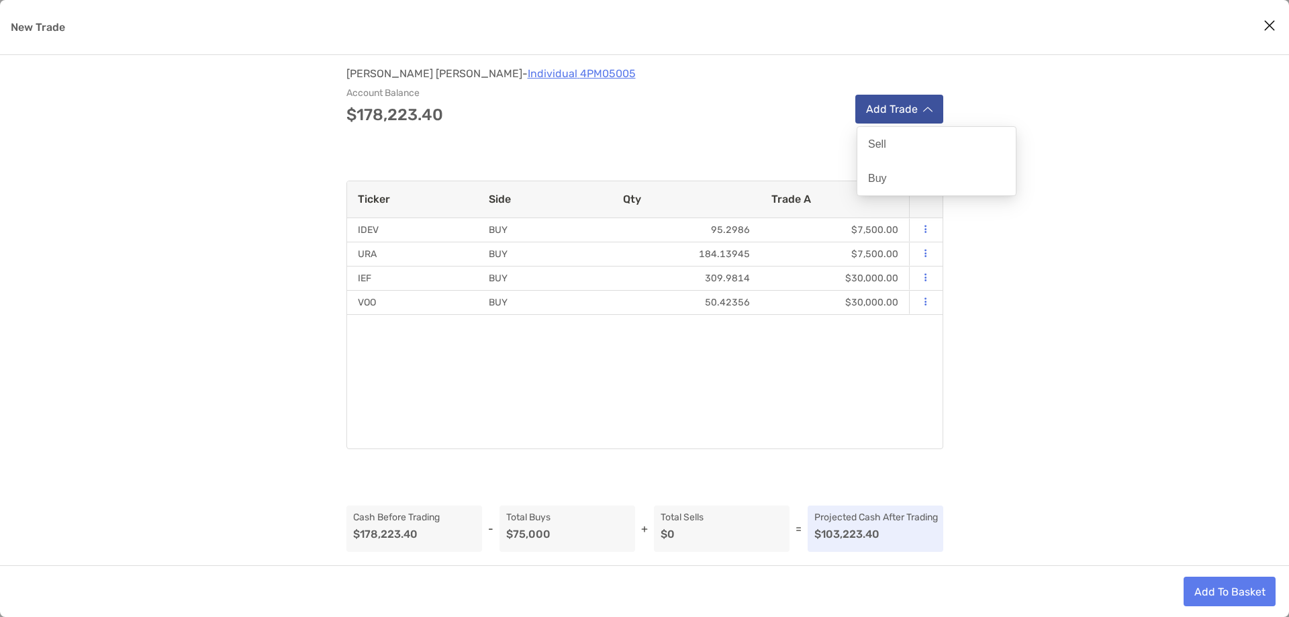
click at [933, 113] on button "Add Trade" at bounding box center [899, 109] width 88 height 29
click at [937, 173] on div "Buy" at bounding box center [936, 178] width 158 height 34
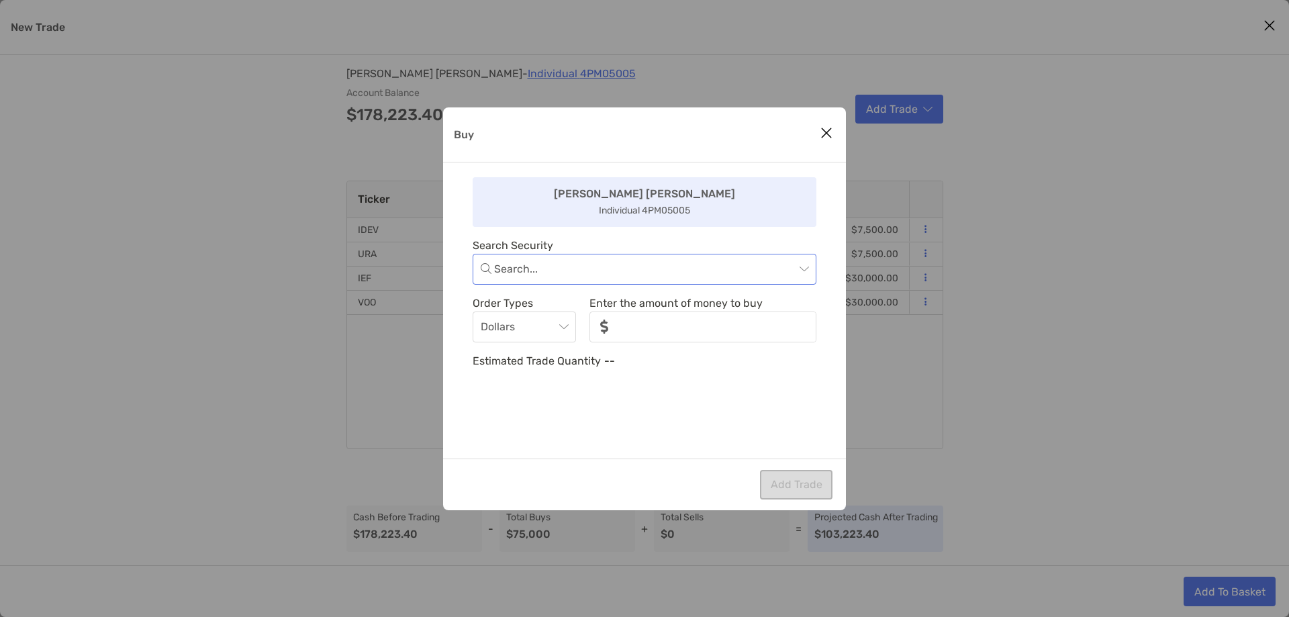
click at [645, 260] on input "Buy" at bounding box center [644, 269] width 301 height 30
type input "**"
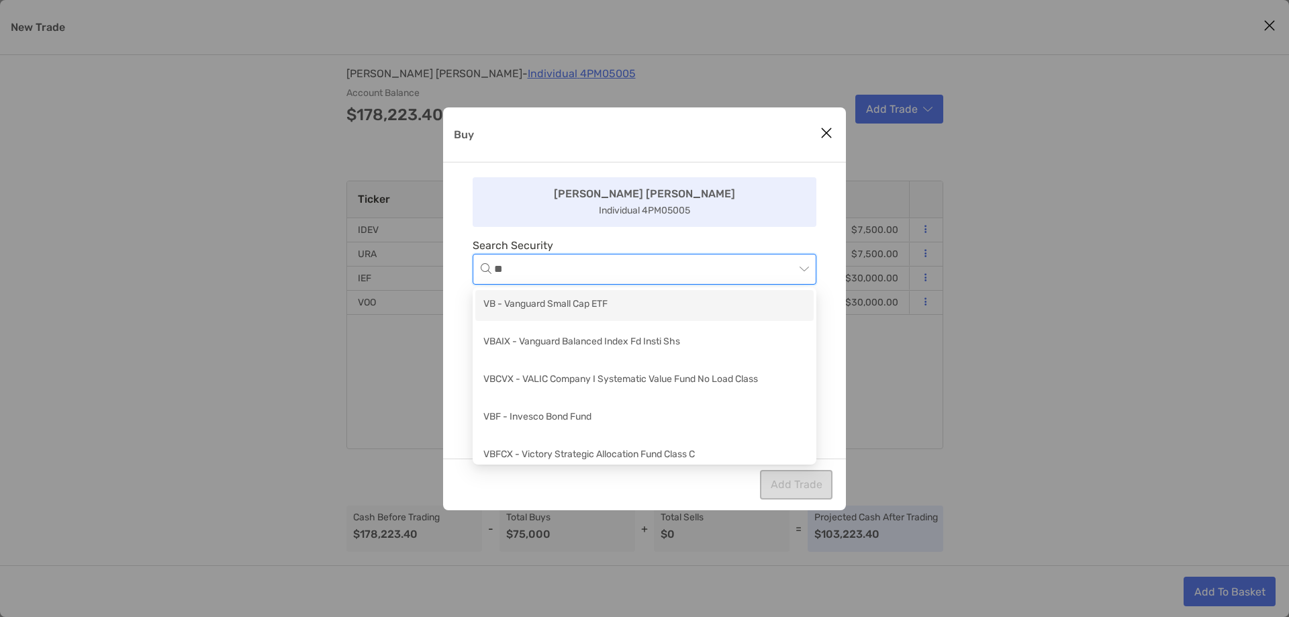
click at [638, 295] on div "VB - Vanguard Small Cap ETF" at bounding box center [644, 305] width 338 height 31
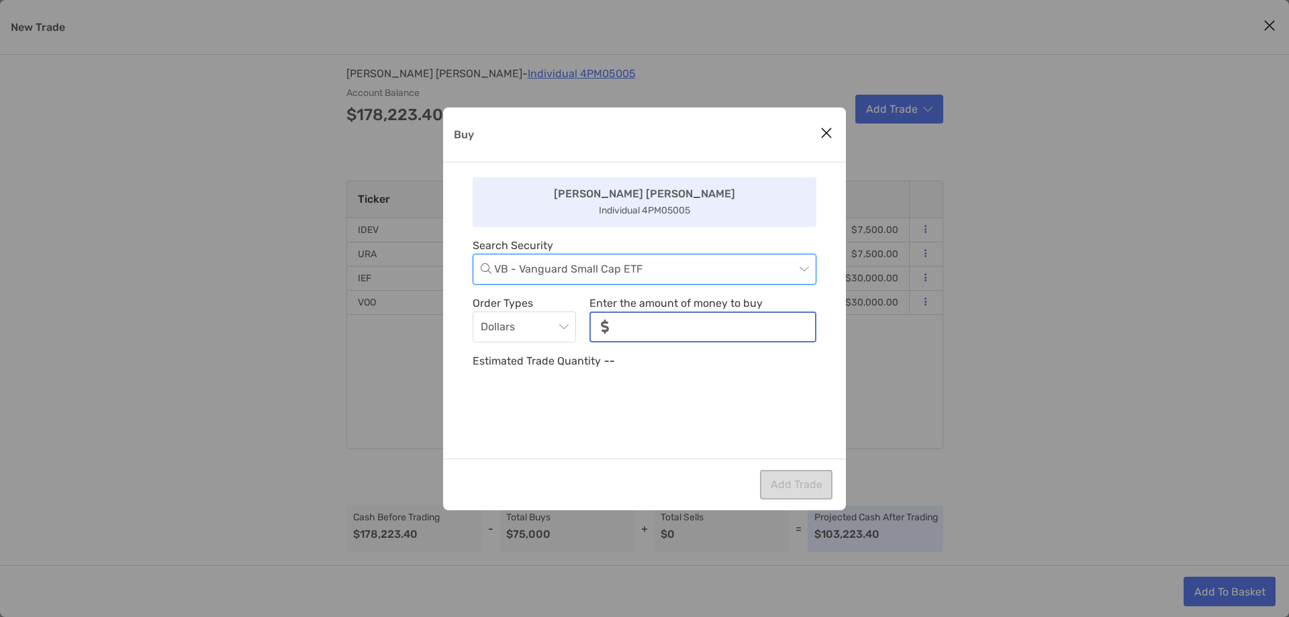
click at [709, 324] on input "noSymbolCurrency" at bounding box center [717, 327] width 195 height 28
type input "*****"
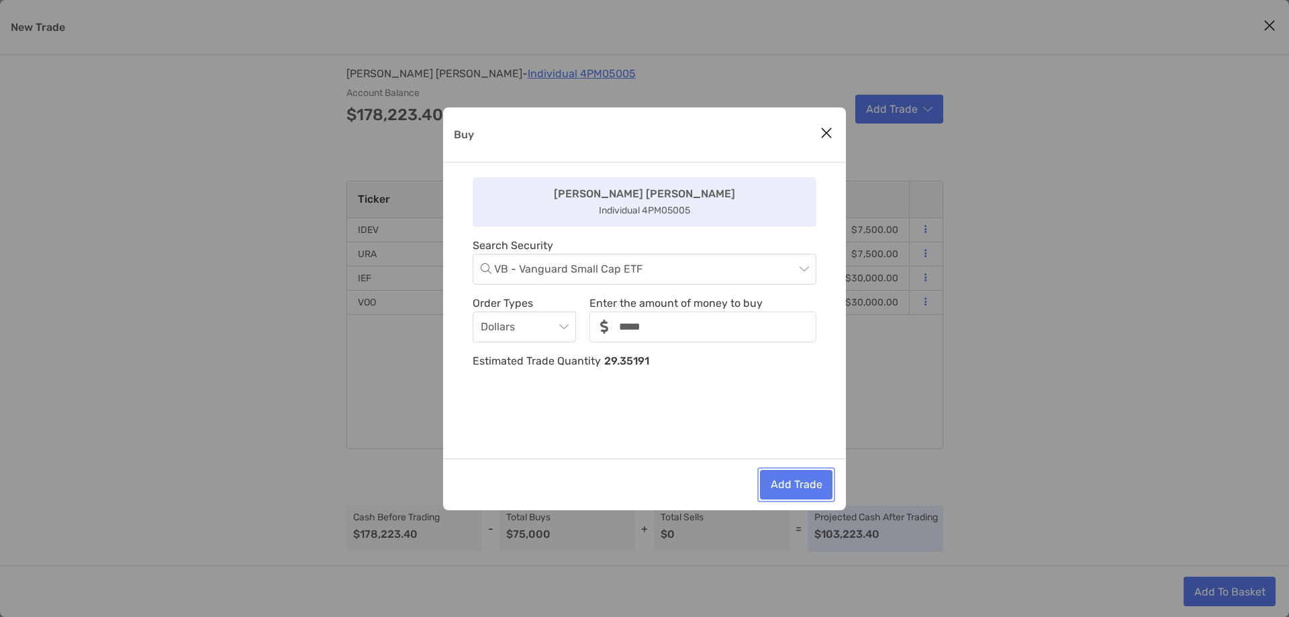
click at [781, 479] on button "Add Trade" at bounding box center [796, 485] width 73 height 30
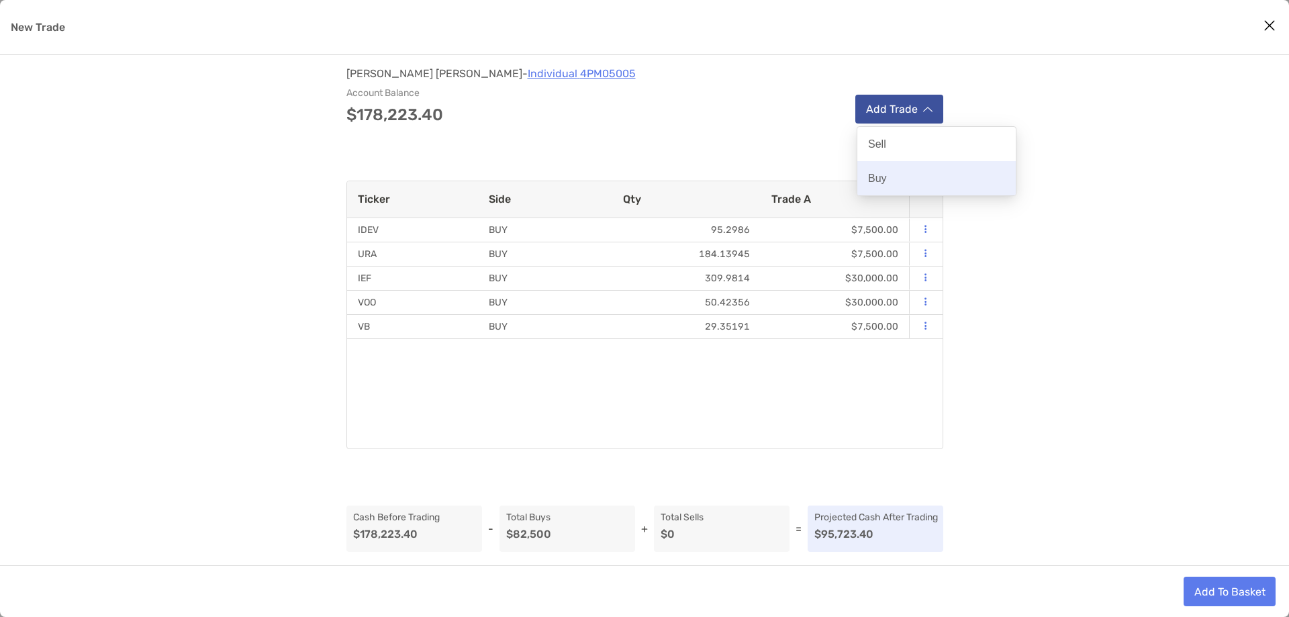
click at [909, 178] on div "Buy" at bounding box center [936, 178] width 158 height 34
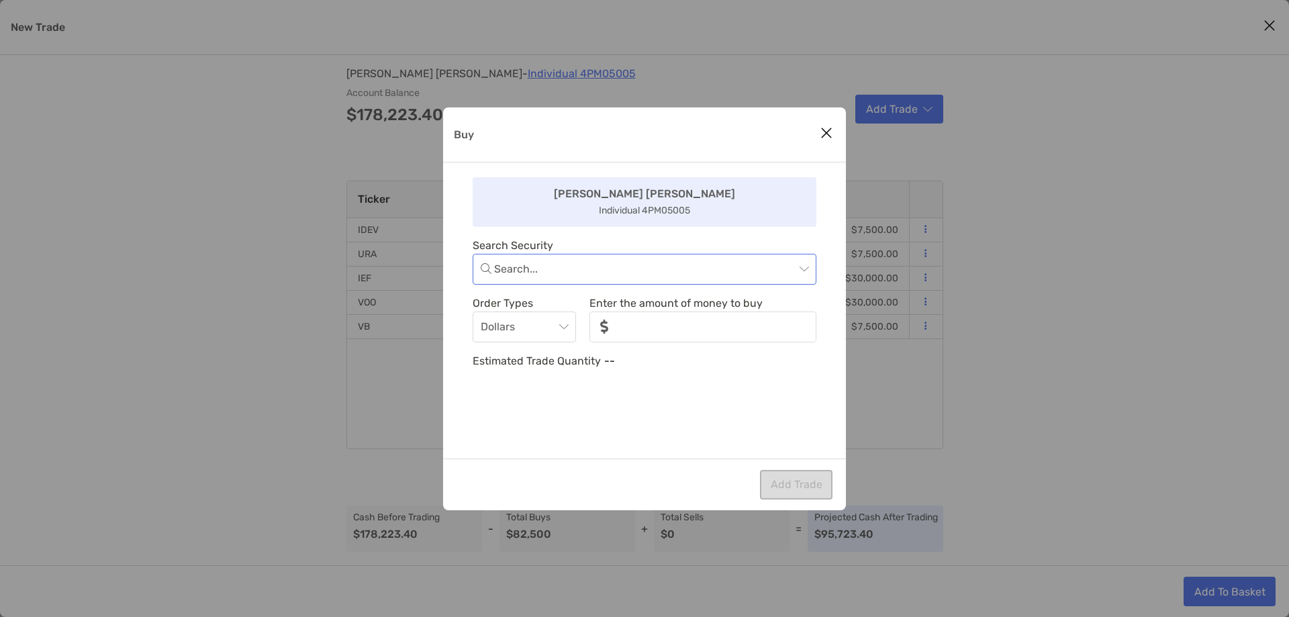
click at [750, 258] on input "Buy" at bounding box center [644, 269] width 301 height 30
type input "***"
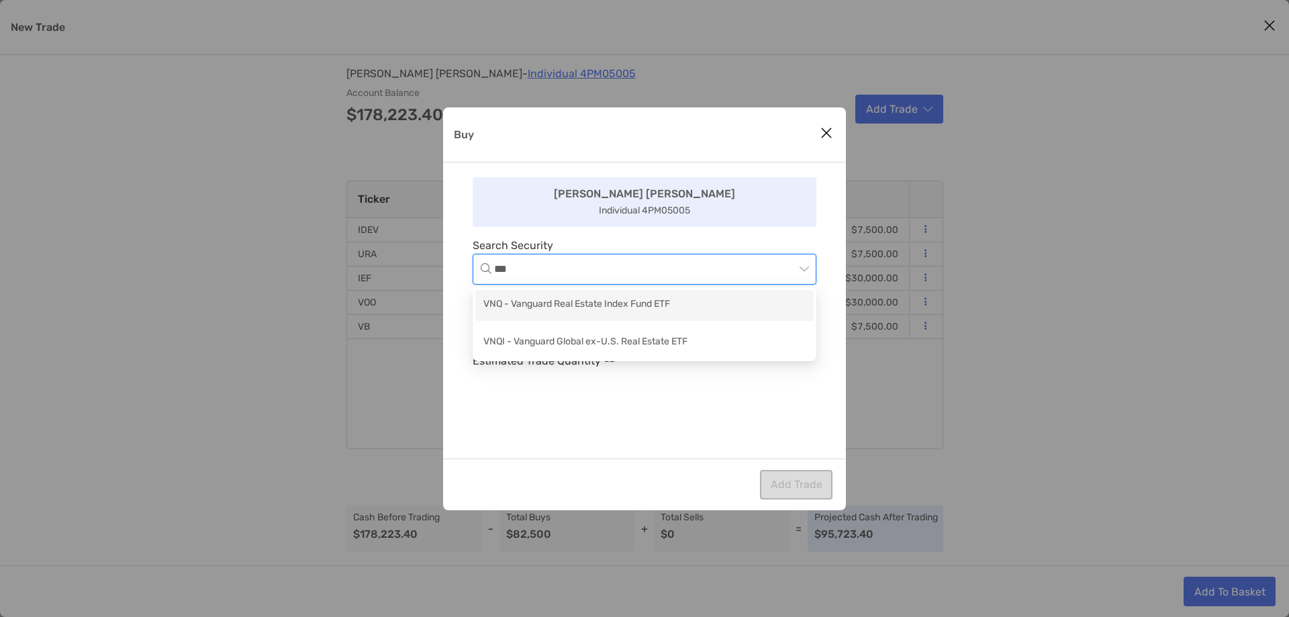
click at [736, 303] on div "VNQ - Vanguard Real Estate Index Fund ETF" at bounding box center [644, 305] width 322 height 17
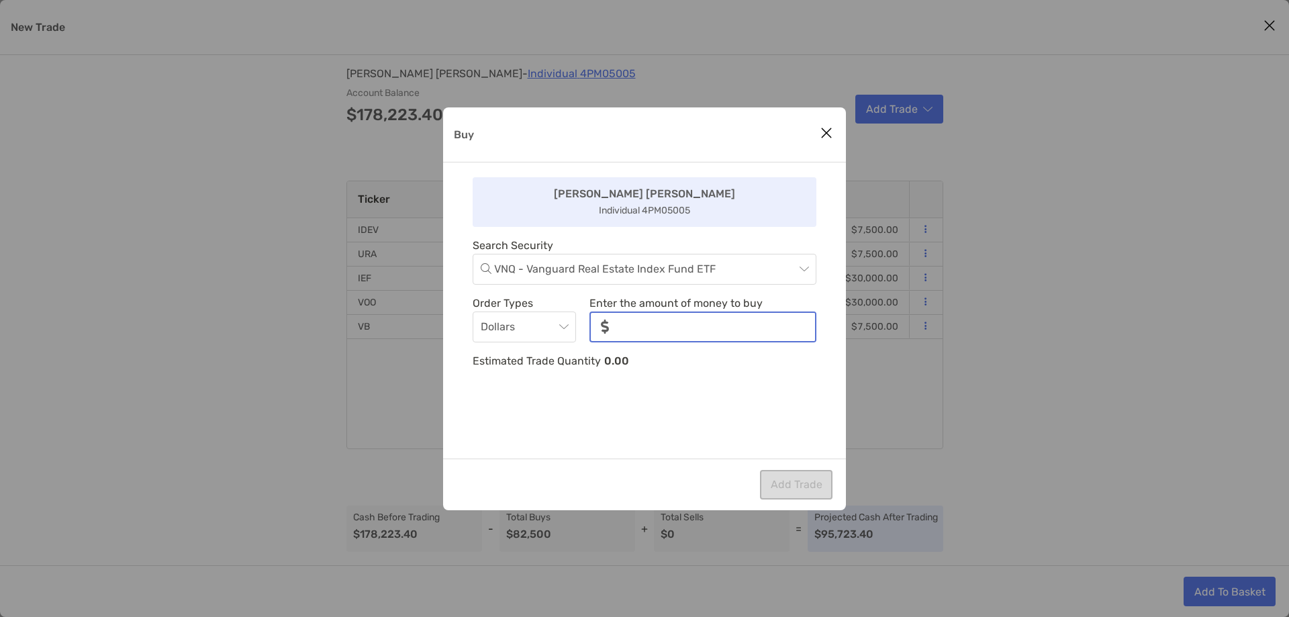
click at [736, 334] on input "noSymbolCurrency" at bounding box center [717, 327] width 195 height 28
type input "*"
type input "******"
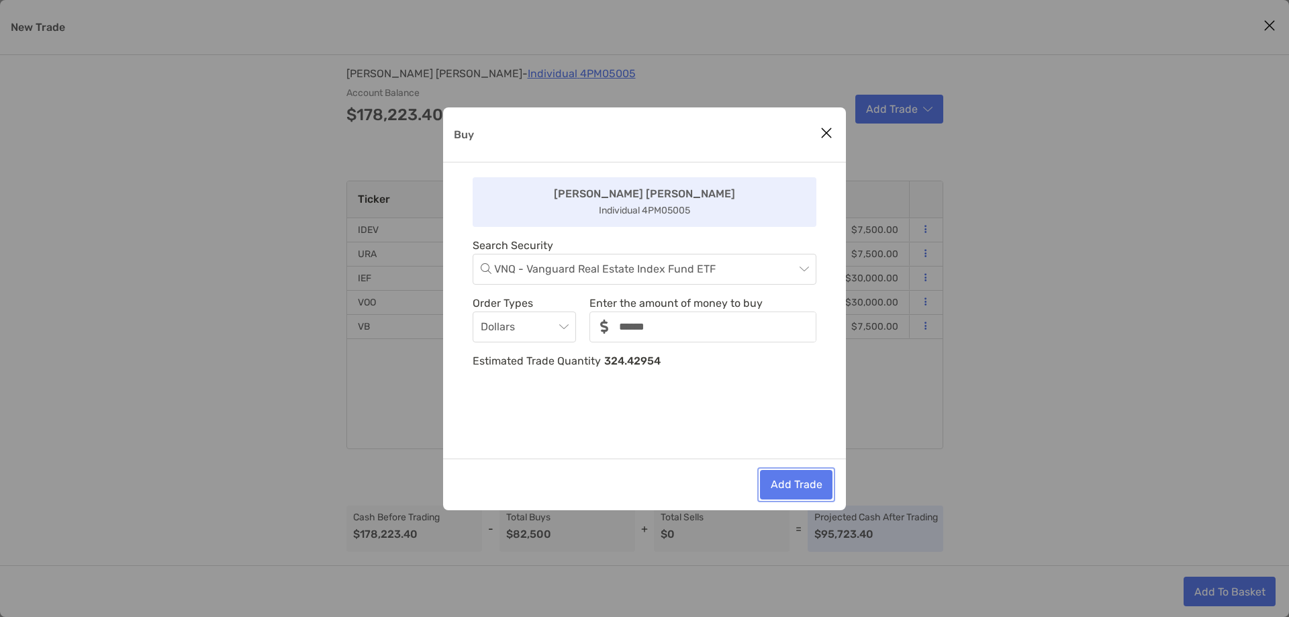
click at [787, 479] on button "Add Trade" at bounding box center [796, 485] width 73 height 30
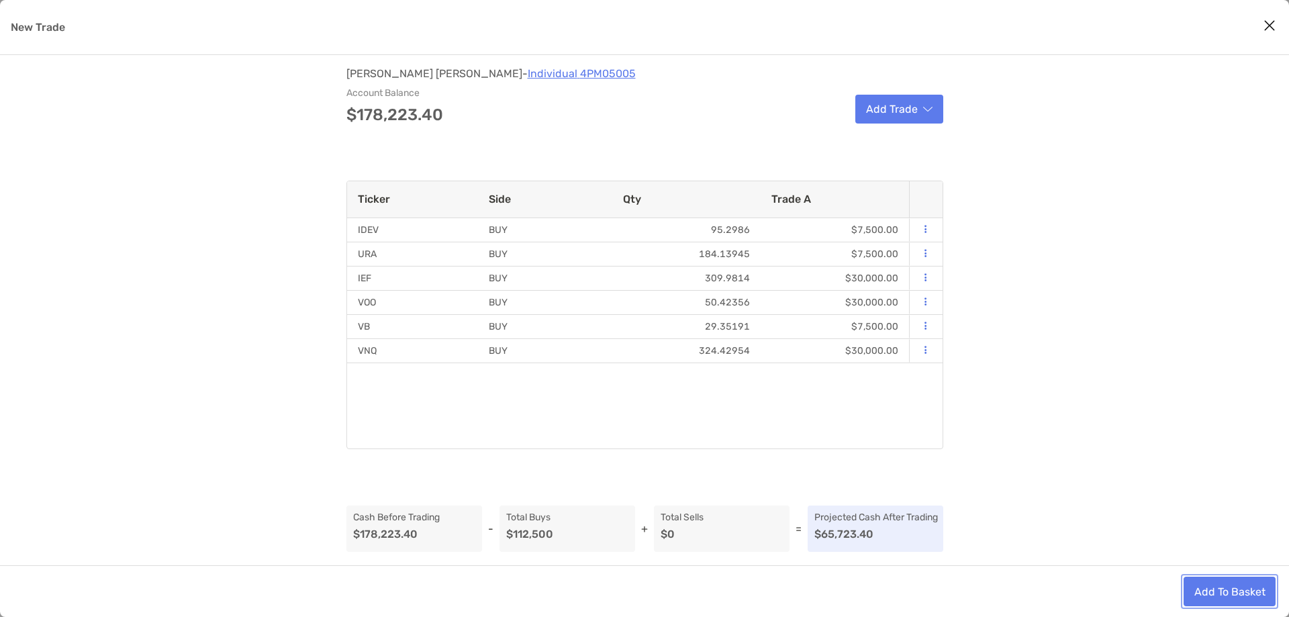
click at [1200, 587] on button "Add To Basket" at bounding box center [1230, 592] width 92 height 30
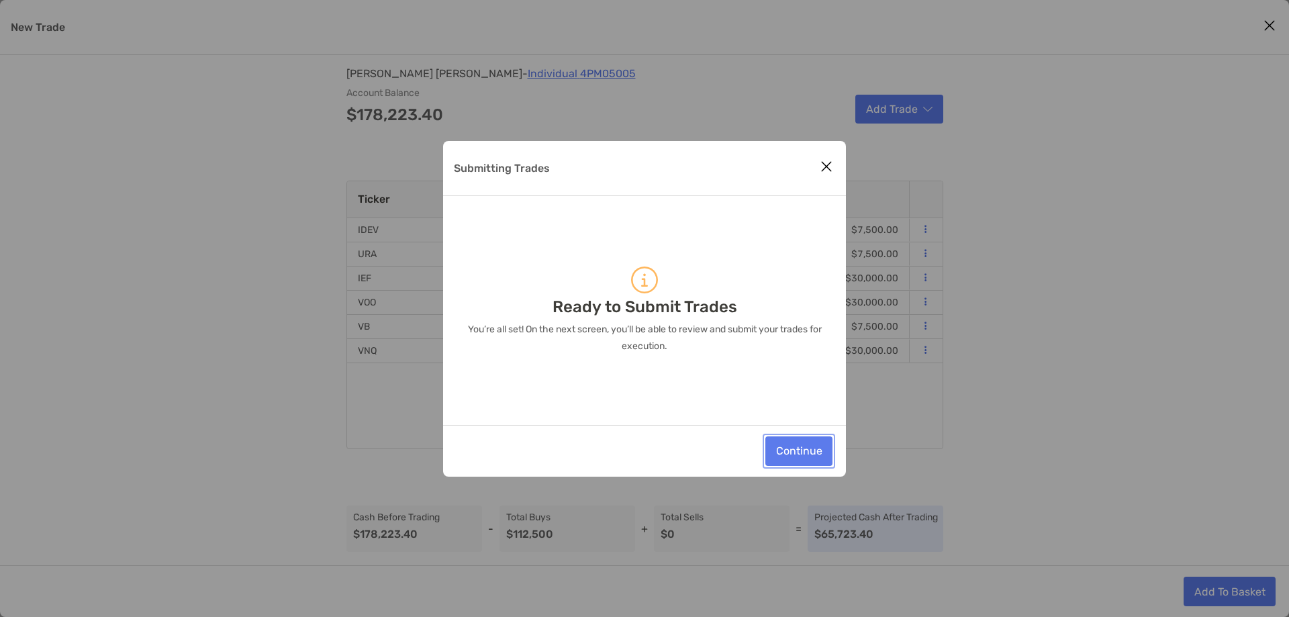
click at [796, 455] on button "Continue" at bounding box center [798, 451] width 67 height 30
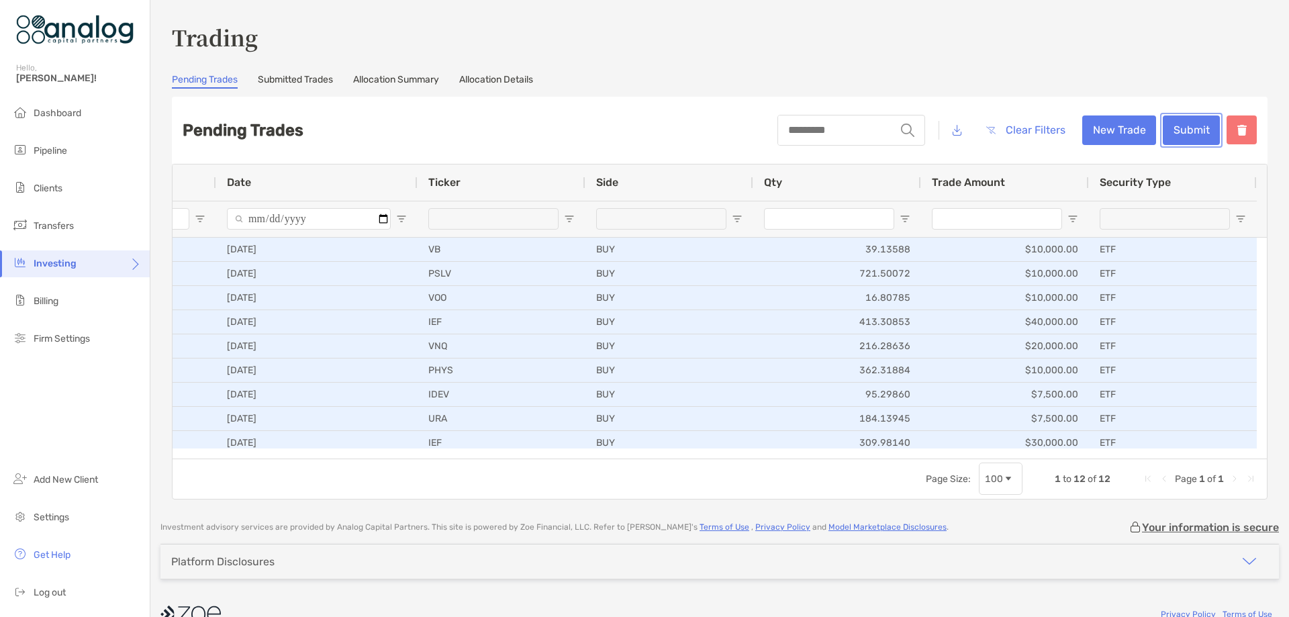
click at [1181, 139] on button "Submit" at bounding box center [1191, 130] width 57 height 30
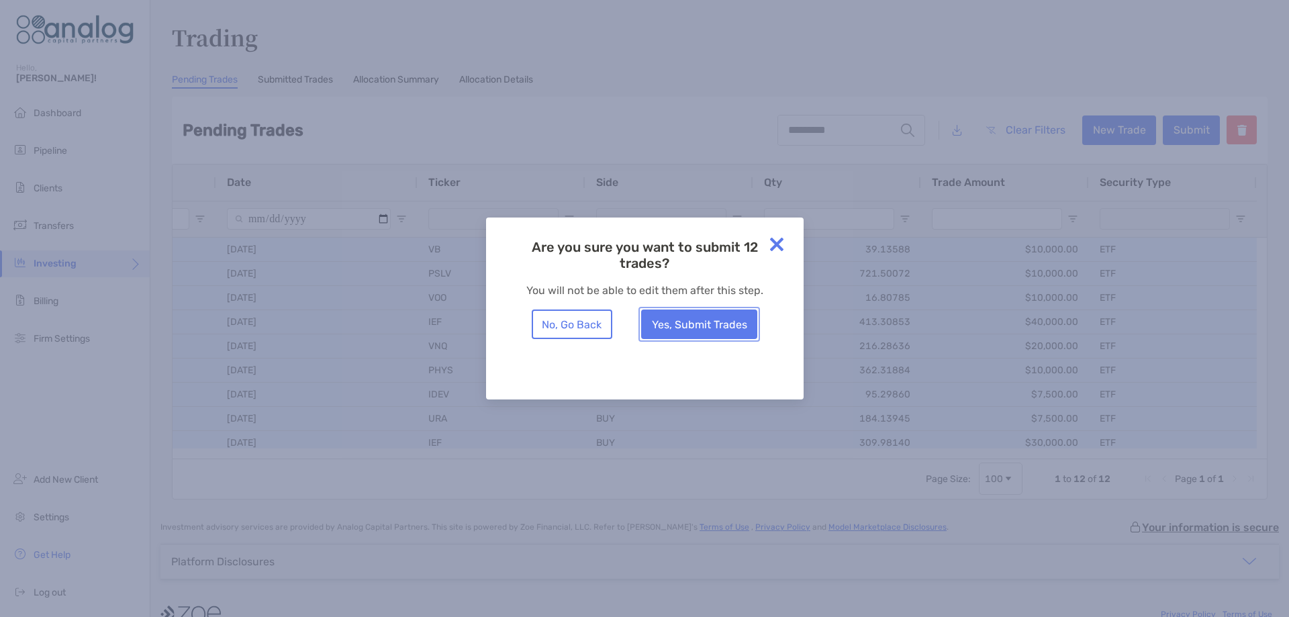
click at [726, 318] on button "Yes, Submit Trades" at bounding box center [699, 324] width 116 height 30
